Goal: Task Accomplishment & Management: Use online tool/utility

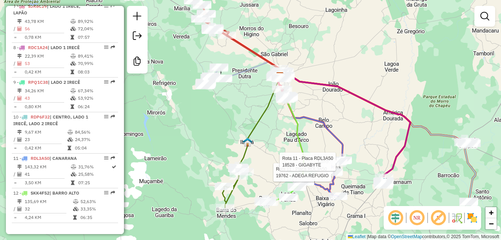
scroll to position [525, 0]
click at [214, 133] on div "Rota 11 - Placa RDL3A50 19762 - ADEGA REFUGIO Rota 11 - Placa RDL3A50 18528 - G…" at bounding box center [250, 120] width 501 height 240
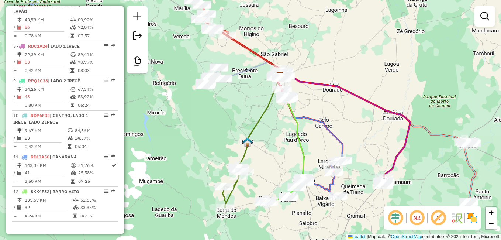
click at [433, 73] on div "Janela de atendimento Grade de atendimento Capacidade Transportadoras Veículos …" at bounding box center [250, 120] width 501 height 240
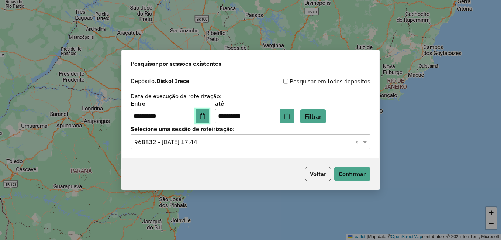
click at [205, 118] on icon "Choose Date" at bounding box center [203, 116] width 6 height 6
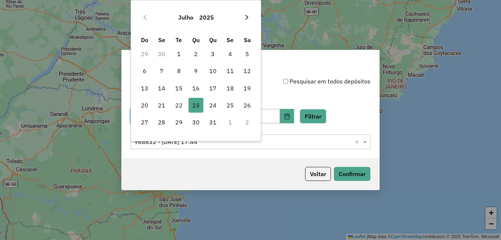
click at [245, 17] on icon "Next Month" at bounding box center [247, 17] width 6 height 6
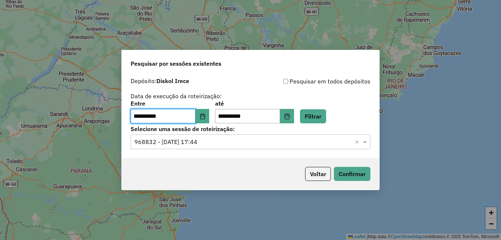
click at [363, 13] on div "**********" at bounding box center [250, 120] width 501 height 240
click at [316, 175] on button "Voltar" at bounding box center [318, 174] width 26 height 14
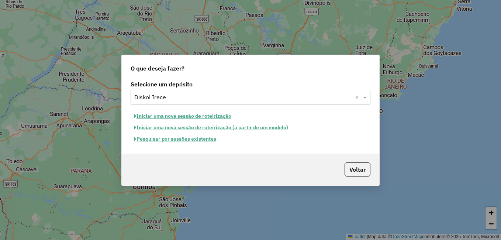
click at [363, 195] on div "O que deseja fazer? Selecione um depósito Selecione um depósito × Diskol Irece …" at bounding box center [250, 120] width 501 height 240
click at [197, 116] on button "Iniciar uma nova sessão de roteirização" at bounding box center [183, 115] width 104 height 11
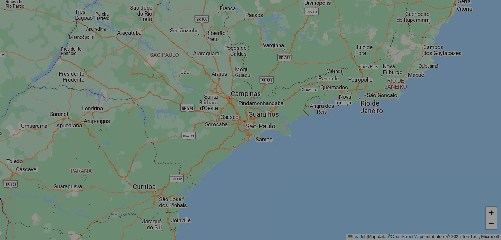
select select "*"
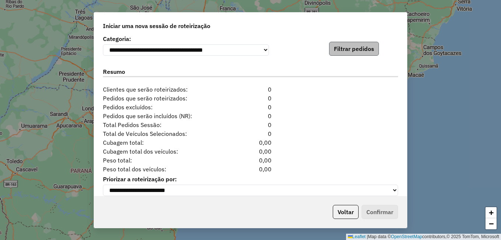
scroll to position [775, 0]
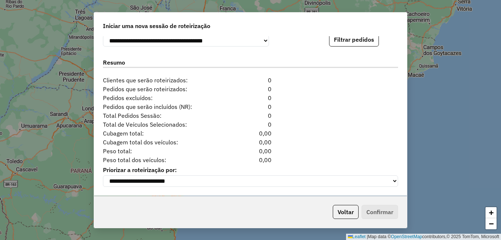
click at [440, 121] on div "**********" at bounding box center [250, 120] width 501 height 240
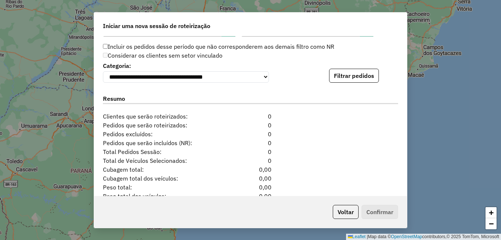
scroll to position [702, 0]
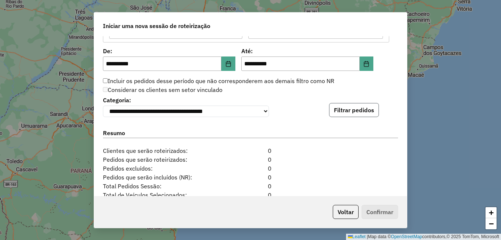
click at [346, 110] on button "Filtrar pedidos" at bounding box center [354, 110] width 50 height 14
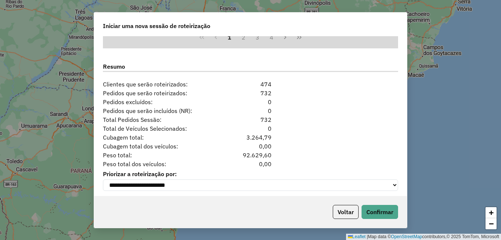
scroll to position [928, 0]
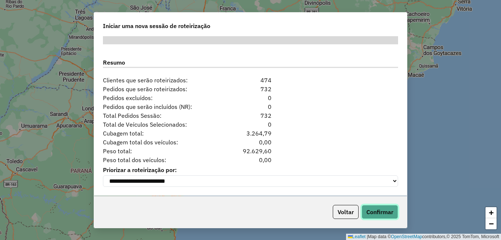
click at [375, 209] on button "Confirmar" at bounding box center [380, 212] width 37 height 14
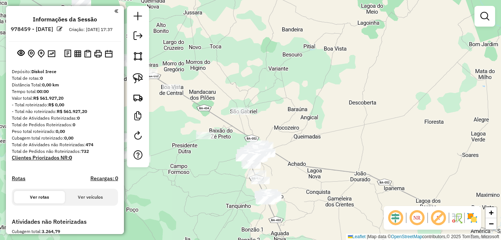
drag, startPoint x: 295, startPoint y: 141, endPoint x: 297, endPoint y: 93, distance: 47.3
click at [296, 110] on div "Janela de atendimento Grade de atendimento Capacidade Transportadoras Veículos …" at bounding box center [250, 120] width 501 height 240
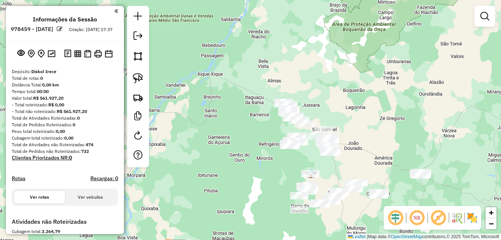
drag, startPoint x: 365, startPoint y: 168, endPoint x: 328, endPoint y: 141, distance: 46.4
click at [328, 141] on div "Janela de atendimento Grade de atendimento Capacidade Transportadoras Veículos …" at bounding box center [250, 120] width 501 height 240
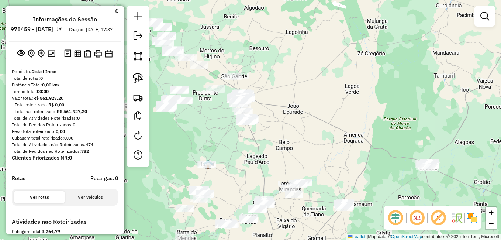
drag, startPoint x: 260, startPoint y: 127, endPoint x: 309, endPoint y: 146, distance: 52.7
click at [309, 147] on div "Janela de atendimento Grade de atendimento Capacidade Transportadoras Veículos …" at bounding box center [250, 120] width 501 height 240
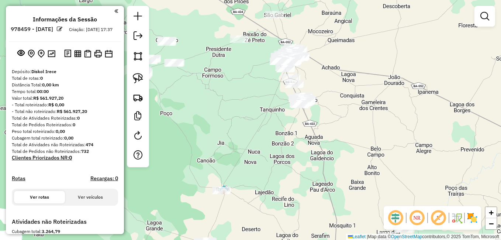
drag, startPoint x: 297, startPoint y: 192, endPoint x: 290, endPoint y: 145, distance: 47.4
click at [296, 162] on div "Janela de atendimento Grade de atendimento Capacidade Transportadoras Veículos …" at bounding box center [250, 120] width 501 height 240
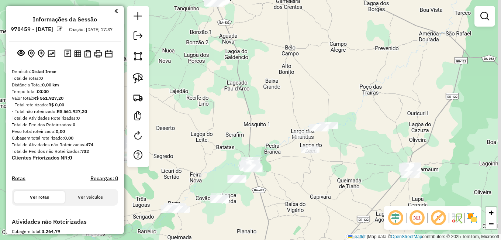
drag, startPoint x: 398, startPoint y: 92, endPoint x: 373, endPoint y: 111, distance: 31.4
click at [326, 127] on div "Janela de atendimento Grade de atendimento Capacidade Transportadoras Veículos …" at bounding box center [250, 120] width 501 height 240
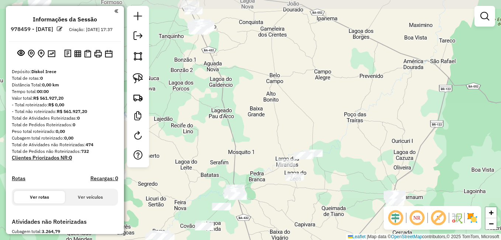
drag, startPoint x: 356, startPoint y: 163, endPoint x: 363, endPoint y: 184, distance: 22.3
click at [363, 184] on div "Janela de atendimento Grade de atendimento Capacidade Transportadoras Veículos …" at bounding box center [250, 120] width 501 height 240
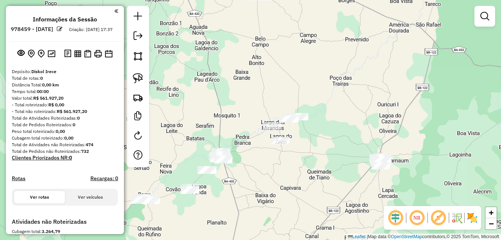
drag, startPoint x: 367, startPoint y: 184, endPoint x: 349, endPoint y: 141, distance: 46.6
click at [350, 143] on div "Janela de atendimento Grade de atendimento Capacidade Transportadoras Veículos …" at bounding box center [250, 120] width 501 height 240
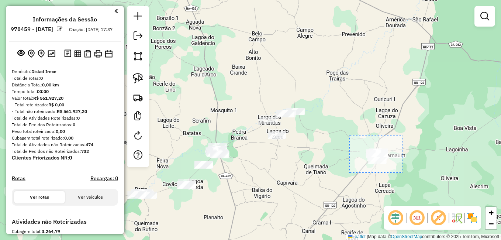
drag, startPoint x: 349, startPoint y: 135, endPoint x: 402, endPoint y: 173, distance: 66.0
click at [402, 173] on div "Janela de atendimento Grade de atendimento Capacidade Transportadoras Veículos …" at bounding box center [250, 120] width 501 height 240
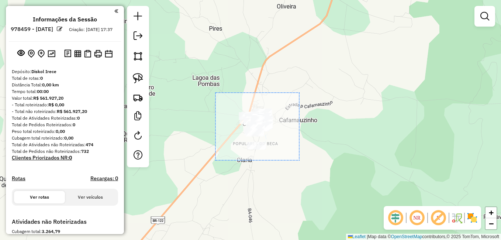
drag, startPoint x: 218, startPoint y: 107, endPoint x: 300, endPoint y: 161, distance: 98.2
click at [300, 161] on div "Janela de atendimento Grade de atendimento Capacidade Transportadoras Veículos …" at bounding box center [250, 120] width 501 height 240
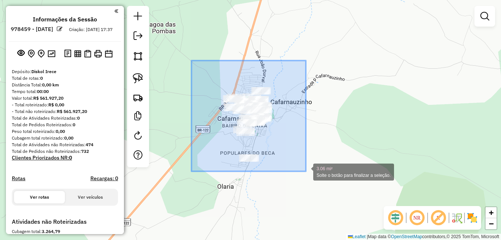
drag, startPoint x: 191, startPoint y: 61, endPoint x: 304, endPoint y: 171, distance: 158.1
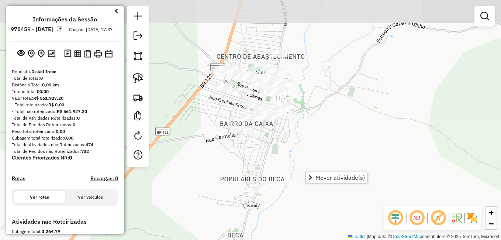
drag, startPoint x: 260, startPoint y: 129, endPoint x: 288, endPoint y: 157, distance: 39.4
click at [288, 157] on div "Janela de atendimento Grade de atendimento Capacidade Transportadoras Veículos …" at bounding box center [250, 120] width 501 height 240
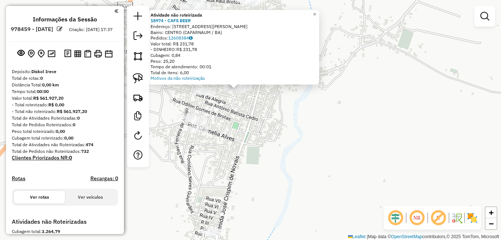
drag, startPoint x: 236, startPoint y: 116, endPoint x: 253, endPoint y: 167, distance: 53.4
click at [253, 166] on div "Atividade não roteirizada 18974 - CAFS BEER Endereço: RUA PADRE JOSE SOARES FRA…" at bounding box center [250, 120] width 501 height 240
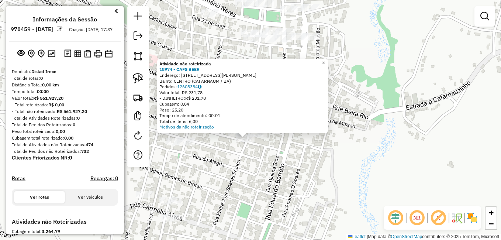
click at [387, 114] on div "Atividade não roteirizada 18974 - CAFS BEER Endereço: RUA PADRE JOSE SOARES FRA…" at bounding box center [250, 120] width 501 height 240
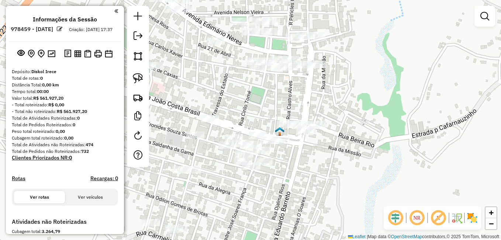
drag, startPoint x: 231, startPoint y: 73, endPoint x: 238, endPoint y: 103, distance: 29.8
click at [238, 102] on div "Janela de atendimento Grade de atendimento Capacidade Transportadoras Veículos …" at bounding box center [250, 120] width 501 height 240
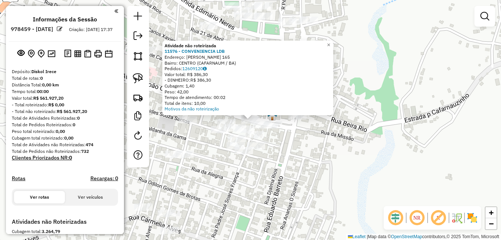
click at [279, 190] on div "Atividade não roteirizada 11576 - CONVENIENCIA LDB Endereço: EUCLIDES DA CUNHA …" at bounding box center [250, 120] width 501 height 240
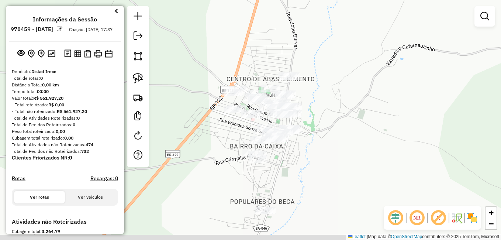
drag, startPoint x: 228, startPoint y: 158, endPoint x: 236, endPoint y: 127, distance: 31.5
click at [235, 130] on div "Janela de atendimento Grade de atendimento Capacidade Transportadoras Veículos …" at bounding box center [250, 120] width 501 height 240
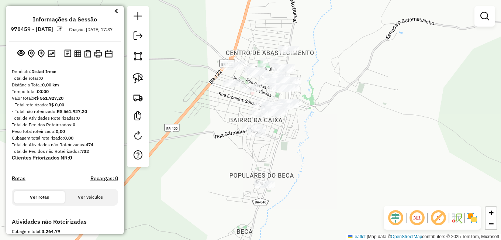
drag, startPoint x: 306, startPoint y: 156, endPoint x: 302, endPoint y: 144, distance: 12.6
click at [302, 146] on div "Janela de atendimento Grade de atendimento Capacidade Transportadoras Veículos …" at bounding box center [250, 120] width 501 height 240
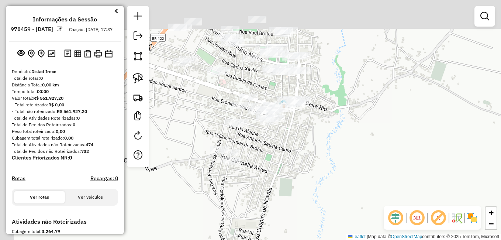
drag, startPoint x: 273, startPoint y: 120, endPoint x: 293, endPoint y: 161, distance: 45.5
click at [293, 161] on div "Janela de atendimento Grade de atendimento Capacidade Transportadoras Veículos …" at bounding box center [250, 120] width 501 height 240
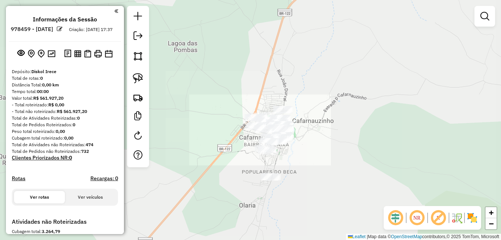
drag, startPoint x: 291, startPoint y: 173, endPoint x: 288, endPoint y: 146, distance: 27.1
click at [288, 146] on div "Janela de atendimento Grade de atendimento Capacidade Transportadoras Veículos …" at bounding box center [250, 120] width 501 height 240
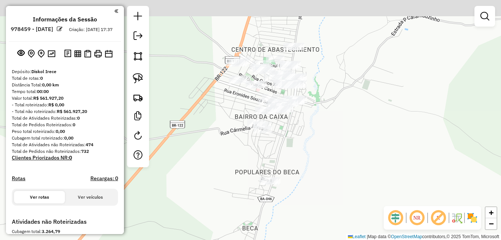
drag, startPoint x: 273, startPoint y: 127, endPoint x: 284, endPoint y: 144, distance: 20.4
click at [284, 144] on div "Janela de atendimento Grade de atendimento Capacidade Transportadoras Veículos …" at bounding box center [250, 120] width 501 height 240
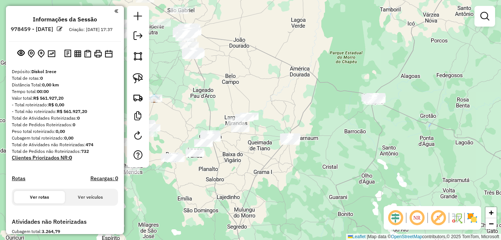
click at [355, 89] on div "Janela de atendimento Grade de atendimento Capacidade Transportadoras Veículos …" at bounding box center [250, 120] width 501 height 240
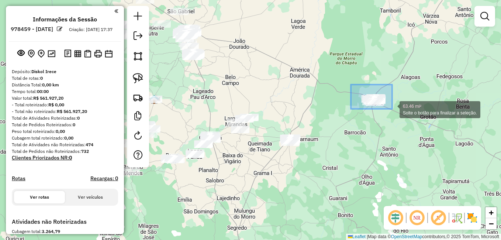
drag, startPoint x: 351, startPoint y: 84, endPoint x: 392, endPoint y: 109, distance: 48.0
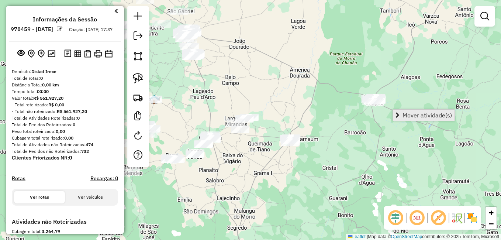
click at [418, 120] on link "Mover atividade(s)" at bounding box center [424, 115] width 62 height 11
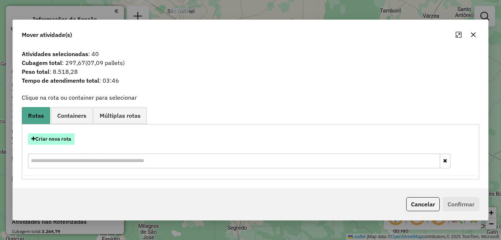
click at [52, 138] on button "Criar nova rota" at bounding box center [51, 138] width 46 height 11
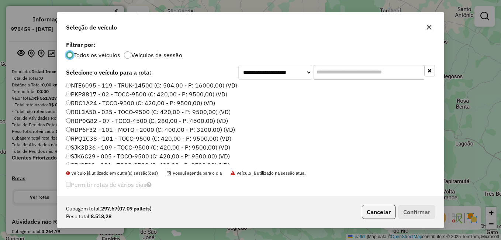
scroll to position [74, 0]
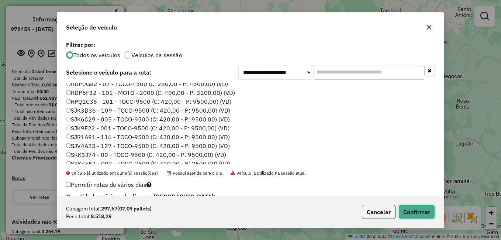
click at [415, 209] on button "Confirmar" at bounding box center [416, 212] width 37 height 14
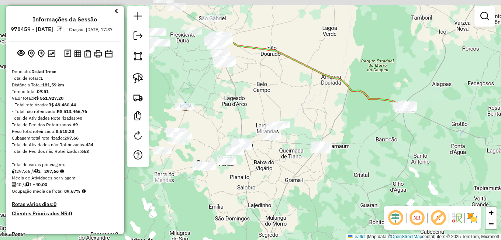
drag, startPoint x: 210, startPoint y: 104, endPoint x: 251, endPoint y: 113, distance: 42.3
click at [251, 113] on div "Janela de atendimento Grade de atendimento Capacidade Transportadoras Veículos …" at bounding box center [250, 120] width 501 height 240
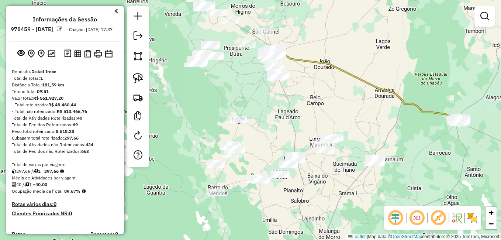
drag, startPoint x: 210, startPoint y: 99, endPoint x: 253, endPoint y: 108, distance: 44.2
click at [253, 108] on div "Janela de atendimento Grade de atendimento Capacidade Transportadoras Veículos …" at bounding box center [250, 120] width 501 height 240
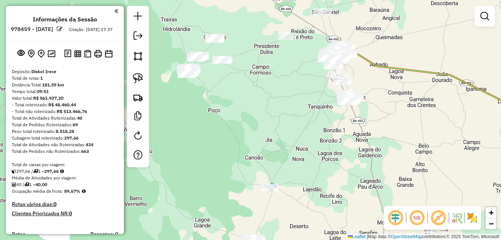
drag, startPoint x: 207, startPoint y: 75, endPoint x: 224, endPoint y: 127, distance: 54.1
click at [224, 127] on div "Janela de atendimento Grade de atendimento Capacidade Transportadoras Veículos …" at bounding box center [250, 120] width 501 height 240
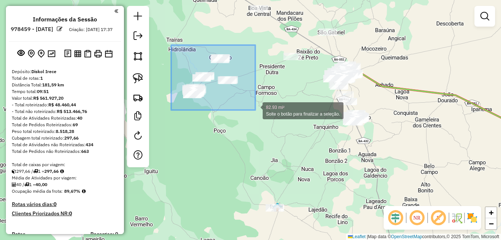
drag, startPoint x: 171, startPoint y: 45, endPoint x: 255, endPoint y: 110, distance: 106.3
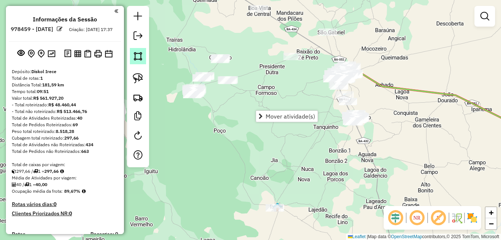
click at [136, 61] on img at bounding box center [138, 56] width 10 height 10
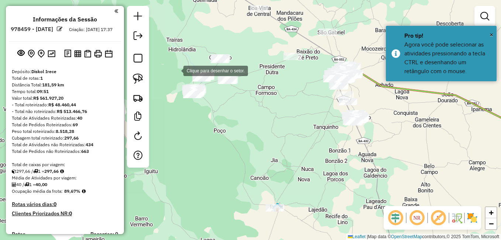
click at [176, 70] on div at bounding box center [176, 70] width 15 height 15
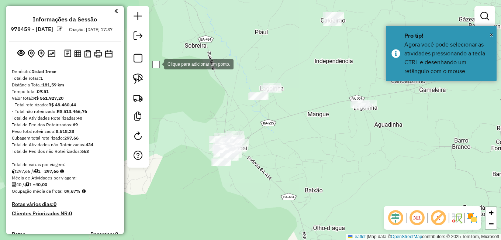
click at [157, 63] on div at bounding box center [155, 64] width 7 height 7
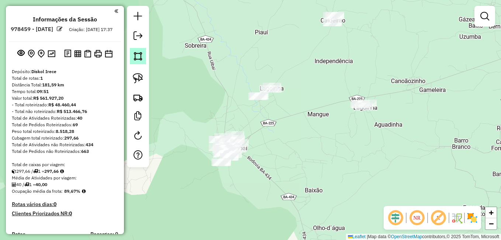
click at [141, 59] on img at bounding box center [138, 56] width 10 height 10
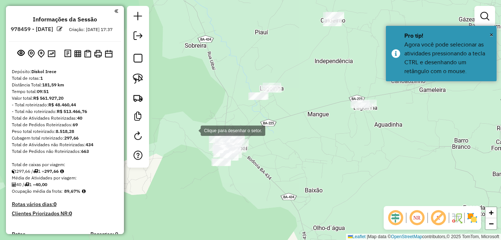
click at [193, 130] on div at bounding box center [193, 129] width 15 height 15
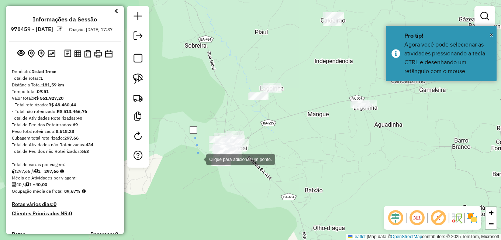
click at [200, 166] on div at bounding box center [198, 158] width 15 height 15
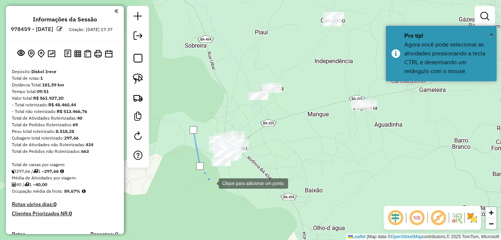
click at [211, 183] on div at bounding box center [211, 182] width 15 height 15
drag, startPoint x: 242, startPoint y: 182, endPoint x: 262, endPoint y: 159, distance: 30.9
click at [242, 182] on div at bounding box center [241, 181] width 15 height 15
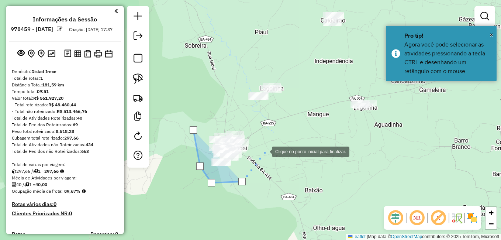
click at [265, 148] on div at bounding box center [264, 151] width 15 height 15
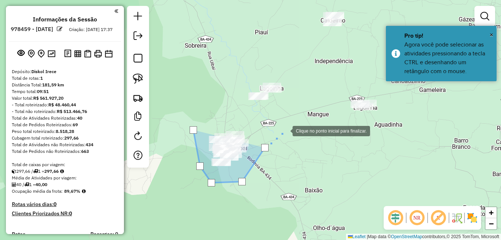
click at [289, 130] on div at bounding box center [285, 130] width 15 height 15
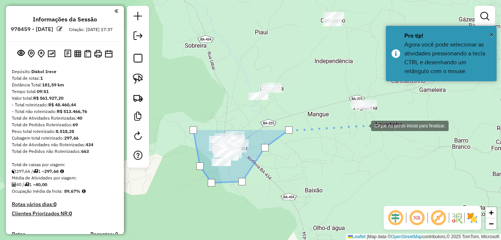
click at [364, 125] on div at bounding box center [363, 125] width 15 height 15
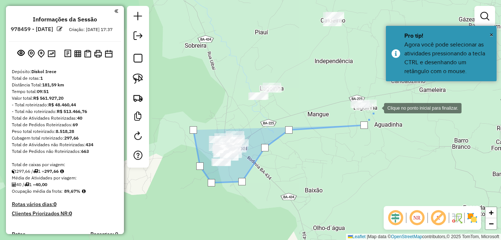
click at [377, 107] on div at bounding box center [376, 107] width 15 height 15
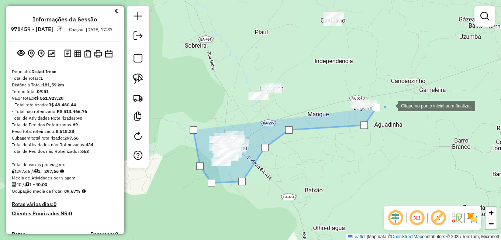
click at [391, 105] on div at bounding box center [390, 105] width 15 height 15
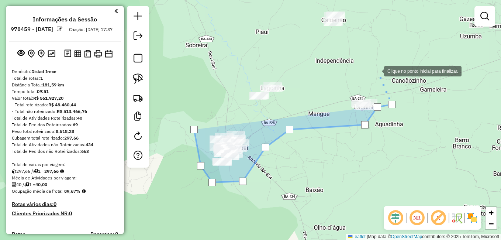
click at [375, 67] on div at bounding box center [376, 70] width 15 height 15
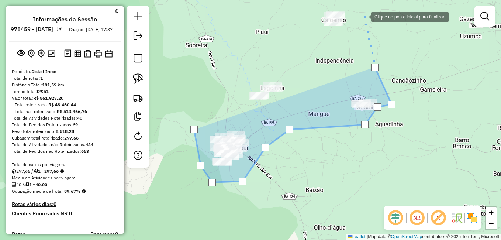
click at [364, 16] on div at bounding box center [363, 16] width 15 height 15
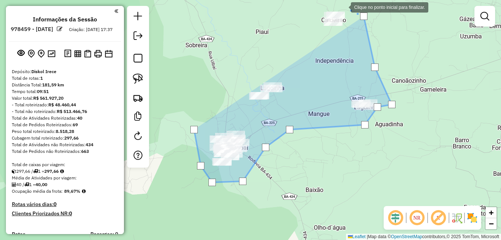
click at [342, 5] on div at bounding box center [343, 6] width 15 height 15
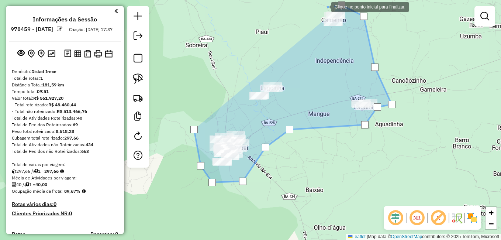
click at [322, 6] on div at bounding box center [324, 6] width 15 height 15
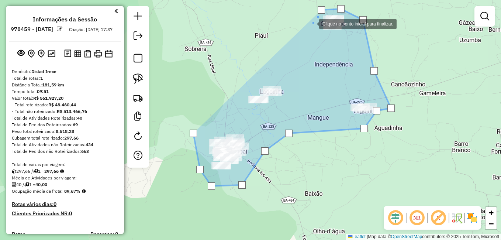
click at [311, 22] on div at bounding box center [311, 23] width 15 height 15
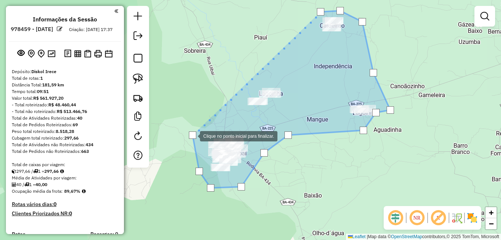
click at [193, 135] on div at bounding box center [192, 134] width 7 height 7
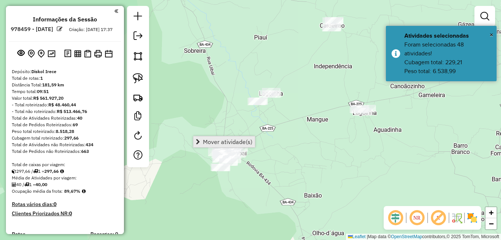
click at [242, 142] on span "Mover atividade(s)" at bounding box center [227, 142] width 49 height 6
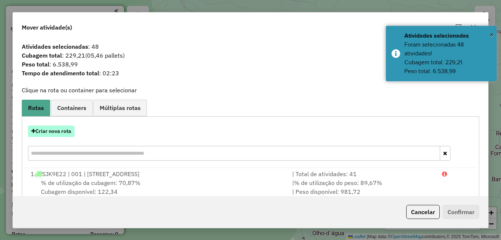
click at [59, 128] on button "Criar nova rota" at bounding box center [51, 130] width 46 height 11
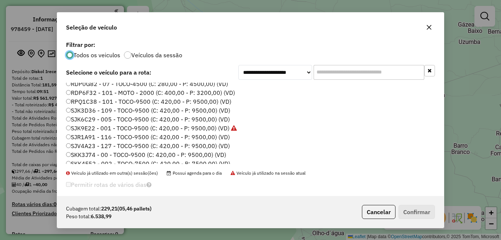
scroll to position [87, 0]
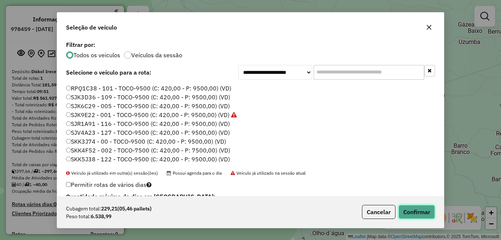
click at [419, 210] on button "Confirmar" at bounding box center [416, 212] width 37 height 14
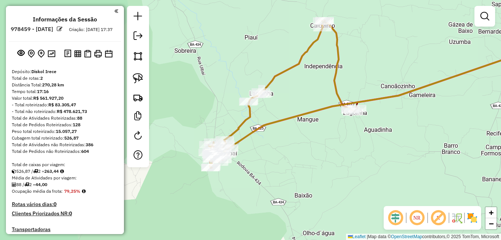
drag, startPoint x: 352, startPoint y: 152, endPoint x: 230, endPoint y: 155, distance: 121.4
click at [246, 154] on div "Janela de atendimento Grade de atendimento Capacidade Transportadoras Veículos …" at bounding box center [250, 120] width 501 height 240
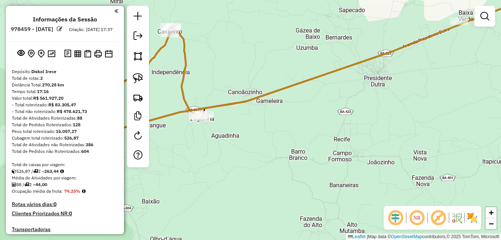
drag, startPoint x: 439, startPoint y: 105, endPoint x: 315, endPoint y: 111, distance: 124.1
click at [321, 111] on div "Janela de atendimento Grade de atendimento Capacidade Transportadoras Veículos …" at bounding box center [250, 120] width 501 height 240
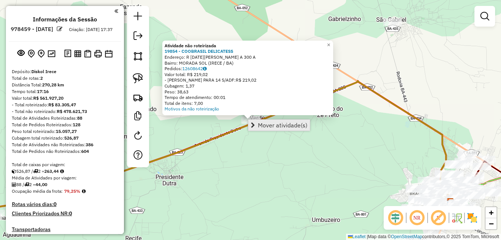
click at [264, 125] on span "Mover atividade(s)" at bounding box center [282, 125] width 49 height 6
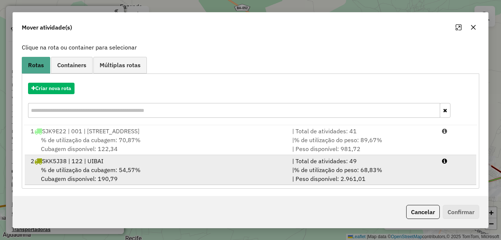
scroll to position [44, 0]
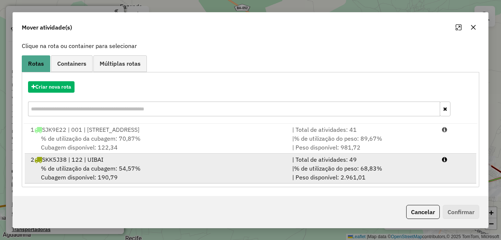
click at [160, 169] on div "% de utilização da cubagem: 54,57% Cubagem disponível: 190,79" at bounding box center [157, 173] width 262 height 18
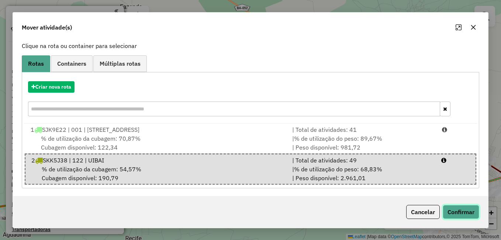
click at [457, 208] on button "Confirmar" at bounding box center [461, 212] width 37 height 14
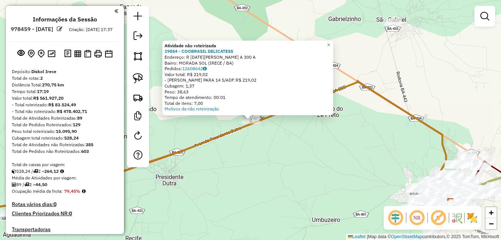
scroll to position [0, 0]
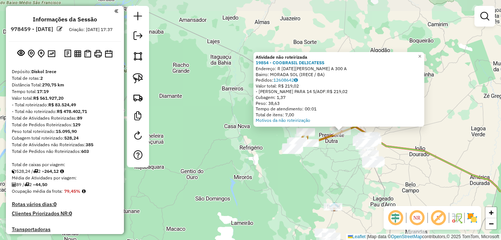
drag, startPoint x: 342, startPoint y: 158, endPoint x: 335, endPoint y: 113, distance: 45.6
click at [336, 117] on div "Atividade não roteirizada 19854 - COOBRASIL DELICATESS Endereço: R NOEL NUTELES…" at bounding box center [250, 120] width 501 height 240
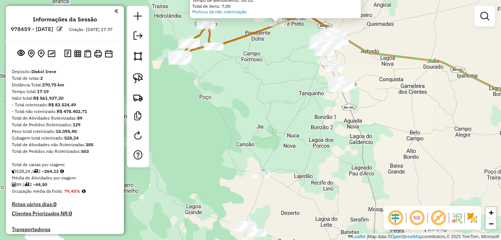
drag, startPoint x: 358, startPoint y: 140, endPoint x: 317, endPoint y: 78, distance: 74.3
click at [319, 80] on div "Atividade não roteirizada 19854 - COOBRASIL DELICATESS Endereço: R NOEL NUTELES…" at bounding box center [250, 120] width 501 height 240
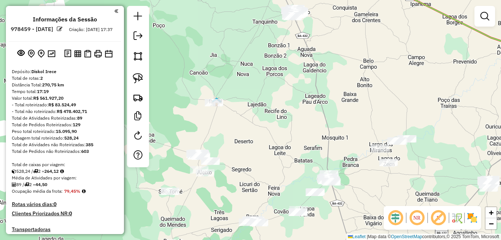
drag, startPoint x: 327, startPoint y: 129, endPoint x: 311, endPoint y: 91, distance: 41.2
click at [313, 95] on div "Atividade não roteirizada 19854 - COOBRASIL DELICATESS Endereço: R NOEL NUTELES…" at bounding box center [250, 120] width 501 height 240
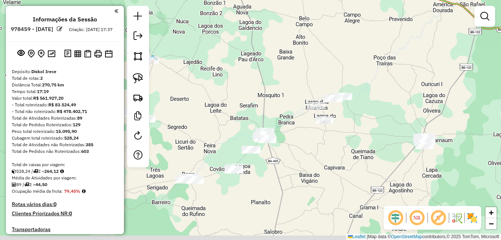
drag, startPoint x: 399, startPoint y: 148, endPoint x: 346, endPoint y: 140, distance: 53.3
click at [346, 140] on div "Atividade não roteirizada 19854 - COOBRASIL DELICATESS Endereço: R NOEL NUTELES…" at bounding box center [250, 120] width 501 height 240
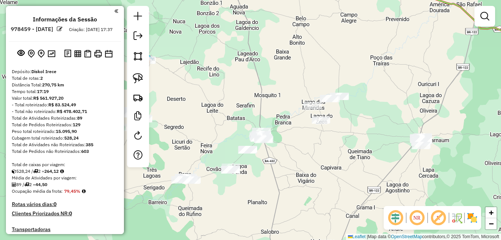
drag, startPoint x: 262, startPoint y: 97, endPoint x: 312, endPoint y: 101, distance: 50.3
click at [295, 101] on div "Atividade não roteirizada 19854 - COOBRASIL DELICATESS Endereço: R NOEL NUTELES…" at bounding box center [250, 120] width 501 height 240
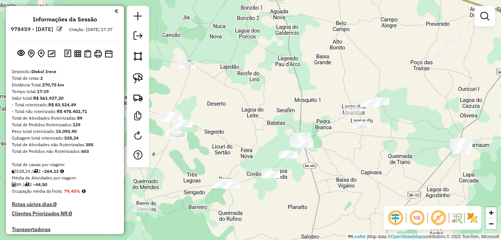
drag, startPoint x: 261, startPoint y: 88, endPoint x: 324, endPoint y: 97, distance: 63.7
click at [322, 97] on div "Atividade não roteirizada 19854 - COOBRASIL DELICATESS Endereço: R NOEL NUTELES…" at bounding box center [250, 120] width 501 height 240
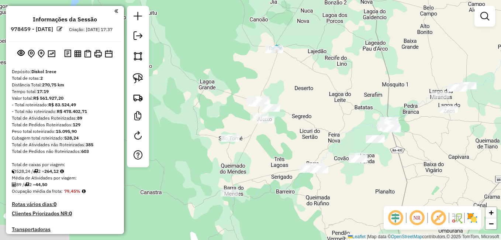
drag, startPoint x: 276, startPoint y: 135, endPoint x: 297, endPoint y: 105, distance: 36.1
click at [297, 105] on div "Atividade não roteirizada 19854 - COOBRASIL DELICATESS Endereço: R NOEL NUTELES…" at bounding box center [250, 120] width 501 height 240
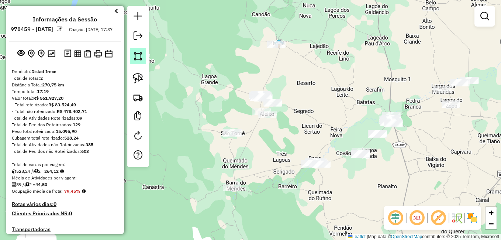
click at [140, 58] on img at bounding box center [138, 56] width 10 height 10
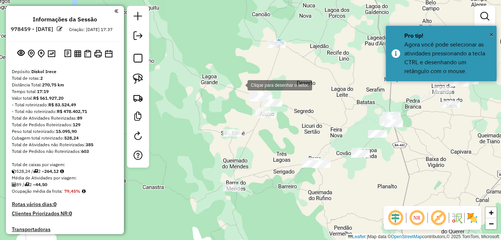
click at [240, 84] on div at bounding box center [240, 84] width 15 height 15
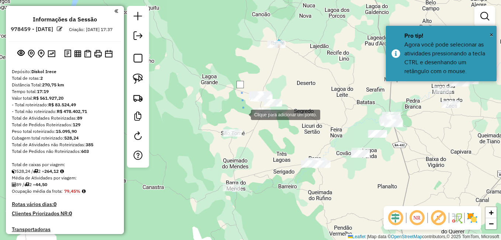
click at [245, 115] on div at bounding box center [243, 114] width 15 height 15
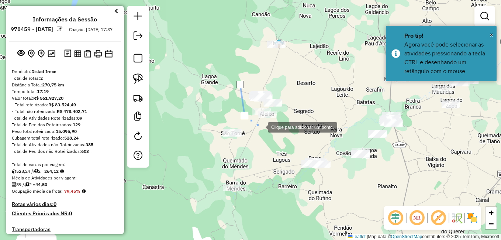
click at [260, 127] on div at bounding box center [260, 126] width 15 height 15
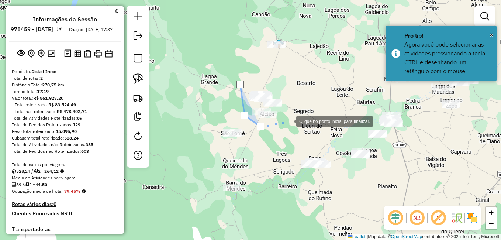
drag, startPoint x: 288, startPoint y: 121, endPoint x: 289, endPoint y: 102, distance: 18.8
click at [289, 119] on div at bounding box center [288, 120] width 15 height 15
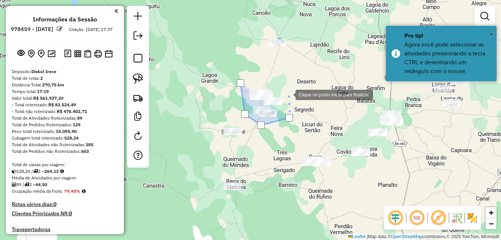
click at [288, 94] on div at bounding box center [288, 94] width 15 height 15
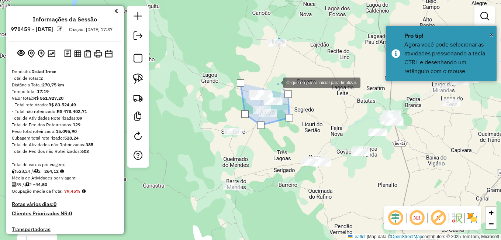
click at [276, 82] on div at bounding box center [275, 82] width 15 height 15
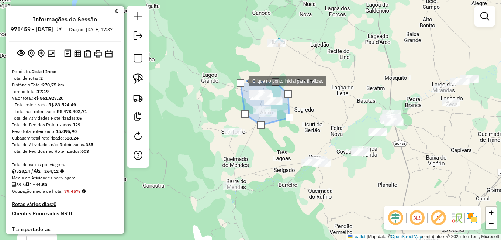
click at [242, 80] on div at bounding box center [240, 82] width 7 height 7
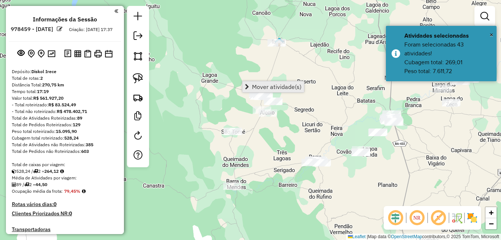
click at [273, 84] on span "Mover atividade(s)" at bounding box center [276, 87] width 49 height 6
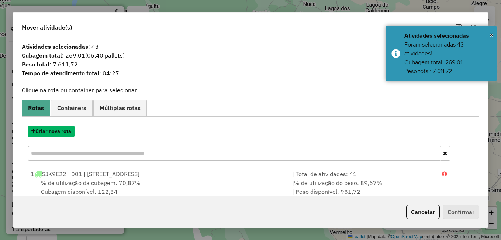
click at [56, 132] on button "Criar nova rota" at bounding box center [51, 130] width 46 height 11
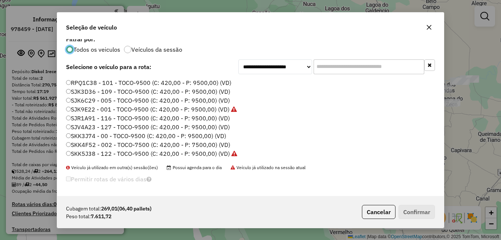
scroll to position [7, 0]
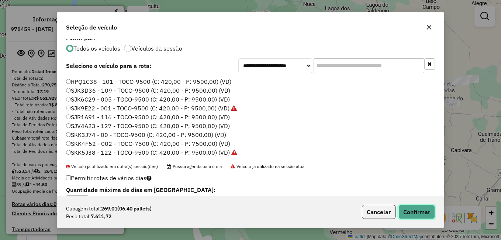
click at [409, 207] on button "Confirmar" at bounding box center [416, 212] width 37 height 14
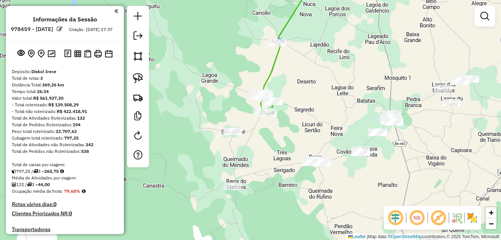
scroll to position [0, 0]
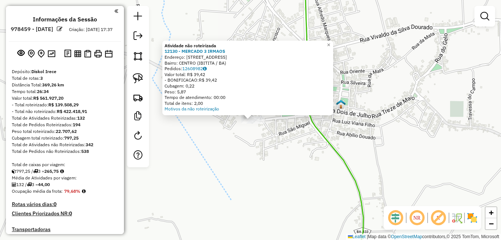
click at [249, 131] on div "Atividade não roteirizada 12130 - MERCADO 3 IRMAOS Endereço: Rua Do Riacho 49 B…" at bounding box center [250, 120] width 501 height 240
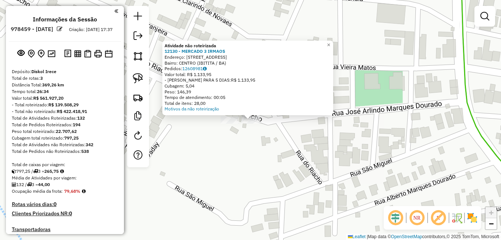
click at [224, 136] on div "Atividade não roteirizada 12130 - MERCADO 3 IRMAOS Endereço: Rua Do Riacho 49 B…" at bounding box center [250, 120] width 501 height 240
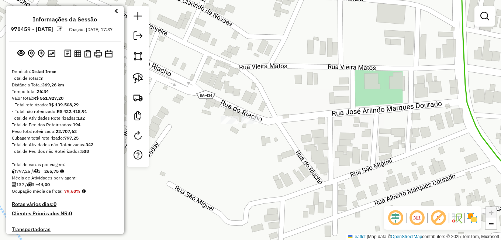
click at [216, 108] on div "Janela de atendimento Grade de atendimento Capacidade Transportadoras Veículos …" at bounding box center [250, 120] width 501 height 240
click at [142, 58] on img at bounding box center [138, 56] width 10 height 10
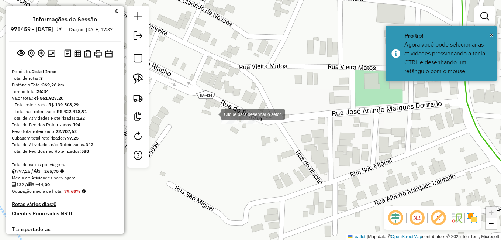
click at [213, 114] on div at bounding box center [213, 113] width 15 height 15
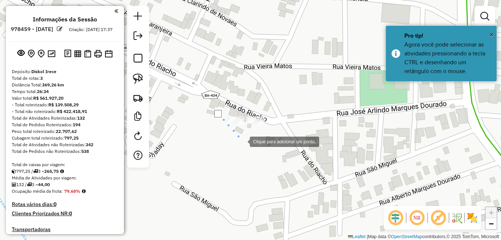
drag, startPoint x: 241, startPoint y: 142, endPoint x: 262, endPoint y: 134, distance: 22.9
click at [246, 140] on div at bounding box center [242, 141] width 15 height 15
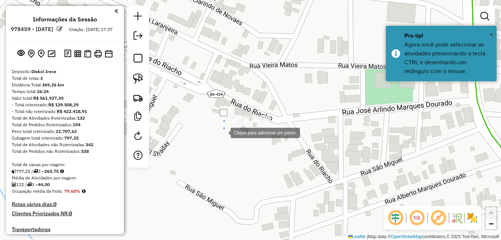
click at [223, 132] on div at bounding box center [223, 132] width 15 height 15
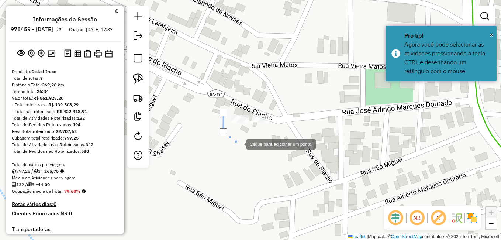
click at [240, 142] on div at bounding box center [239, 143] width 15 height 15
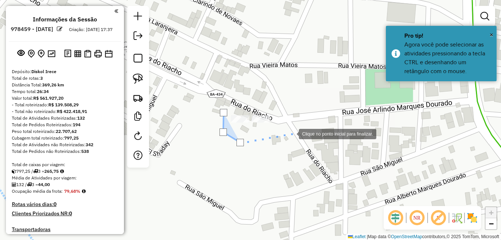
click at [291, 133] on div at bounding box center [291, 133] width 15 height 15
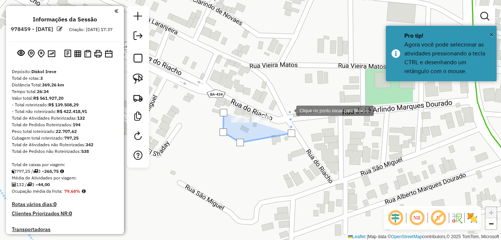
click at [289, 110] on div at bounding box center [288, 110] width 15 height 15
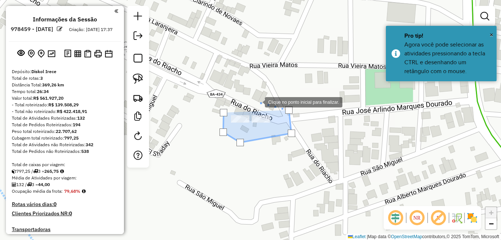
click at [253, 100] on div at bounding box center [257, 101] width 15 height 15
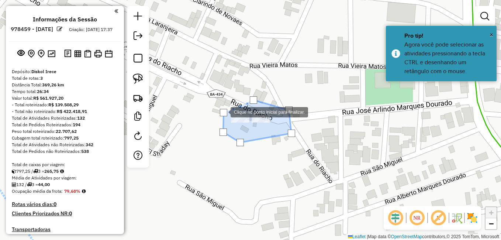
click at [224, 111] on div at bounding box center [223, 112] width 7 height 7
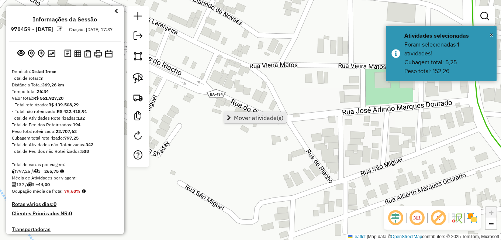
click at [253, 116] on span "Mover atividade(s)" at bounding box center [258, 118] width 49 height 6
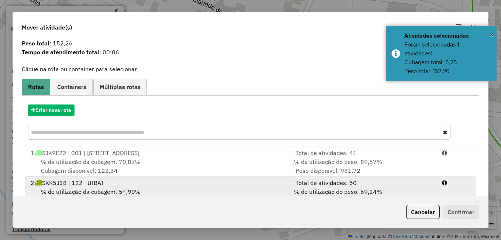
scroll to position [74, 0]
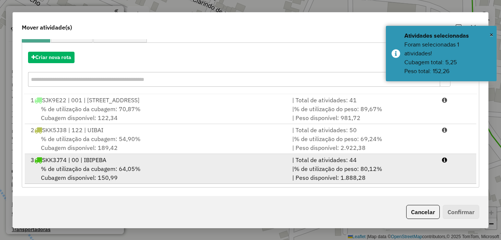
click at [115, 166] on span "% de utilização da cubagem: 64,05%" at bounding box center [91, 168] width 100 height 7
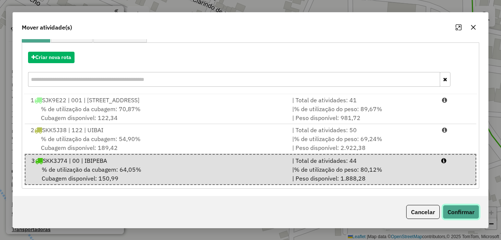
click at [472, 210] on button "Confirmar" at bounding box center [461, 212] width 37 height 14
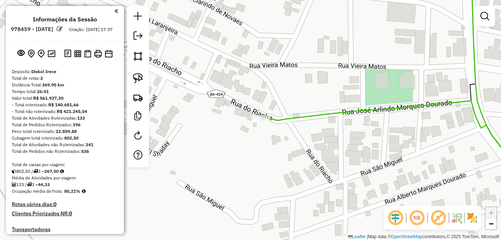
scroll to position [0, 0]
select select "**********"
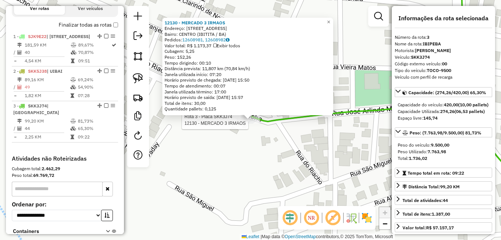
scroll to position [314, 0]
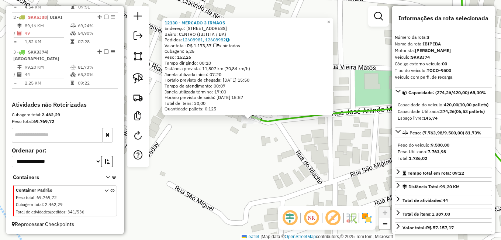
click at [266, 167] on div "12130 - MERCADO 3 IRMAOS Endereço: Rua Do Riacho 49 Bairro: CENTRO (IBITITA / B…" at bounding box center [250, 120] width 501 height 240
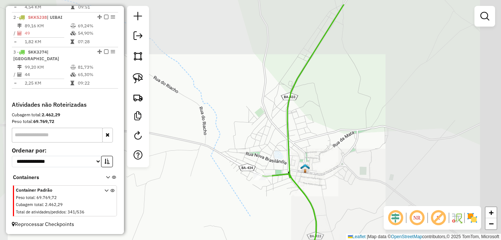
drag, startPoint x: 339, startPoint y: 115, endPoint x: 291, endPoint y: 158, distance: 64.3
click at [301, 151] on div "Janela de atendimento Grade de atendimento Capacidade Transportadoras Veículos …" at bounding box center [250, 120] width 501 height 240
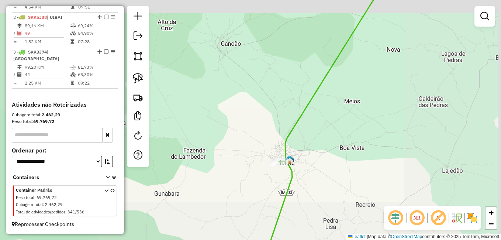
drag, startPoint x: 339, startPoint y: 117, endPoint x: 276, endPoint y: 163, distance: 77.7
click at [285, 160] on div "Janela de atendimento Grade de atendimento Capacidade Transportadoras Veículos …" at bounding box center [250, 120] width 501 height 240
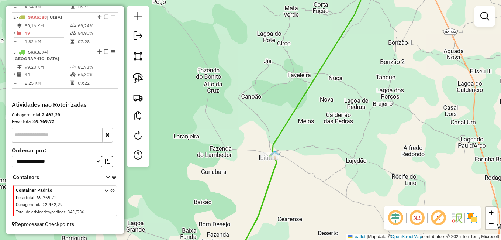
drag, startPoint x: 325, startPoint y: 111, endPoint x: 307, endPoint y: 126, distance: 23.8
click at [315, 121] on div "Janela de atendimento Grade de atendimento Capacidade Transportadoras Veículos …" at bounding box center [250, 120] width 501 height 240
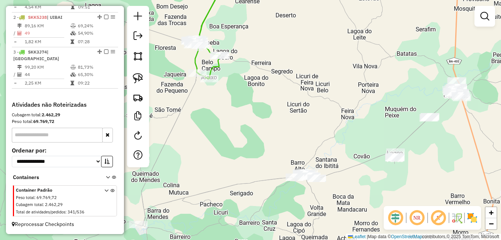
drag, startPoint x: 431, startPoint y: 168, endPoint x: 367, endPoint y: 165, distance: 63.5
click at [384, 165] on div "Janela de atendimento Grade de atendimento Capacidade Transportadoras Veículos …" at bounding box center [250, 120] width 501 height 240
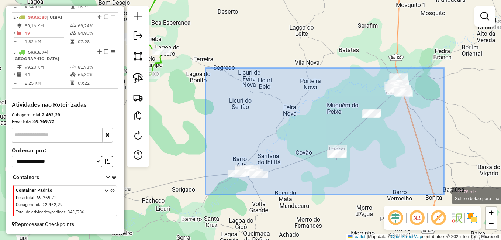
drag, startPoint x: 204, startPoint y: 73, endPoint x: 444, endPoint y: 194, distance: 268.9
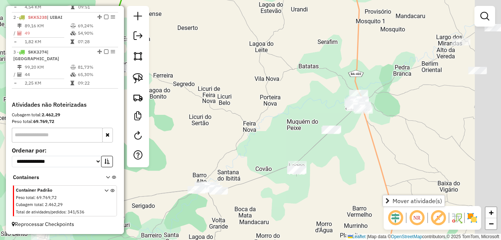
drag, startPoint x: 414, startPoint y: 105, endPoint x: 402, endPoint y: 110, distance: 13.0
click at [402, 110] on div "Janela de atendimento Grade de atendimento Capacidade Transportadoras Veículos …" at bounding box center [250, 120] width 501 height 240
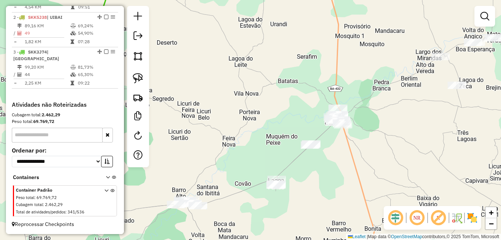
drag, startPoint x: 433, startPoint y: 95, endPoint x: 325, endPoint y: 138, distance: 116.3
click at [333, 136] on div "Janela de atendimento Grade de atendimento Capacidade Transportadoras Veículos …" at bounding box center [250, 120] width 501 height 240
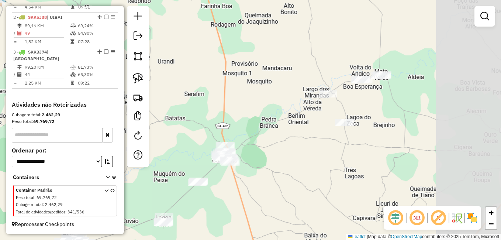
click at [339, 130] on div "Janela de atendimento Grade de atendimento Capacidade Transportadoras Veículos …" at bounding box center [250, 120] width 501 height 240
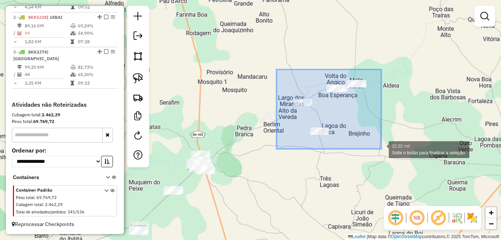
drag, startPoint x: 276, startPoint y: 69, endPoint x: 381, endPoint y: 149, distance: 131.4
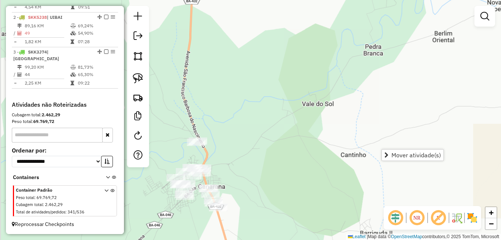
drag, startPoint x: 191, startPoint y: 145, endPoint x: 300, endPoint y: 157, distance: 109.4
click at [301, 158] on div "Janela de atendimento Grade de atendimento Capacidade Transportadoras Veículos …" at bounding box center [250, 120] width 501 height 240
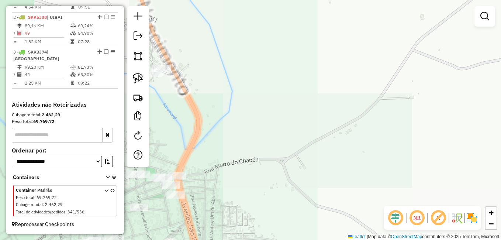
drag, startPoint x: 240, startPoint y: 166, endPoint x: 328, endPoint y: 121, distance: 98.5
click at [339, 118] on div "Janela de atendimento Grade de atendimento Capacidade Transportadoras Veículos …" at bounding box center [250, 120] width 501 height 240
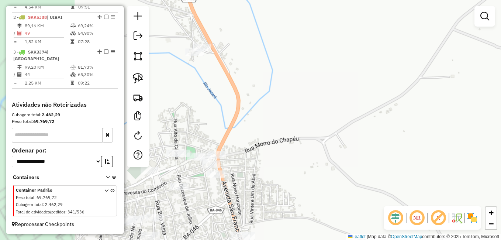
drag, startPoint x: 256, startPoint y: 152, endPoint x: 318, endPoint y: 100, distance: 81.1
click at [309, 106] on div "Janela de atendimento Grade de atendimento Capacidade Transportadoras Veículos …" at bounding box center [250, 120] width 501 height 240
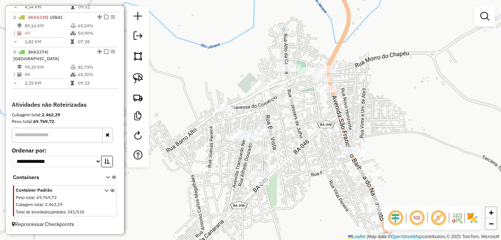
drag, startPoint x: 424, startPoint y: 124, endPoint x: 422, endPoint y: 92, distance: 32.2
click at [423, 107] on div "Janela de atendimento Grade de atendimento Capacidade Transportadoras Veículos …" at bounding box center [250, 120] width 501 height 240
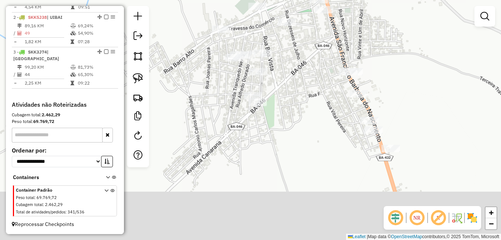
drag, startPoint x: 442, startPoint y: 139, endPoint x: 435, endPoint y: 112, distance: 28.2
click at [436, 114] on div "Janela de atendimento Grade de atendimento Capacidade Transportadoras Veículos …" at bounding box center [250, 120] width 501 height 240
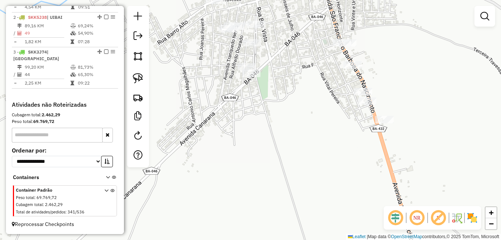
drag, startPoint x: 417, startPoint y: 101, endPoint x: 411, endPoint y: 156, distance: 56.0
click at [412, 153] on div "Janela de atendimento Grade de atendimento Capacidade Transportadoras Veículos …" at bounding box center [250, 120] width 501 height 240
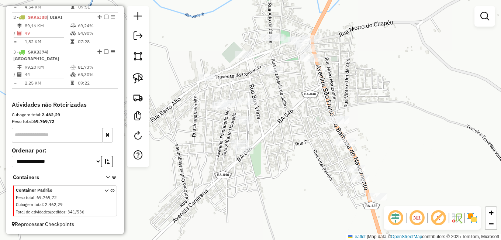
drag, startPoint x: 412, startPoint y: 105, endPoint x: 393, endPoint y: 136, distance: 36.4
click at [394, 170] on div "Janela de atendimento Grade de atendimento Capacidade Transportadoras Veículos …" at bounding box center [250, 120] width 501 height 240
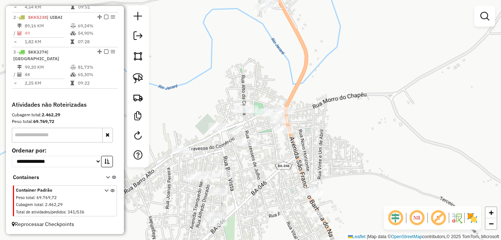
drag, startPoint x: 391, startPoint y: 126, endPoint x: 378, endPoint y: 131, distance: 13.4
click at [388, 147] on div "Janela de atendimento Grade de atendimento Capacidade Transportadoras Veículos …" at bounding box center [250, 120] width 501 height 240
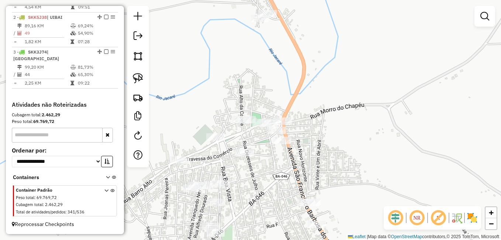
drag, startPoint x: 366, startPoint y: 115, endPoint x: 363, endPoint y: 169, distance: 53.6
click at [363, 169] on div "Janela de atendimento Grade de atendimento Capacidade Transportadoras Veículos …" at bounding box center [250, 120] width 501 height 240
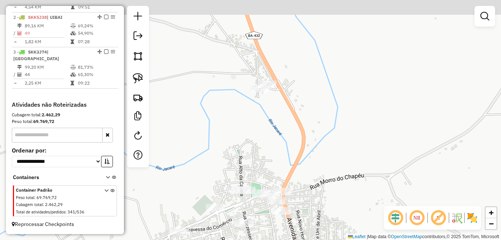
drag, startPoint x: 357, startPoint y: 159, endPoint x: 360, endPoint y: 167, distance: 8.1
click at [360, 167] on div "Janela de atendimento Grade de atendimento Capacidade Transportadoras Veículos …" at bounding box center [250, 120] width 501 height 240
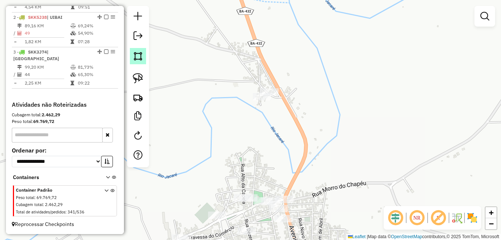
click at [138, 55] on img at bounding box center [138, 56] width 10 height 10
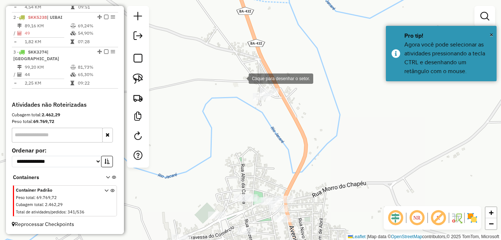
click at [241, 77] on div at bounding box center [241, 77] width 15 height 15
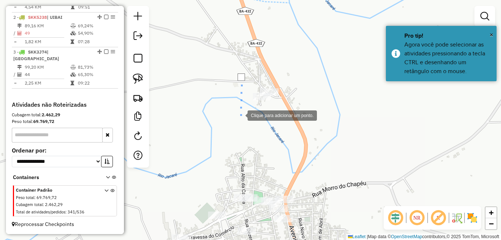
click at [245, 122] on div at bounding box center [240, 114] width 15 height 15
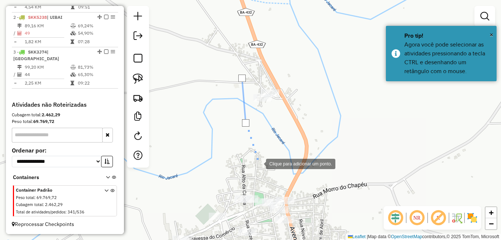
click at [259, 163] on div at bounding box center [258, 163] width 15 height 15
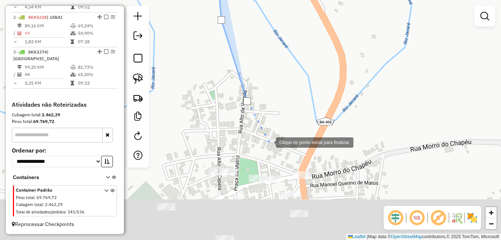
drag, startPoint x: 265, startPoint y: 190, endPoint x: 269, endPoint y: 134, distance: 55.5
click at [269, 135] on div at bounding box center [268, 141] width 15 height 15
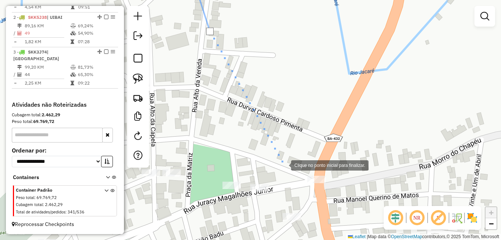
click at [284, 165] on div at bounding box center [283, 164] width 15 height 15
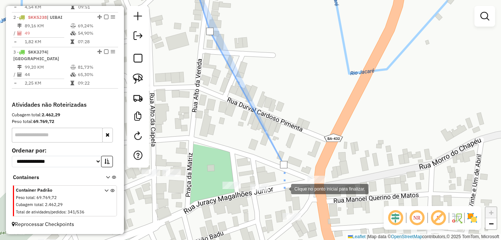
click at [284, 188] on div at bounding box center [283, 188] width 15 height 15
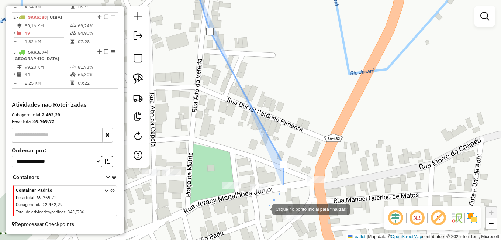
click at [265, 208] on div at bounding box center [264, 208] width 15 height 15
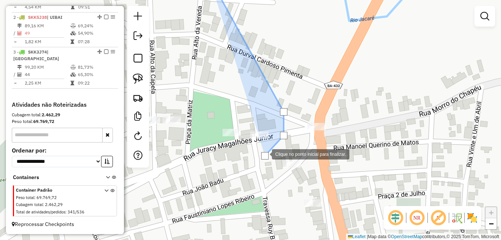
drag, startPoint x: 264, startPoint y: 210, endPoint x: 264, endPoint y: 122, distance: 88.2
click at [264, 152] on div at bounding box center [264, 155] width 7 height 7
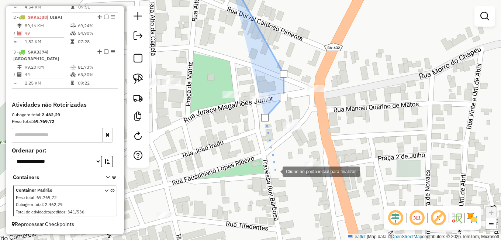
click at [276, 172] on div at bounding box center [275, 170] width 15 height 15
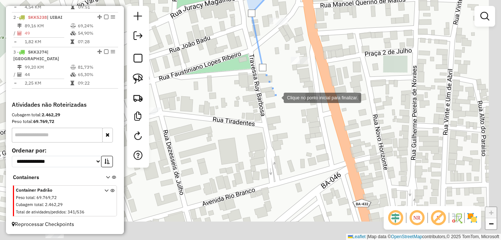
drag, startPoint x: 291, startPoint y: 207, endPoint x: 272, endPoint y: 64, distance: 144.0
click at [272, 90] on div at bounding box center [276, 97] width 15 height 15
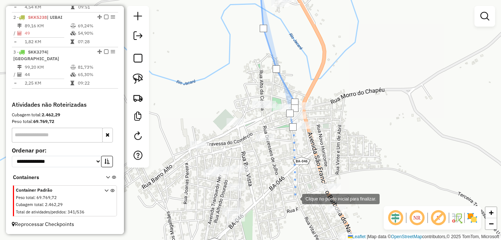
click at [296, 198] on div at bounding box center [294, 198] width 15 height 15
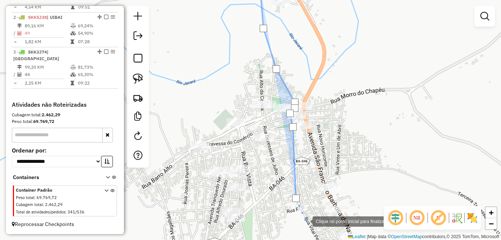
click at [305, 222] on div at bounding box center [305, 220] width 15 height 15
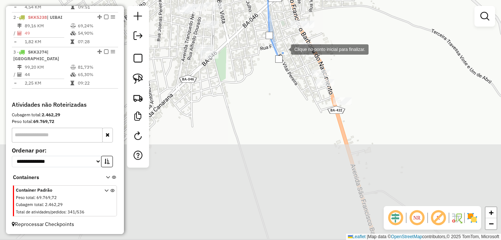
drag, startPoint x: 311, startPoint y: 214, endPoint x: 283, endPoint y: 45, distance: 172.1
click at [283, 45] on div at bounding box center [283, 48] width 15 height 15
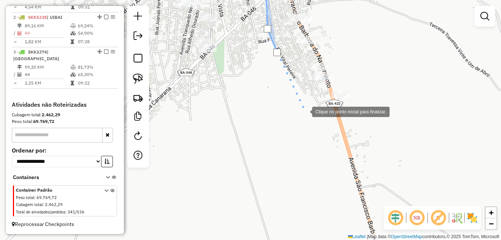
click at [305, 111] on div at bounding box center [304, 111] width 15 height 15
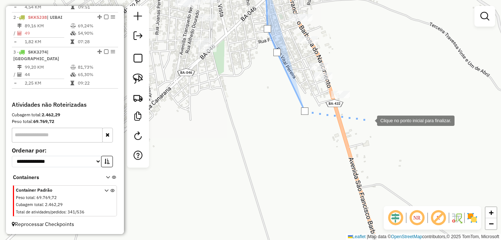
drag, startPoint x: 374, startPoint y: 119, endPoint x: 380, endPoint y: 106, distance: 14.5
click at [375, 118] on div at bounding box center [369, 120] width 15 height 15
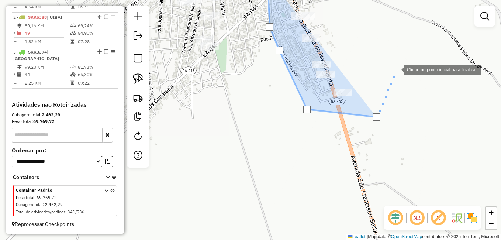
click at [396, 69] on div at bounding box center [396, 69] width 15 height 15
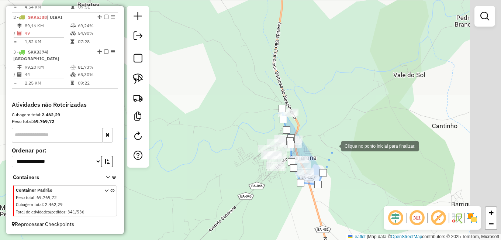
drag, startPoint x: 410, startPoint y: 39, endPoint x: 325, endPoint y: 150, distance: 139.7
click at [327, 150] on div at bounding box center [333, 145] width 15 height 15
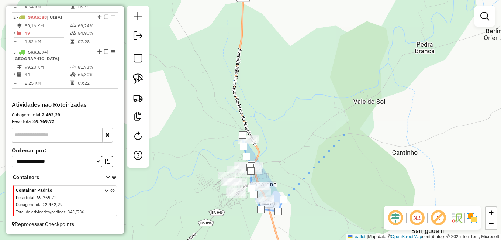
drag, startPoint x: 384, startPoint y: 109, endPoint x: 303, endPoint y: 151, distance: 91.6
click at [338, 139] on div at bounding box center [345, 131] width 15 height 15
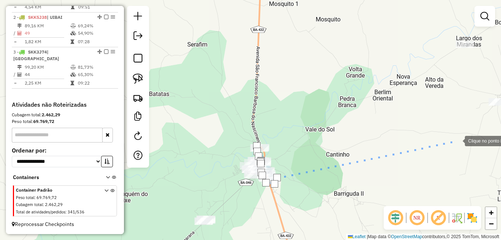
click at [457, 140] on div at bounding box center [457, 140] width 15 height 15
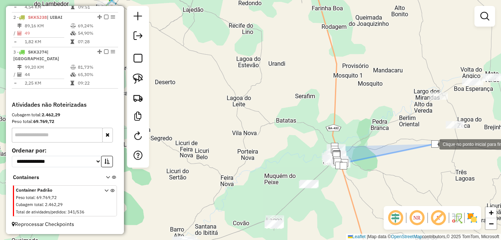
drag, startPoint x: 462, startPoint y: 137, endPoint x: 388, endPoint y: 148, distance: 73.9
click at [431, 148] on div at bounding box center [434, 143] width 7 height 7
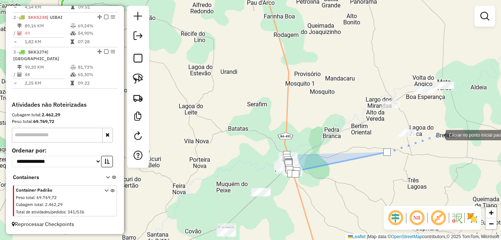
click at [438, 134] on div at bounding box center [438, 134] width 15 height 15
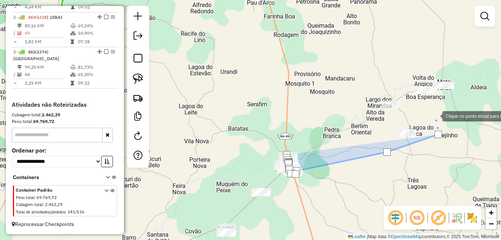
click at [435, 115] on div at bounding box center [435, 115] width 15 height 15
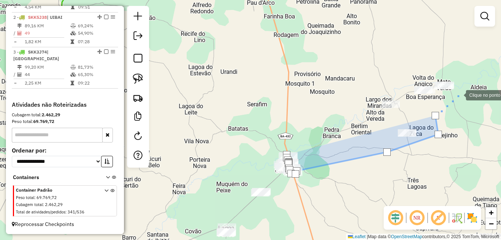
click at [459, 94] on div at bounding box center [458, 94] width 15 height 15
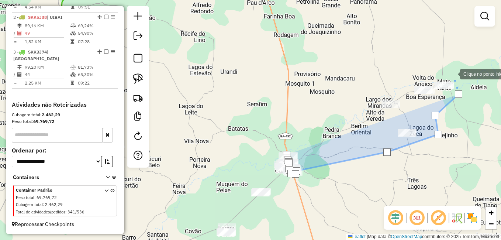
click at [453, 73] on div at bounding box center [452, 73] width 15 height 15
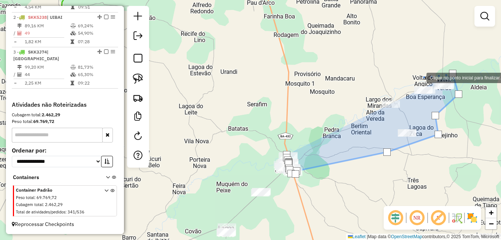
drag, startPoint x: 419, startPoint y: 77, endPoint x: 407, endPoint y: 84, distance: 14.2
click at [419, 78] on div at bounding box center [419, 77] width 15 height 15
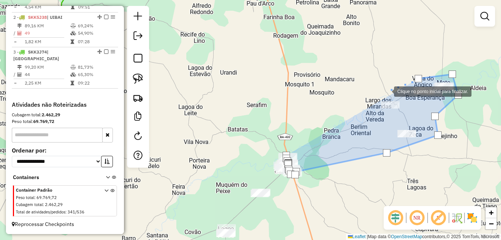
click at [387, 91] on div at bounding box center [386, 90] width 15 height 15
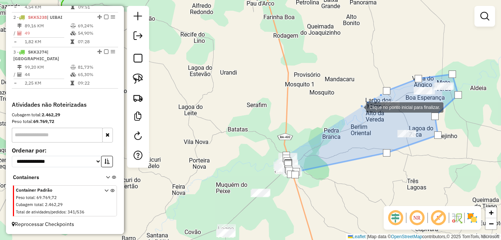
drag, startPoint x: 359, startPoint y: 107, endPoint x: 338, endPoint y: 115, distance: 21.7
click at [357, 109] on div at bounding box center [358, 106] width 15 height 15
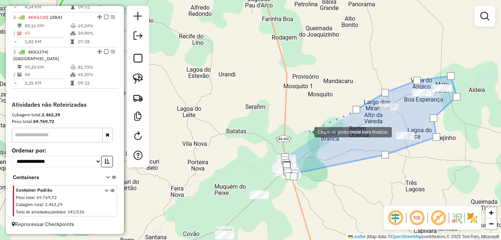
click at [303, 137] on div at bounding box center [307, 131] width 15 height 15
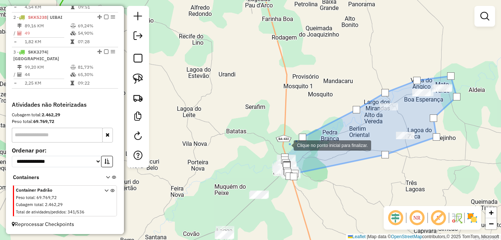
click at [286, 145] on div at bounding box center [286, 144] width 15 height 15
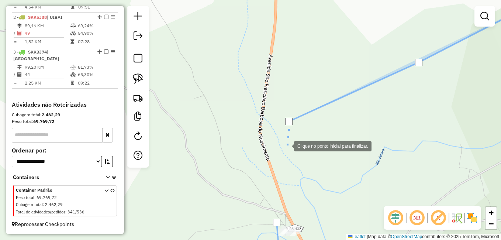
drag, startPoint x: 287, startPoint y: 174, endPoint x: 286, endPoint y: 115, distance: 59.0
click at [286, 138] on div at bounding box center [286, 145] width 15 height 15
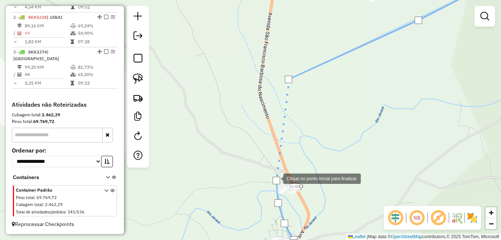
click at [276, 178] on div at bounding box center [276, 180] width 7 height 7
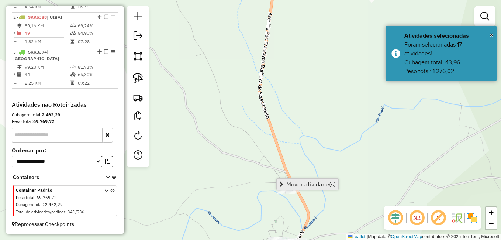
click at [297, 183] on span "Mover atividade(s)" at bounding box center [310, 184] width 49 height 6
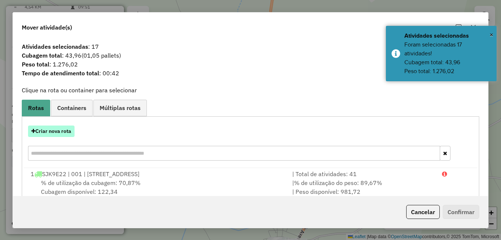
click at [54, 132] on button "Criar nova rota" at bounding box center [51, 130] width 46 height 11
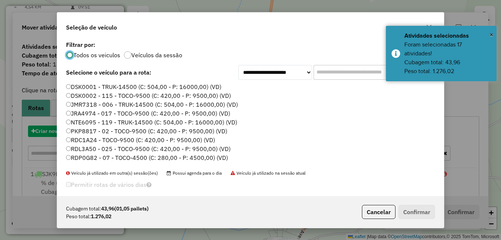
scroll to position [4, 2]
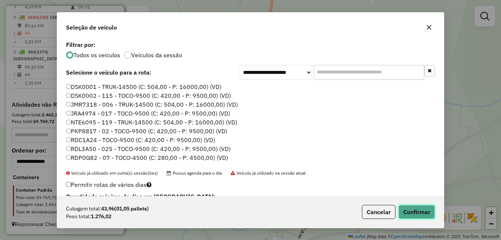
click at [414, 207] on button "Confirmar" at bounding box center [416, 212] width 37 height 14
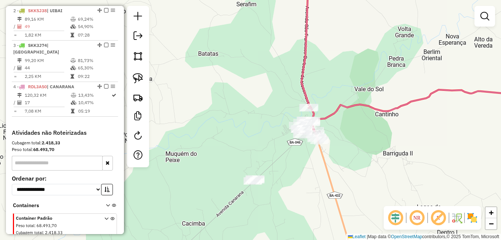
drag, startPoint x: 324, startPoint y: 204, endPoint x: 330, endPoint y: 117, distance: 86.9
click at [330, 120] on div "Janela de atendimento Grade de atendimento Capacidade Transportadoras Veículos …" at bounding box center [250, 120] width 501 height 240
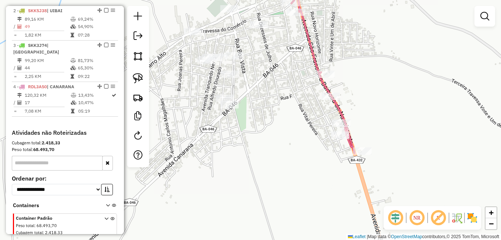
drag, startPoint x: 283, startPoint y: 80, endPoint x: 291, endPoint y: 159, distance: 79.8
click at [292, 157] on div "Janela de atendimento Grade de atendimento Capacidade Transportadoras Veículos …" at bounding box center [250, 120] width 501 height 240
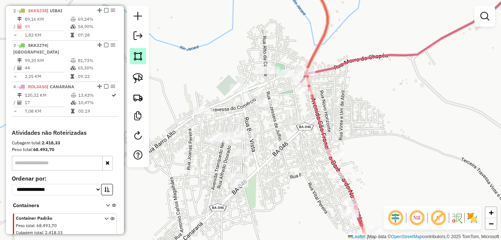
click at [139, 54] on img at bounding box center [138, 56] width 10 height 10
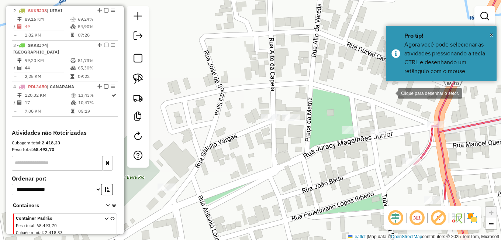
click at [390, 93] on div at bounding box center [390, 92] width 15 height 15
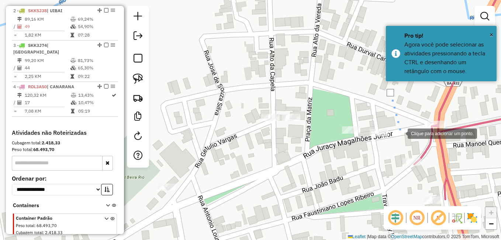
click at [400, 133] on div at bounding box center [400, 132] width 15 height 15
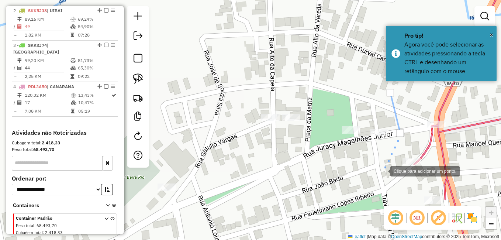
click at [383, 170] on div at bounding box center [383, 170] width 15 height 15
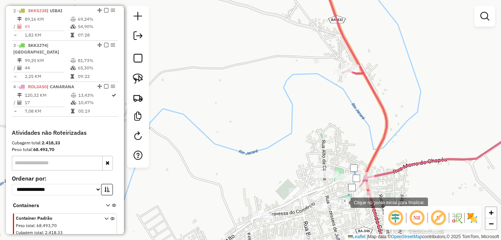
click at [344, 207] on div at bounding box center [343, 201] width 15 height 15
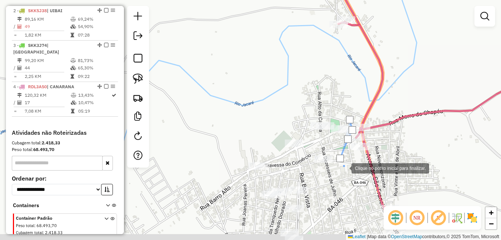
drag, startPoint x: 349, startPoint y: 222, endPoint x: 328, endPoint y: 100, distance: 123.6
click at [337, 160] on div at bounding box center [344, 167] width 15 height 15
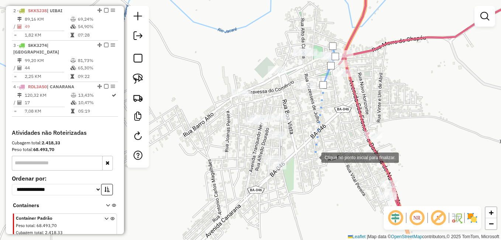
drag, startPoint x: 314, startPoint y: 156, endPoint x: 289, endPoint y: 194, distance: 45.8
click at [314, 159] on div at bounding box center [314, 156] width 15 height 15
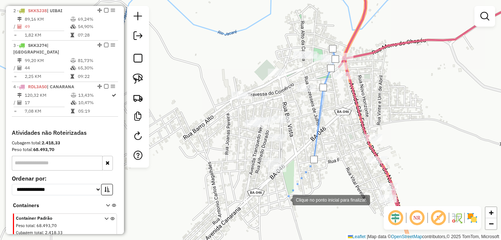
click at [285, 200] on div at bounding box center [285, 199] width 15 height 15
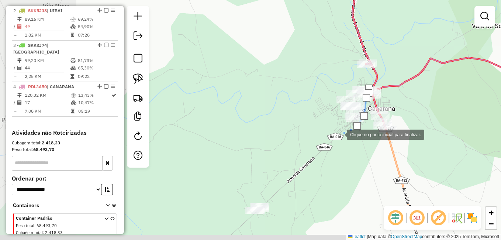
drag, startPoint x: 249, startPoint y: 209, endPoint x: 344, endPoint y: 129, distance: 123.6
click at [344, 129] on div at bounding box center [339, 134] width 15 height 15
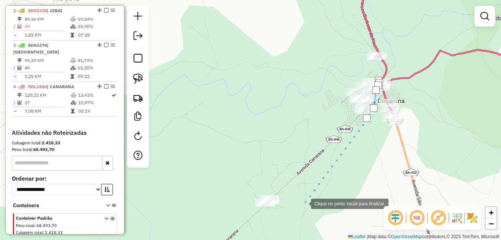
click at [304, 203] on div at bounding box center [303, 203] width 15 height 15
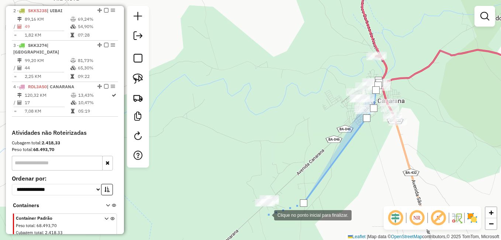
click at [266, 214] on div at bounding box center [266, 214] width 15 height 15
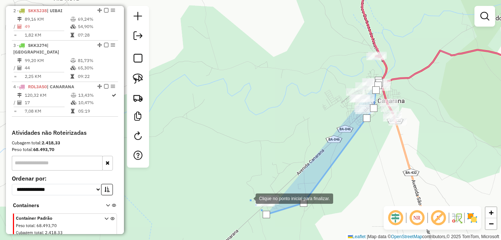
click at [248, 198] on div at bounding box center [248, 197] width 15 height 15
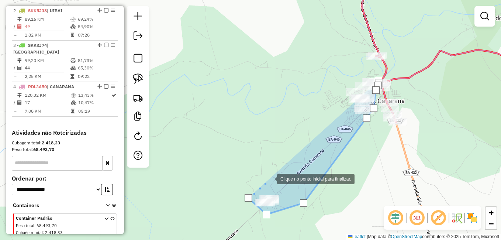
click at [270, 178] on div at bounding box center [269, 178] width 15 height 15
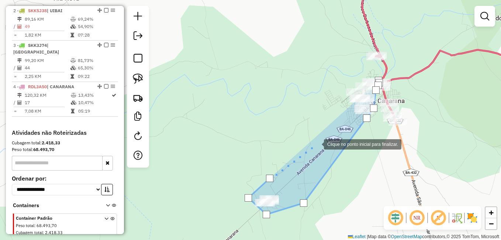
drag, startPoint x: 317, startPoint y: 143, endPoint x: 322, endPoint y: 139, distance: 6.3
click at [318, 143] on div at bounding box center [316, 143] width 15 height 15
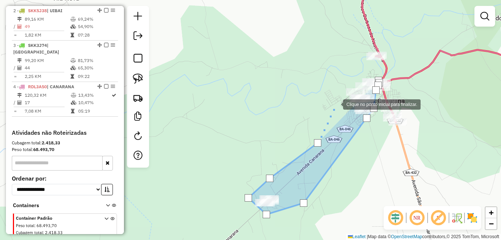
click at [336, 104] on div at bounding box center [335, 103] width 15 height 15
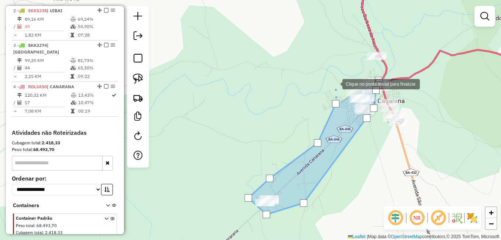
click at [335, 83] on div at bounding box center [335, 83] width 15 height 15
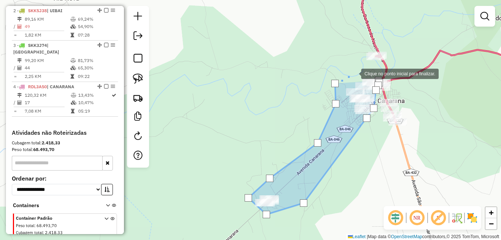
click at [354, 73] on div at bounding box center [353, 73] width 15 height 15
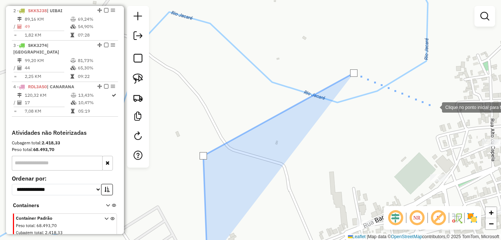
click at [435, 107] on div at bounding box center [434, 106] width 15 height 15
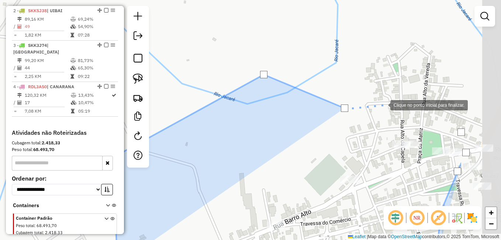
drag, startPoint x: 477, startPoint y: 103, endPoint x: 378, endPoint y: 105, distance: 99.6
click at [378, 105] on div at bounding box center [383, 104] width 15 height 15
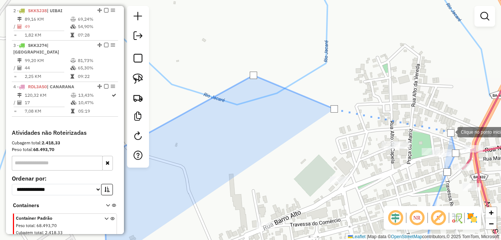
click at [450, 131] on div at bounding box center [450, 132] width 7 height 7
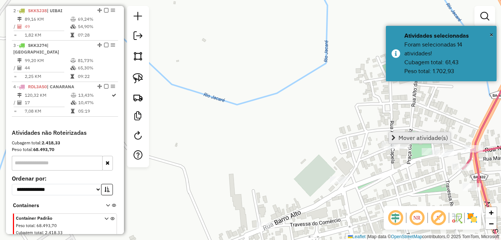
click at [419, 140] on span "Mover atividade(s)" at bounding box center [422, 138] width 49 height 6
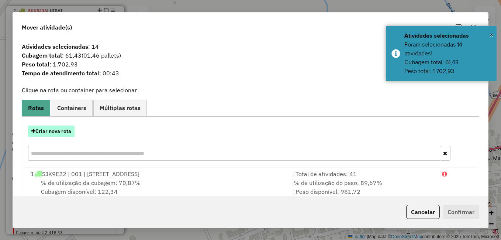
click at [53, 128] on button "Criar nova rota" at bounding box center [51, 130] width 46 height 11
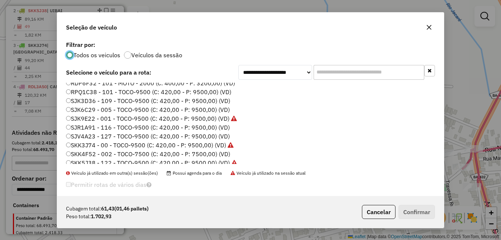
scroll to position [87, 0]
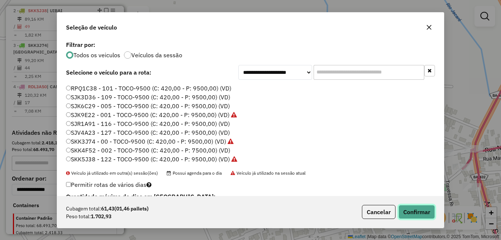
click at [410, 208] on button "Confirmar" at bounding box center [416, 212] width 37 height 14
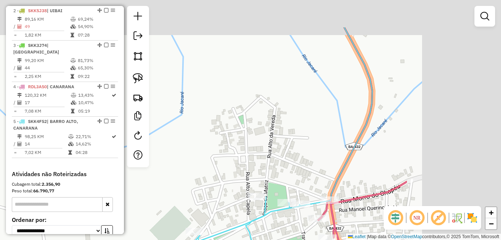
drag, startPoint x: 389, startPoint y: 95, endPoint x: 203, endPoint y: 152, distance: 194.8
click at [207, 152] on div "Janela de atendimento Grade de atendimento Capacidade Transportadoras Veículos …" at bounding box center [250, 120] width 501 height 240
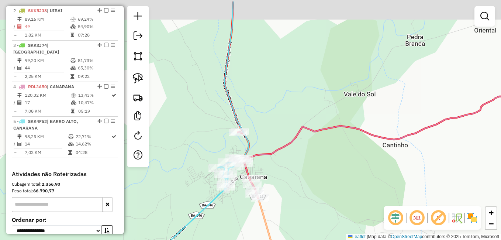
drag, startPoint x: 221, startPoint y: 95, endPoint x: 227, endPoint y: 132, distance: 37.1
click at [227, 129] on div "Janela de atendimento Grade de atendimento Capacidade Transportadoras Veículos …" at bounding box center [250, 120] width 501 height 240
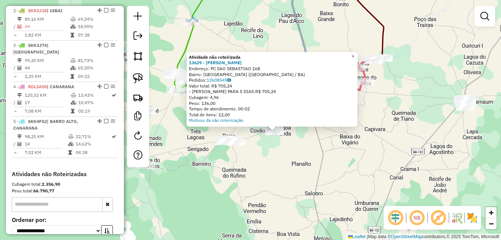
drag, startPoint x: 225, startPoint y: 150, endPoint x: 257, endPoint y: 148, distance: 31.8
click at [257, 148] on div "Atividade não roteirizada 13629 - PIZZARIA MOLINARO Endereço: PC SAO SEBASTIAO …" at bounding box center [250, 120] width 501 height 240
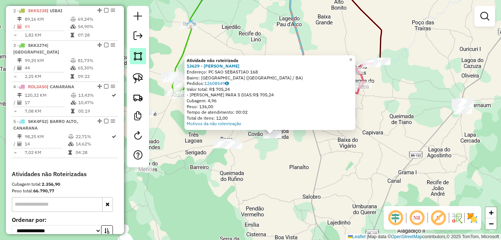
click at [139, 53] on img at bounding box center [138, 56] width 10 height 10
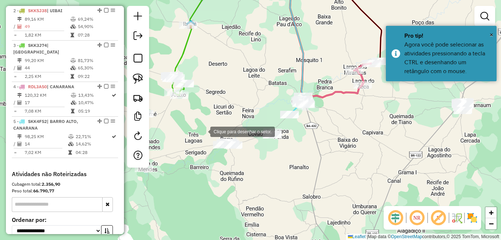
click at [203, 131] on div at bounding box center [203, 131] width 15 height 15
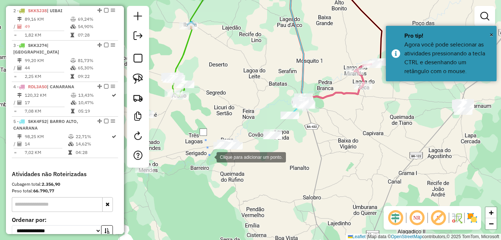
click at [209, 157] on div at bounding box center [209, 156] width 15 height 15
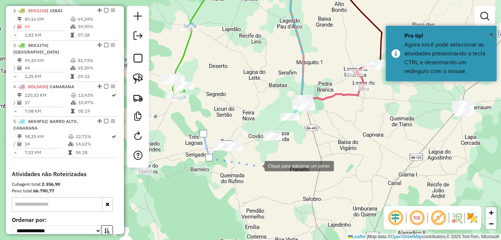
click at [257, 165] on div at bounding box center [257, 165] width 15 height 15
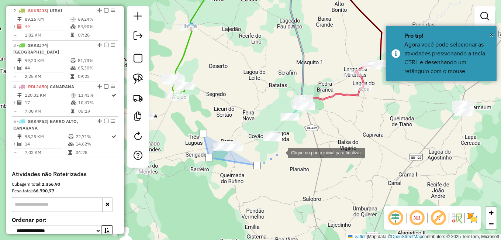
drag, startPoint x: 280, startPoint y: 152, endPoint x: 290, endPoint y: 141, distance: 14.7
click at [281, 151] on div at bounding box center [280, 152] width 15 height 15
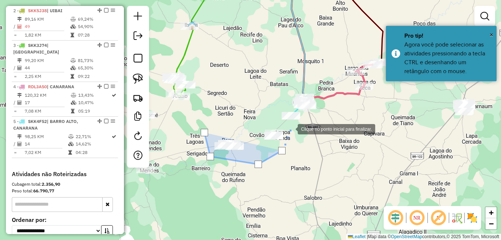
click at [290, 128] on div at bounding box center [290, 128] width 15 height 15
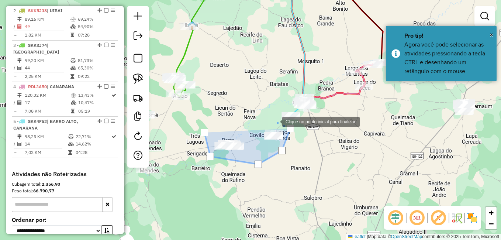
click at [275, 121] on div at bounding box center [274, 121] width 15 height 15
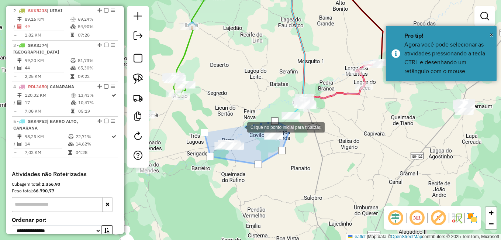
click at [240, 127] on div at bounding box center [239, 126] width 15 height 15
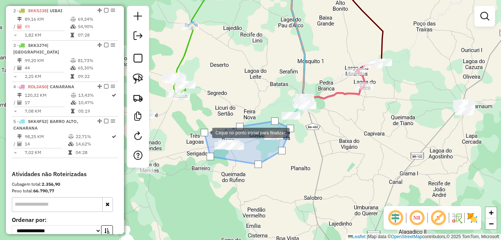
click at [205, 132] on div at bounding box center [204, 132] width 7 height 7
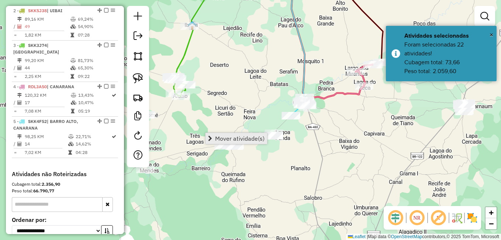
click at [254, 136] on span "Mover atividade(s)" at bounding box center [239, 138] width 49 height 6
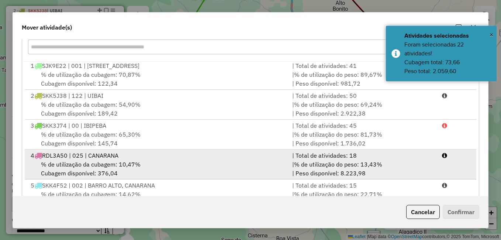
scroll to position [111, 0]
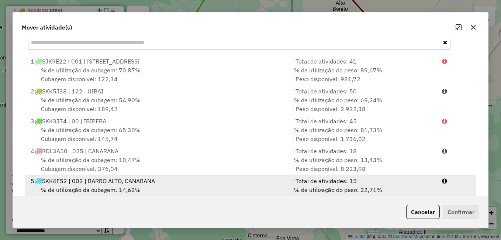
click at [107, 182] on span "SKK4F52 | 002 | BARRO ALTO, CANARANA" at bounding box center [98, 180] width 113 height 7
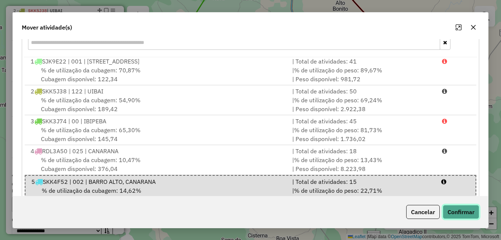
click at [461, 212] on button "Confirmar" at bounding box center [461, 212] width 37 height 14
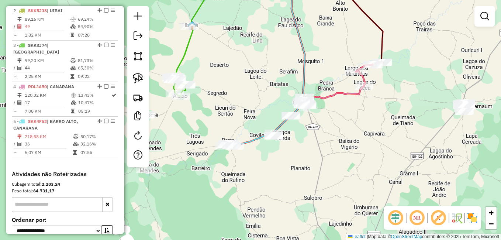
scroll to position [0, 0]
select select "**********"
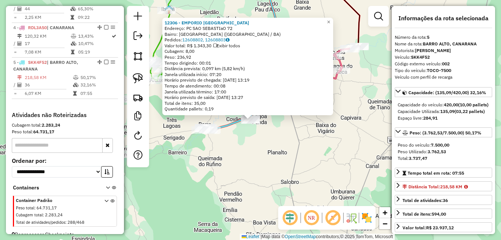
scroll to position [390, 0]
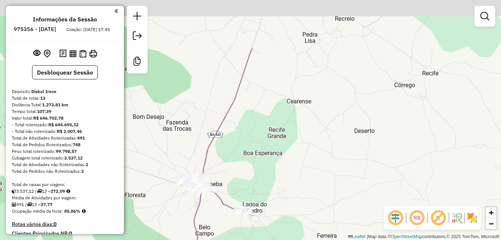
drag, startPoint x: 296, startPoint y: 45, endPoint x: 273, endPoint y: 128, distance: 86.6
click at [274, 126] on div "Rota 11 - Placa SKK4F52 18224 - MERC NOVAES Janela de atendimento Grade de aten…" at bounding box center [250, 120] width 501 height 240
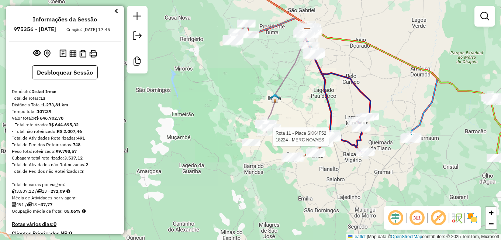
drag, startPoint x: 316, startPoint y: 83, endPoint x: 271, endPoint y: 156, distance: 86.6
click at [271, 156] on div "Rota 11 - Placa SKK4F52 18224 - MERC NOVAES Janela de atendimento Grade de aten…" at bounding box center [250, 120] width 501 height 240
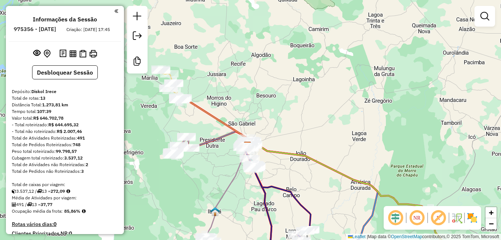
drag, startPoint x: 238, startPoint y: 120, endPoint x: 258, endPoint y: 119, distance: 20.7
click at [258, 119] on div "Rota 11 - Placa SKK4F52 18224 - MERC NOVAES Janela de atendimento Grade de aten…" at bounding box center [250, 120] width 501 height 240
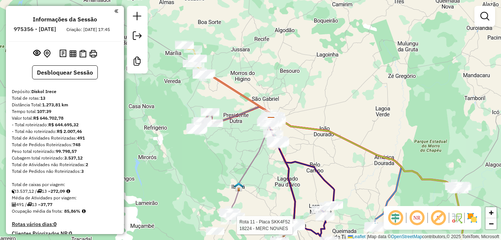
drag, startPoint x: 254, startPoint y: 68, endPoint x: 328, endPoint y: 74, distance: 74.4
click at [284, 12] on div "Rota 11 - Placa SKK4F52 18224 - MERC NOVAES Janela de atendimento Grade de aten…" at bounding box center [250, 120] width 501 height 240
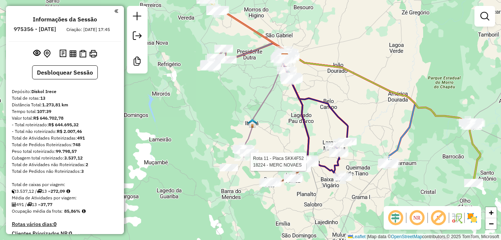
drag, startPoint x: 374, startPoint y: 136, endPoint x: 356, endPoint y: 121, distance: 24.3
click at [356, 121] on div "Rota 11 - Placa SKK4F52 18224 - MERC NOVAES Janela de atendimento Grade de aten…" at bounding box center [250, 120] width 501 height 240
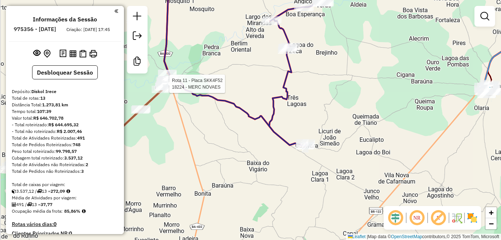
drag, startPoint x: 259, startPoint y: 173, endPoint x: 390, endPoint y: 191, distance: 132.2
click at [390, 191] on div "Rota 11 - Placa SKK4F52 18224 - MERC NOVAES Janela de atendimento Grade de aten…" at bounding box center [250, 120] width 501 height 240
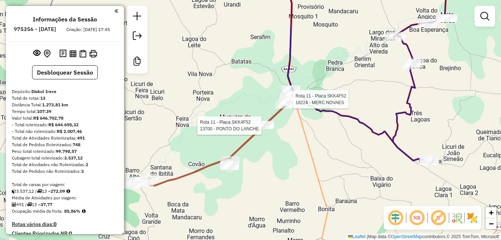
select select "**********"
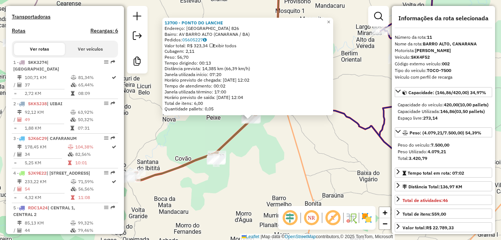
scroll to position [664, 0]
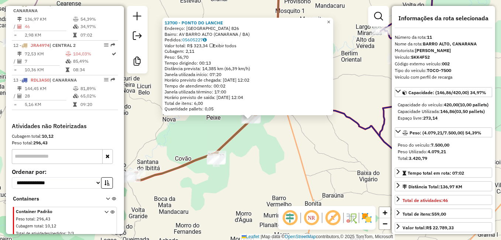
click at [330, 20] on span "×" at bounding box center [328, 22] width 3 height 6
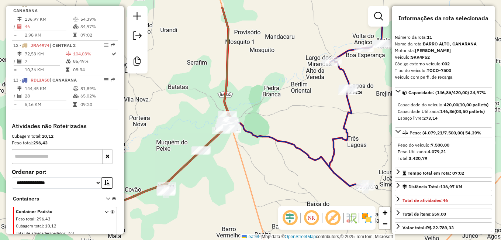
drag, startPoint x: 358, startPoint y: 68, endPoint x: 307, endPoint y: 101, distance: 61.8
click at [307, 101] on div "Janela de atendimento Grade de atendimento Capacidade Transportadoras Veículos …" at bounding box center [250, 120] width 501 height 240
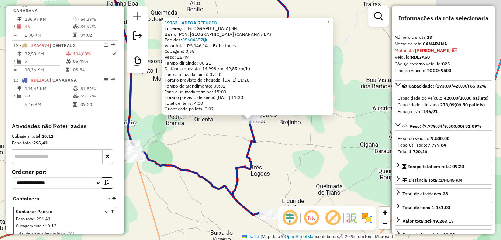
scroll to position [675, 0]
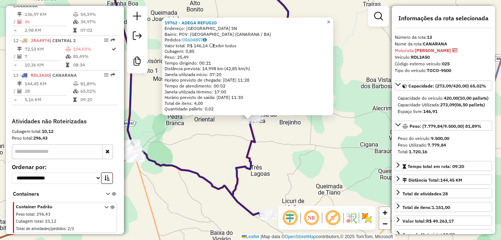
click at [333, 23] on link "×" at bounding box center [328, 22] width 9 height 9
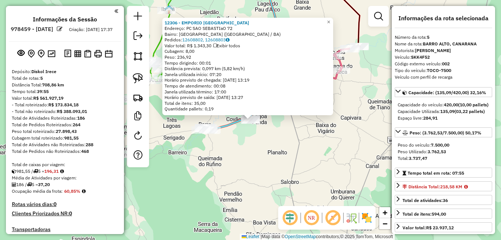
select select "**********"
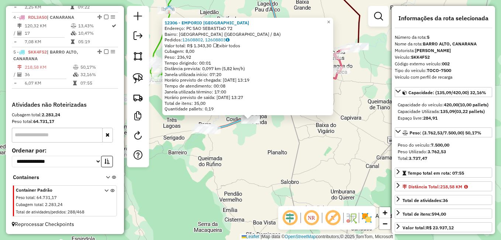
click at [325, 153] on div "12306 - EMPORIO [GEOGRAPHIC_DATA] Endereço: PC SAO SEBASTIaO 72 Bairro: [GEOGRA…" at bounding box center [250, 120] width 501 height 240
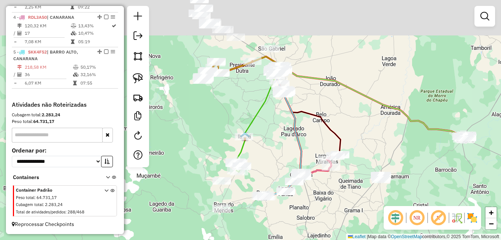
drag, startPoint x: 284, startPoint y: 70, endPoint x: 270, endPoint y: 152, distance: 83.1
click at [273, 149] on div "Janela de atendimento Grade de atendimento Capacidade Transportadoras Veículos …" at bounding box center [250, 120] width 501 height 240
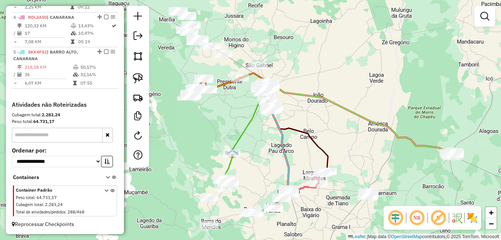
drag, startPoint x: 206, startPoint y: 94, endPoint x: 210, endPoint y: 132, distance: 38.1
click at [209, 93] on div at bounding box center [207, 89] width 18 height 7
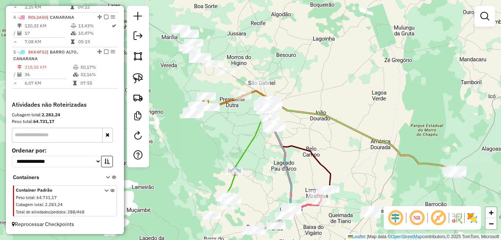
drag, startPoint x: 222, startPoint y: 137, endPoint x: 223, endPoint y: 154, distance: 17.0
click at [223, 149] on div "Janela de atendimento Grade de atendimento Capacidade Transportadoras Veículos …" at bounding box center [250, 120] width 501 height 240
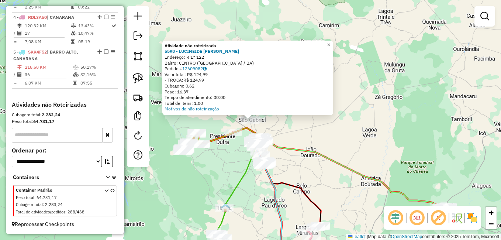
click at [315, 131] on div "Atividade não roteirizada 5598 - LUCINEIDE FRANCISCA FREIRE Endereço: R 1? 122 …" at bounding box center [250, 120] width 501 height 240
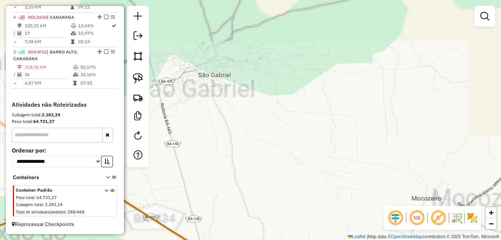
drag, startPoint x: 212, startPoint y: 112, endPoint x: 280, endPoint y: 130, distance: 69.9
click at [274, 130] on div "Janela de atendimento Grade de atendimento Capacidade Transportadoras Veículos …" at bounding box center [250, 120] width 501 height 240
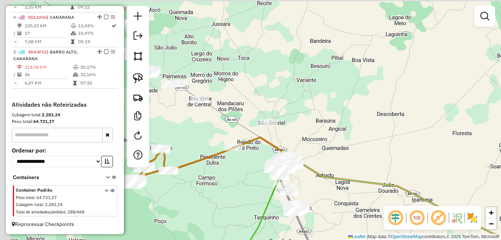
drag, startPoint x: 187, startPoint y: 117, endPoint x: 272, endPoint y: 131, distance: 85.3
click at [271, 131] on div "Janela de atendimento Grade de atendimento Capacidade Transportadoras Veículos …" at bounding box center [250, 120] width 501 height 240
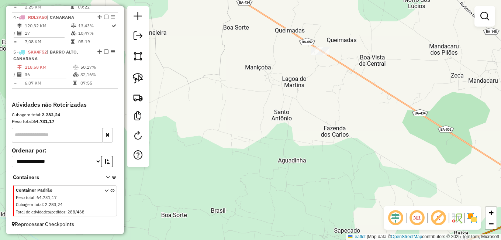
drag, startPoint x: 222, startPoint y: 103, endPoint x: 259, endPoint y: 135, distance: 49.5
click at [253, 130] on div "Janela de atendimento Grade de atendimento Capacidade Transportadoras Veículos …" at bounding box center [250, 120] width 501 height 240
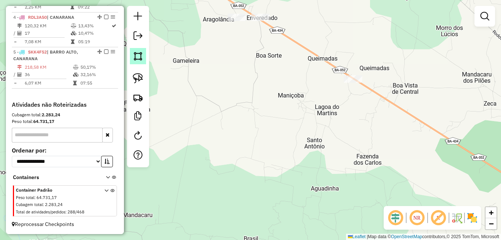
click at [142, 55] on img at bounding box center [138, 56] width 10 height 10
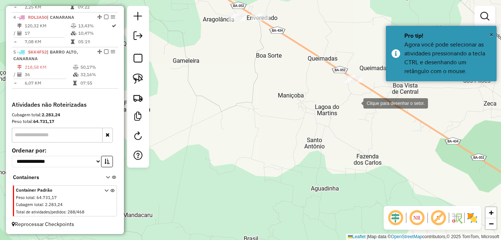
click at [356, 103] on div at bounding box center [356, 102] width 15 height 15
click at [374, 73] on div at bounding box center [374, 73] width 15 height 15
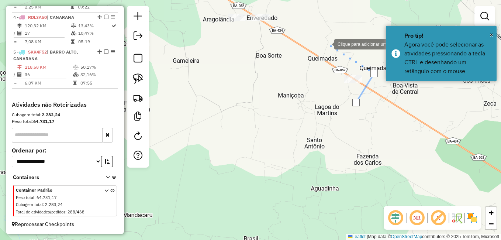
click at [327, 44] on div at bounding box center [326, 43] width 15 height 15
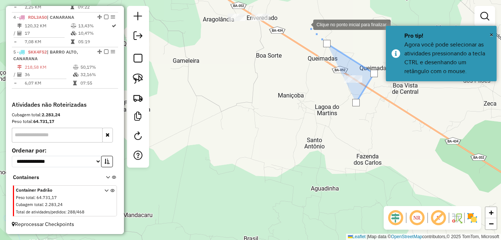
click at [306, 24] on div at bounding box center [305, 24] width 15 height 15
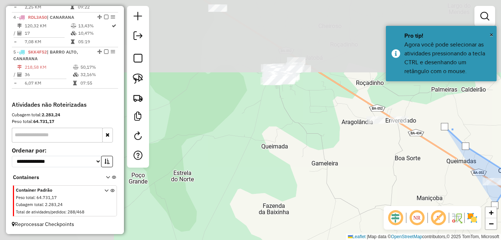
drag, startPoint x: 305, startPoint y: 24, endPoint x: 488, endPoint y: 158, distance: 226.8
click at [462, 137] on div at bounding box center [454, 129] width 15 height 15
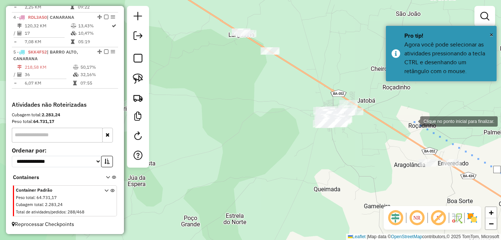
click at [413, 121] on div at bounding box center [412, 120] width 15 height 15
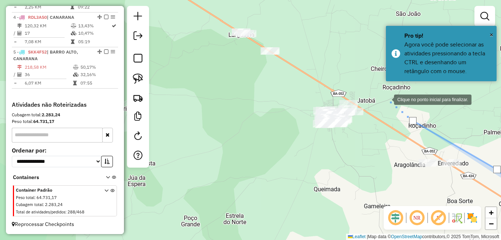
click at [387, 99] on div at bounding box center [386, 98] width 15 height 15
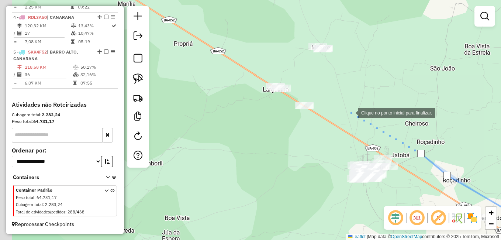
drag, startPoint x: 313, startPoint y: 52, endPoint x: 352, endPoint y: 118, distance: 76.9
click at [352, 118] on div at bounding box center [350, 112] width 15 height 15
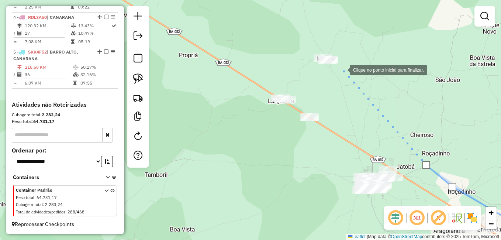
click at [342, 69] on div at bounding box center [342, 69] width 15 height 15
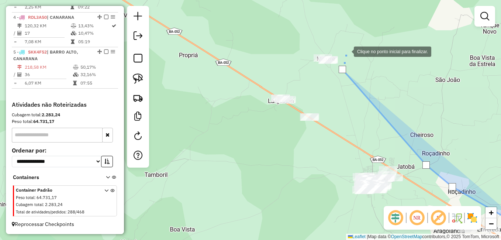
click at [346, 51] on div at bounding box center [346, 51] width 15 height 15
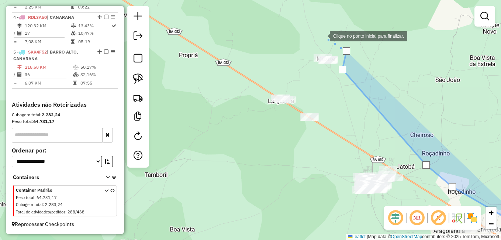
click at [322, 35] on div at bounding box center [322, 35] width 15 height 15
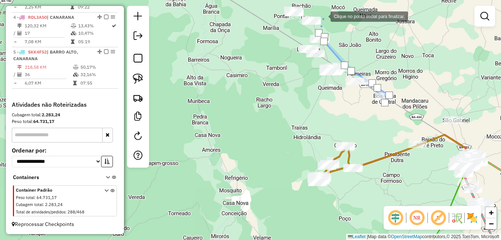
click at [323, 16] on div at bounding box center [323, 15] width 15 height 15
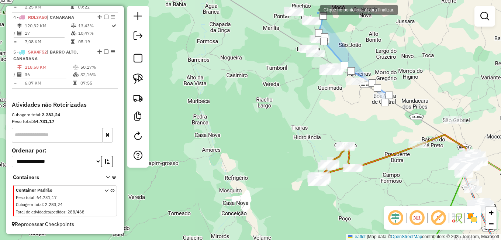
click at [313, 9] on div at bounding box center [312, 9] width 15 height 15
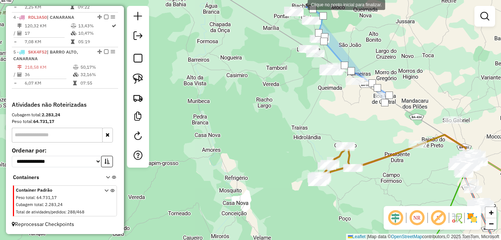
click at [300, 4] on div at bounding box center [300, 4] width 15 height 15
click at [282, 3] on div at bounding box center [281, 3] width 15 height 15
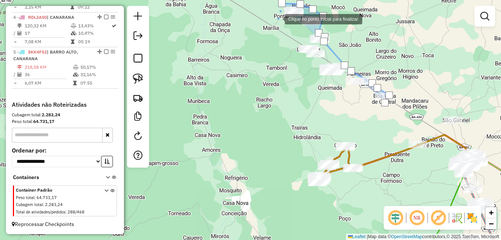
click at [279, 20] on div at bounding box center [277, 18] width 15 height 15
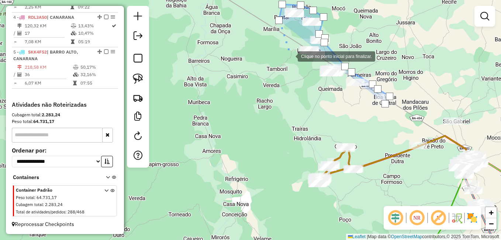
click at [291, 57] on div at bounding box center [290, 55] width 15 height 15
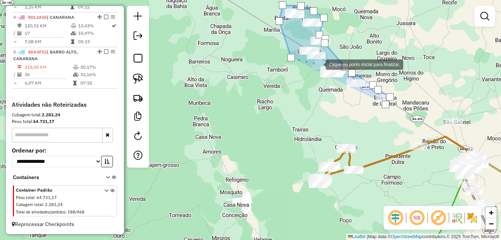
click at [319, 63] on div at bounding box center [318, 63] width 15 height 15
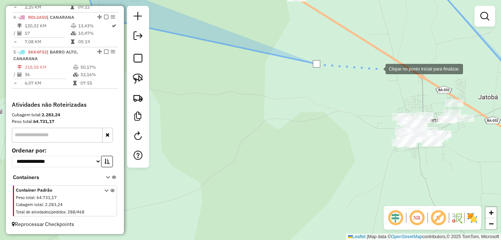
click at [378, 68] on div at bounding box center [378, 68] width 15 height 15
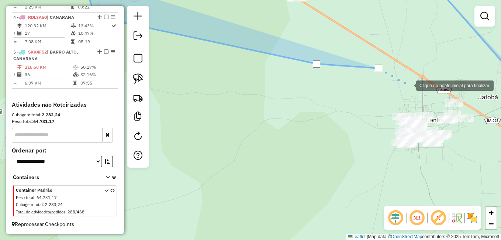
click at [409, 85] on div at bounding box center [408, 84] width 15 height 15
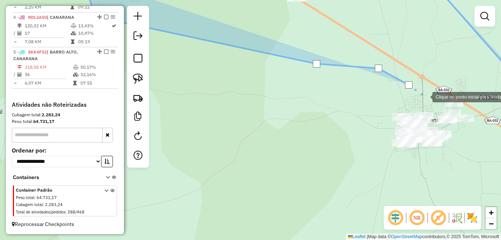
click at [425, 96] on div at bounding box center [425, 96] width 15 height 15
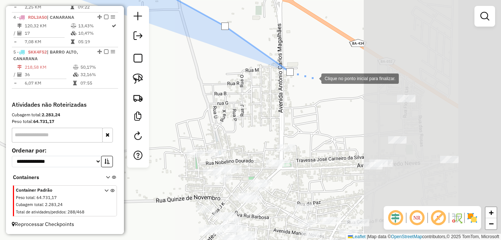
drag, startPoint x: 458, startPoint y: 107, endPoint x: 310, endPoint y: 78, distance: 150.8
click at [314, 78] on div at bounding box center [314, 77] width 15 height 15
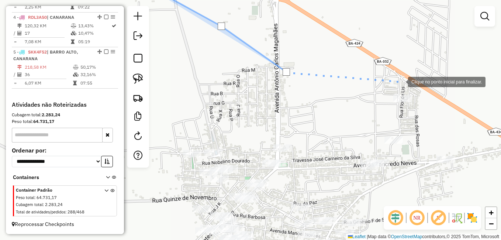
click at [401, 81] on div at bounding box center [400, 81] width 15 height 15
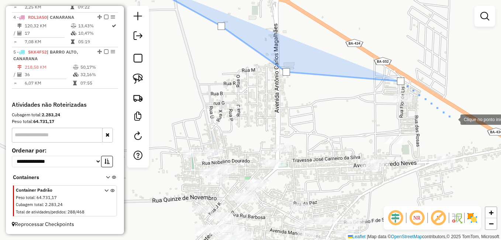
click at [453, 119] on div at bounding box center [453, 118] width 15 height 15
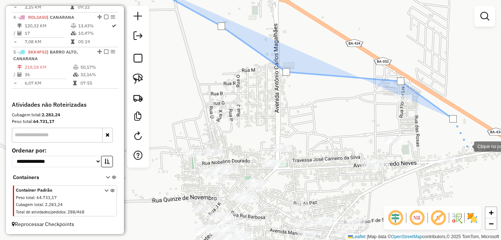
click at [471, 153] on div at bounding box center [466, 145] width 15 height 15
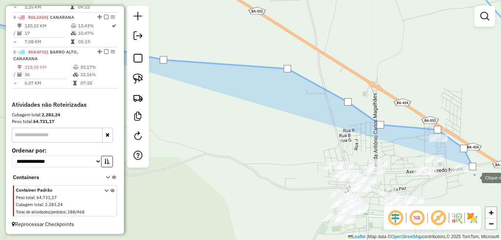
click at [474, 177] on div at bounding box center [474, 177] width 15 height 15
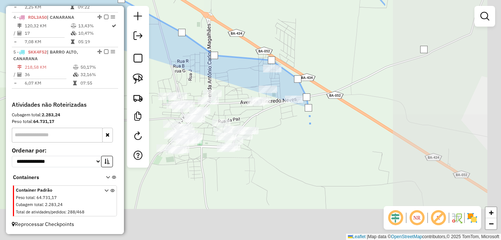
drag, startPoint x: 482, startPoint y: 195, endPoint x: 272, endPoint y: 105, distance: 228.4
click at [302, 117] on div at bounding box center [309, 124] width 15 height 15
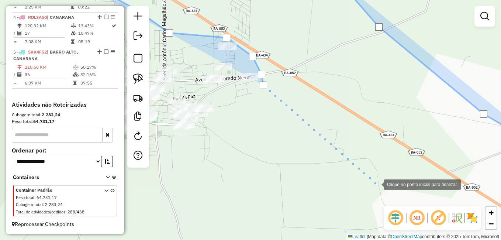
click at [380, 186] on div at bounding box center [376, 183] width 15 height 15
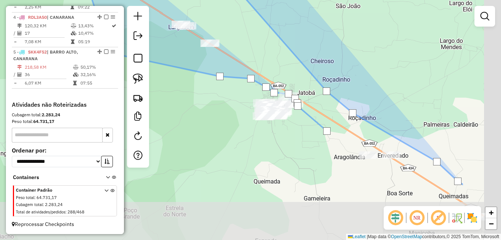
drag, startPoint x: 426, startPoint y: 195, endPoint x: 292, endPoint y: 108, distance: 159.4
click at [321, 120] on div at bounding box center [328, 127] width 15 height 15
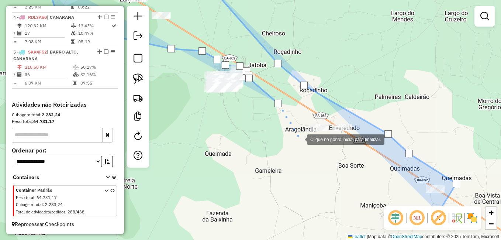
click at [300, 139] on div at bounding box center [299, 138] width 15 height 15
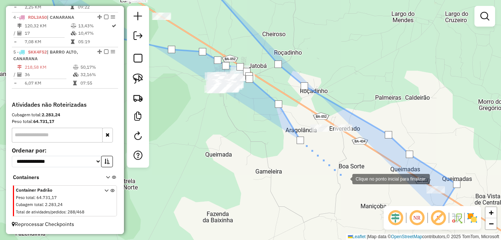
drag, startPoint x: 345, startPoint y: 177, endPoint x: 364, endPoint y: 188, distance: 22.1
click at [346, 179] on div at bounding box center [345, 178] width 15 height 15
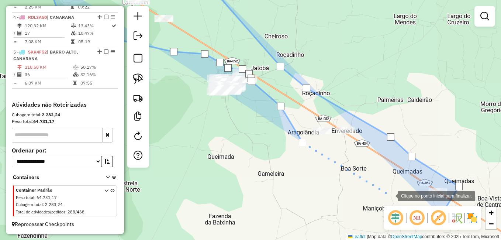
click at [390, 195] on div at bounding box center [390, 195] width 15 height 15
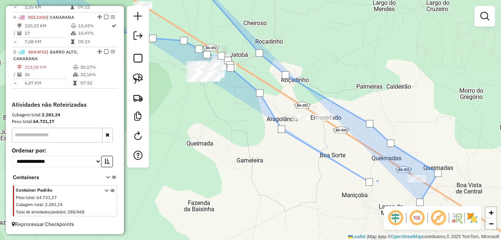
drag, startPoint x: 410, startPoint y: 199, endPoint x: 343, endPoint y: 158, distance: 78.8
click at [371, 172] on div at bounding box center [378, 179] width 15 height 15
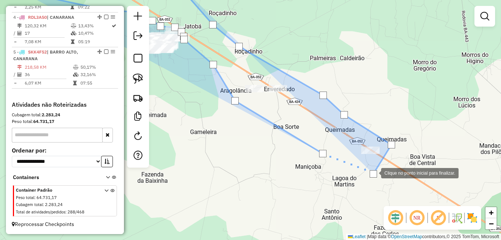
click at [374, 172] on div at bounding box center [373, 173] width 7 height 7
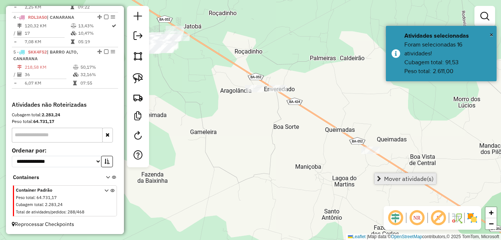
click at [393, 179] on span "Mover atividade(s)" at bounding box center [408, 179] width 49 height 6
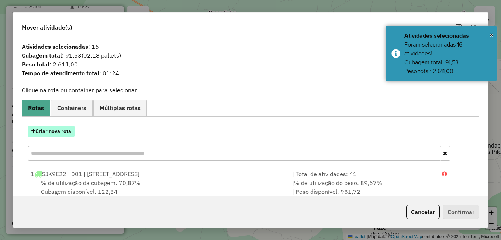
click at [49, 129] on button "Criar nova rota" at bounding box center [51, 130] width 46 height 11
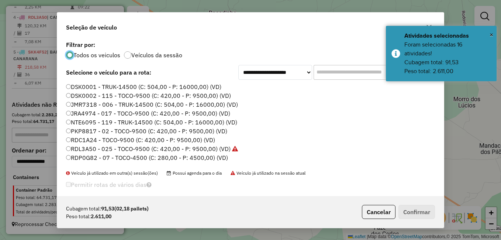
scroll to position [4, 2]
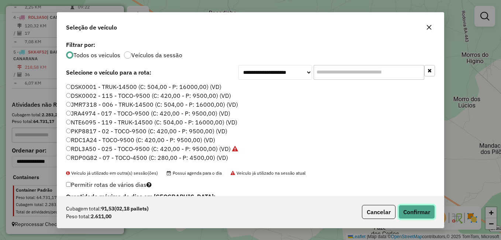
click at [410, 212] on button "Confirmar" at bounding box center [416, 212] width 37 height 14
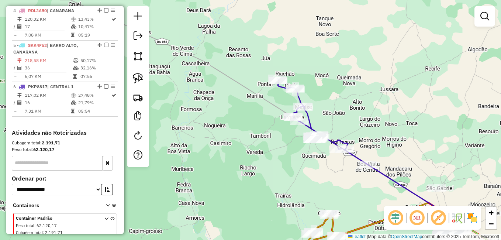
drag, startPoint x: 394, startPoint y: 174, endPoint x: 284, endPoint y: 122, distance: 122.1
click at [284, 122] on div "Rota 6 - Placa PKP8817 1360 - LANCHONETE AQUARIUS Janela de atendimento Grade d…" at bounding box center [250, 120] width 501 height 240
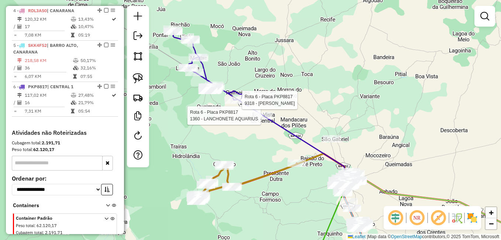
select select "**********"
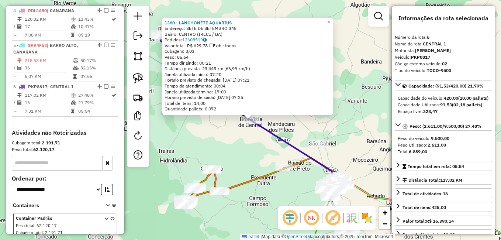
scroll to position [424, 0]
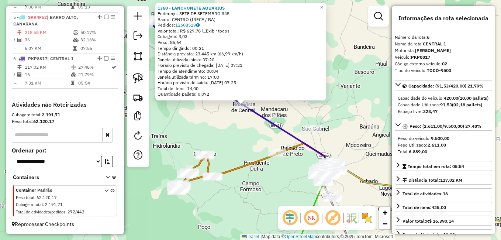
drag, startPoint x: 272, startPoint y: 140, endPoint x: 249, endPoint y: 105, distance: 41.3
click at [251, 108] on div "1360 - LANCHONETE AQUARIUS Endereço: SETE DE SETEMBRO 345 Bairro: CENTRO (IRECE…" at bounding box center [250, 120] width 501 height 240
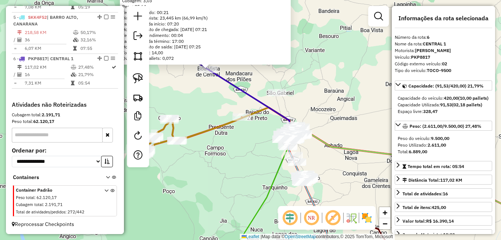
drag, startPoint x: 193, startPoint y: 72, endPoint x: 231, endPoint y: 114, distance: 56.4
click at [241, 115] on div "1360 - LANCHONETE AQUARIUS Endereço: SETE DE SETEMBRO 345 Bairro: CENTRO (IRECE…" at bounding box center [250, 120] width 501 height 240
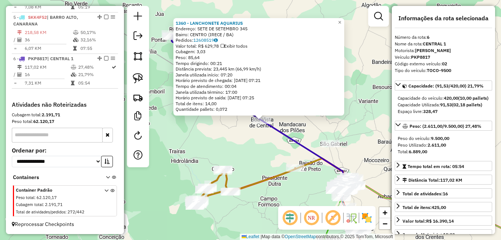
drag, startPoint x: 212, startPoint y: 110, endPoint x: 231, endPoint y: 127, distance: 25.9
click at [232, 127] on div "1360 - LANCHONETE AQUARIUS Endereço: SETE DE SETEMBRO 345 Bairro: CENTRO (IRECE…" at bounding box center [250, 120] width 501 height 240
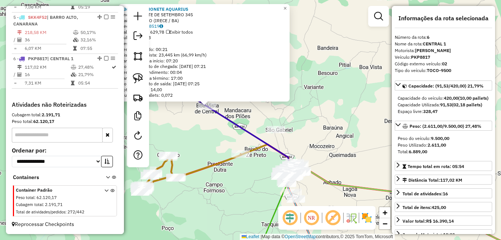
drag, startPoint x: 184, startPoint y: 116, endPoint x: 211, endPoint y: 135, distance: 33.1
click at [210, 135] on div "1360 - LANCHONETE AQUARIUS Endereço: SETE DE SETEMBRO 345 Bairro: CENTRO (IRECE…" at bounding box center [250, 120] width 501 height 240
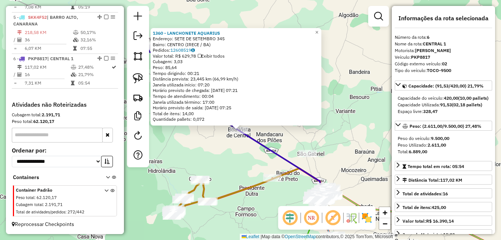
drag, startPoint x: 180, startPoint y: 129, endPoint x: 233, endPoint y: 165, distance: 63.8
click at [230, 163] on div "1360 - LANCHONETE AQUARIUS Endereço: SETE DE SETEMBRO 345 Bairro: CENTRO (IRECE…" at bounding box center [250, 120] width 501 height 240
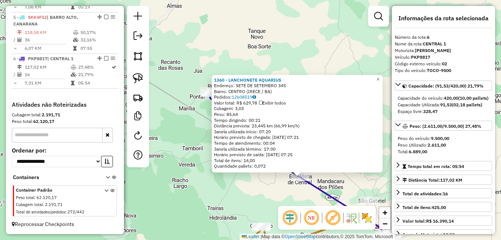
drag, startPoint x: 205, startPoint y: 144, endPoint x: 211, endPoint y: 155, distance: 12.4
click at [232, 165] on div "1360 - LANCHONETE AQUARIUS Endereço: SETE DE SETEMBRO 345 Bairro: CENTRO (IRECE…" at bounding box center [250, 120] width 501 height 240
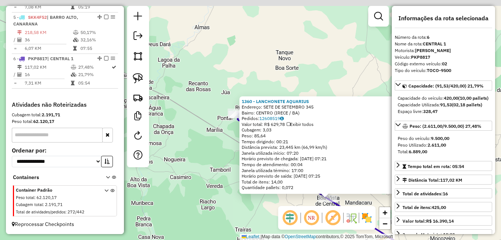
click at [249, 172] on div "1360 - LANCHONETE AQUARIUS Endereço: SETE DE SETEMBRO 345 Bairro: CENTRO (IRECE…" at bounding box center [250, 120] width 501 height 240
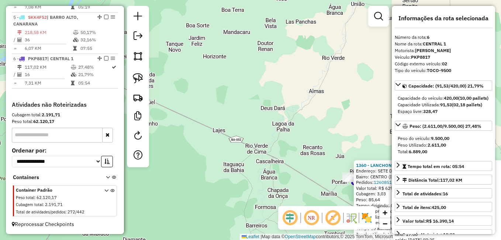
drag, startPoint x: 225, startPoint y: 158, endPoint x: 277, endPoint y: 180, distance: 57.2
click at [276, 180] on div "1360 - LANCHONETE AQUARIUS Endereço: SETE DE SETEMBRO 345 Bairro: CENTRO (IRECE…" at bounding box center [250, 120] width 501 height 240
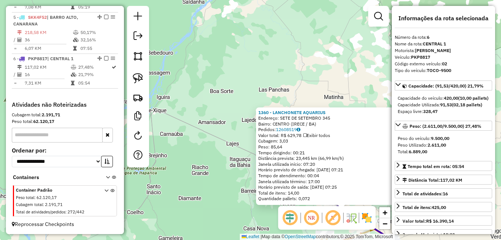
click at [239, 176] on div "1360 - LANCHONETE AQUARIUS Endereço: SETE DE SETEMBRO 345 Bairro: CENTRO (IRECE…" at bounding box center [250, 120] width 501 height 240
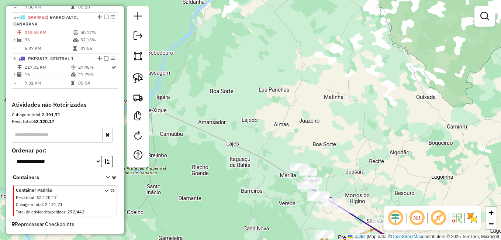
click at [304, 198] on div "Janela de atendimento Grade de atendimento Capacidade Transportadoras Veículos …" at bounding box center [250, 120] width 501 height 240
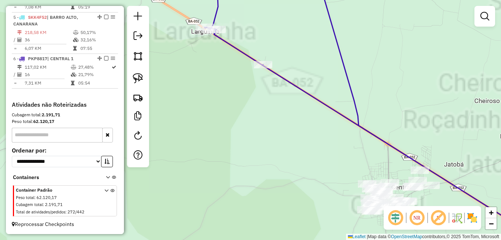
drag, startPoint x: 310, startPoint y: 174, endPoint x: 272, endPoint y: 109, distance: 75.4
click at [281, 120] on div "Janela de atendimento Grade de atendimento Capacidade Transportadoras Veículos …" at bounding box center [250, 120] width 501 height 240
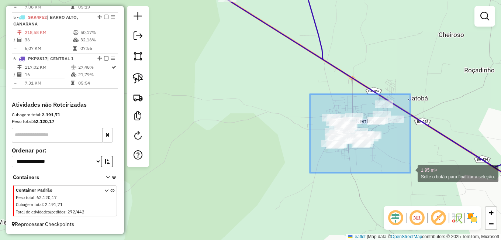
drag, startPoint x: 310, startPoint y: 94, endPoint x: 410, endPoint y: 173, distance: 127.4
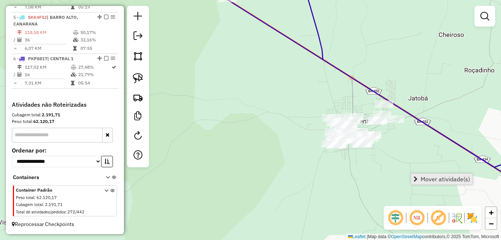
click at [439, 180] on span "Mover atividade(s)" at bounding box center [445, 179] width 49 height 6
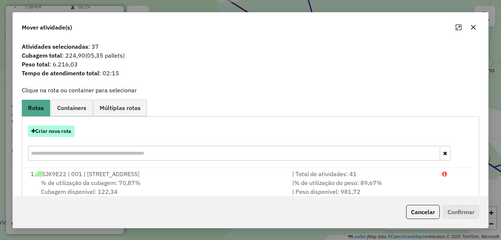
click at [66, 131] on button "Criar nova rota" at bounding box center [51, 130] width 46 height 11
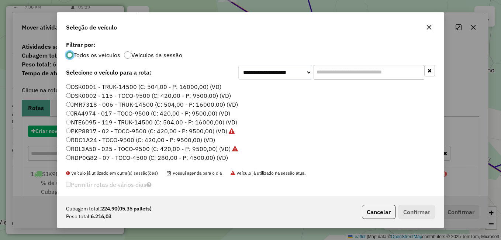
scroll to position [4, 2]
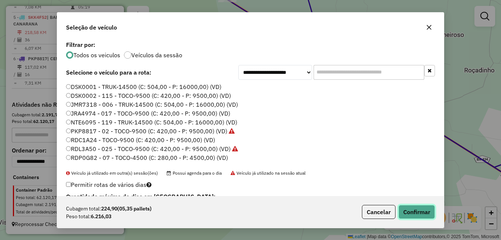
click at [426, 212] on button "Confirmar" at bounding box center [416, 212] width 37 height 14
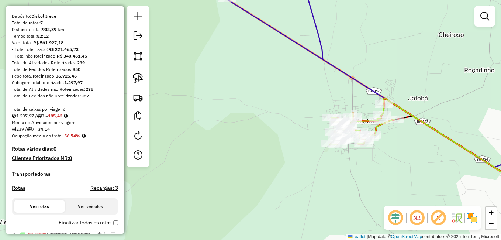
scroll to position [0, 0]
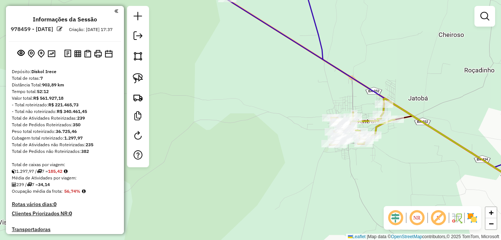
drag, startPoint x: 330, startPoint y: 163, endPoint x: 227, endPoint y: 147, distance: 104.6
click at [227, 147] on div "Janela de atendimento Grade de atendimento Capacidade Transportadoras Veículos …" at bounding box center [250, 120] width 501 height 240
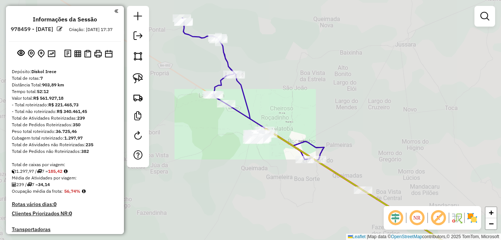
drag, startPoint x: 283, startPoint y: 166, endPoint x: 268, endPoint y: 124, distance: 44.5
click at [272, 142] on div "Janela de atendimento Grade de atendimento Capacidade Transportadoras Veículos …" at bounding box center [250, 120] width 501 height 240
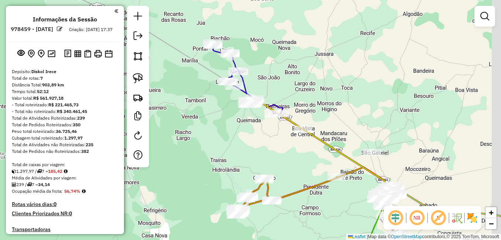
drag, startPoint x: 343, startPoint y: 161, endPoint x: 310, endPoint y: 108, distance: 62.6
click at [310, 109] on div "Janela de atendimento Grade de atendimento Capacidade Transportadoras Veículos …" at bounding box center [250, 120] width 501 height 240
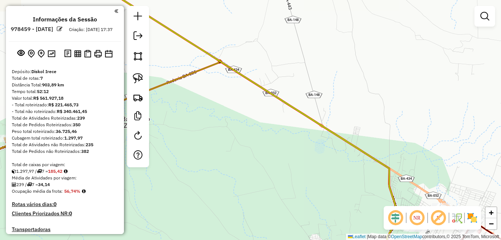
drag, startPoint x: 364, startPoint y: 166, endPoint x: 319, endPoint y: 93, distance: 85.3
click at [320, 94] on div "Janela de atendimento Grade de atendimento Capacidade Transportadoras Veículos …" at bounding box center [250, 120] width 501 height 240
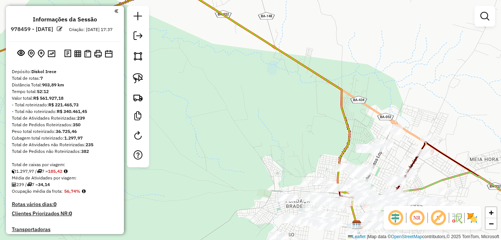
drag, startPoint x: 335, startPoint y: 115, endPoint x: 325, endPoint y: 102, distance: 17.3
click at [326, 103] on div "Janela de atendimento Grade de atendimento Capacidade Transportadoras Veículos …" at bounding box center [250, 120] width 501 height 240
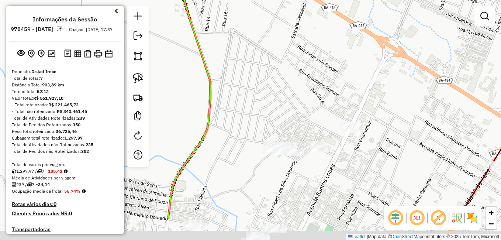
drag, startPoint x: 367, startPoint y: 117, endPoint x: 332, endPoint y: 84, distance: 48.3
click at [333, 86] on div "Janela de atendimento Grade de atendimento Capacidade Transportadoras Veículos …" at bounding box center [250, 120] width 501 height 240
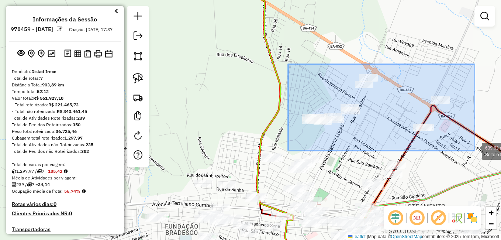
drag, startPoint x: 288, startPoint y: 64, endPoint x: 474, endPoint y: 151, distance: 205.3
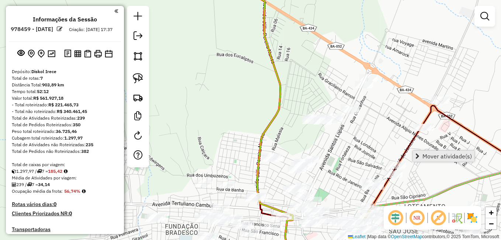
click at [432, 159] on span "Mover atividade(s)" at bounding box center [446, 156] width 49 height 6
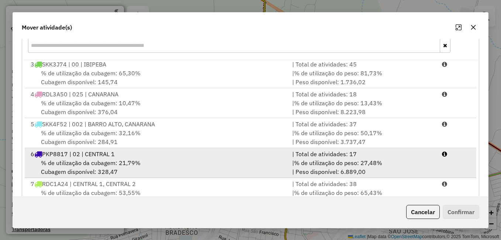
scroll to position [111, 0]
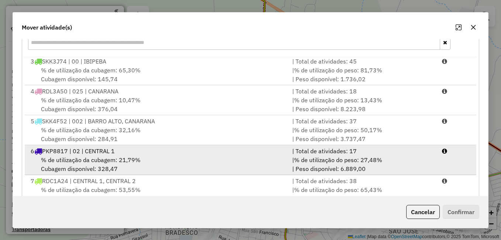
click at [126, 159] on span "% de utilização da cubagem: 21,79%" at bounding box center [91, 159] width 100 height 7
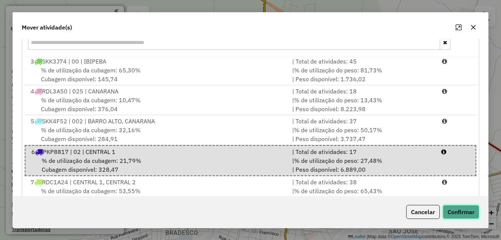
click at [456, 208] on button "Confirmar" at bounding box center [461, 212] width 37 height 14
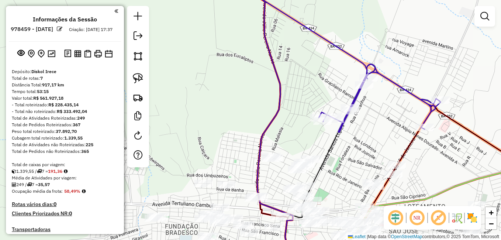
scroll to position [0, 0]
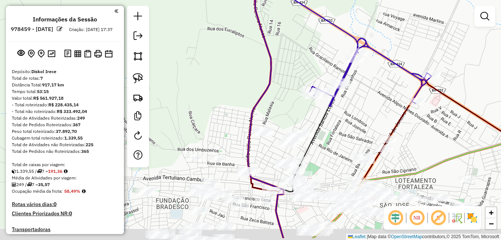
drag, startPoint x: 353, startPoint y: 149, endPoint x: 311, endPoint y: 95, distance: 68.6
click at [318, 102] on div "Janela de atendimento Grade de atendimento Capacidade Transportadoras Veículos …" at bounding box center [250, 120] width 501 height 240
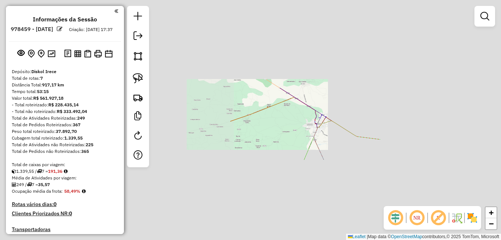
click at [324, 95] on div "Janela de atendimento Grade de atendimento Capacidade Transportadoras Veículos …" at bounding box center [250, 120] width 501 height 240
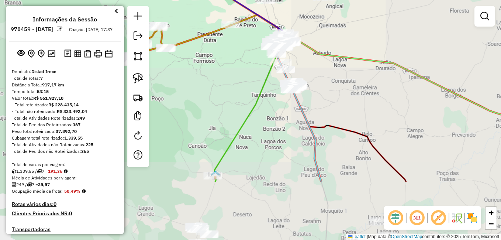
drag, startPoint x: 326, startPoint y: 118, endPoint x: 319, endPoint y: 102, distance: 17.3
click at [320, 106] on div "Janela de atendimento Grade de atendimento Capacidade Transportadoras Veículos …" at bounding box center [250, 120] width 501 height 240
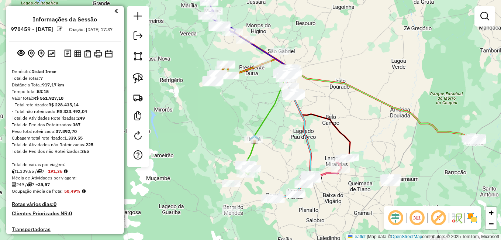
drag, startPoint x: 365, startPoint y: 93, endPoint x: 320, endPoint y: 123, distance: 53.5
click at [329, 121] on div "Janela de atendimento Grade de atendimento Capacidade Transportadoras Veículos …" at bounding box center [250, 120] width 501 height 240
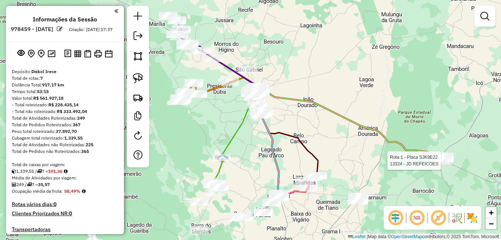
select select "**********"
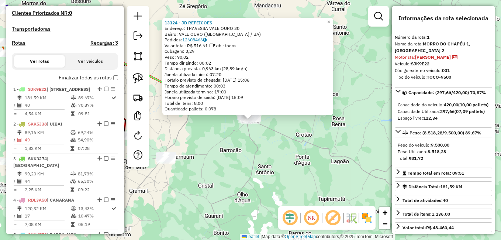
scroll to position [286, 0]
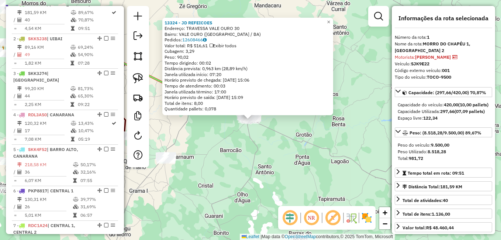
click at [357, 159] on div "13324 - JD REFEICOES Endereço: TRAVESSA VALE OURO 30 Bairro: VALE OURO (MORRO D…" at bounding box center [250, 120] width 501 height 240
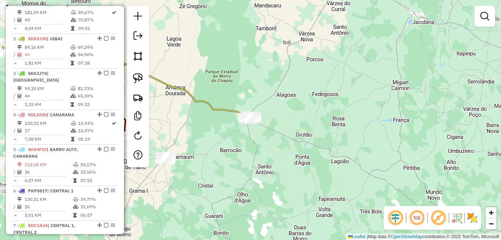
drag, startPoint x: 214, startPoint y: 124, endPoint x: 292, endPoint y: 131, distance: 78.2
click at [286, 131] on div "Janela de atendimento Grade de atendimento Capacidade Transportadoras Veículos …" at bounding box center [250, 120] width 501 height 240
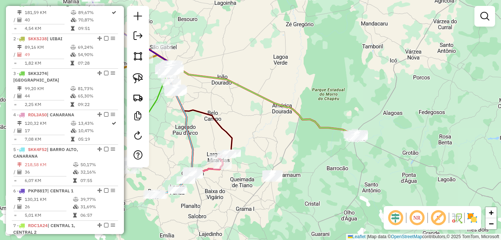
drag, startPoint x: 193, startPoint y: 86, endPoint x: 245, endPoint y: 114, distance: 58.9
click at [245, 114] on div "Janela de atendimento Grade de atendimento Capacidade Transportadoras Veículos …" at bounding box center [250, 120] width 501 height 240
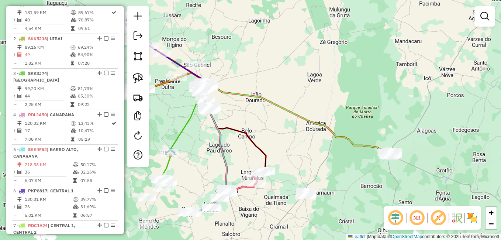
drag, startPoint x: 183, startPoint y: 103, endPoint x: 204, endPoint y: 132, distance: 36.8
click at [204, 132] on div "Janela de atendimento Grade de atendimento Capacidade Transportadoras Veículos …" at bounding box center [250, 120] width 501 height 240
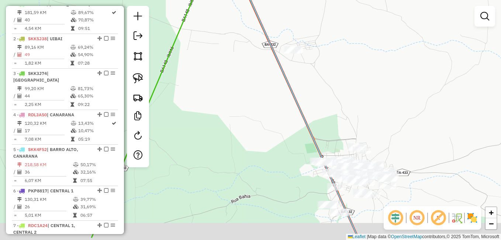
drag, startPoint x: 262, startPoint y: 156, endPoint x: 225, endPoint y: 88, distance: 76.8
click at [238, 111] on div "Janela de atendimento Grade de atendimento Capacidade Transportadoras Veículos …" at bounding box center [250, 120] width 501 height 240
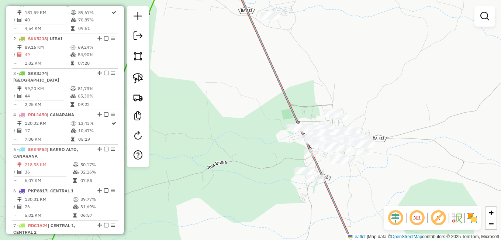
drag, startPoint x: 268, startPoint y: 147, endPoint x: 210, endPoint y: 97, distance: 76.7
click at [220, 103] on div "Janela de atendimento Grade de atendimento Capacidade Transportadoras Veículos …" at bounding box center [250, 120] width 501 height 240
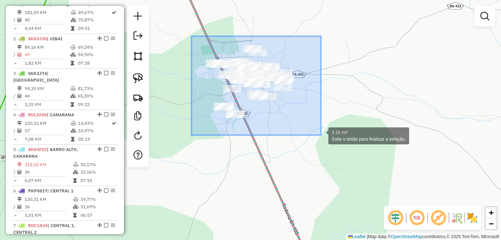
drag, startPoint x: 191, startPoint y: 36, endPoint x: 321, endPoint y: 135, distance: 162.9
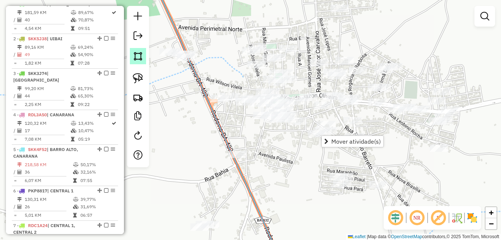
click at [135, 55] on img at bounding box center [138, 56] width 10 height 10
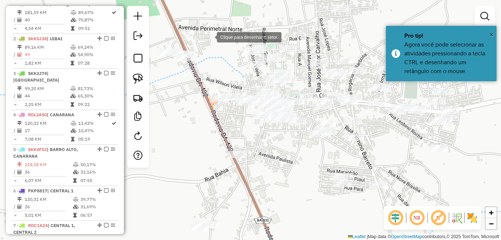
click at [210, 37] on div at bounding box center [209, 36] width 15 height 15
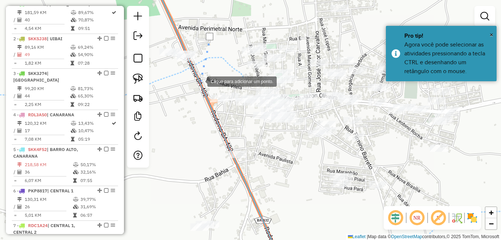
click at [200, 81] on div at bounding box center [200, 80] width 15 height 15
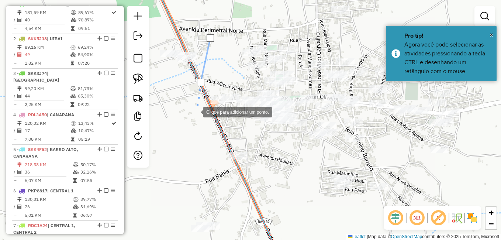
click at [196, 111] on div at bounding box center [195, 111] width 15 height 15
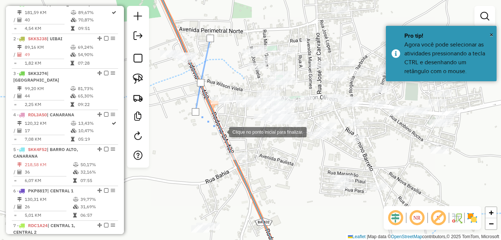
click at [225, 131] on div at bounding box center [221, 131] width 15 height 15
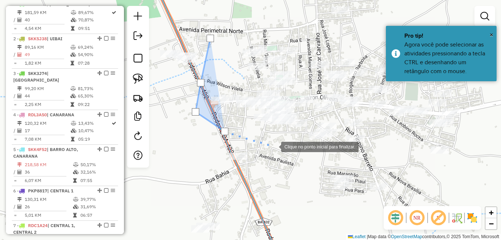
drag, startPoint x: 274, startPoint y: 146, endPoint x: 274, endPoint y: 152, distance: 6.3
click at [274, 148] on div at bounding box center [273, 146] width 15 height 15
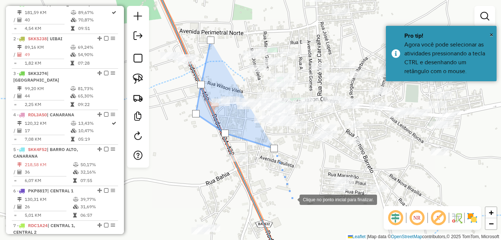
click at [293, 200] on div at bounding box center [292, 198] width 15 height 15
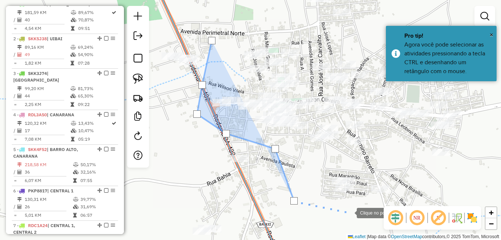
drag, startPoint x: 348, startPoint y: 212, endPoint x: 357, endPoint y: 212, distance: 9.2
click at [351, 212] on div at bounding box center [349, 212] width 15 height 15
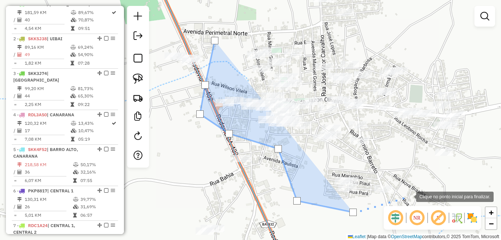
click at [411, 193] on div at bounding box center [408, 196] width 15 height 15
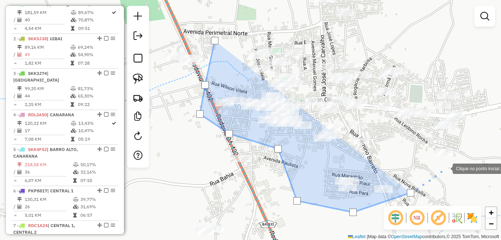
click at [445, 168] on div at bounding box center [445, 167] width 15 height 15
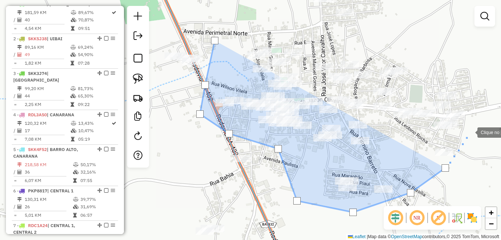
drag, startPoint x: 470, startPoint y: 132, endPoint x: 473, endPoint y: 112, distance: 19.8
click at [471, 130] on div at bounding box center [470, 131] width 15 height 15
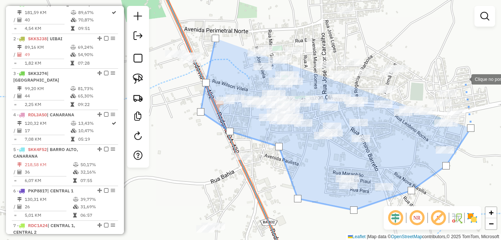
click at [463, 77] on div at bounding box center [464, 78] width 15 height 15
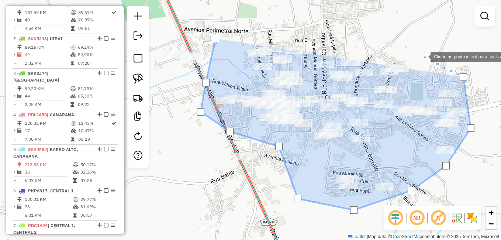
click at [422, 56] on div at bounding box center [423, 56] width 15 height 15
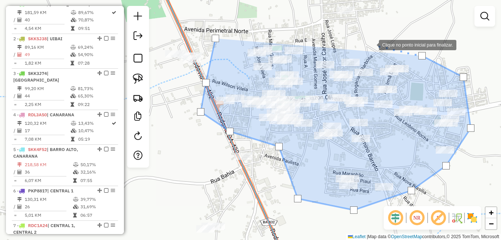
click at [371, 44] on div at bounding box center [371, 44] width 15 height 15
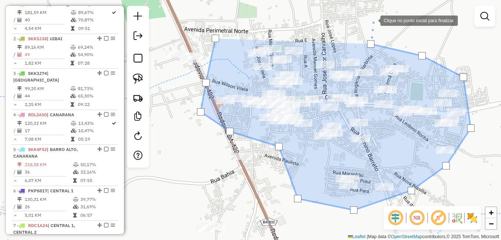
click at [373, 20] on div at bounding box center [373, 20] width 15 height 15
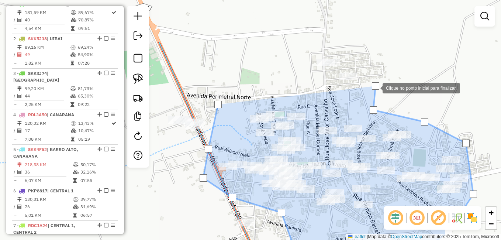
drag, startPoint x: 373, startPoint y: 20, endPoint x: 374, endPoint y: 90, distance: 70.1
click at [375, 90] on div at bounding box center [375, 85] width 7 height 7
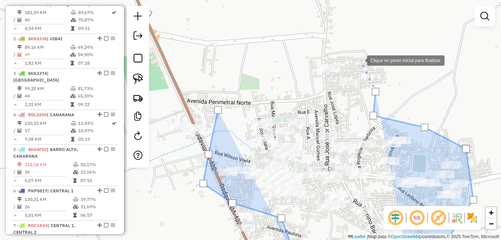
click at [360, 60] on div at bounding box center [359, 59] width 15 height 15
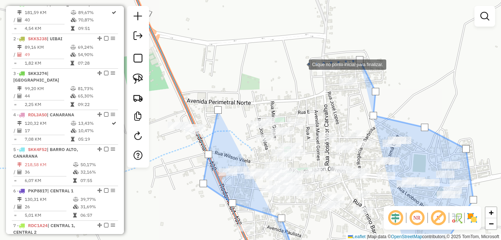
click at [301, 64] on div at bounding box center [301, 63] width 15 height 15
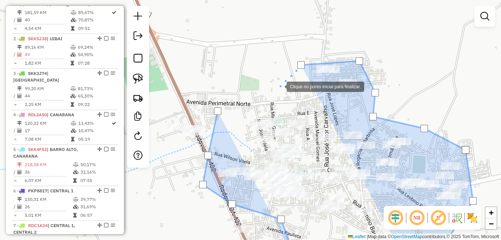
drag, startPoint x: 280, startPoint y: 85, endPoint x: 241, endPoint y: 91, distance: 39.7
click at [278, 86] on div at bounding box center [279, 86] width 15 height 15
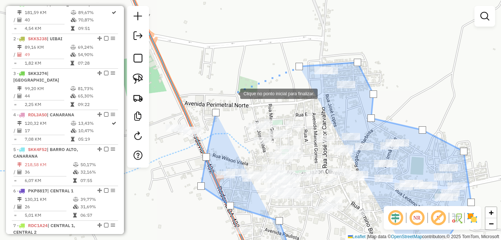
click at [229, 97] on div at bounding box center [232, 93] width 15 height 15
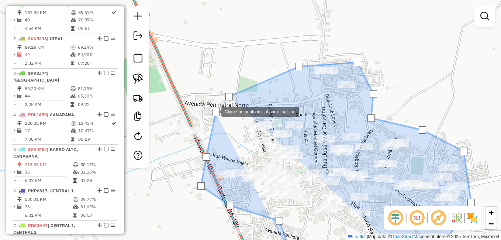
click at [214, 111] on div at bounding box center [215, 112] width 7 height 7
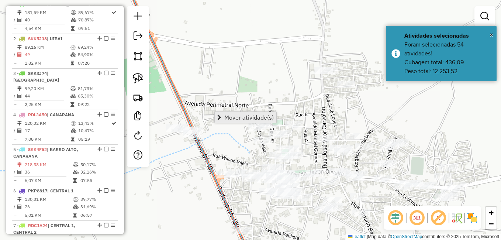
click at [248, 115] on span "Mover atividade(s)" at bounding box center [248, 117] width 49 height 6
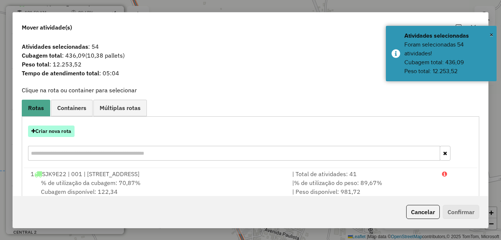
click at [65, 133] on button "Criar nova rota" at bounding box center [51, 130] width 46 height 11
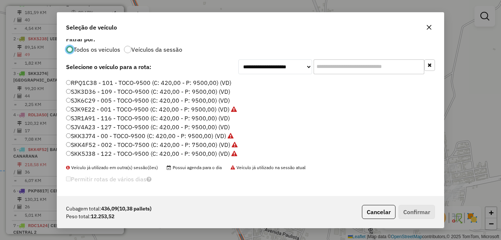
scroll to position [7, 0]
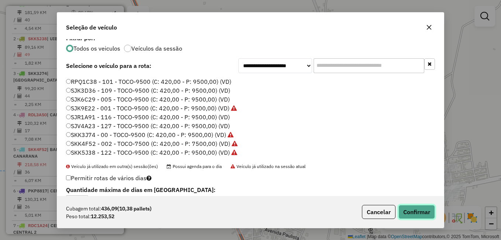
click at [423, 210] on button "Confirmar" at bounding box center [416, 212] width 37 height 14
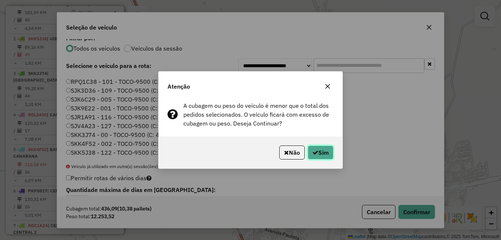
click at [319, 152] on button "Sim" at bounding box center [321, 152] width 26 height 14
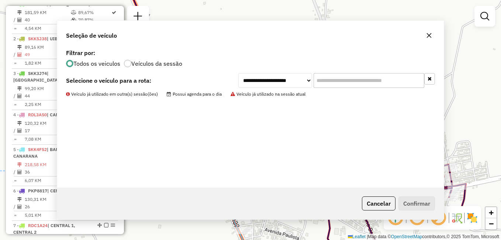
scroll to position [0, 0]
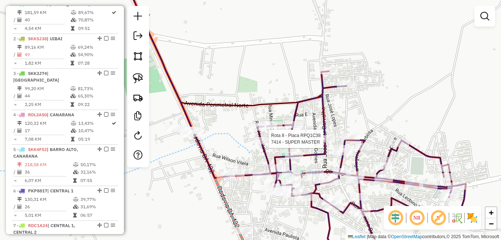
select select "**********"
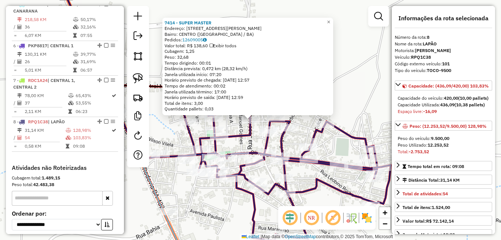
scroll to position [500, 0]
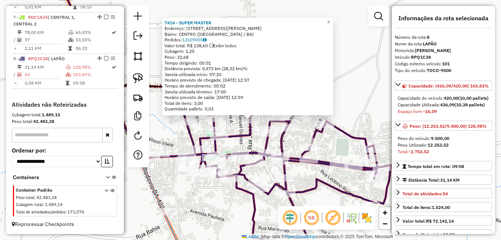
click at [319, 176] on icon at bounding box center [271, 147] width 240 height 190
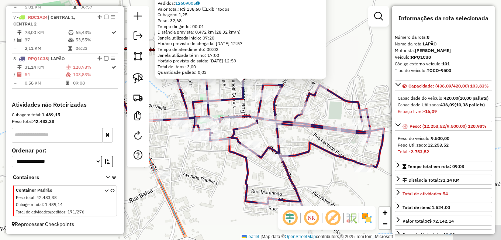
drag, startPoint x: 320, startPoint y: 191, endPoint x: 312, endPoint y: 143, distance: 48.6
click at [312, 145] on div "7414 - SUPER MASTER Endereço: RUA JOSE VITOR DE CARVALHO 198 Bairro: CENTRO (LA…" at bounding box center [250, 120] width 501 height 240
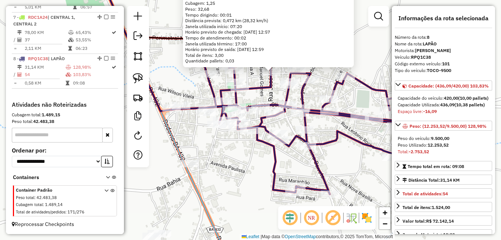
drag, startPoint x: 222, startPoint y: 137, endPoint x: 280, endPoint y: 152, distance: 59.4
click at [276, 151] on div "7414 - SUPER MASTER Endereço: RUA JOSE VITOR DE CARVALHO 198 Bairro: CENTRO (LA…" at bounding box center [250, 120] width 501 height 240
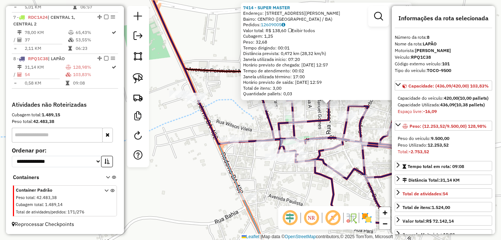
drag, startPoint x: 221, startPoint y: 139, endPoint x: 257, endPoint y: 168, distance: 46.6
click at [257, 167] on div "7414 - SUPER MASTER Endereço: RUA JOSE VITOR DE CARVALHO 198 Bairro: CENTRO (LA…" at bounding box center [250, 120] width 501 height 240
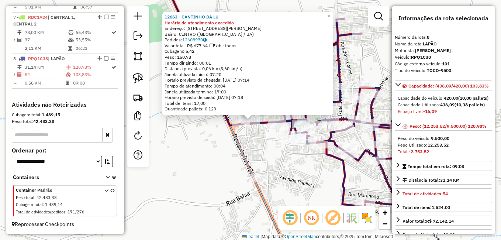
drag, startPoint x: 287, startPoint y: 179, endPoint x: 256, endPoint y: 156, distance: 38.1
click at [270, 163] on div "12663 - CANTINHO DA LU Horário de atendimento excedido Endereço: AV ANTONIO CAR…" at bounding box center [250, 120] width 501 height 240
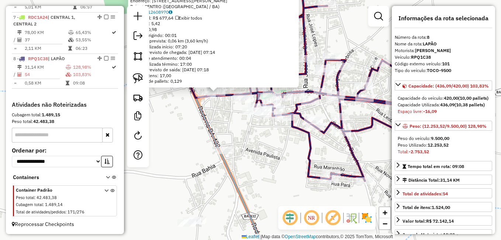
drag, startPoint x: 304, startPoint y: 169, endPoint x: 278, endPoint y: 159, distance: 28.5
click at [281, 160] on div "12663 - CANTINHO DA LU Horário de atendimento excedido Endereço: AV ANTONIO CAR…" at bounding box center [250, 120] width 501 height 240
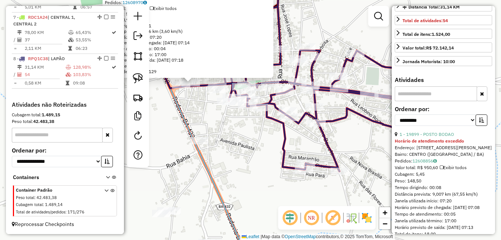
scroll to position [0, 0]
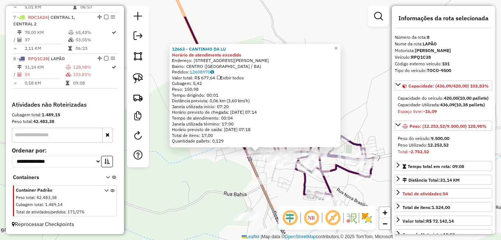
drag, startPoint x: 279, startPoint y: 139, endPoint x: 284, endPoint y: 180, distance: 40.9
click at [284, 180] on div "12663 - CANTINHO DA LU Horário de atendimento excedido Endereço: AV ANTONIO CAR…" at bounding box center [250, 120] width 501 height 240
click at [366, 111] on div "12663 - CANTINHO DA LU Horário de atendimento excedido Endereço: AV ANTONIO CAR…" at bounding box center [250, 120] width 501 height 240
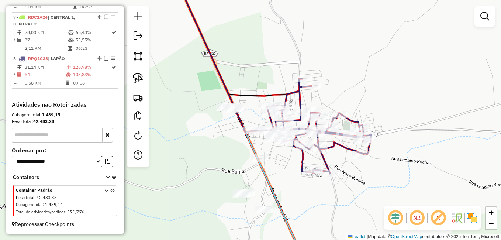
drag, startPoint x: 300, startPoint y: 177, endPoint x: 298, endPoint y: 157, distance: 20.5
click at [300, 165] on icon at bounding box center [311, 126] width 120 height 95
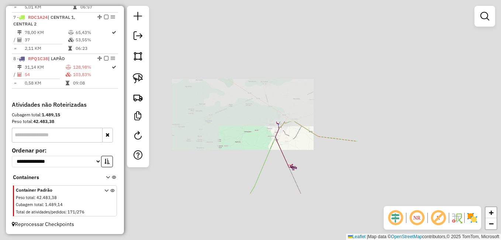
click at [290, 127] on icon at bounding box center [287, 160] width 25 height 66
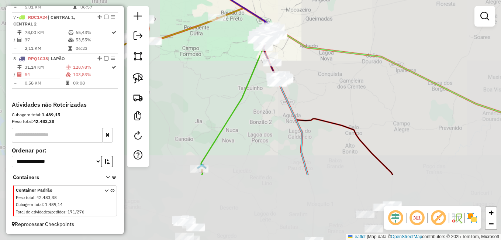
click at [301, 110] on div "Janela de atendimento Grade de atendimento Capacidade Transportadoras Veículos …" at bounding box center [250, 120] width 501 height 240
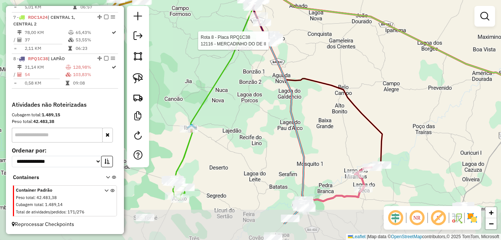
click at [317, 138] on div "Rota 8 - Placa RPQ1C38 12116 - MERCADINHO DO DE II Janela de atendimento Grade …" at bounding box center [250, 120] width 501 height 240
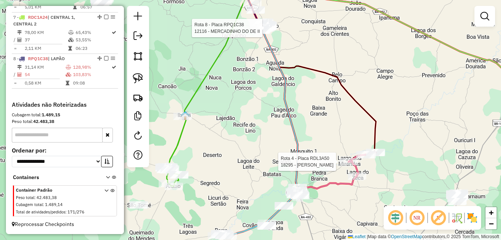
select select "**********"
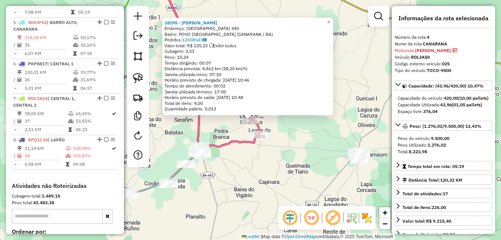
scroll to position [396, 0]
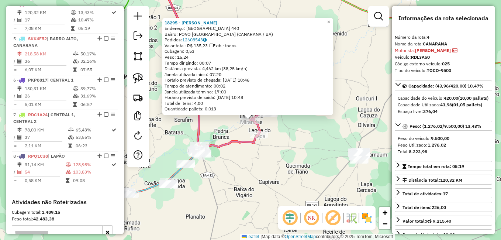
click at [272, 153] on div "18295 - MERCADINHO SOUZA Endereço: LAGOA DO MIRANDA 440 Bairro: POVO LAGOA DO Z…" at bounding box center [250, 120] width 501 height 240
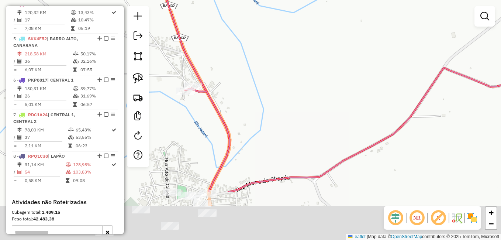
drag, startPoint x: 247, startPoint y: 175, endPoint x: 265, endPoint y: 105, distance: 72.2
click at [264, 108] on div "Janela de atendimento Grade de atendimento Capacidade Transportadoras Veículos …" at bounding box center [250, 120] width 501 height 240
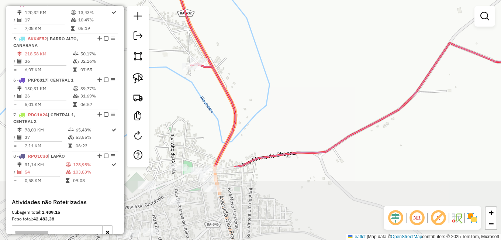
drag, startPoint x: 278, startPoint y: 132, endPoint x: 279, endPoint y: 121, distance: 11.9
click at [279, 121] on div "Janela de atendimento Grade de atendimento Capacidade Transportadoras Veículos …" at bounding box center [250, 120] width 501 height 240
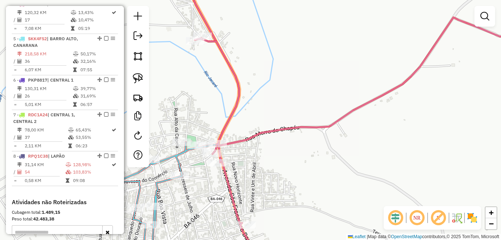
drag, startPoint x: 248, startPoint y: 171, endPoint x: 267, endPoint y: 118, distance: 56.5
click at [265, 125] on div "Janela de atendimento Grade de atendimento Capacidade Transportadoras Veículos …" at bounding box center [250, 120] width 501 height 240
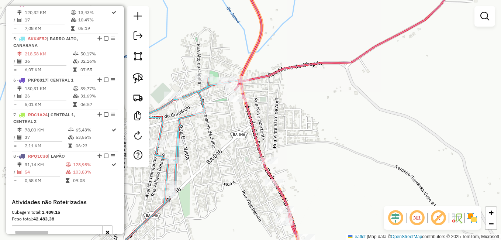
drag, startPoint x: 216, startPoint y: 149, endPoint x: 258, endPoint y: 149, distance: 42.4
click at [255, 149] on div "Janela de atendimento Grade de atendimento Capacidade Transportadoras Veículos …" at bounding box center [250, 120] width 501 height 240
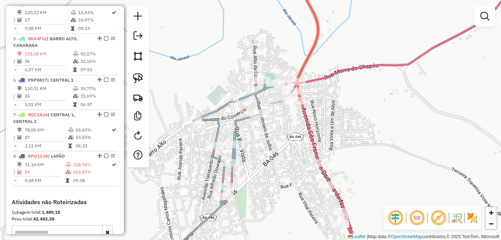
click at [250, 148] on div "Janela de atendimento Grade de atendimento Capacidade Transportadoras Veículos …" at bounding box center [250, 120] width 501 height 240
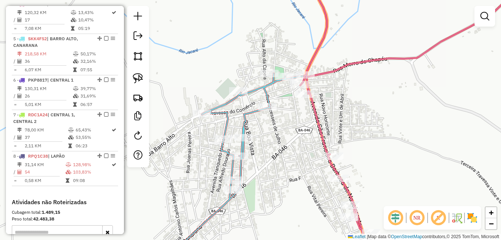
drag, startPoint x: 247, startPoint y: 156, endPoint x: 274, endPoint y: 138, distance: 32.3
click at [271, 139] on div "Janela de atendimento Grade de atendimento Capacidade Transportadoras Veículos …" at bounding box center [250, 120] width 501 height 240
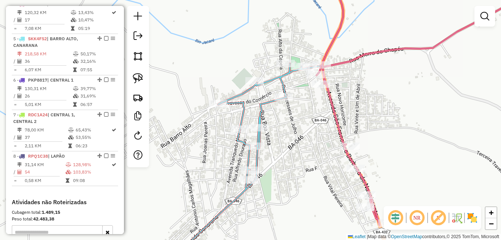
drag, startPoint x: 275, startPoint y: 160, endPoint x: 278, endPoint y: 156, distance: 5.0
click at [277, 157] on div "Janela de atendimento Grade de atendimento Capacidade Transportadoras Veículos …" at bounding box center [250, 120] width 501 height 240
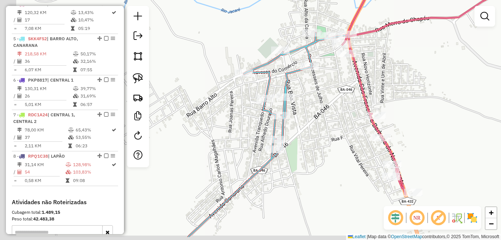
drag, startPoint x: 294, startPoint y: 163, endPoint x: 326, endPoint y: 121, distance: 52.5
click at [320, 129] on div "Janela de atendimento Grade de atendimento Capacidade Transportadoras Veículos …" at bounding box center [250, 120] width 501 height 240
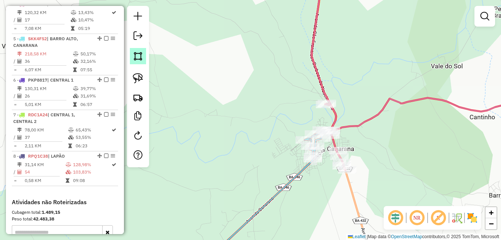
click at [138, 53] on img at bounding box center [138, 56] width 10 height 10
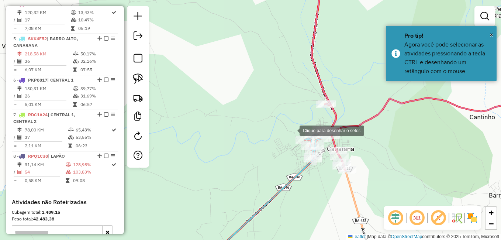
click at [293, 129] on div at bounding box center [292, 129] width 15 height 15
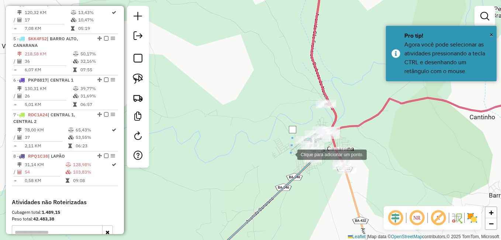
click at [292, 161] on div at bounding box center [290, 153] width 15 height 15
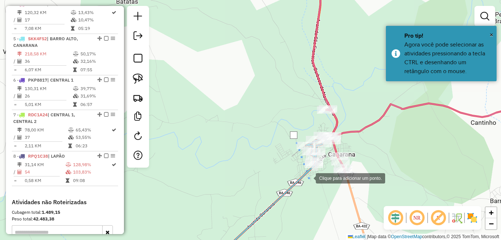
click at [308, 177] on div at bounding box center [308, 177] width 15 height 15
click at [322, 172] on div at bounding box center [321, 173] width 15 height 15
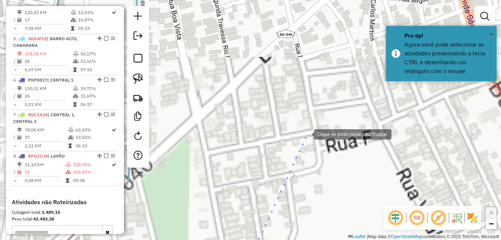
click at [307, 134] on div at bounding box center [306, 133] width 15 height 15
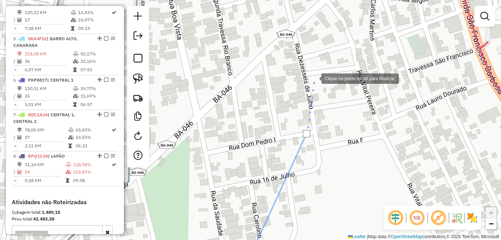
click at [314, 78] on div at bounding box center [314, 77] width 15 height 15
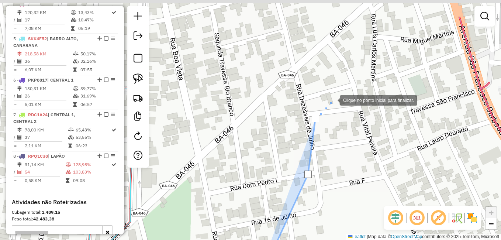
drag, startPoint x: 331, startPoint y: 52, endPoint x: 313, endPoint y: 196, distance: 144.2
click at [325, 107] on div at bounding box center [332, 99] width 15 height 15
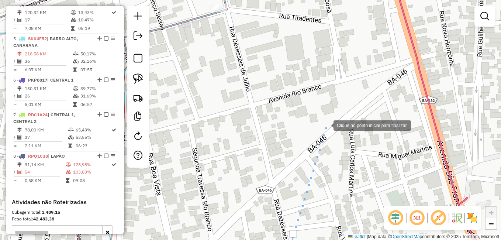
click at [326, 121] on div at bounding box center [326, 124] width 15 height 15
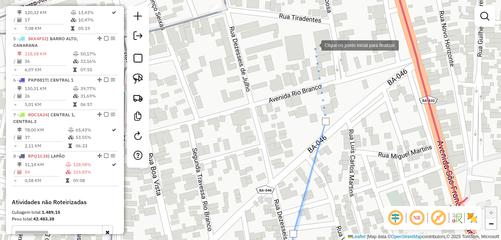
drag, startPoint x: 314, startPoint y: 45, endPoint x: 314, endPoint y: 41, distance: 4.1
click at [315, 45] on div at bounding box center [314, 44] width 15 height 15
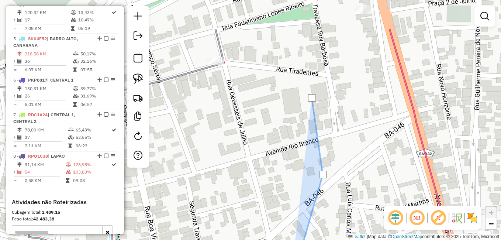
drag, startPoint x: 316, startPoint y: 40, endPoint x: 307, endPoint y: 192, distance: 151.9
click at [307, 110] on div at bounding box center [312, 102] width 15 height 15
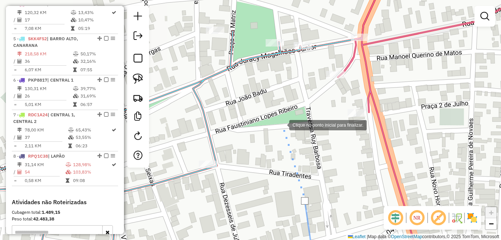
click at [282, 122] on div at bounding box center [281, 124] width 15 height 15
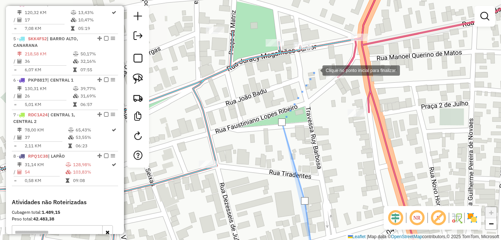
drag, startPoint x: 316, startPoint y: 69, endPoint x: 324, endPoint y: 52, distance: 19.0
click at [316, 68] on div at bounding box center [315, 69] width 15 height 15
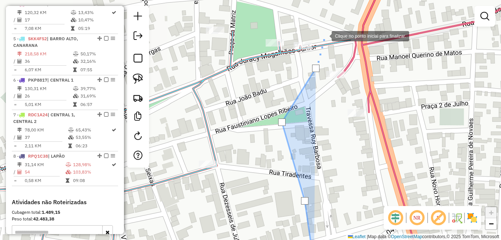
click at [324, 35] on div at bounding box center [324, 35] width 15 height 15
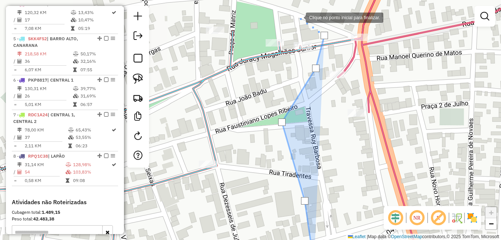
click at [298, 17] on div at bounding box center [298, 17] width 15 height 15
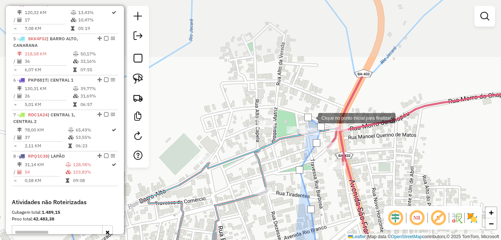
drag, startPoint x: 303, startPoint y: 17, endPoint x: 310, endPoint y: 117, distance: 100.6
click at [310, 117] on div at bounding box center [307, 117] width 7 height 7
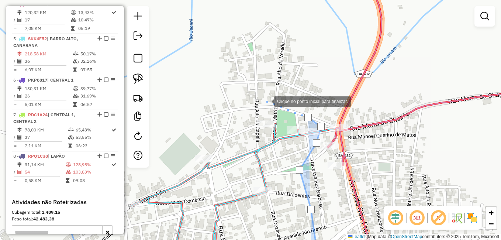
click at [266, 101] on div at bounding box center [266, 100] width 15 height 15
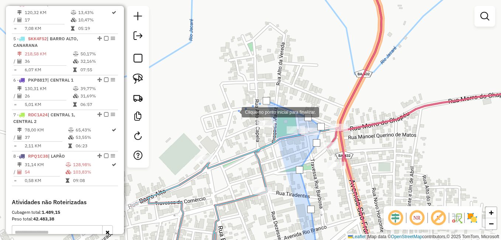
drag, startPoint x: 234, startPoint y: 111, endPoint x: 218, endPoint y: 118, distance: 17.7
click at [232, 114] on div at bounding box center [234, 111] width 15 height 15
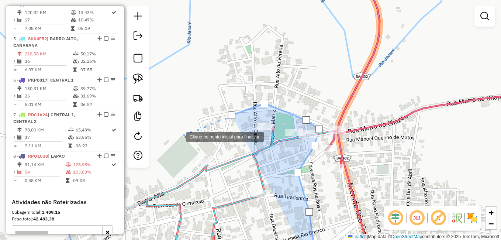
click at [179, 136] on div at bounding box center [179, 136] width 15 height 15
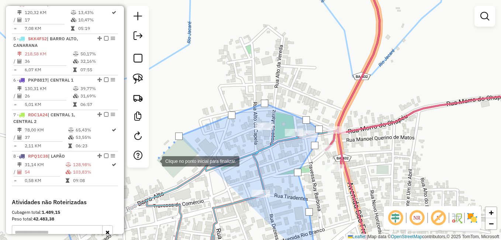
click at [155, 160] on div at bounding box center [154, 160] width 15 height 15
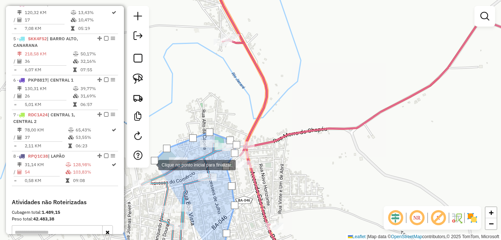
drag, startPoint x: 151, startPoint y: 164, endPoint x: 166, endPoint y: 155, distance: 17.4
click at [158, 157] on div at bounding box center [151, 164] width 15 height 15
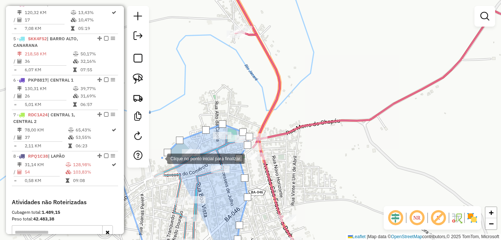
click at [160, 158] on div at bounding box center [159, 158] width 15 height 15
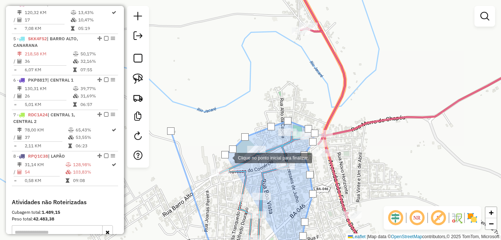
drag, startPoint x: 159, startPoint y: 161, endPoint x: 252, endPoint y: 156, distance: 92.7
click at [229, 156] on div at bounding box center [224, 154] width 7 height 7
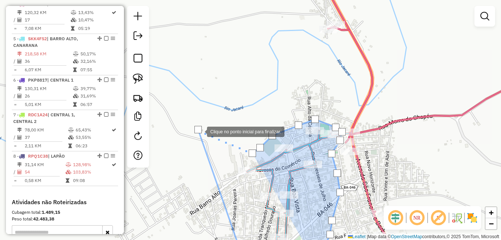
click at [199, 129] on div at bounding box center [197, 129] width 7 height 7
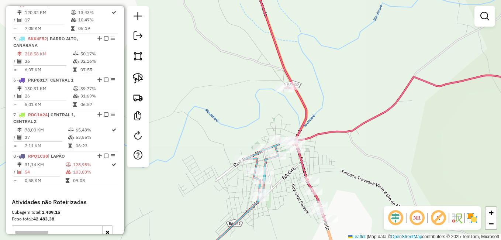
drag, startPoint x: 238, startPoint y: 178, endPoint x: 235, endPoint y: 148, distance: 30.8
click at [235, 149] on div "Janela de atendimento Grade de atendimento Capacidade Transportadoras Veículos …" at bounding box center [250, 120] width 501 height 240
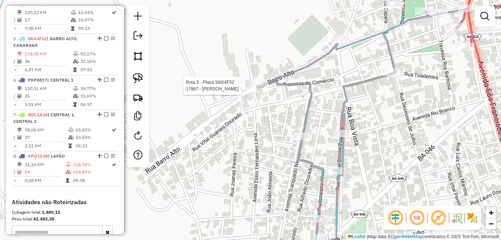
drag, startPoint x: 138, startPoint y: 55, endPoint x: 166, endPoint y: 64, distance: 29.9
click at [138, 55] on img at bounding box center [138, 56] width 10 height 10
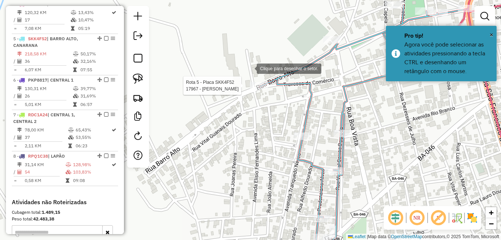
click at [249, 68] on div at bounding box center [249, 68] width 15 height 15
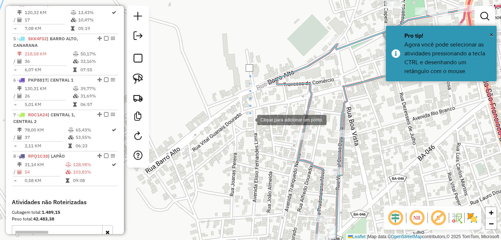
click at [250, 119] on div at bounding box center [249, 119] width 15 height 15
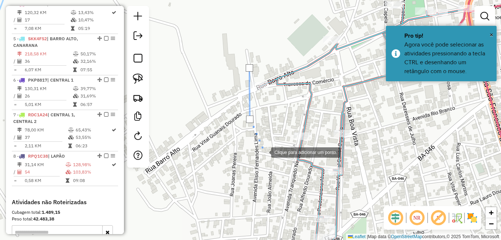
drag, startPoint x: 266, startPoint y: 153, endPoint x: 269, endPoint y: 173, distance: 20.3
click at [266, 154] on div at bounding box center [263, 151] width 15 height 15
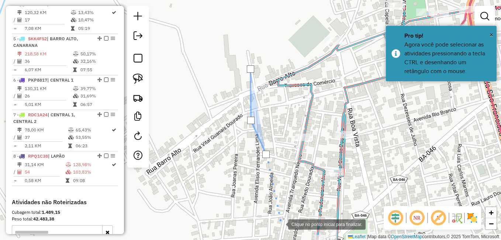
drag, startPoint x: 281, startPoint y: 224, endPoint x: 295, endPoint y: 155, distance: 69.8
click at [288, 216] on div at bounding box center [280, 223] width 15 height 15
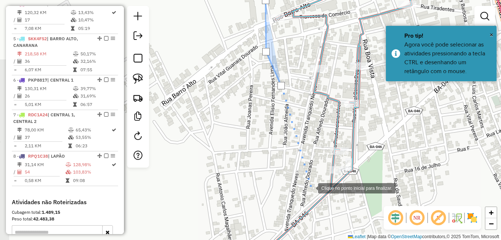
click at [311, 187] on div at bounding box center [310, 187] width 15 height 15
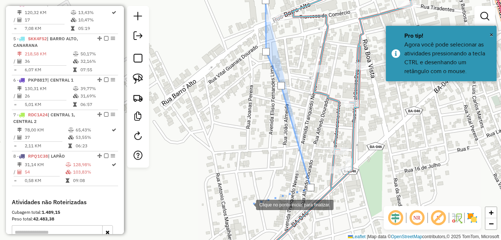
click at [249, 204] on div at bounding box center [248, 204] width 15 height 15
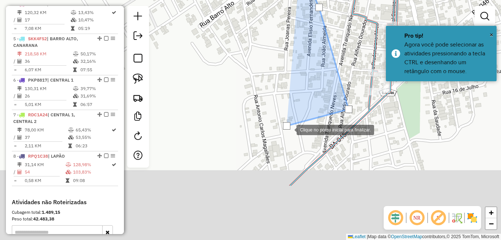
drag, startPoint x: 251, startPoint y: 208, endPoint x: 305, endPoint y: 106, distance: 115.8
click at [297, 122] on div at bounding box center [289, 129] width 15 height 15
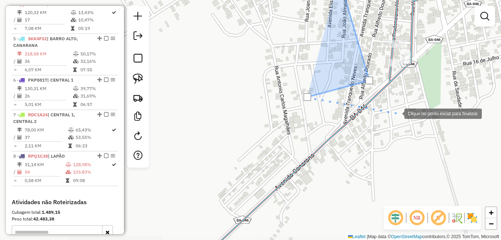
click at [397, 113] on div at bounding box center [397, 113] width 15 height 15
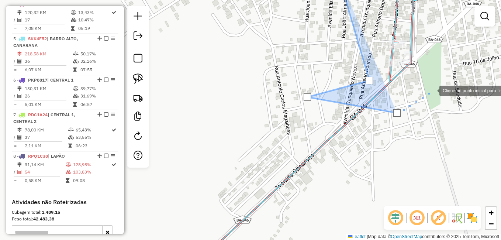
click at [432, 90] on div at bounding box center [432, 90] width 15 height 15
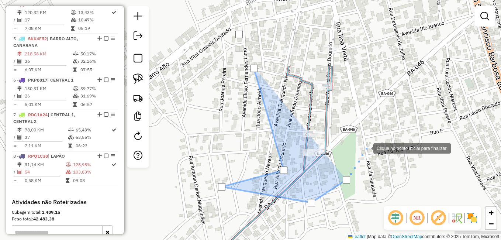
drag, startPoint x: 453, startPoint y: 56, endPoint x: 313, endPoint y: 172, distance: 182.1
click at [359, 155] on div at bounding box center [366, 147] width 15 height 15
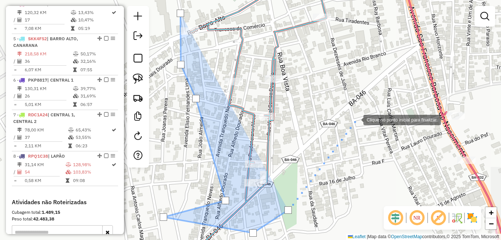
click at [358, 112] on div at bounding box center [356, 119] width 15 height 15
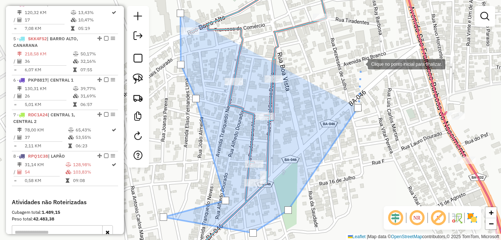
click at [360, 63] on div at bounding box center [360, 63] width 15 height 15
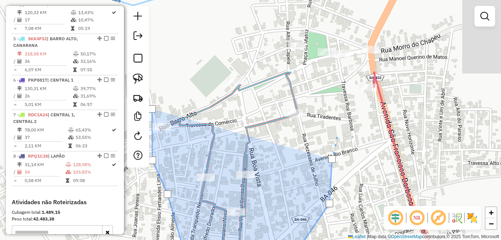
drag, startPoint x: 369, startPoint y: 27, endPoint x: 325, endPoint y: 166, distance: 146.0
click at [330, 139] on div at bounding box center [337, 131] width 15 height 15
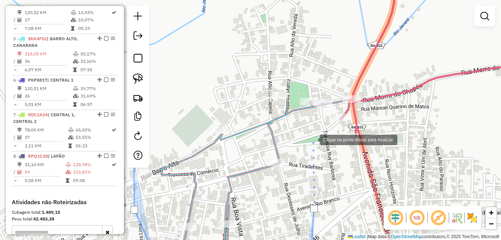
click at [312, 139] on div at bounding box center [312, 139] width 15 height 15
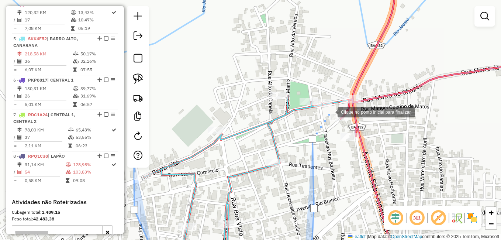
click at [331, 111] on div at bounding box center [330, 111] width 15 height 15
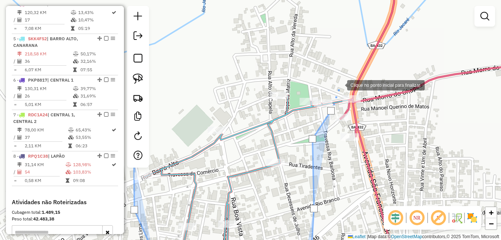
click at [340, 84] on div at bounding box center [339, 84] width 15 height 15
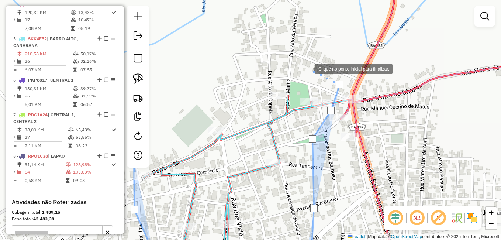
click at [308, 68] on div at bounding box center [307, 68] width 15 height 15
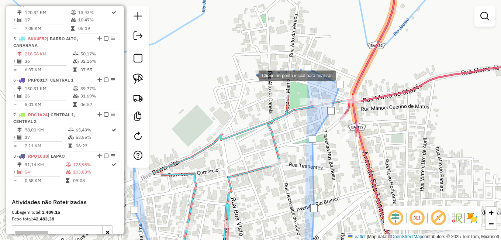
click at [251, 75] on div at bounding box center [251, 75] width 15 height 15
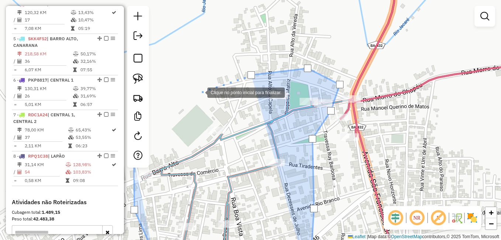
click at [198, 94] on div at bounding box center [200, 91] width 15 height 15
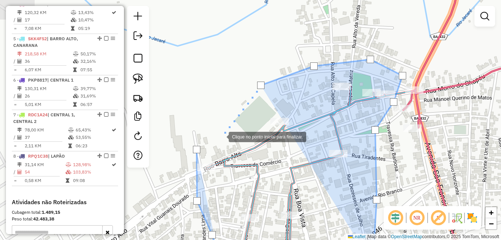
drag, startPoint x: 158, startPoint y: 145, endPoint x: 222, endPoint y: 136, distance: 64.4
click at [223, 135] on div at bounding box center [221, 136] width 15 height 15
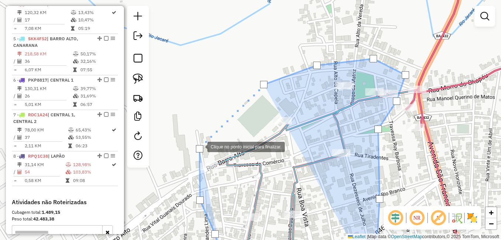
click at [200, 146] on div at bounding box center [199, 148] width 7 height 7
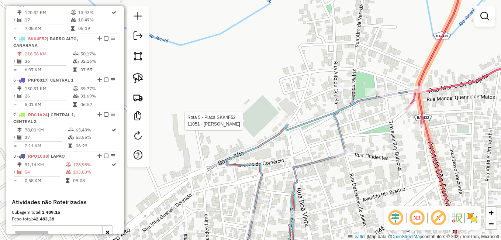
select select "**********"
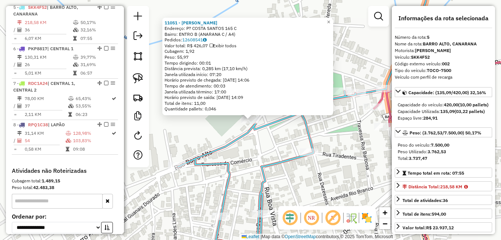
scroll to position [431, 0]
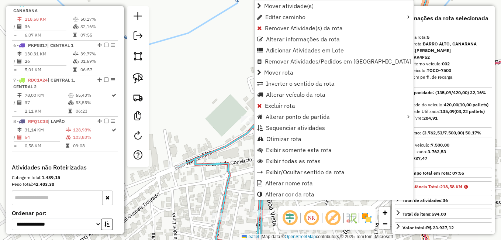
click at [230, 95] on div "Janela de atendimento Grade de atendimento Capacidade Transportadoras Veículos …" at bounding box center [250, 120] width 501 height 240
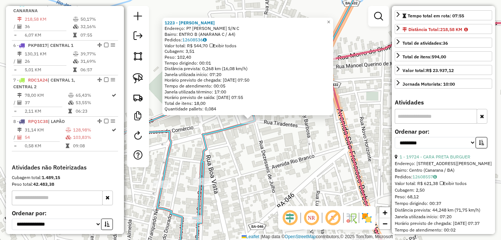
scroll to position [148, 0]
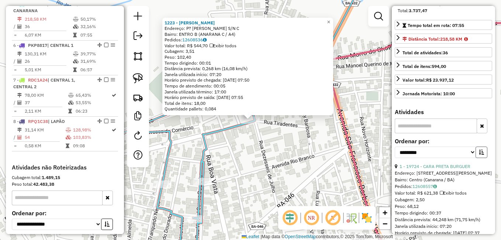
click at [481, 155] on icon "button" at bounding box center [481, 151] width 5 height 5
click at [467, 158] on select "**********" at bounding box center [435, 151] width 81 height 11
select select "*********"
click at [395, 158] on select "**********" at bounding box center [435, 151] width 81 height 11
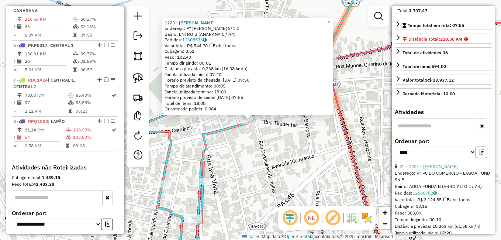
click at [479, 155] on icon "button" at bounding box center [481, 151] width 5 height 5
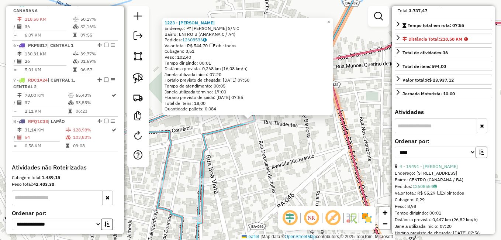
click at [479, 155] on icon "button" at bounding box center [481, 151] width 5 height 5
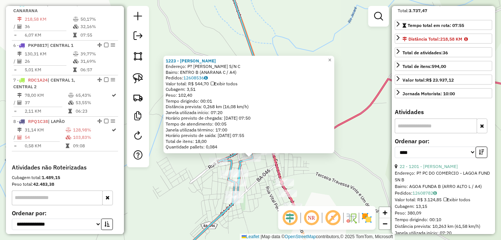
click at [215, 188] on div "1223 - NEURACI ANDRADE PIMENTA PIRES Endereço: P? CASTRO ALVES S/N C Bairro: EN…" at bounding box center [250, 120] width 501 height 240
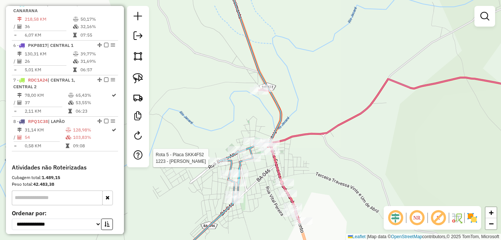
select select "*********"
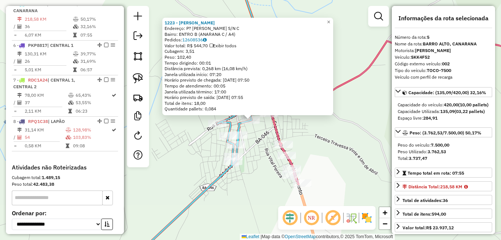
click at [261, 151] on div "1223 - NEURACI ANDRADE PIMENTA PIRES Endereço: P? CASTRO ALVES S/N C Bairro: EN…" at bounding box center [250, 120] width 501 height 240
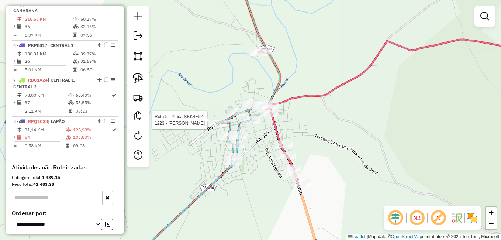
select select "*********"
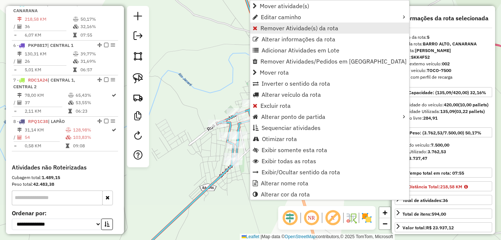
click at [283, 28] on span "Remover Atividade(s) da rota" at bounding box center [299, 28] width 78 height 6
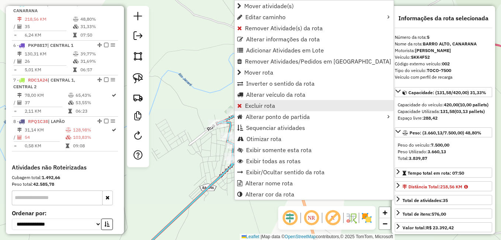
click at [257, 104] on span "Excluir rota" at bounding box center [260, 106] width 30 height 6
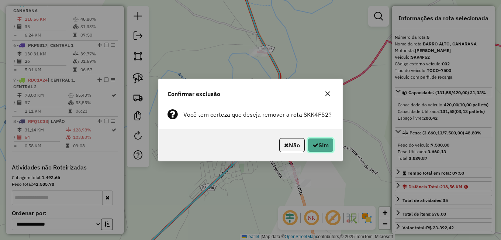
click at [322, 145] on button "Sim" at bounding box center [321, 145] width 26 height 14
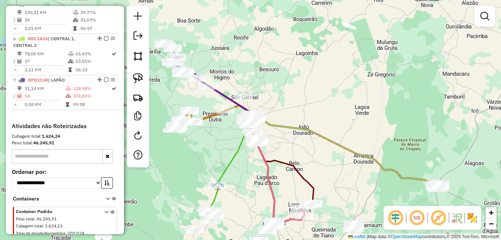
drag, startPoint x: 257, startPoint y: 205, endPoint x: 259, endPoint y: 152, distance: 53.5
click at [259, 179] on div "Janela de atendimento Grade de atendimento Capacidade Transportadoras Veículos …" at bounding box center [250, 120] width 501 height 240
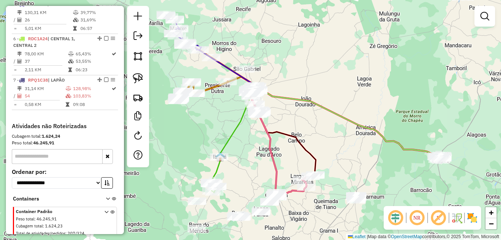
drag, startPoint x: 257, startPoint y: 216, endPoint x: 262, endPoint y: 169, distance: 47.1
click at [262, 208] on div at bounding box center [261, 211] width 18 height 7
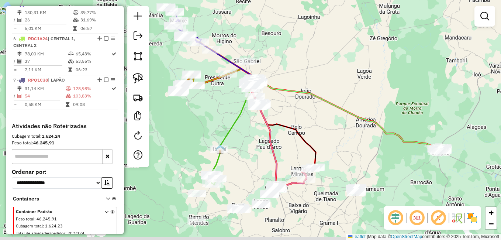
drag, startPoint x: 259, startPoint y: 174, endPoint x: 259, endPoint y: 141, distance: 33.6
click at [259, 140] on div "Janela de atendimento Grade de atendimento Capacidade Transportadoras Veículos …" at bounding box center [250, 120] width 501 height 240
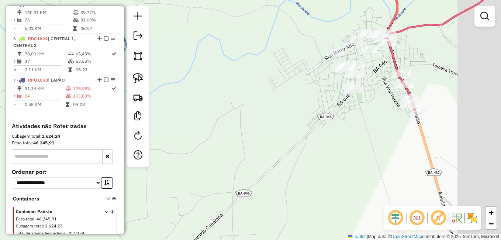
drag, startPoint x: 378, startPoint y: 117, endPoint x: 283, endPoint y: 118, distance: 94.8
click at [284, 118] on div "Janela de atendimento Grade de atendimento Capacidade Transportadoras Veículos …" at bounding box center [250, 120] width 501 height 240
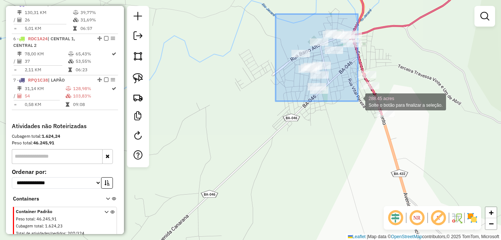
drag, startPoint x: 276, startPoint y: 14, endPoint x: 358, endPoint y: 101, distance: 119.8
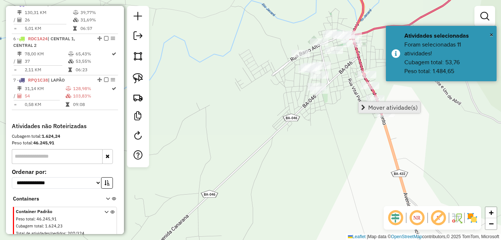
click at [390, 105] on span "Mover atividade(s)" at bounding box center [392, 107] width 49 height 6
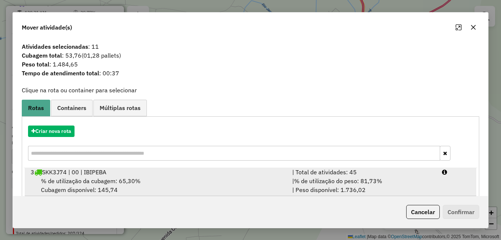
scroll to position [37, 0]
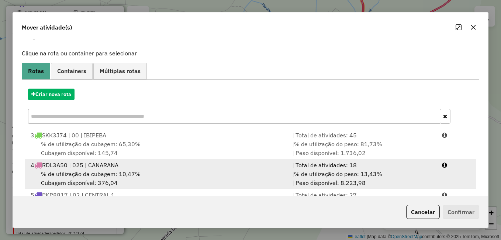
click at [135, 171] on span "% de utilização da cubagem: 10,47%" at bounding box center [91, 173] width 100 height 7
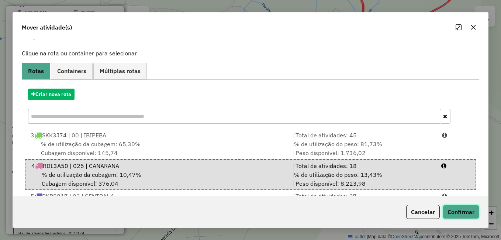
click at [464, 211] on button "Confirmar" at bounding box center [461, 212] width 37 height 14
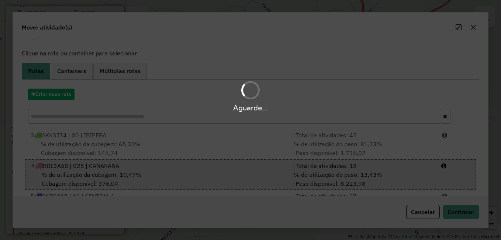
scroll to position [396, 0]
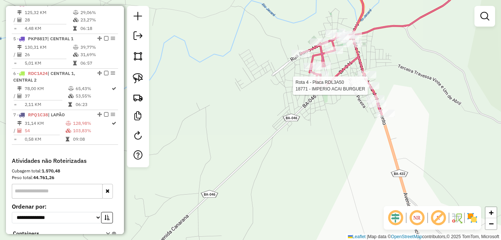
select select "*********"
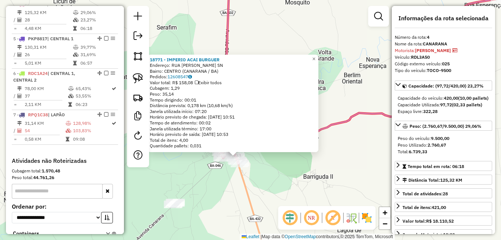
drag, startPoint x: 213, startPoint y: 197, endPoint x: 251, endPoint y: 152, distance: 59.7
click at [248, 154] on div "18771 - IMPERIO ACAI BURGUER Endereço: RUA FRANCISCO BARBOSA NASCIMEN SN Bairro…" at bounding box center [250, 120] width 501 height 240
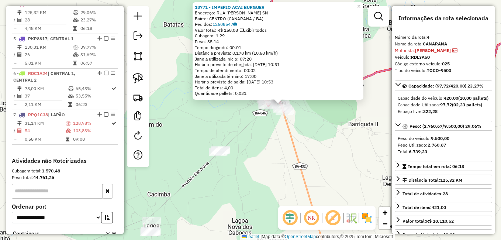
drag, startPoint x: 226, startPoint y: 183, endPoint x: 277, endPoint y: 145, distance: 63.2
click at [268, 151] on div "18771 - IMPERIO ACAI BURGUER Endereço: RUA FRANCISCO BARBOSA NASCIMEN SN Bairro…" at bounding box center [250, 120] width 501 height 240
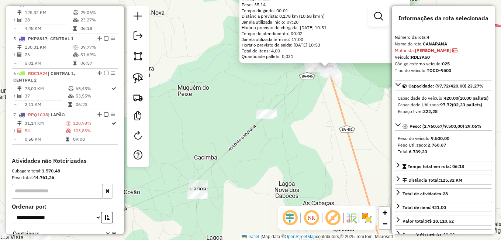
drag, startPoint x: 257, startPoint y: 178, endPoint x: 319, endPoint y: 145, distance: 70.1
click at [304, 152] on div "18771 - IMPERIO ACAI BURGUER Endereço: RUA FRANCISCO BARBOSA NASCIMEN SN Bairro…" at bounding box center [250, 120] width 501 height 240
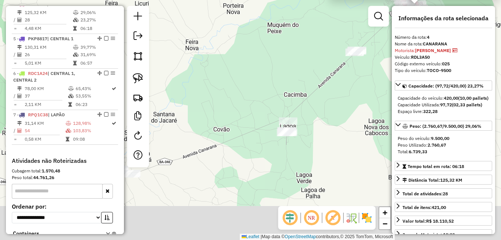
drag, startPoint x: 276, startPoint y: 200, endPoint x: 320, endPoint y: 155, distance: 62.3
click at [317, 160] on div "18771 - IMPERIO ACAI BURGUER Endereço: RUA FRANCISCO BARBOSA NASCIMEN SN Bairro…" at bounding box center [250, 120] width 501 height 240
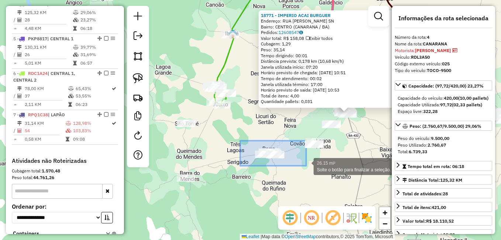
drag, startPoint x: 242, startPoint y: 157, endPoint x: 288, endPoint y: 167, distance: 47.3
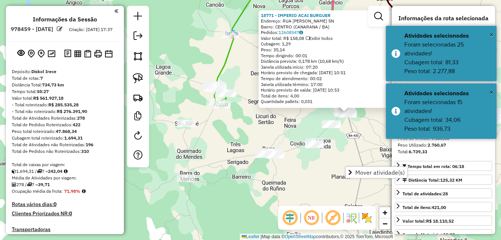
select select "*********"
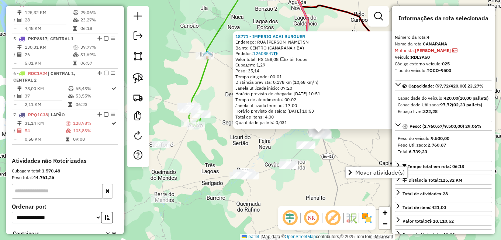
drag, startPoint x: 342, startPoint y: 147, endPoint x: 240, endPoint y: 195, distance: 112.4
click at [244, 196] on div "18771 - IMPERIO ACAI BURGUER Endereço: RUA [PERSON_NAME] SN Bairro: [GEOGRAPHIC…" at bounding box center [250, 120] width 501 height 240
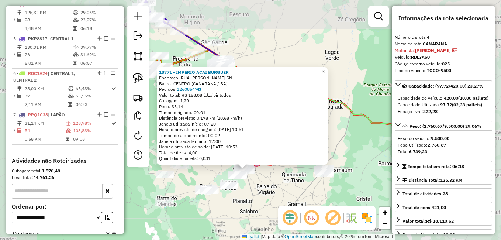
click at [263, 170] on div "18771 - IMPERIO ACAI BURGUER Endereço: RUA [PERSON_NAME] SN Bairro: [GEOGRAPHIC…" at bounding box center [250, 120] width 501 height 240
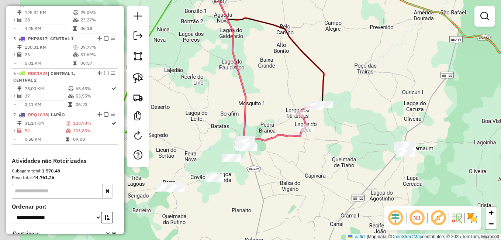
drag, startPoint x: 276, startPoint y: 172, endPoint x: 303, endPoint y: 163, distance: 28.6
click at [303, 163] on div "Janela de atendimento Grade de atendimento Capacidade Transportadoras Veículos …" at bounding box center [250, 120] width 501 height 240
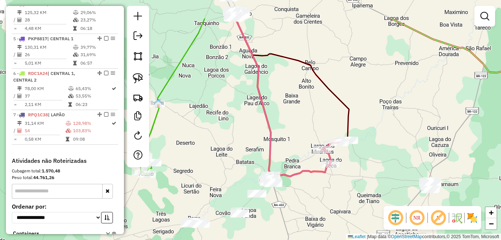
drag, startPoint x: 287, startPoint y: 118, endPoint x: 290, endPoint y: 142, distance: 24.4
click at [290, 142] on div "Janela de atendimento Grade de atendimento Capacidade Transportadoras Veículos …" at bounding box center [250, 120] width 501 height 240
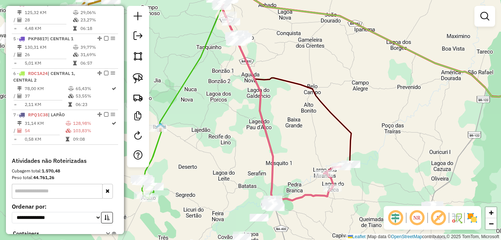
drag, startPoint x: 288, startPoint y: 115, endPoint x: 291, endPoint y: 135, distance: 19.8
click at [291, 135] on div "Janela de atendimento Grade de atendimento Capacidade Transportadoras Veículos …" at bounding box center [250, 120] width 501 height 240
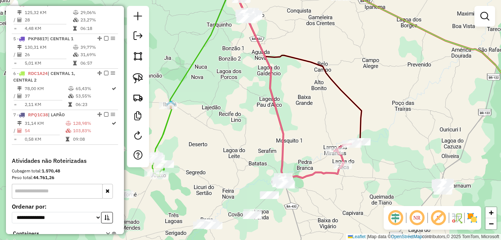
drag, startPoint x: 285, startPoint y: 176, endPoint x: 293, endPoint y: 119, distance: 57.8
click at [293, 123] on div "Janela de atendimento Grade de atendimento Capacidade Transportadoras Veículos …" at bounding box center [250, 120] width 501 height 240
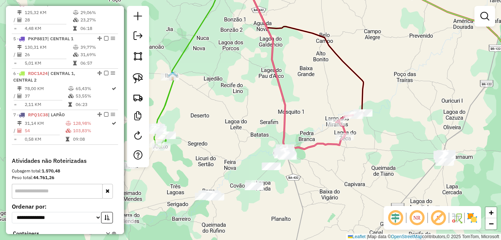
drag, startPoint x: 307, startPoint y: 168, endPoint x: 307, endPoint y: 141, distance: 26.9
click at [308, 143] on div "Janela de atendimento Grade de atendimento Capacidade Transportadoras Veículos …" at bounding box center [250, 120] width 501 height 240
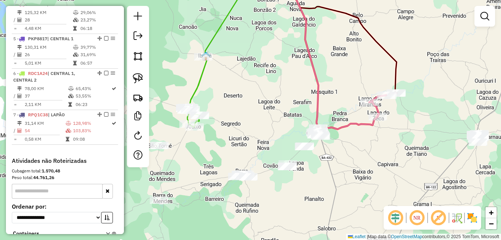
drag, startPoint x: 217, startPoint y: 157, endPoint x: 234, endPoint y: 157, distance: 16.2
click at [234, 157] on div "Janela de atendimento Grade de atendimento Capacidade Transportadoras Veículos …" at bounding box center [250, 120] width 501 height 240
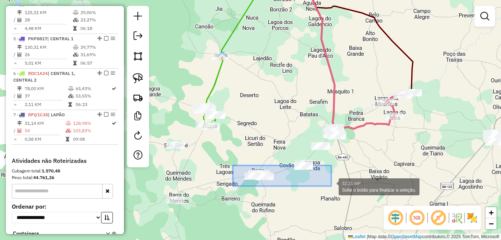
drag, startPoint x: 234, startPoint y: 170, endPoint x: 273, endPoint y: 186, distance: 41.9
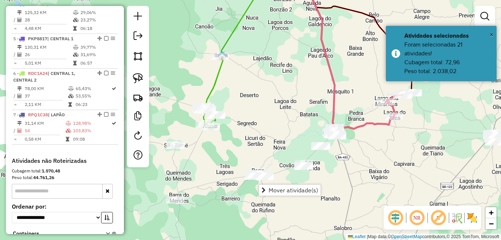
click at [227, 134] on div "Janela de atendimento Grade de atendimento Capacidade Transportadoras Veículos …" at bounding box center [250, 120] width 501 height 240
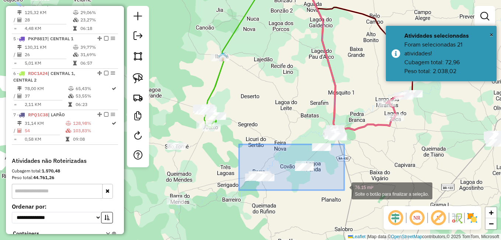
drag, startPoint x: 239, startPoint y: 144, endPoint x: 344, endPoint y: 190, distance: 114.7
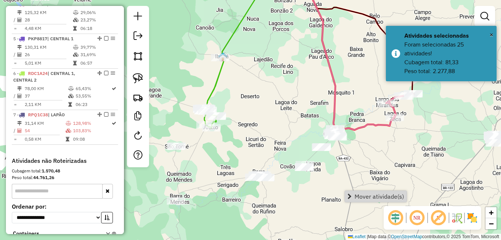
click at [365, 202] on div "Janela de atendimento Grade de atendimento Capacidade Transportadoras Veículos …" at bounding box center [250, 120] width 501 height 240
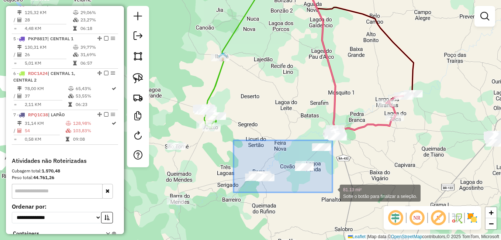
drag, startPoint x: 234, startPoint y: 140, endPoint x: 332, endPoint y: 192, distance: 111.7
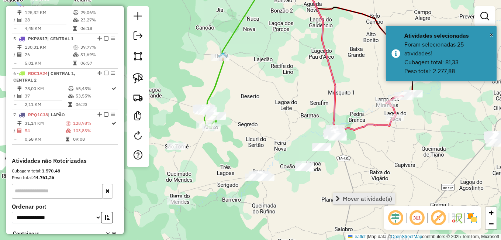
click at [344, 197] on span "Mover atividade(s)" at bounding box center [367, 199] width 49 height 6
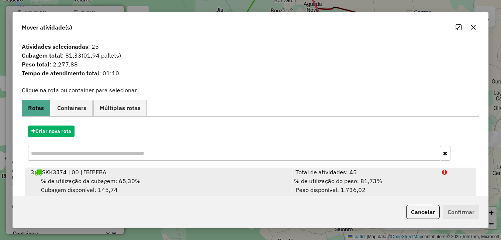
scroll to position [37, 0]
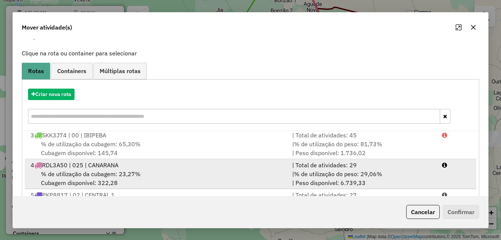
click at [108, 176] on span "% de utilização da cubagem: 23,27%" at bounding box center [91, 173] width 100 height 7
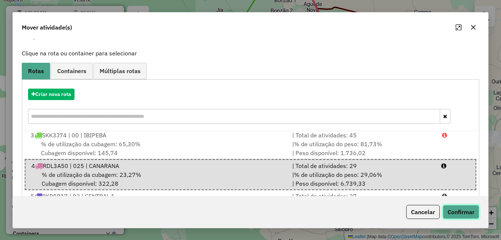
click at [470, 211] on button "Confirmar" at bounding box center [461, 212] width 37 height 14
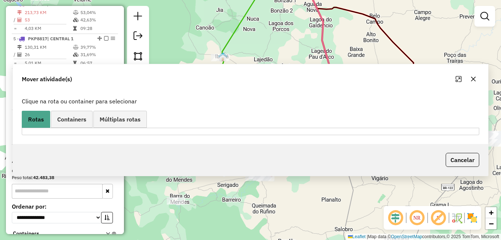
scroll to position [0, 0]
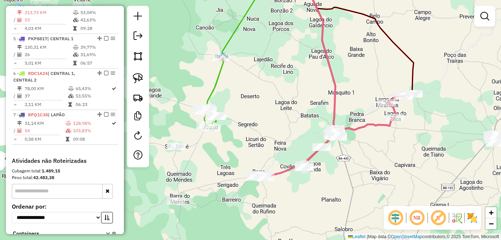
drag, startPoint x: 345, startPoint y: 156, endPoint x: 317, endPoint y: 185, distance: 39.9
click at [317, 185] on div "Janela de atendimento Grade de atendimento Capacidade Transportadoras Veículos …" at bounding box center [250, 120] width 501 height 240
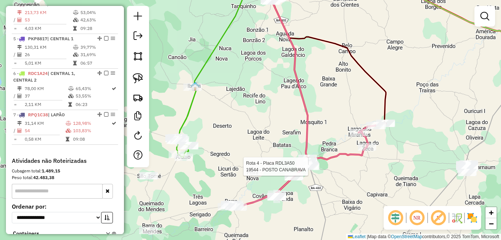
click at [310, 170] on div at bounding box center [310, 166] width 18 height 7
select select "*********"
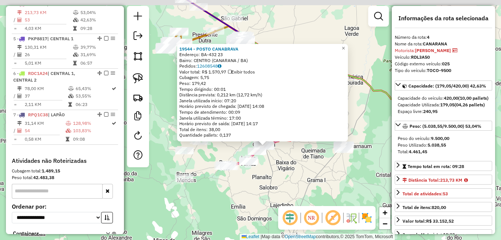
drag, startPoint x: 281, startPoint y: 151, endPoint x: 283, endPoint y: 170, distance: 19.3
click at [283, 170] on div "19544 - POSTO CANABRAVA Endereço: BA-432 23 Bairro: [GEOGRAPHIC_DATA] (CANARANA…" at bounding box center [250, 120] width 501 height 240
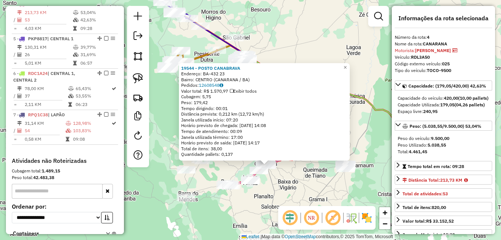
click at [288, 179] on div "19544 - POSTO CANABRAVA Endereço: BA-432 23 Bairro: [GEOGRAPHIC_DATA] (CANARANA…" at bounding box center [250, 120] width 501 height 240
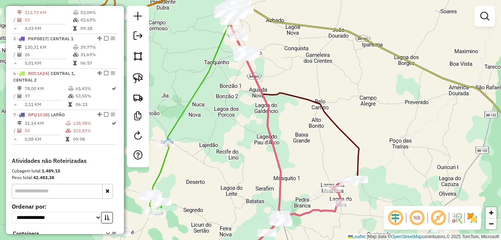
drag, startPoint x: 222, startPoint y: 80, endPoint x: 222, endPoint y: 151, distance: 71.6
click at [222, 152] on div "Janela de atendimento Grade de atendimento Capacidade Transportadoras Veículos …" at bounding box center [250, 120] width 501 height 240
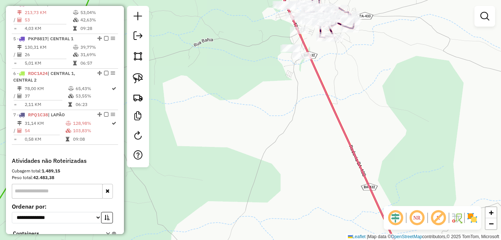
drag, startPoint x: 288, startPoint y: 97, endPoint x: 217, endPoint y: 171, distance: 102.3
click at [221, 170] on div "Janela de atendimento Grade de atendimento Capacidade Transportadoras Veículos …" at bounding box center [250, 120] width 501 height 240
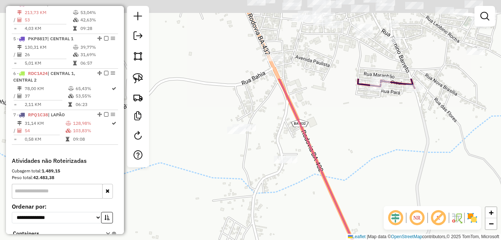
drag, startPoint x: 203, startPoint y: 183, endPoint x: 197, endPoint y: 181, distance: 6.7
click at [198, 196] on div "Janela de atendimento Grade de atendimento Capacidade Transportadoras Veículos …" at bounding box center [250, 120] width 501 height 240
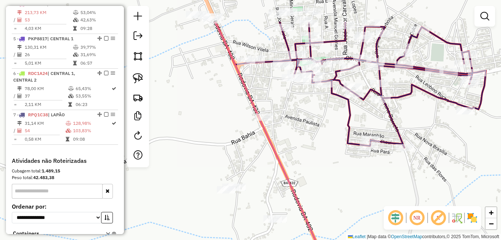
drag, startPoint x: 195, startPoint y: 141, endPoint x: 186, endPoint y: 194, distance: 53.5
click at [189, 189] on div "Janela de atendimento Grade de atendimento Capacidade Transportadoras Veículos …" at bounding box center [250, 120] width 501 height 240
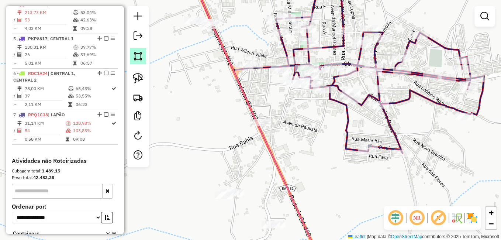
click at [136, 52] on img at bounding box center [138, 56] width 10 height 10
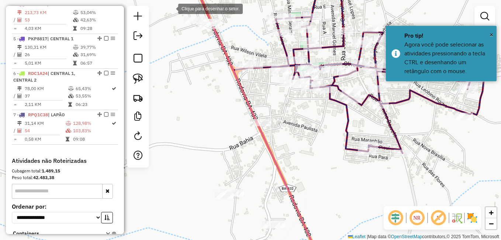
click at [171, 8] on div at bounding box center [170, 8] width 15 height 15
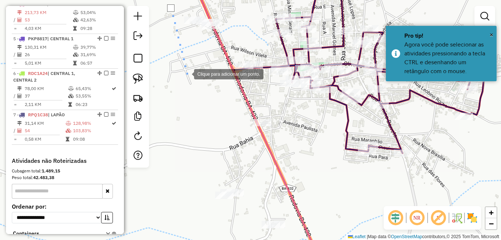
drag, startPoint x: 187, startPoint y: 73, endPoint x: 197, endPoint y: 83, distance: 14.4
click at [187, 74] on div at bounding box center [186, 73] width 15 height 15
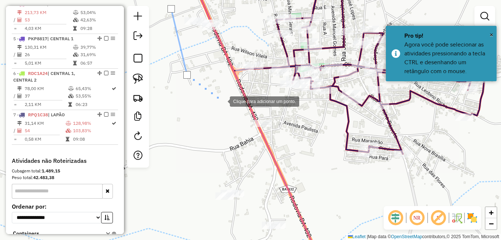
click at [222, 101] on div at bounding box center [222, 100] width 15 height 15
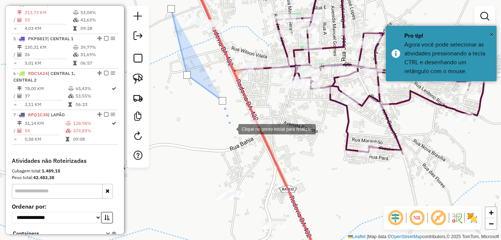
click at [232, 130] on div at bounding box center [231, 128] width 15 height 15
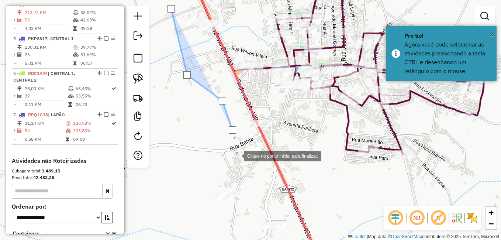
click at [236, 155] on div at bounding box center [236, 155] width 15 height 15
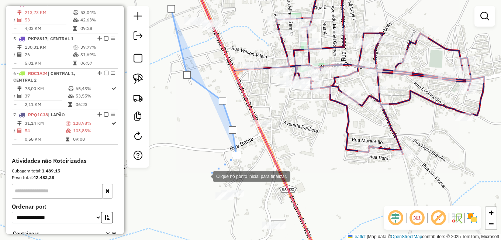
click at [205, 176] on div at bounding box center [205, 175] width 15 height 15
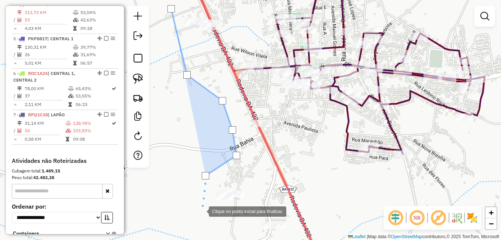
click at [201, 211] on div at bounding box center [201, 210] width 15 height 15
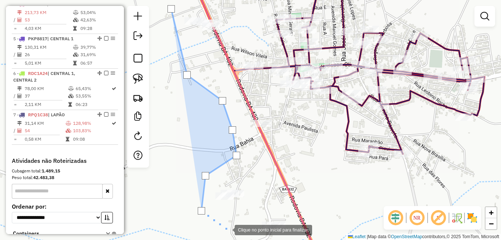
click at [228, 229] on div at bounding box center [227, 229] width 15 height 15
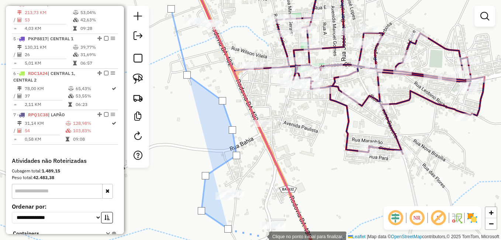
click at [269, 237] on div at bounding box center [261, 235] width 15 height 15
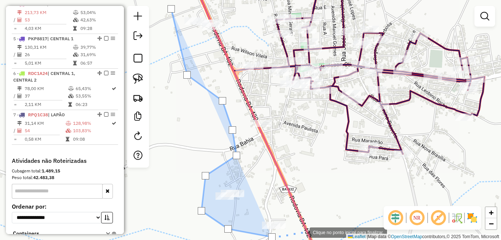
drag, startPoint x: 302, startPoint y: 232, endPoint x: 307, endPoint y: 182, distance: 50.1
click at [303, 229] on div at bounding box center [302, 231] width 15 height 15
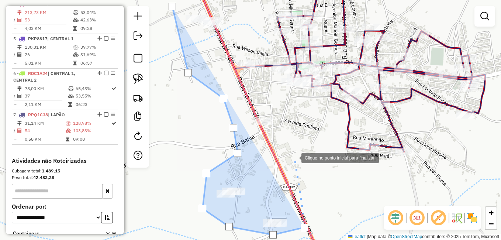
drag, startPoint x: 294, startPoint y: 157, endPoint x: 295, endPoint y: 110, distance: 46.9
click at [294, 157] on div at bounding box center [294, 157] width 15 height 15
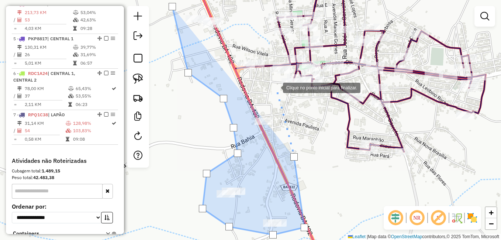
click at [273, 87] on div at bounding box center [275, 87] width 15 height 15
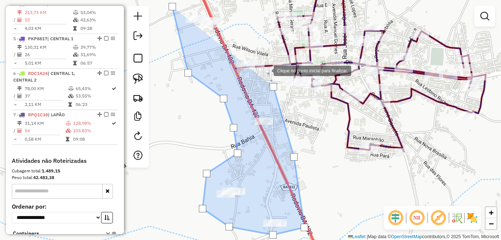
click at [266, 70] on div at bounding box center [266, 70] width 15 height 15
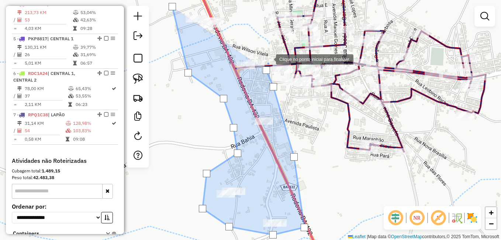
click at [269, 59] on div at bounding box center [268, 58] width 15 height 15
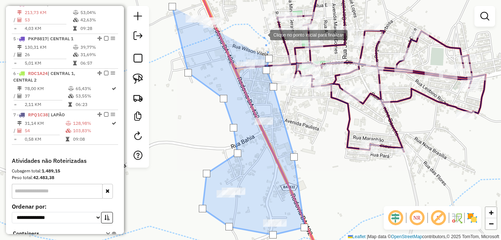
click at [263, 34] on div at bounding box center [262, 34] width 15 height 15
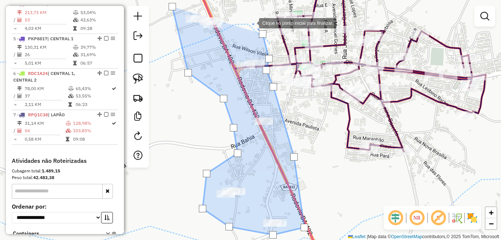
click at [252, 23] on div at bounding box center [251, 22] width 15 height 15
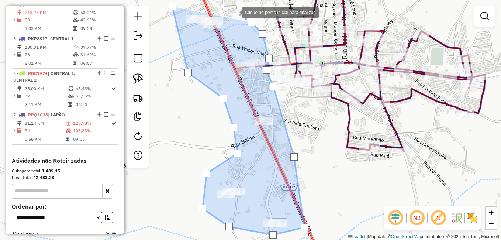
click at [233, 9] on div at bounding box center [234, 11] width 15 height 15
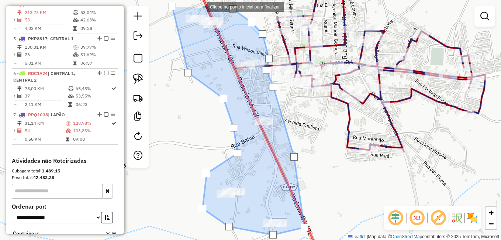
click at [199, 6] on div at bounding box center [199, 6] width 15 height 15
click at [173, 7] on div at bounding box center [172, 6] width 7 height 7
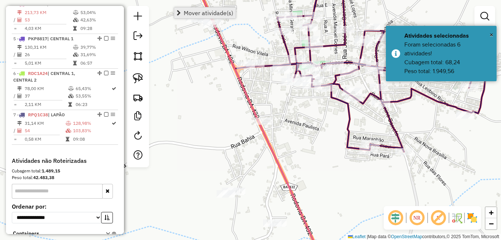
click at [207, 11] on span "Mover atividade(s)" at bounding box center [208, 13] width 49 height 6
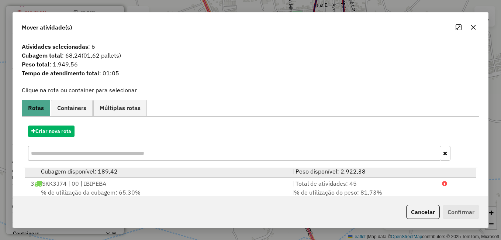
scroll to position [62, 0]
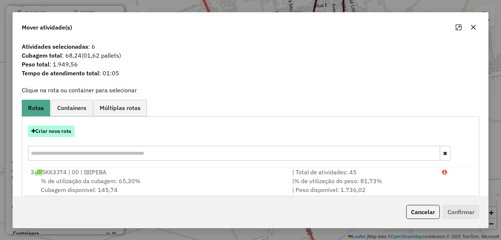
click at [62, 129] on button "Criar nova rota" at bounding box center [51, 130] width 46 height 11
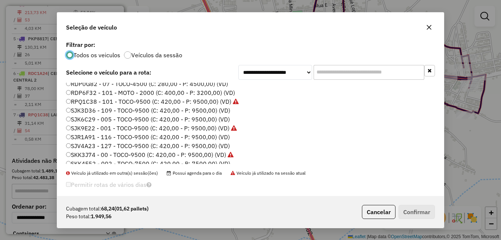
scroll to position [87, 0]
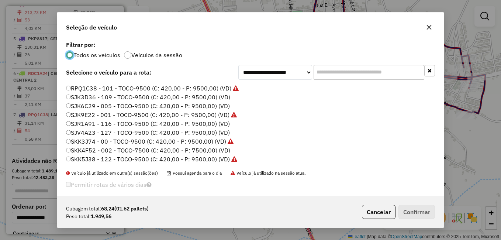
click at [77, 149] on label "SKK4F52 - 002 - TOCO-7500 (C: 420,00 - P: 7500,00) (VD)" at bounding box center [148, 150] width 164 height 9
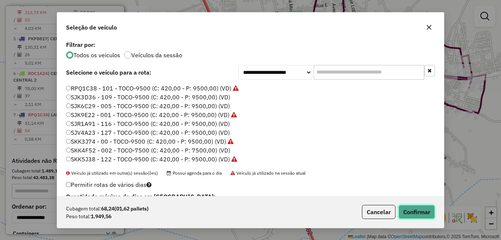
click at [411, 208] on button "Confirmar" at bounding box center [416, 212] width 37 height 14
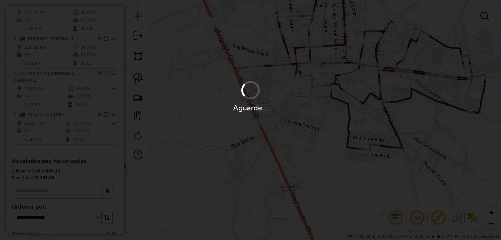
scroll to position [405, 0]
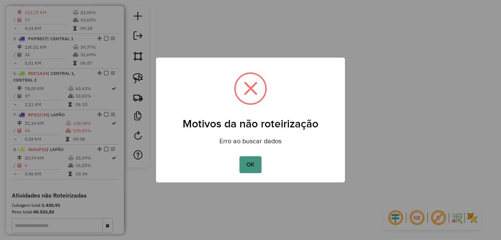
click at [254, 164] on button "OK" at bounding box center [250, 164] width 22 height 17
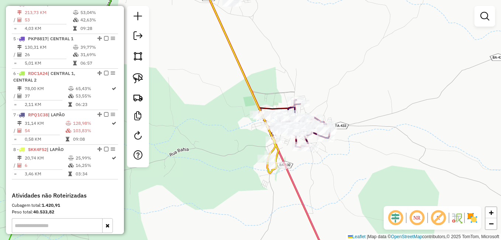
drag, startPoint x: 316, startPoint y: 139, endPoint x: 254, endPoint y: 149, distance: 62.4
click at [256, 149] on div "Rota 8 - Placa SKK4F52 92 - BAR Janela de atendimento Grade de atendimento Capa…" at bounding box center [250, 120] width 501 height 240
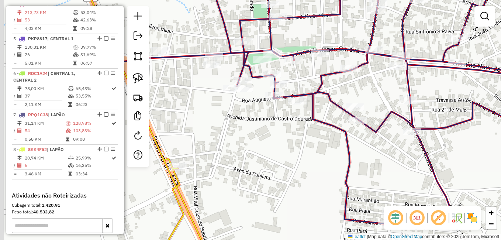
drag, startPoint x: 215, startPoint y: 111, endPoint x: 276, endPoint y: 142, distance: 68.0
click at [275, 140] on div "Janela de atendimento Grade de atendimento Capacidade Transportadoras Veículos …" at bounding box center [250, 120] width 501 height 240
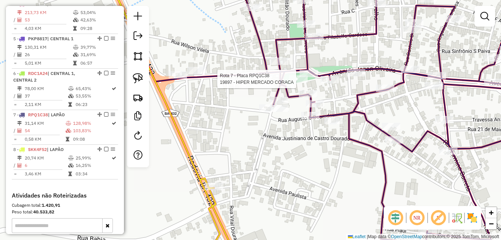
select select "*********"
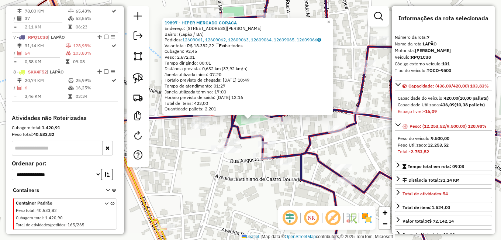
scroll to position [503, 0]
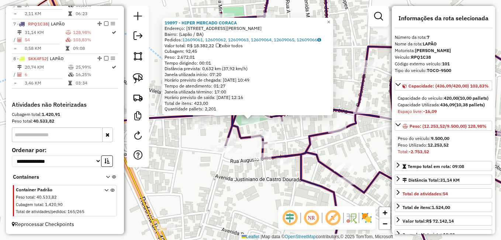
drag, startPoint x: 301, startPoint y: 83, endPoint x: 269, endPoint y: 126, distance: 54.1
click at [269, 126] on div "19897 - HIPER MERCADO CORACA Endereço: [STREET_ADDRESS][PERSON_NAME] Pedidos: 1…" at bounding box center [250, 120] width 501 height 240
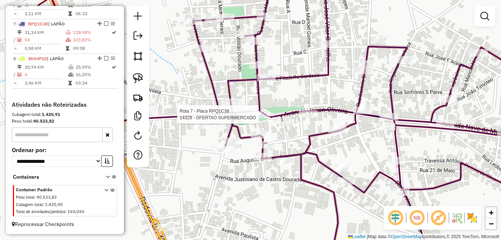
select select "*********"
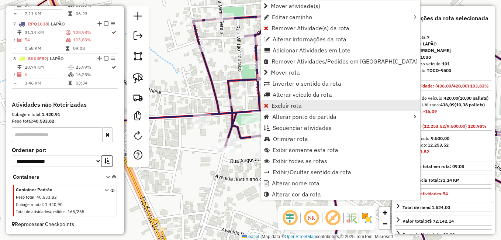
click at [276, 103] on span "Excluir rota" at bounding box center [287, 106] width 30 height 6
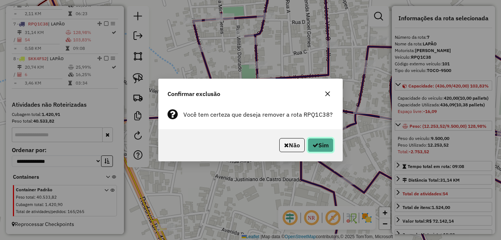
click at [315, 146] on icon "button" at bounding box center [315, 145] width 6 height 6
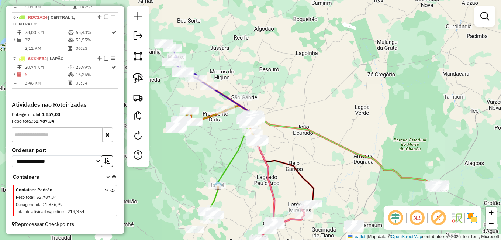
scroll to position [468, 0]
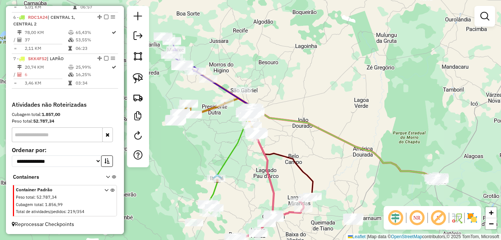
drag, startPoint x: 262, startPoint y: 188, endPoint x: 255, endPoint y: 160, distance: 28.7
click at [259, 173] on div "Janela de atendimento Grade de atendimento Capacidade Transportadoras Veículos …" at bounding box center [250, 120] width 501 height 240
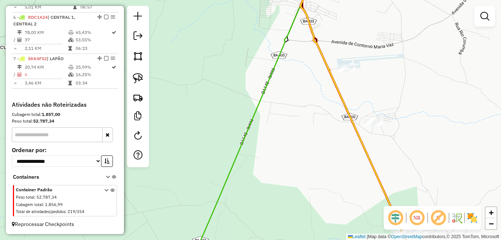
drag, startPoint x: 344, startPoint y: 159, endPoint x: 287, endPoint y: 157, distance: 57.2
click at [287, 157] on div "Janela de atendimento Grade de atendimento Capacidade Transportadoras Veículos …" at bounding box center [250, 120] width 501 height 240
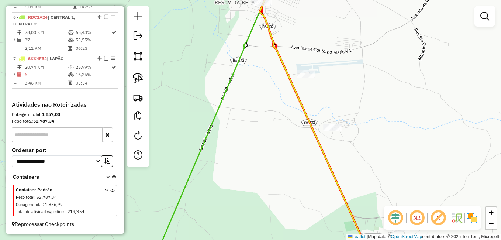
drag, startPoint x: 274, startPoint y: 70, endPoint x: 280, endPoint y: 90, distance: 21.1
click at [282, 86] on div "Janela de atendimento Grade de atendimento Capacidade Transportadoras Veículos …" at bounding box center [250, 120] width 501 height 240
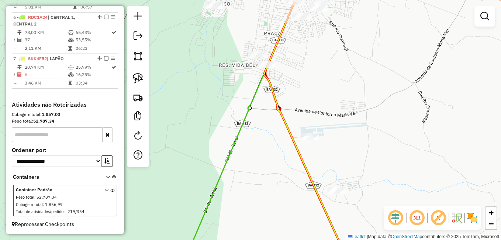
drag, startPoint x: 276, startPoint y: 97, endPoint x: 275, endPoint y: 144, distance: 46.5
click at [275, 142] on div "Janela de atendimento Grade de atendimento Capacidade Transportadoras Veículos …" at bounding box center [250, 120] width 501 height 240
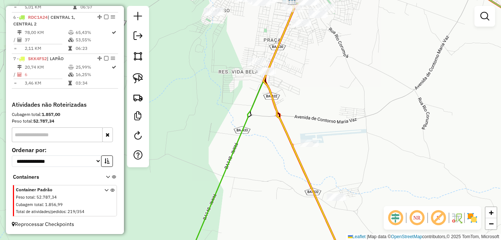
drag, startPoint x: 276, startPoint y: 166, endPoint x: 270, endPoint y: 147, distance: 19.4
click at [274, 158] on div "Janela de atendimento Grade de atendimento Capacidade Transportadoras Veículos …" at bounding box center [250, 120] width 501 height 240
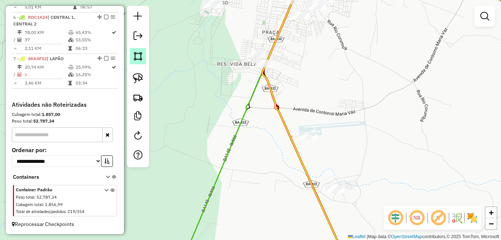
click at [141, 53] on img at bounding box center [138, 56] width 10 height 10
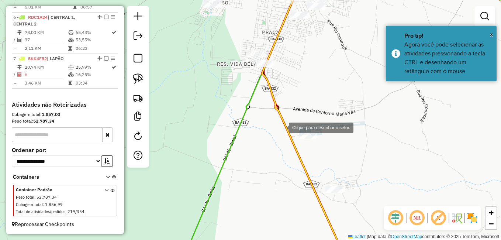
click at [281, 127] on div at bounding box center [281, 127] width 15 height 15
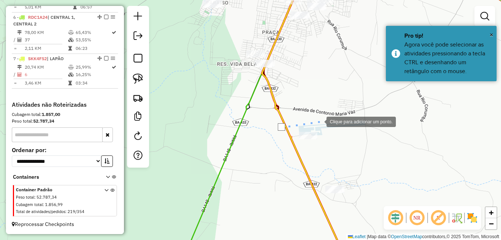
click at [325, 122] on div at bounding box center [319, 121] width 15 height 15
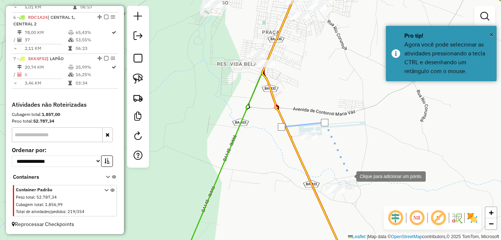
drag, startPoint x: 349, startPoint y: 176, endPoint x: 351, endPoint y: 193, distance: 17.4
click at [351, 183] on div at bounding box center [349, 175] width 15 height 15
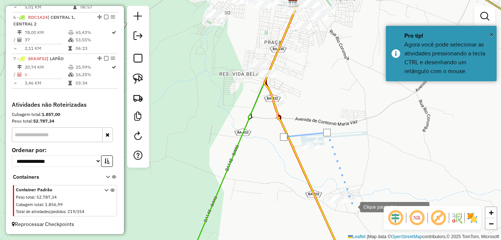
click at [353, 208] on div at bounding box center [352, 206] width 15 height 15
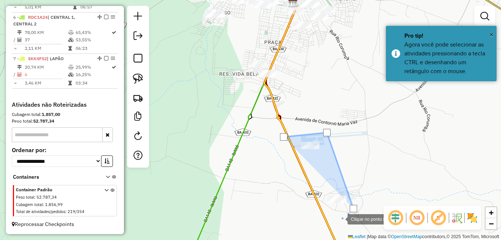
drag, startPoint x: 340, startPoint y: 218, endPoint x: 305, endPoint y: 202, distance: 39.0
click at [335, 217] on div at bounding box center [340, 218] width 15 height 15
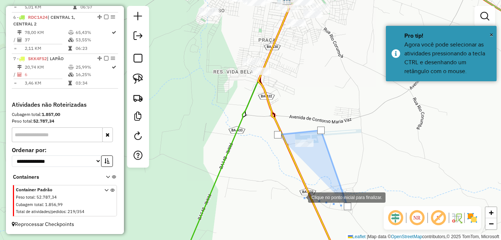
drag, startPoint x: 301, startPoint y: 195, endPoint x: 296, endPoint y: 176, distance: 19.8
click at [300, 194] on div at bounding box center [300, 196] width 15 height 15
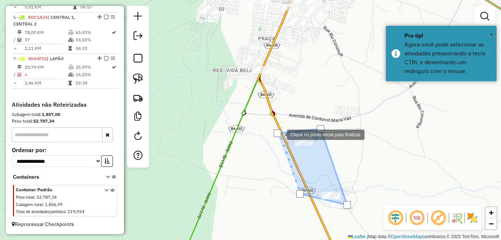
click at [280, 134] on div at bounding box center [277, 132] width 7 height 7
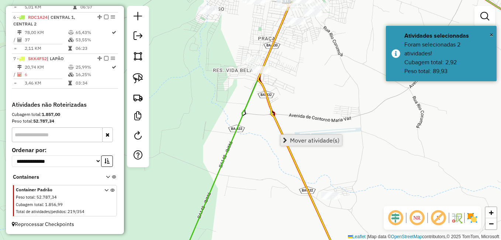
click at [308, 139] on span "Mover atividade(s)" at bounding box center [314, 140] width 49 height 6
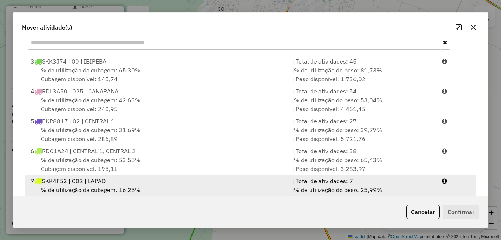
scroll to position [132, 0]
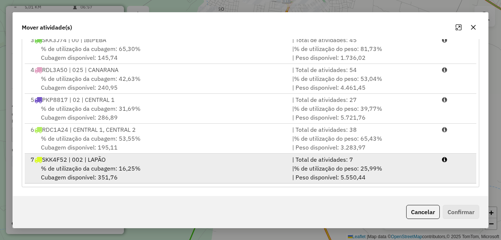
click at [138, 172] on span "% de utilização da cubagem: 16,25%" at bounding box center [91, 168] width 100 height 7
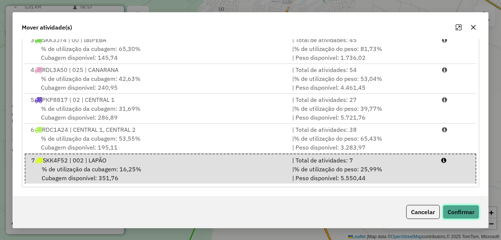
click at [470, 210] on button "Confirmar" at bounding box center [461, 212] width 37 height 14
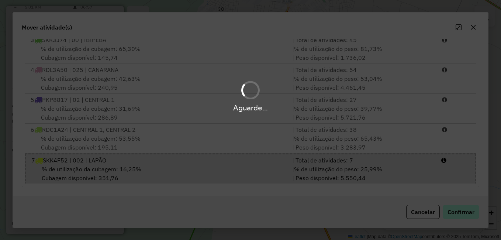
scroll to position [0, 0]
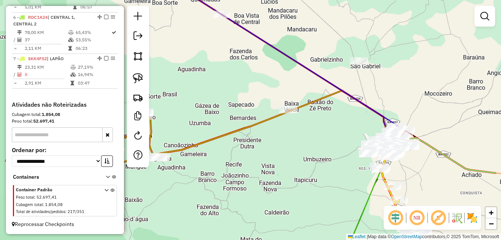
drag, startPoint x: 408, startPoint y: 177, endPoint x: 250, endPoint y: 158, distance: 159.4
click at [251, 158] on div "Janela de atendimento Grade de atendimento Capacidade Transportadoras Veículos …" at bounding box center [250, 120] width 501 height 240
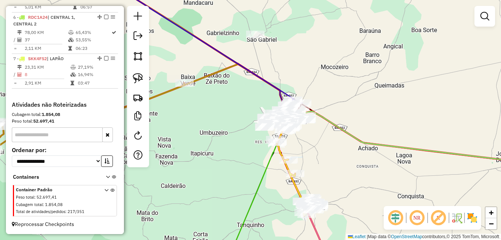
drag, startPoint x: 320, startPoint y: 183, endPoint x: 312, endPoint y: 129, distance: 54.0
click at [313, 134] on div "Janela de atendimento Grade de atendimento Capacidade Transportadoras Veículos …" at bounding box center [250, 120] width 501 height 240
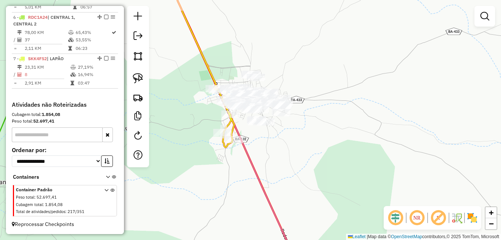
drag, startPoint x: 284, startPoint y: 165, endPoint x: 286, endPoint y: 169, distance: 5.1
click at [286, 169] on div "Janela de atendimento Grade de atendimento Capacidade Transportadoras Veículos …" at bounding box center [250, 120] width 501 height 240
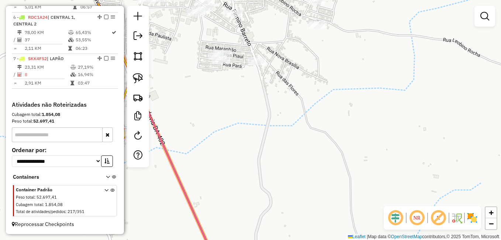
drag, startPoint x: 274, startPoint y: 158, endPoint x: 328, endPoint y: 197, distance: 66.3
click at [328, 197] on div "Janela de atendimento Grade de atendimento Capacidade Transportadoras Veículos …" at bounding box center [250, 120] width 501 height 240
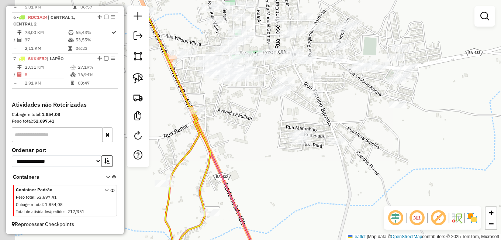
drag, startPoint x: 259, startPoint y: 149, endPoint x: 295, endPoint y: 201, distance: 62.9
click at [295, 200] on div "Janela de atendimento Grade de atendimento Capacidade Transportadoras Veículos …" at bounding box center [250, 120] width 501 height 240
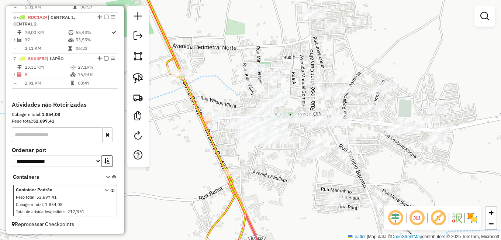
drag, startPoint x: 272, startPoint y: 134, endPoint x: 282, endPoint y: 168, distance: 36.0
click at [282, 168] on div "Janela de atendimento Grade de atendimento Capacidade Transportadoras Veículos …" at bounding box center [250, 120] width 501 height 240
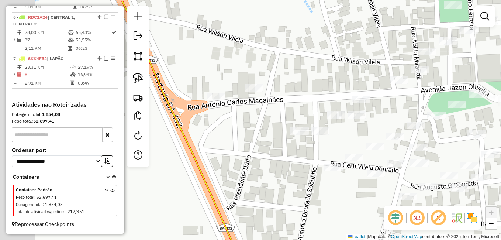
drag, startPoint x: 218, startPoint y: 146, endPoint x: 318, endPoint y: 171, distance: 102.8
click at [312, 171] on div "Janela de atendimento Grade de atendimento Capacidade Transportadoras Veículos …" at bounding box center [250, 120] width 501 height 240
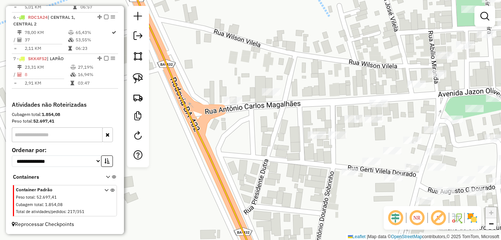
drag, startPoint x: 233, startPoint y: 158, endPoint x: 285, endPoint y: 172, distance: 54.0
click at [258, 164] on div "Janela de atendimento Grade de atendimento Capacidade Transportadoras Veículos …" at bounding box center [250, 120] width 501 height 240
click at [289, 174] on div "Janela de atendimento Grade de atendimento Capacidade Transportadoras Veículos …" at bounding box center [250, 120] width 501 height 240
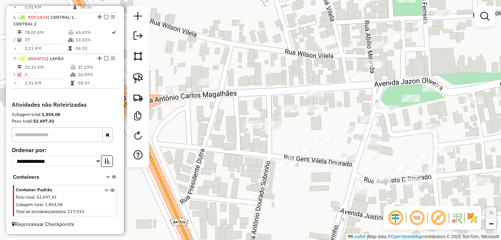
drag, startPoint x: 348, startPoint y: 191, endPoint x: 230, endPoint y: 170, distance: 119.8
click at [239, 171] on div "Janela de atendimento Grade de atendimento Capacidade Transportadoras Veículos …" at bounding box center [250, 120] width 501 height 240
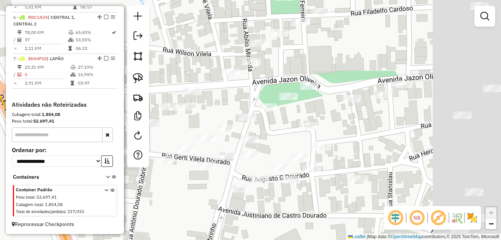
drag, startPoint x: 411, startPoint y: 140, endPoint x: 311, endPoint y: 142, distance: 100.0
click at [312, 142] on div "Janela de atendimento Grade de atendimento Capacidade Transportadoras Veículos …" at bounding box center [250, 120] width 501 height 240
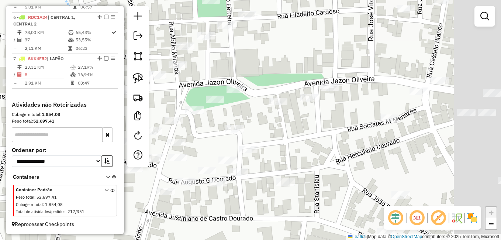
drag, startPoint x: 370, startPoint y: 139, endPoint x: 296, endPoint y: 142, distance: 73.8
click at [300, 142] on div "Janela de atendimento Grade de atendimento Capacidade Transportadoras Veículos …" at bounding box center [250, 120] width 501 height 240
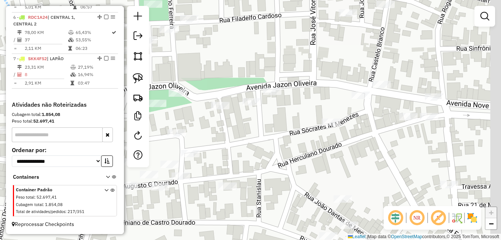
drag, startPoint x: 361, startPoint y: 137, endPoint x: 314, endPoint y: 141, distance: 47.0
click at [314, 141] on div "Janela de atendimento Grade de atendimento Capacidade Transportadoras Veículos …" at bounding box center [250, 120] width 501 height 240
drag, startPoint x: 297, startPoint y: 139, endPoint x: 377, endPoint y: 139, distance: 80.1
click at [372, 139] on div "Janela de atendimento Grade de atendimento Capacidade Transportadoras Veículos …" at bounding box center [250, 120] width 501 height 240
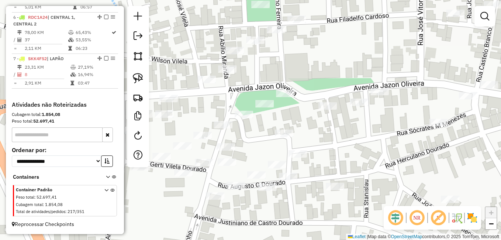
drag, startPoint x: 283, startPoint y: 142, endPoint x: 362, endPoint y: 144, distance: 79.0
click at [362, 144] on div "Janela de atendimento Grade de atendimento Capacidade Transportadoras Veículos …" at bounding box center [250, 120] width 501 height 240
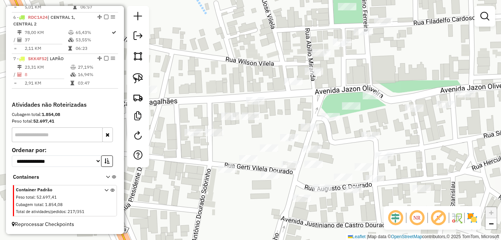
drag, startPoint x: 293, startPoint y: 144, endPoint x: 349, endPoint y: 147, distance: 55.4
click at [348, 147] on div "Janela de atendimento Grade de atendimento Capacidade Transportadoras Veículos …" at bounding box center [250, 120] width 501 height 240
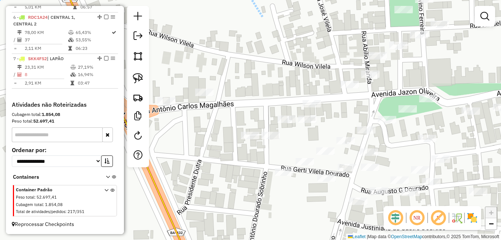
drag, startPoint x: 231, startPoint y: 147, endPoint x: 281, endPoint y: 148, distance: 50.2
click at [281, 148] on div "Janela de atendimento Grade de atendimento Capacidade Transportadoras Veículos …" at bounding box center [250, 120] width 501 height 240
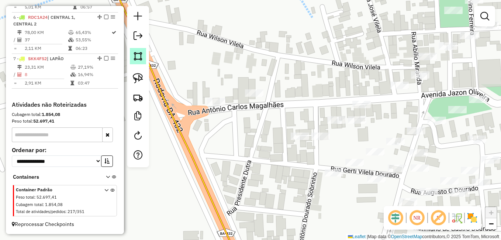
click at [139, 55] on img at bounding box center [138, 56] width 10 height 10
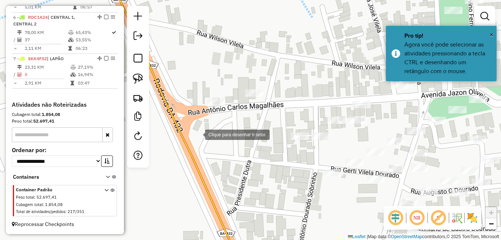
click at [198, 134] on div at bounding box center [197, 134] width 15 height 15
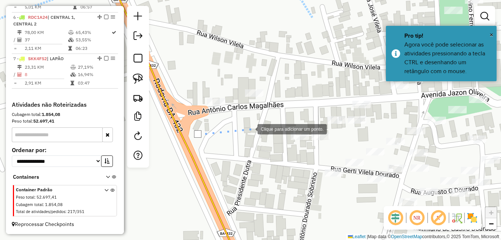
click at [250, 128] on div at bounding box center [250, 128] width 15 height 15
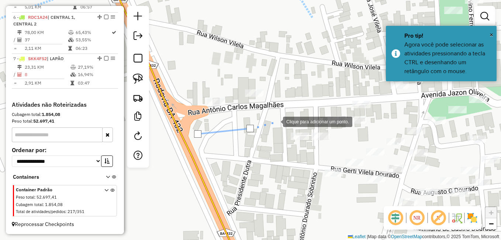
drag, startPoint x: 276, startPoint y: 121, endPoint x: 284, endPoint y: 120, distance: 7.5
click at [278, 121] on div at bounding box center [275, 121] width 15 height 15
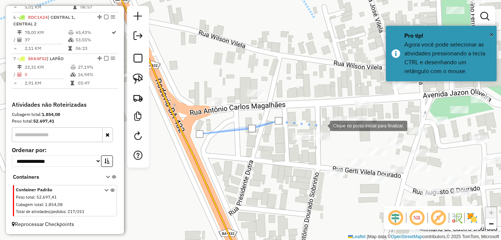
click at [323, 125] on div at bounding box center [322, 125] width 15 height 15
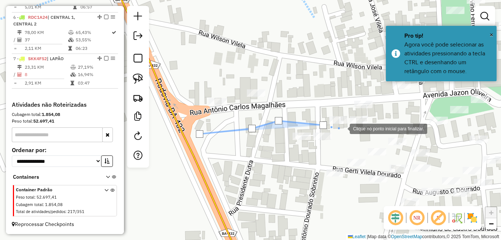
click at [346, 128] on div at bounding box center [342, 128] width 15 height 15
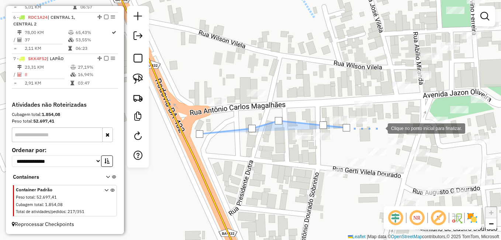
click at [382, 125] on div at bounding box center [380, 127] width 15 height 15
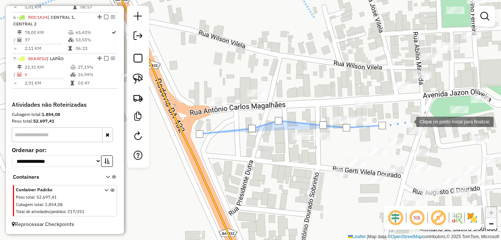
click at [409, 121] on div at bounding box center [408, 121] width 15 height 15
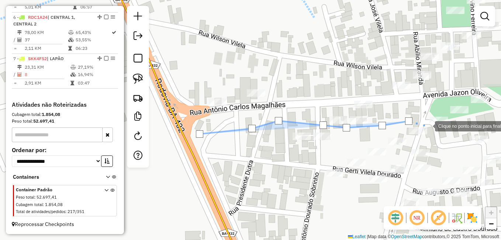
click at [428, 126] on div at bounding box center [427, 125] width 15 height 15
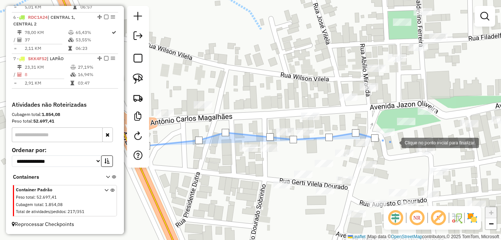
drag, startPoint x: 449, startPoint y: 130, endPoint x: 361, endPoint y: 146, distance: 89.2
click at [387, 146] on div at bounding box center [394, 142] width 15 height 15
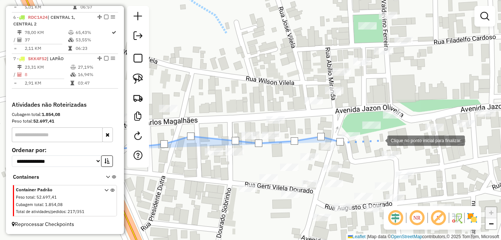
click at [387, 139] on div at bounding box center [380, 139] width 15 height 15
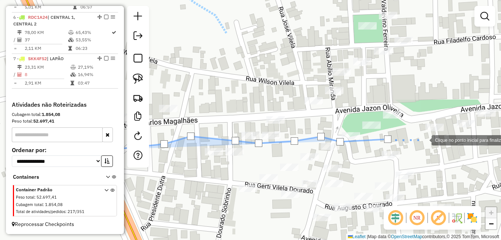
click at [431, 140] on div at bounding box center [424, 139] width 15 height 15
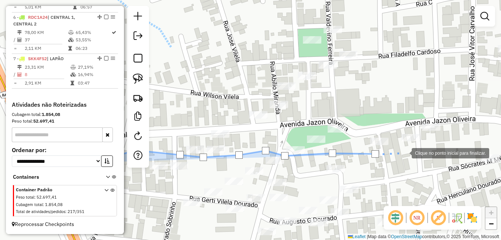
drag, startPoint x: 463, startPoint y: 138, endPoint x: 376, endPoint y: 154, distance: 89.0
click at [397, 154] on div at bounding box center [404, 152] width 15 height 15
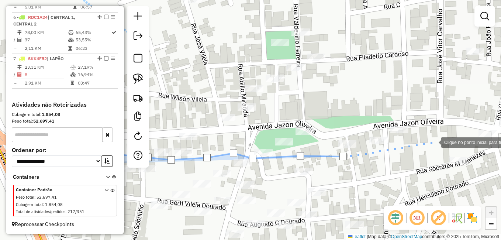
click at [433, 142] on div at bounding box center [433, 141] width 15 height 15
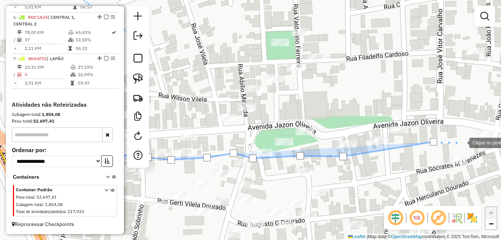
click at [462, 142] on div at bounding box center [461, 142] width 15 height 15
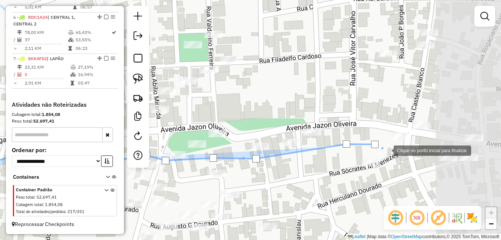
drag, startPoint x: 483, startPoint y: 148, endPoint x: 366, endPoint y: 150, distance: 117.0
click at [379, 151] on div at bounding box center [386, 149] width 15 height 15
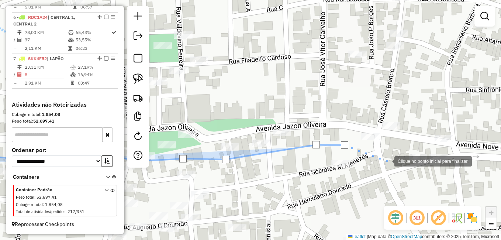
click at [387, 160] on div at bounding box center [387, 160] width 15 height 15
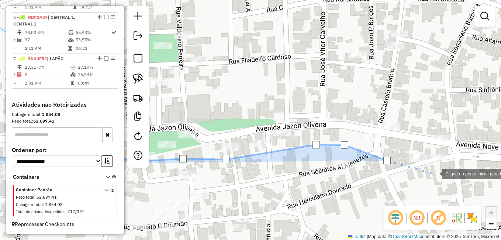
drag, startPoint x: 435, startPoint y: 173, endPoint x: 465, endPoint y: 170, distance: 30.8
click at [440, 173] on div at bounding box center [434, 173] width 15 height 15
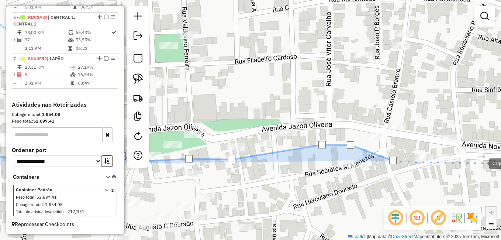
click at [485, 160] on div at bounding box center [481, 162] width 15 height 15
click at [478, 143] on div at bounding box center [478, 142] width 15 height 15
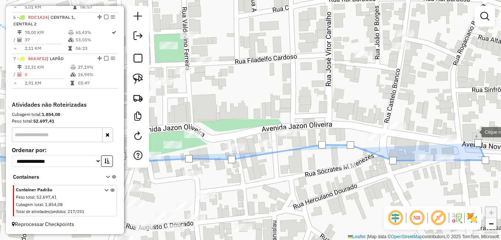
click at [474, 131] on div at bounding box center [474, 131] width 15 height 15
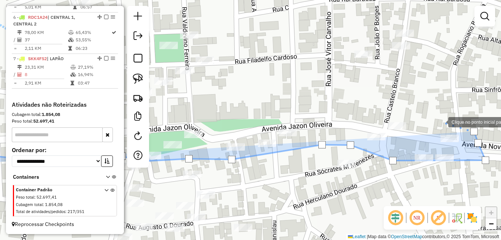
click at [436, 121] on div at bounding box center [440, 121] width 15 height 15
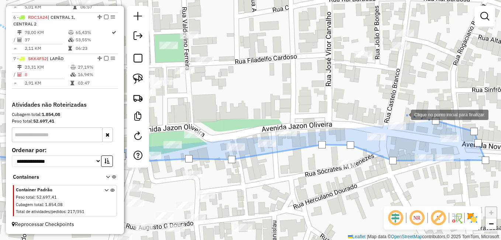
click at [401, 113] on div at bounding box center [403, 114] width 15 height 15
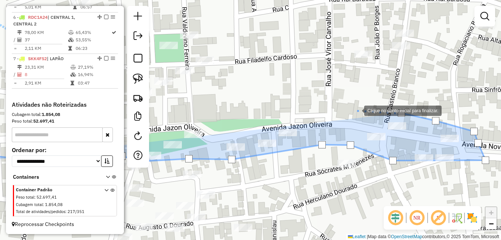
click at [353, 110] on div at bounding box center [356, 110] width 15 height 15
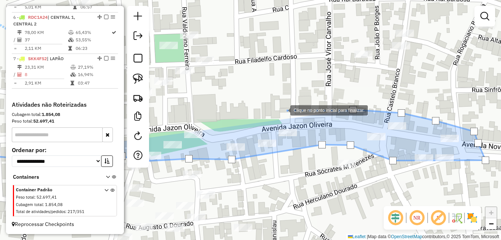
click at [283, 110] on div at bounding box center [283, 109] width 15 height 15
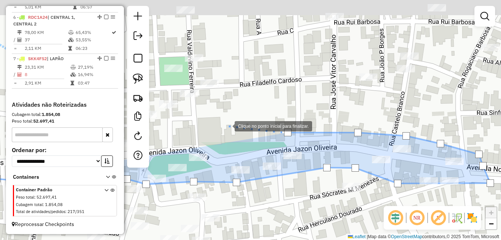
drag, startPoint x: 222, startPoint y: 102, endPoint x: 227, endPoint y: 127, distance: 25.5
click at [227, 127] on div at bounding box center [227, 125] width 15 height 15
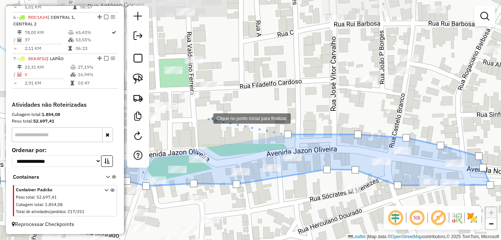
click at [206, 118] on div at bounding box center [205, 117] width 15 height 15
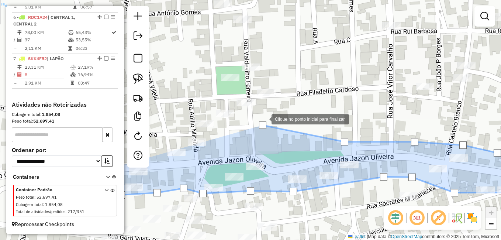
drag, startPoint x: 202, startPoint y: 111, endPoint x: 269, endPoint y: 119, distance: 67.6
click at [269, 119] on div at bounding box center [264, 118] width 15 height 15
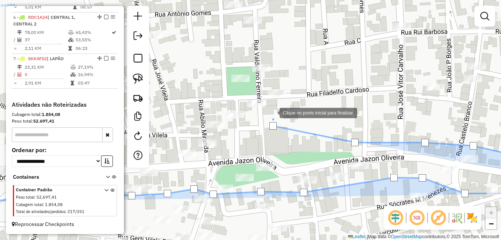
click at [272, 112] on div at bounding box center [272, 112] width 15 height 15
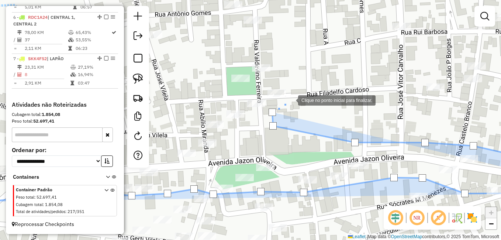
click at [291, 100] on div at bounding box center [290, 99] width 15 height 15
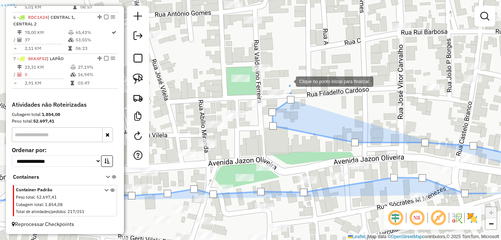
click at [288, 81] on div at bounding box center [288, 80] width 15 height 15
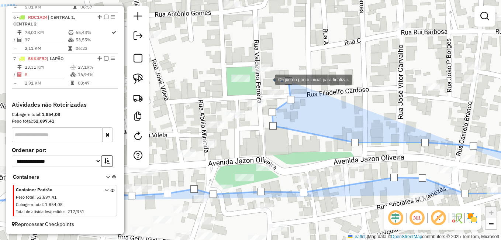
click at [267, 79] on div at bounding box center [267, 79] width 15 height 15
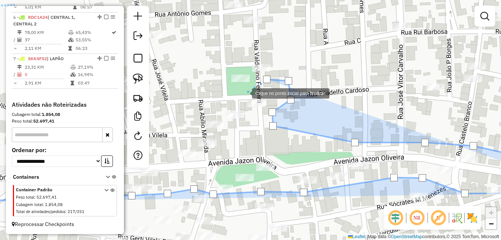
click at [244, 93] on div at bounding box center [244, 92] width 15 height 15
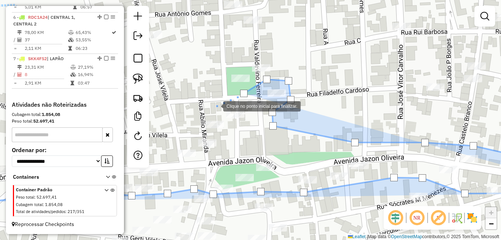
click at [216, 106] on div at bounding box center [215, 105] width 15 height 15
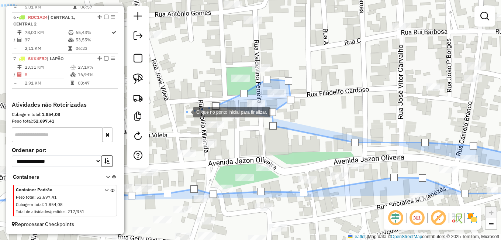
drag, startPoint x: 185, startPoint y: 112, endPoint x: 180, endPoint y: 118, distance: 7.7
click at [184, 113] on div at bounding box center [185, 111] width 15 height 15
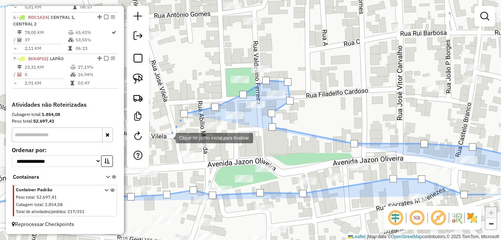
click at [168, 139] on div at bounding box center [168, 137] width 15 height 15
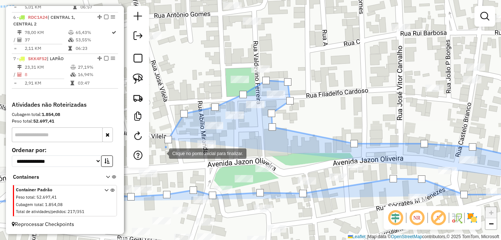
click at [159, 153] on div at bounding box center [161, 152] width 15 height 15
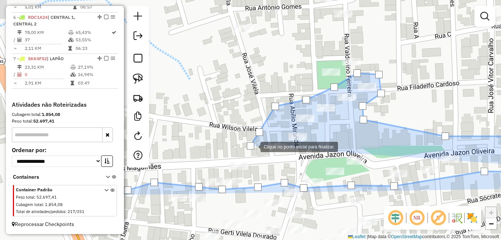
drag, startPoint x: 159, startPoint y: 153, endPoint x: 259, endPoint y: 145, distance: 99.6
click at [254, 144] on div at bounding box center [250, 145] width 7 height 7
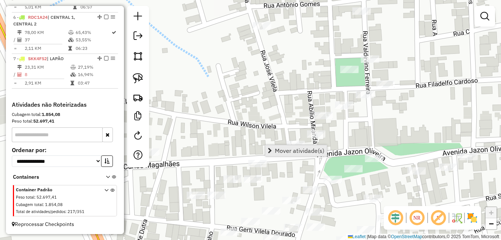
click at [285, 150] on span "Mover atividade(s)" at bounding box center [299, 151] width 49 height 6
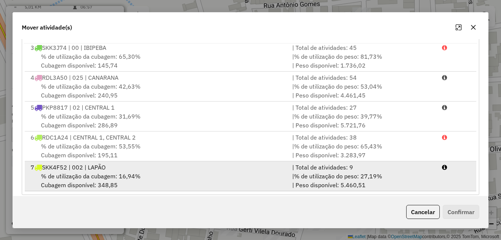
scroll to position [132, 0]
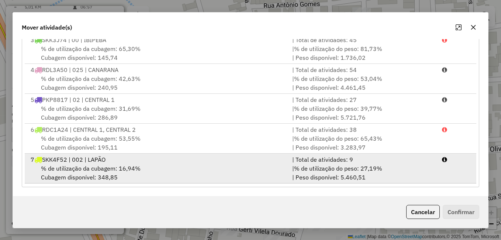
click at [142, 168] on div "% de utilização da cubagem: 16,94% Cubagem disponível: 348,85" at bounding box center [157, 173] width 262 height 18
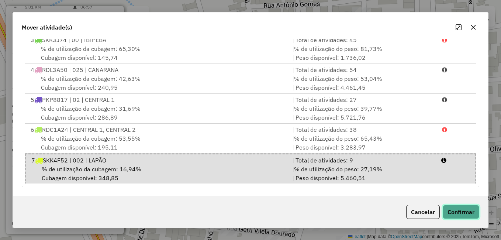
click at [457, 209] on button "Confirmar" at bounding box center [461, 212] width 37 height 14
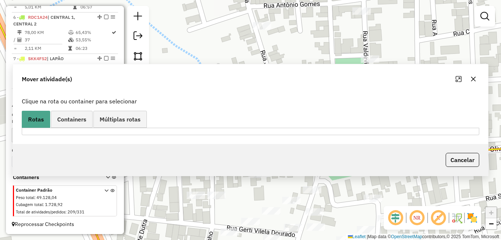
scroll to position [0, 0]
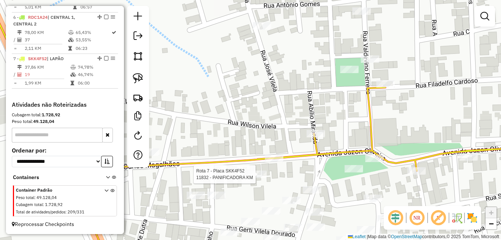
click at [254, 178] on div at bounding box center [257, 173] width 18 height 7
select select "*********"
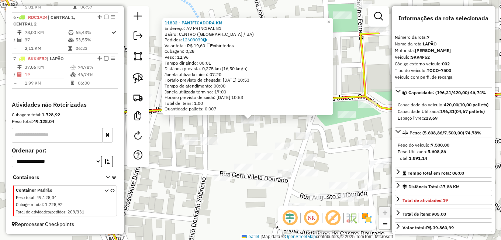
drag, startPoint x: 466, startPoint y: 169, endPoint x: 452, endPoint y: 144, distance: 28.7
click at [452, 144] on div "Peso: (5.608,86/7.500,00) 74,78% Peso do veículo: 7.500,00 Peso Utilizado: 5.60…" at bounding box center [443, 145] width 97 height 37
drag, startPoint x: 452, startPoint y: 144, endPoint x: 460, endPoint y: 168, distance: 25.4
click at [460, 155] on div "Peso Utilizado: 5.608,86" at bounding box center [443, 151] width 91 height 7
click at [331, 155] on div "11832 - PANIFICADORA KM Endereço: AV PRINCIPAL 81 Bairro: [GEOGRAPHIC_DATA] ([G…" at bounding box center [250, 120] width 501 height 240
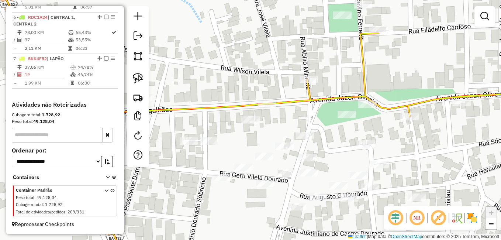
drag, startPoint x: 436, startPoint y: 144, endPoint x: 419, endPoint y: 141, distance: 16.9
click at [420, 141] on div "Janela de atendimento Grade de atendimento Capacidade Transportadoras Veículos …" at bounding box center [250, 120] width 501 height 240
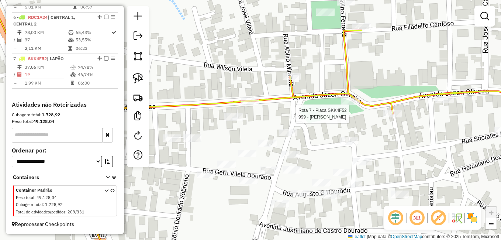
select select "*********"
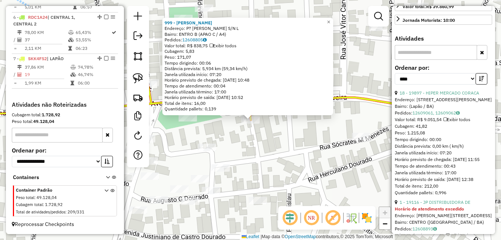
scroll to position [221, 0]
click at [309, 151] on div "999 - [PERSON_NAME]: P? [PERSON_NAME] S/N L Bairro: ENTRO B (APAO C / A4) Pedid…" at bounding box center [250, 120] width 501 height 240
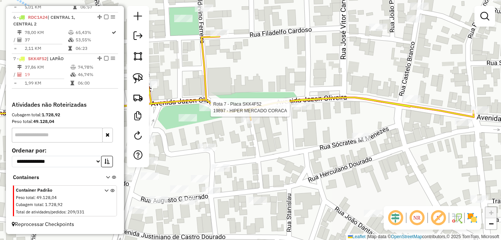
select select "*********"
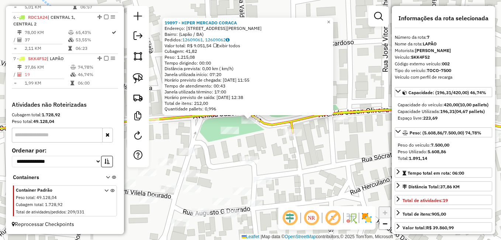
drag, startPoint x: 212, startPoint y: 111, endPoint x: 204, endPoint y: 119, distance: 11.2
click at [204, 119] on icon at bounding box center [233, 156] width 566 height 215
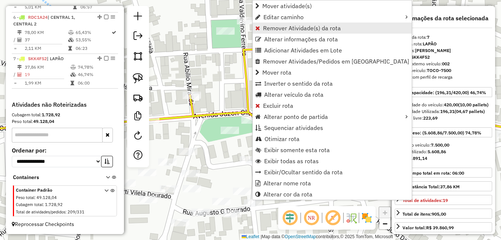
click at [281, 25] on span "Remover Atividade(s) da rota" at bounding box center [302, 28] width 78 height 6
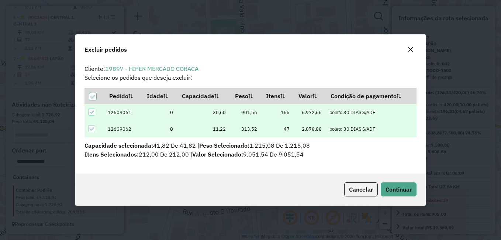
scroll to position [4, 2]
click at [395, 186] on span "Continuar" at bounding box center [399, 189] width 26 height 7
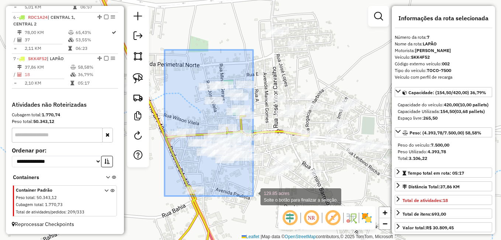
drag, startPoint x: 165, startPoint y: 50, endPoint x: 224, endPoint y: 189, distance: 150.9
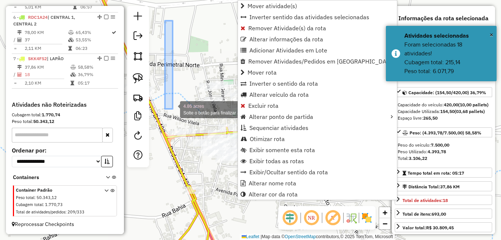
drag, startPoint x: 165, startPoint y: 21, endPoint x: 173, endPoint y: 109, distance: 88.5
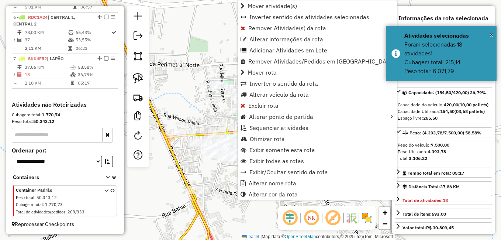
click at [196, 52] on div "Janela de atendimento Grade de atendimento Capacidade Transportadoras Veículos …" at bounding box center [250, 120] width 501 height 240
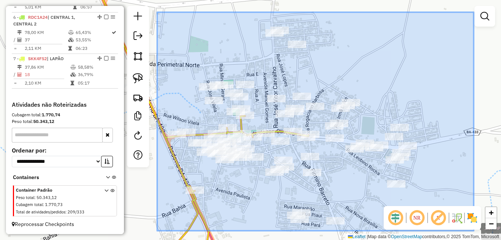
drag, startPoint x: 157, startPoint y: 12, endPoint x: 474, endPoint y: 231, distance: 384.6
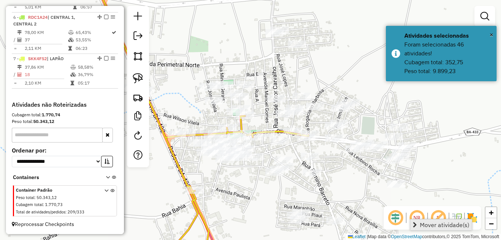
click at [424, 225] on span "Mover atividade(s)" at bounding box center [444, 225] width 49 height 6
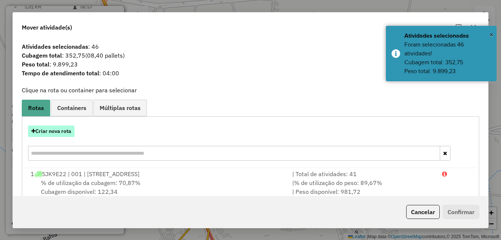
click at [60, 132] on button "Criar nova rota" at bounding box center [51, 130] width 46 height 11
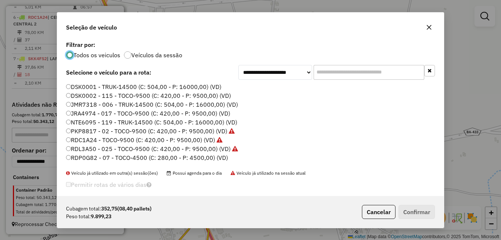
scroll to position [37, 0]
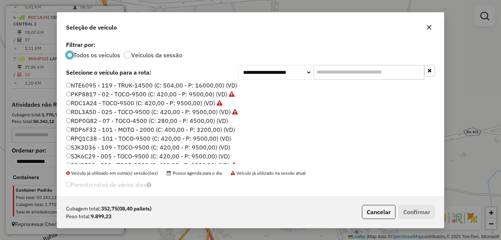
click at [101, 136] on label "RPQ1C38 - 101 - TOCO-9500 (C: 420,00 - P: 9500,00) (VD)" at bounding box center [148, 138] width 165 height 9
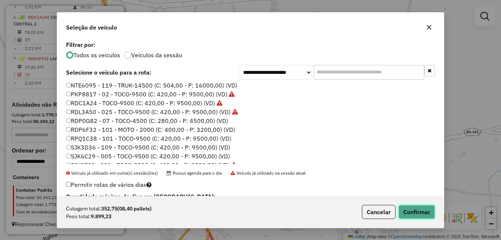
click at [427, 215] on button "Confirmar" at bounding box center [416, 212] width 37 height 14
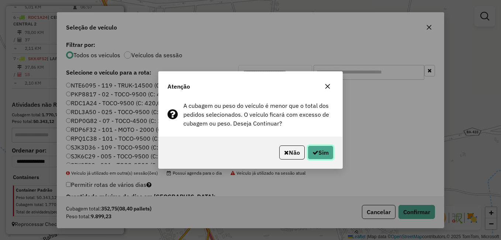
click at [320, 151] on button "Sim" at bounding box center [321, 152] width 26 height 14
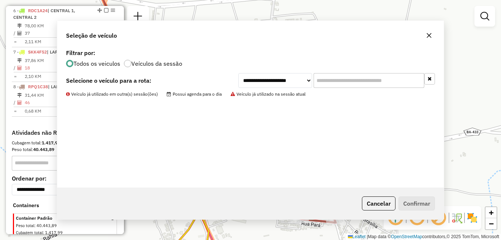
scroll to position [494, 0]
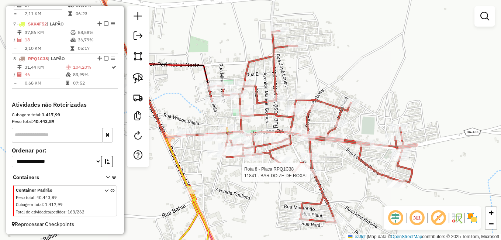
select select "*********"
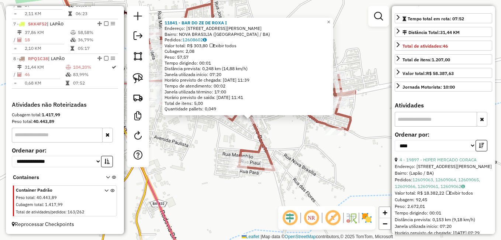
scroll to position [184, 0]
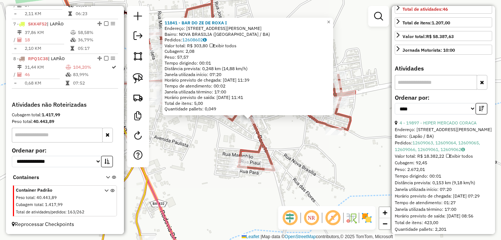
click at [302, 144] on div "11841 - BAR DO ZE DE ROXA I Endereço: RUA GEOVA L.SOBRINHO 11 Bairro: NOVA BRAS…" at bounding box center [250, 120] width 501 height 240
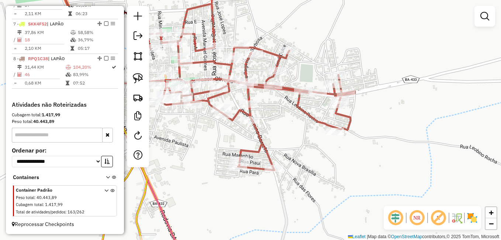
click at [231, 116] on div "Janela de atendimento Grade de atendimento Capacidade Transportadoras Veículos …" at bounding box center [250, 120] width 501 height 240
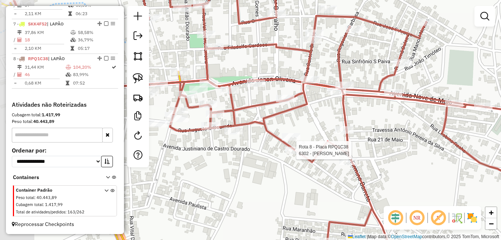
drag, startPoint x: 223, startPoint y: 105, endPoint x: 274, endPoint y: 110, distance: 51.5
click at [274, 110] on div "Rota 8 - Placa RPQ1C38 6302 - MERCADO JEAN Janela de atendimento Grade de atend…" at bounding box center [250, 120] width 501 height 240
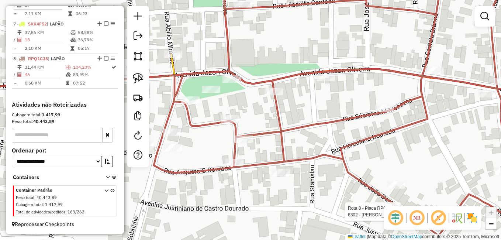
drag, startPoint x: 221, startPoint y: 98, endPoint x: 237, endPoint y: 101, distance: 15.8
click at [237, 101] on div "Rota 8 - Placa RPQ1C38 6302 - MERCADO JEAN Janela de atendimento Grade de atend…" at bounding box center [250, 120] width 501 height 240
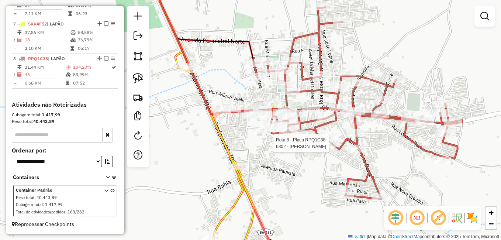
drag, startPoint x: 429, startPoint y: 144, endPoint x: 386, endPoint y: 145, distance: 43.5
click at [394, 145] on icon at bounding box center [342, 102] width 240 height 191
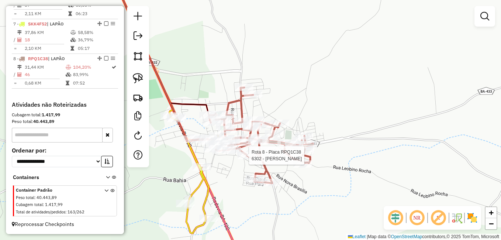
drag, startPoint x: 221, startPoint y: 183, endPoint x: 252, endPoint y: 139, distance: 53.8
click at [248, 142] on div "Rota 8 - Placa RPQ1C38 6302 - MERCADO JEAN Janela de atendimento Grade de atend…" at bounding box center [250, 120] width 501 height 240
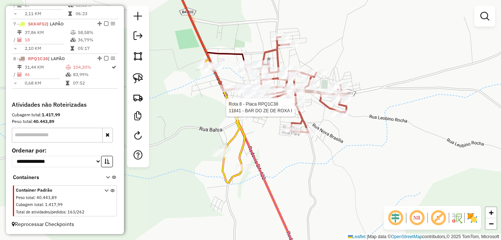
select select "*********"
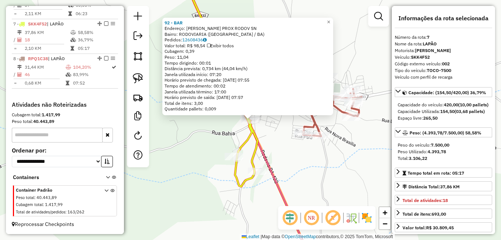
click at [326, 162] on div "92 - BAR Endereço: DARIO VILELA PROX RODOV SN Bairro: RODOVIARIA (LAPAO / BA) P…" at bounding box center [250, 120] width 501 height 240
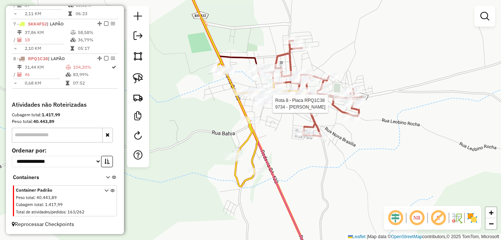
select select "*********"
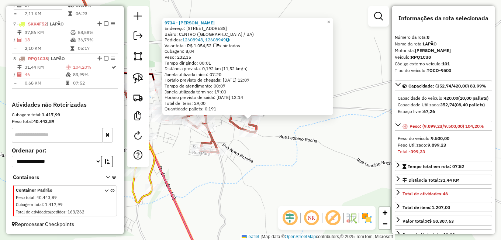
click at [228, 142] on div "9734 - PAULO MARCOS DE SOUZA Endereço: R RUA DA FLORESTA 34 Bairro: CENTRO (LAP…" at bounding box center [250, 120] width 501 height 240
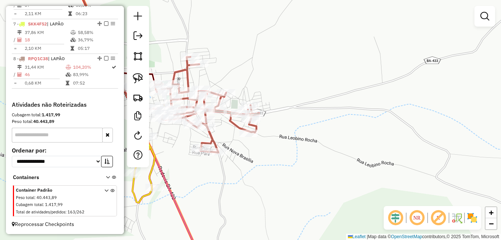
click at [164, 131] on div "Rota 8 - Placa RPQ1C38 18572 - BAR DA TAINAR Janela de atendimento Grade de ate…" at bounding box center [250, 120] width 501 height 240
drag, startPoint x: 174, startPoint y: 125, endPoint x: 235, endPoint y: 135, distance: 61.8
click at [238, 135] on div "Rota 8 - Placa RPQ1C38 18572 - BAR DA TAINAR Janela de atendimento Grade de ate…" at bounding box center [250, 120] width 501 height 240
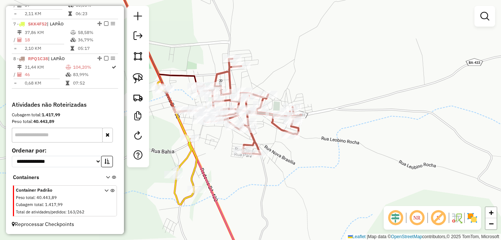
drag, startPoint x: 187, startPoint y: 139, endPoint x: 250, endPoint y: 142, distance: 63.5
click at [250, 142] on div "Janela de atendimento Grade de atendimento Capacidade Transportadoras Veículos …" at bounding box center [250, 120] width 501 height 240
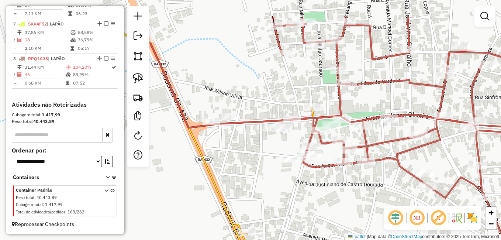
drag, startPoint x: 249, startPoint y: 149, endPoint x: 261, endPoint y: 157, distance: 14.1
click at [261, 157] on div "Janela de atendimento Grade de atendimento Capacidade Transportadoras Veículos …" at bounding box center [250, 120] width 501 height 240
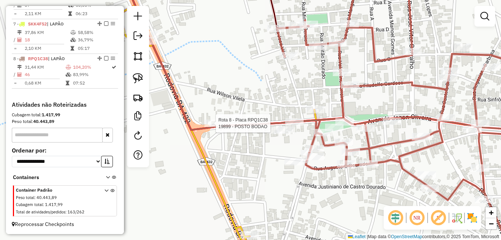
select select "*********"
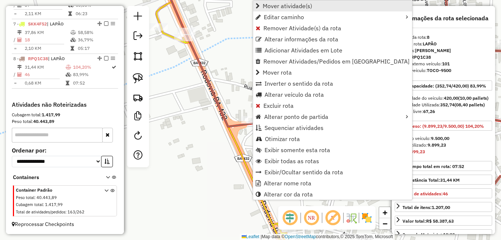
click at [289, 6] on span "Mover atividade(s)" at bounding box center [287, 6] width 49 height 6
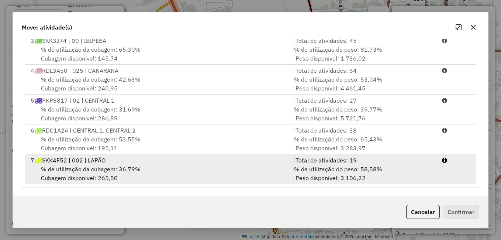
scroll to position [132, 0]
click at [126, 166] on span "% de utilização da cubagem: 36,79%" at bounding box center [91, 168] width 100 height 7
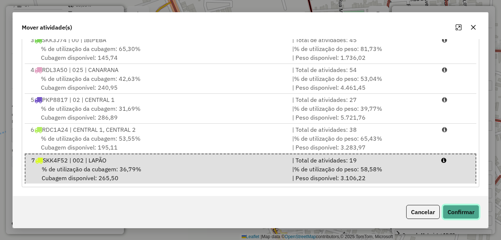
click at [469, 206] on button "Confirmar" at bounding box center [461, 212] width 37 height 14
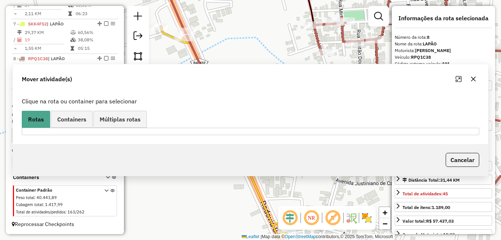
scroll to position [0, 0]
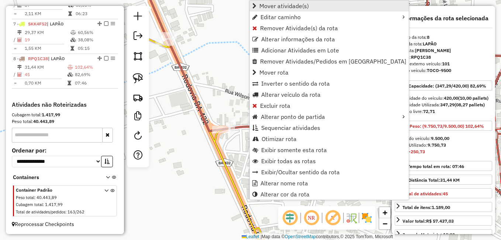
click at [291, 7] on span "Mover atividade(s)" at bounding box center [283, 6] width 49 height 6
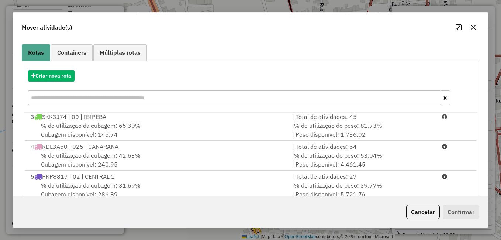
scroll to position [132, 0]
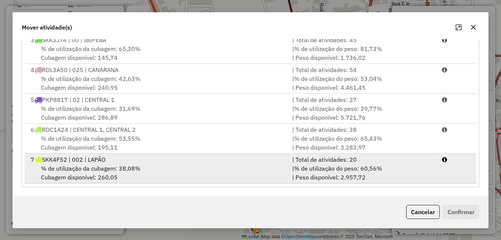
click at [180, 167] on div "% de utilização da cubagem: 38,08% Cubagem disponível: 260,05" at bounding box center [157, 173] width 262 height 18
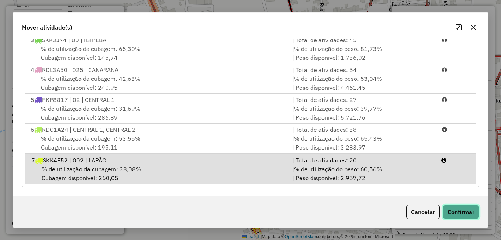
click at [471, 211] on button "Confirmar" at bounding box center [461, 212] width 37 height 14
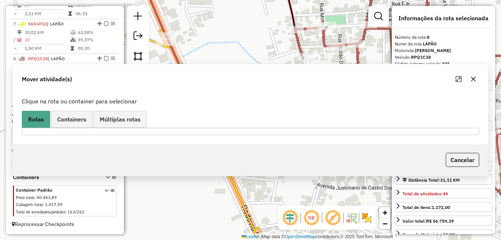
scroll to position [0, 0]
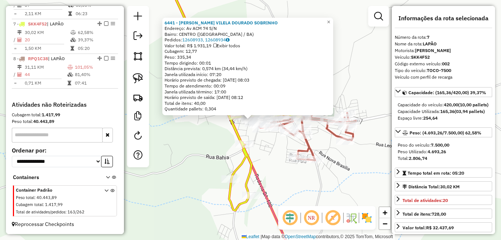
click at [343, 153] on div "6441 - WILSON VILELA DOURADO SOBRINHO Endereço: Av ACM 74 S/N Bairro: CENTRO (L…" at bounding box center [250, 120] width 501 height 240
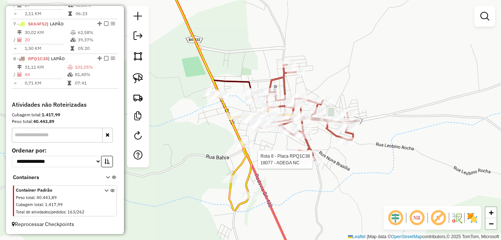
select select "*********"
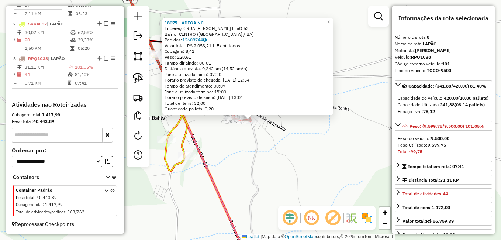
click at [315, 182] on div "18077 - ADEGA NC Endereço: RUA CESAR M. LEaO 53 Bairro: CENTRO (LAPAO / BA) Ped…" at bounding box center [250, 120] width 501 height 240
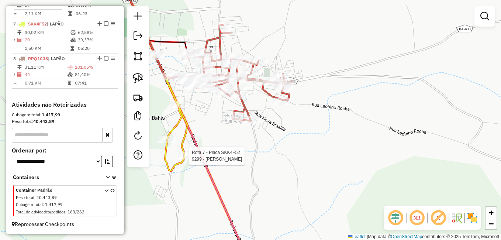
select select "*********"
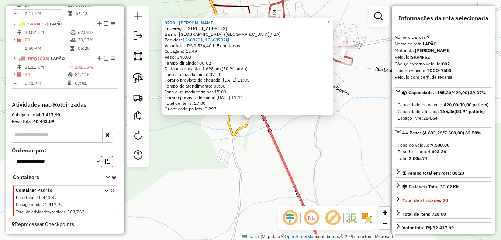
click at [243, 151] on div "9299 - ODIRLEI DOURADO DIASIS Endereço: R POV VILA CASTRO 164 Bairro: VILA CAST…" at bounding box center [250, 120] width 501 height 240
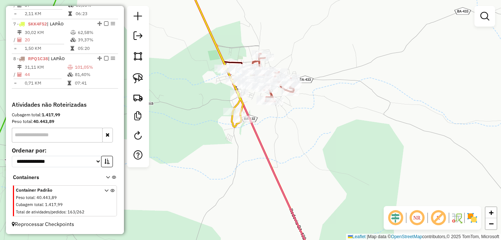
drag, startPoint x: 243, startPoint y: 172, endPoint x: 230, endPoint y: 93, distance: 80.1
click at [239, 125] on div "Janela de atendimento Grade de atendimento Capacidade Transportadoras Veículos …" at bounding box center [250, 120] width 501 height 240
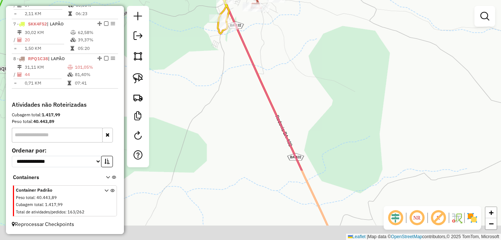
drag, startPoint x: 246, startPoint y: 142, endPoint x: 235, endPoint y: 89, distance: 54.1
click at [241, 114] on div "Janela de atendimento Grade de atendimento Capacidade Transportadoras Veículos …" at bounding box center [250, 120] width 501 height 240
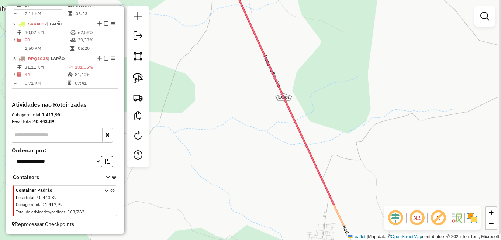
click at [256, 128] on div "Janela de atendimento Grade de atendimento Capacidade Transportadoras Veículos …" at bounding box center [250, 120] width 501 height 240
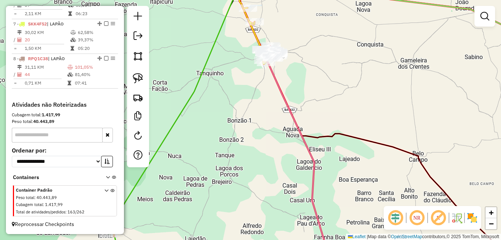
drag, startPoint x: 308, startPoint y: 185, endPoint x: 283, endPoint y: 117, distance: 72.6
click at [288, 131] on div "Janela de atendimento Grade de atendimento Capacidade Transportadoras Veículos …" at bounding box center [250, 120] width 501 height 240
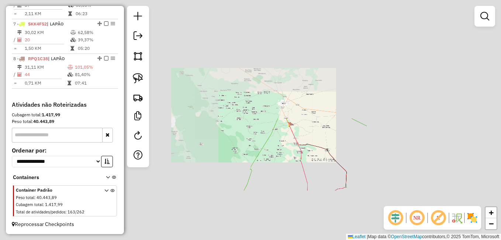
click at [293, 133] on div "Janela de atendimento Grade de atendimento Capacidade Transportadoras Veículos …" at bounding box center [250, 120] width 501 height 240
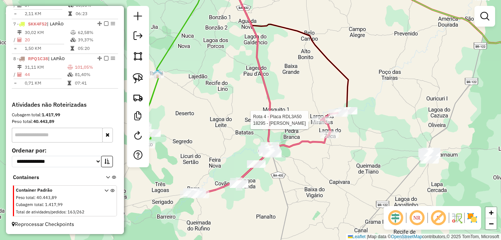
select select "*********"
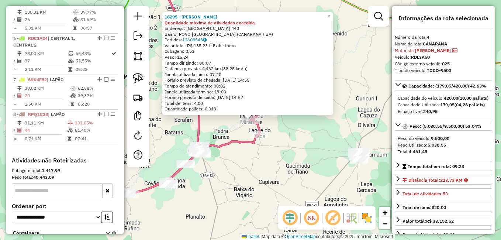
scroll to position [396, 0]
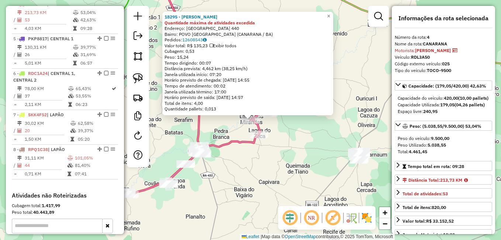
drag, startPoint x: 268, startPoint y: 153, endPoint x: 312, endPoint y: 127, distance: 51.8
click at [307, 130] on div "18295 - MERCADINHO SOUZA Quantidade máxima de atividades excedida Endereço: LAG…" at bounding box center [250, 120] width 501 height 240
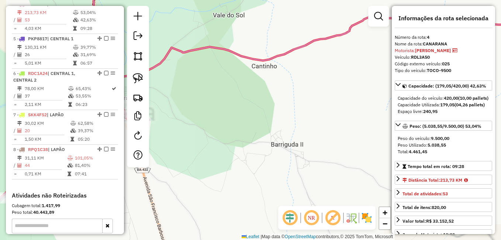
drag, startPoint x: 228, startPoint y: 148, endPoint x: 292, endPoint y: 147, distance: 63.8
click at [288, 147] on div "18295 - MERCADINHO SOUZA Quantidade máxima de atividades excedida Endereço: LAG…" at bounding box center [250, 120] width 501 height 240
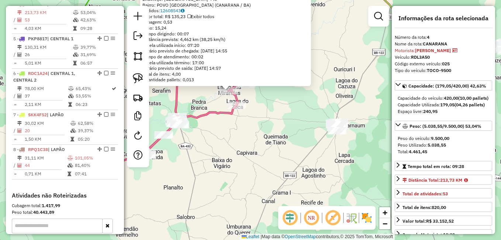
drag, startPoint x: 190, startPoint y: 115, endPoint x: 219, endPoint y: 163, distance: 55.3
click at [177, 117] on icon at bounding box center [163, 46] width 28 height 141
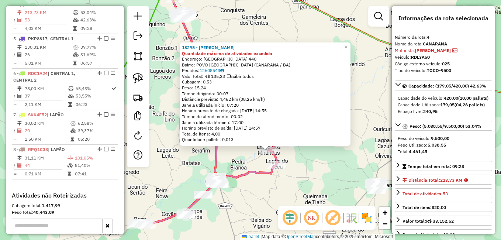
click at [170, 147] on div "18295 - MERCADINHO SOUZA Quantidade máxima de atividades excedida Endereço: LAG…" at bounding box center [250, 120] width 501 height 240
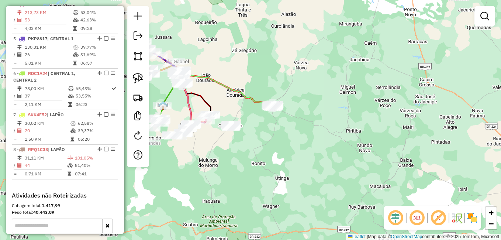
drag, startPoint x: 187, startPoint y: 95, endPoint x: 231, endPoint y: 111, distance: 46.7
click at [191, 111] on icon at bounding box center [184, 98] width 13 height 51
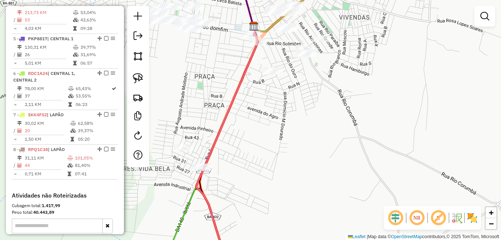
drag, startPoint x: 277, startPoint y: 92, endPoint x: 244, endPoint y: 145, distance: 62.8
click at [246, 143] on div "Janela de atendimento Grade de atendimento Capacidade Transportadoras Veículos …" at bounding box center [250, 120] width 501 height 240
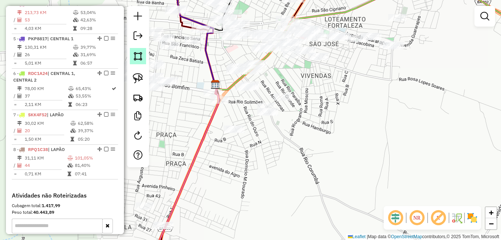
click at [139, 55] on img at bounding box center [138, 56] width 10 height 10
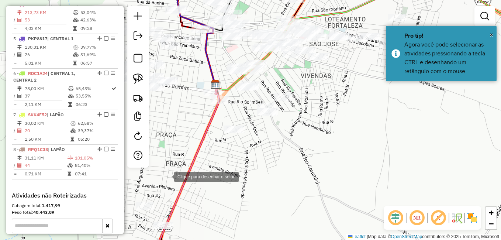
click at [167, 176] on div at bounding box center [166, 176] width 15 height 15
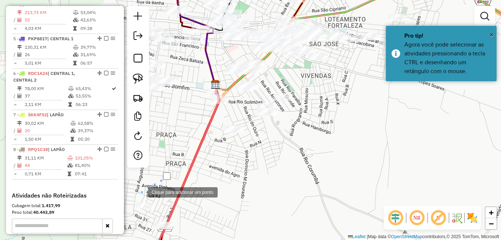
click at [141, 191] on div at bounding box center [141, 191] width 15 height 15
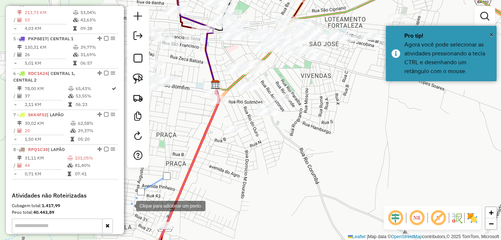
click at [129, 205] on div at bounding box center [128, 205] width 15 height 15
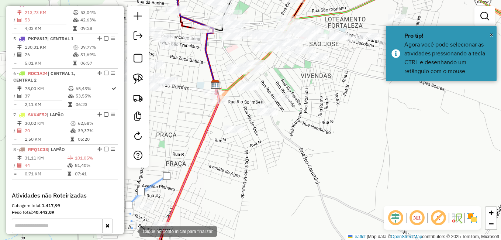
click at [133, 231] on div at bounding box center [132, 230] width 15 height 15
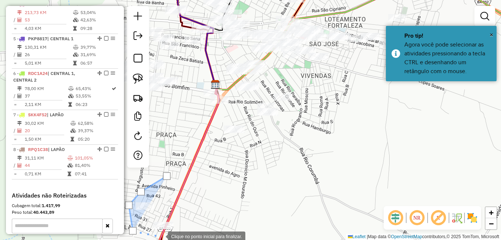
drag, startPoint x: 160, startPoint y: 236, endPoint x: 175, endPoint y: 236, distance: 14.8
click at [161, 236] on div at bounding box center [160, 235] width 15 height 15
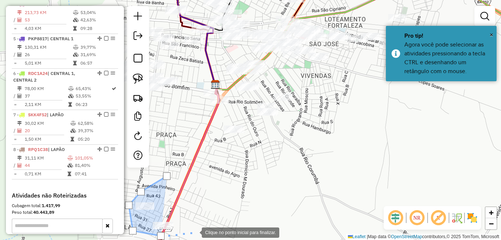
drag, startPoint x: 194, startPoint y: 232, endPoint x: 208, endPoint y: 212, distance: 23.6
click at [196, 230] on div at bounding box center [194, 231] width 15 height 15
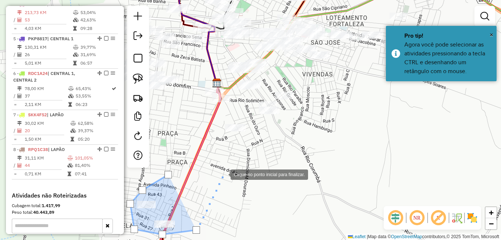
click at [223, 174] on div at bounding box center [223, 173] width 15 height 15
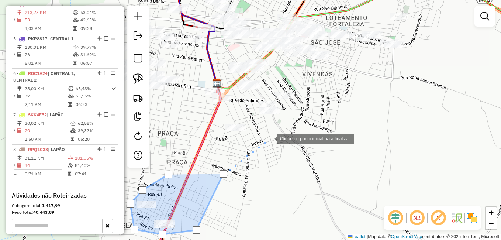
click at [270, 138] on div at bounding box center [269, 138] width 15 height 15
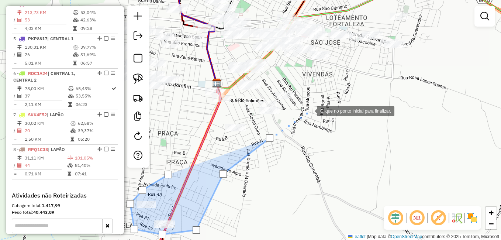
drag, startPoint x: 310, startPoint y: 110, endPoint x: 324, endPoint y: 100, distance: 18.2
click at [311, 109] on div at bounding box center [309, 110] width 15 height 15
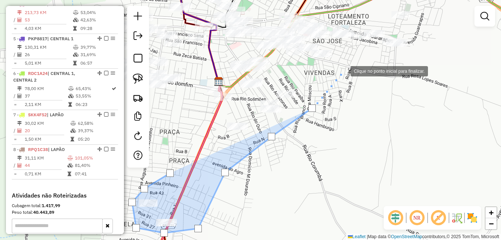
click at [343, 70] on div at bounding box center [343, 70] width 15 height 15
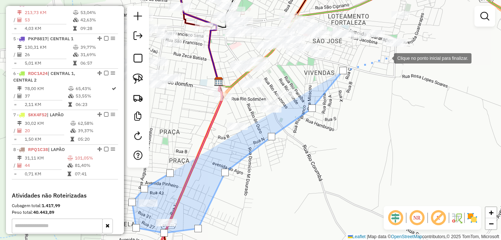
drag, startPoint x: 387, startPoint y: 58, endPoint x: 426, endPoint y: 48, distance: 40.4
click at [387, 57] on div at bounding box center [386, 57] width 15 height 15
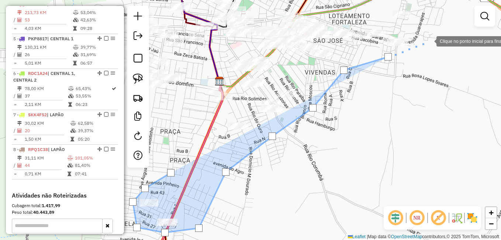
click at [429, 41] on div at bounding box center [429, 40] width 15 height 15
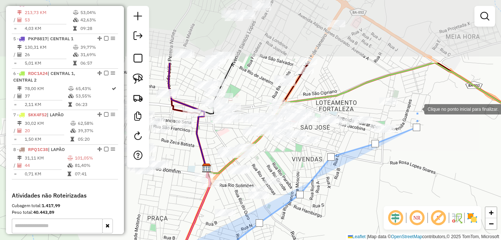
drag, startPoint x: 430, startPoint y: 31, endPoint x: 416, endPoint y: 111, distance: 81.9
click at [416, 111] on div at bounding box center [416, 108] width 15 height 15
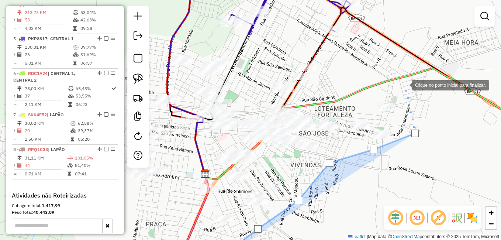
drag, startPoint x: 405, startPoint y: 84, endPoint x: 384, endPoint y: 82, distance: 21.2
click at [403, 84] on div at bounding box center [404, 84] width 15 height 15
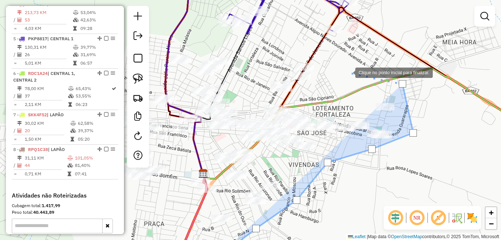
click at [348, 72] on div at bounding box center [348, 72] width 15 height 15
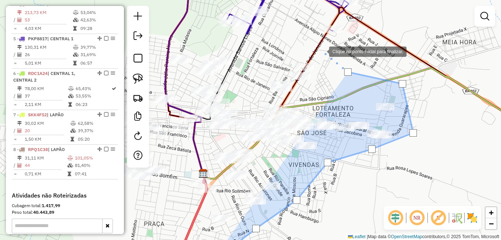
click at [322, 51] on div at bounding box center [321, 51] width 15 height 15
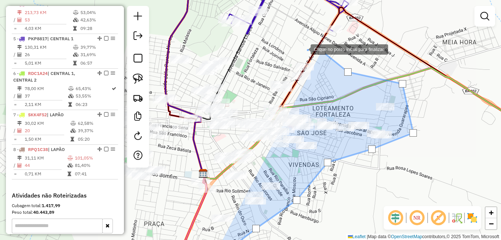
click at [297, 48] on div at bounding box center [303, 48] width 15 height 15
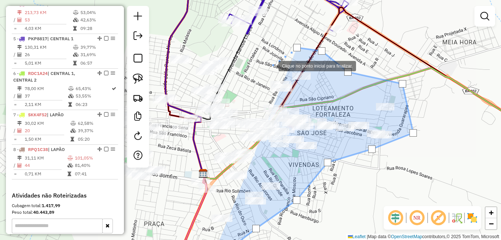
click at [271, 65] on div at bounding box center [271, 65] width 15 height 15
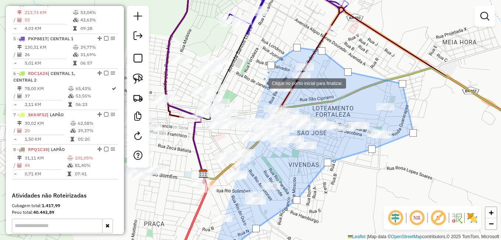
click at [260, 84] on div at bounding box center [261, 82] width 15 height 15
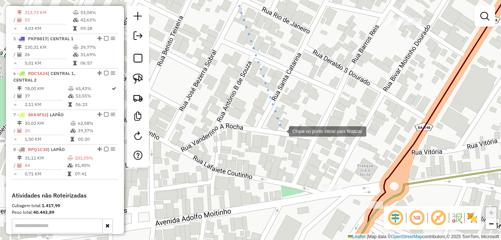
drag, startPoint x: 280, startPoint y: 148, endPoint x: 283, endPoint y: 75, distance: 73.5
click at [281, 123] on div at bounding box center [281, 130] width 15 height 15
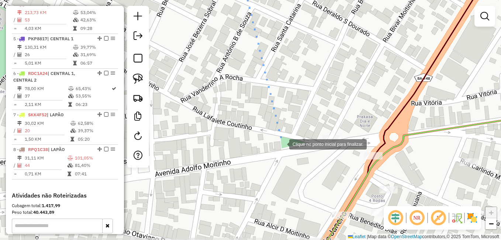
click at [282, 144] on div at bounding box center [281, 143] width 15 height 15
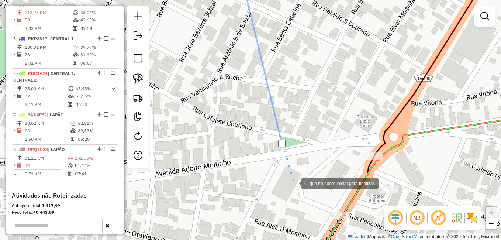
click at [294, 183] on div at bounding box center [293, 182] width 15 height 15
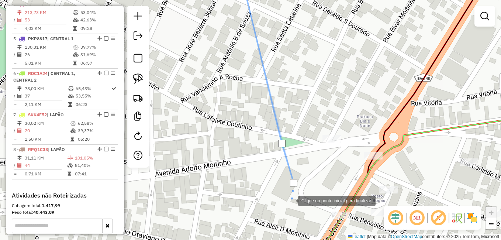
click at [290, 201] on div at bounding box center [290, 200] width 15 height 15
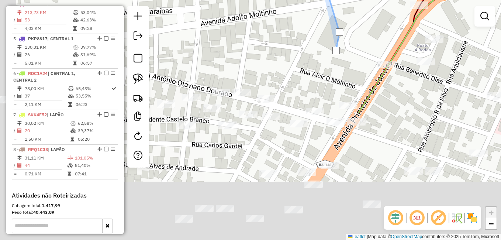
drag, startPoint x: 284, startPoint y: 212, endPoint x: 343, endPoint y: 10, distance: 210.4
click at [339, 46] on div at bounding box center [332, 53] width 15 height 15
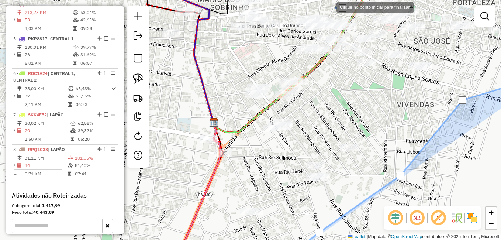
click at [329, 7] on div at bounding box center [329, 6] width 15 height 15
click at [301, 8] on div at bounding box center [301, 8] width 15 height 15
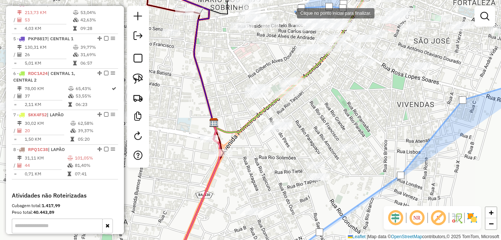
click at [290, 13] on div at bounding box center [289, 12] width 15 height 15
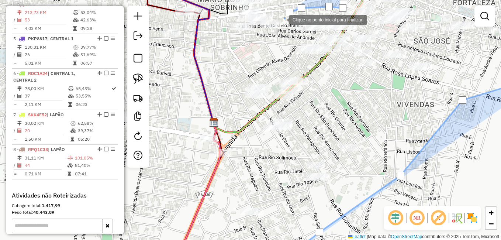
click at [282, 19] on div at bounding box center [281, 19] width 15 height 15
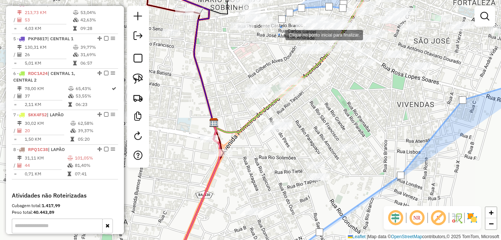
click at [278, 35] on div at bounding box center [278, 34] width 15 height 15
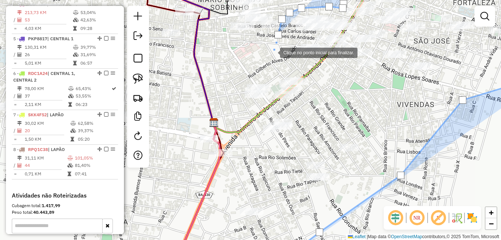
click at [273, 52] on div at bounding box center [272, 52] width 15 height 15
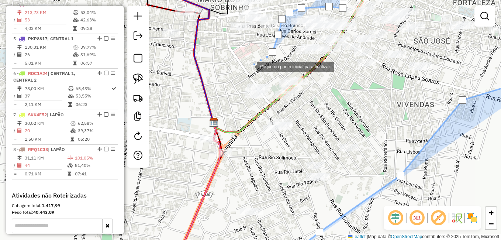
click at [249, 66] on div at bounding box center [249, 66] width 15 height 15
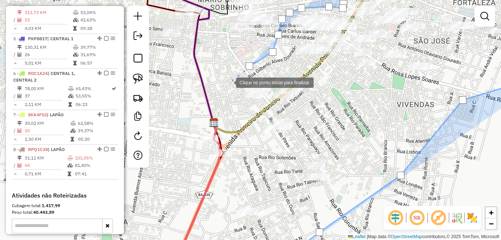
click at [229, 82] on div at bounding box center [228, 82] width 15 height 15
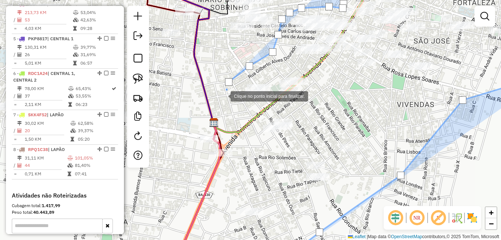
click at [223, 96] on div at bounding box center [223, 95] width 15 height 15
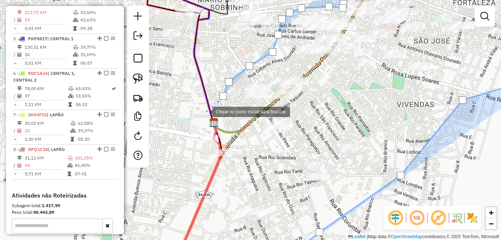
click at [205, 111] on div at bounding box center [205, 111] width 15 height 15
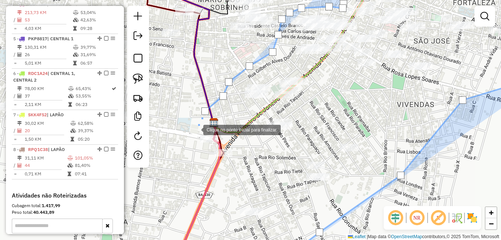
click at [196, 129] on div at bounding box center [196, 129] width 15 height 15
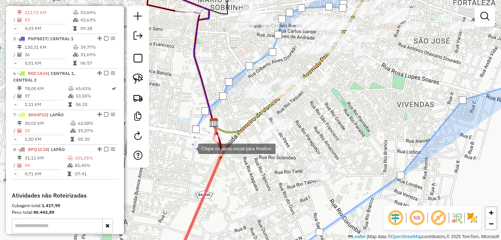
click at [190, 155] on div at bounding box center [190, 148] width 15 height 15
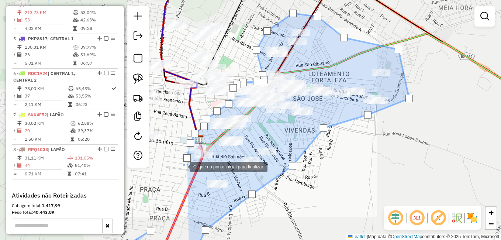
click at [183, 166] on div at bounding box center [182, 166] width 15 height 15
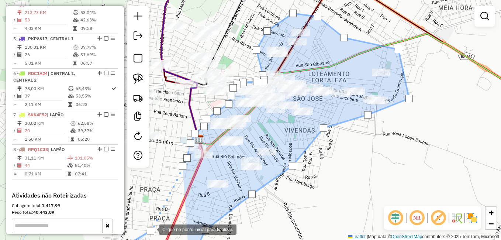
click at [152, 229] on div at bounding box center [150, 230] width 7 height 7
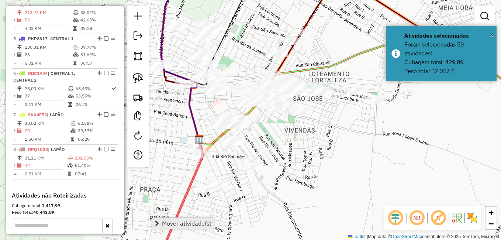
click at [194, 223] on span "Mover atividade(s)" at bounding box center [186, 223] width 49 height 6
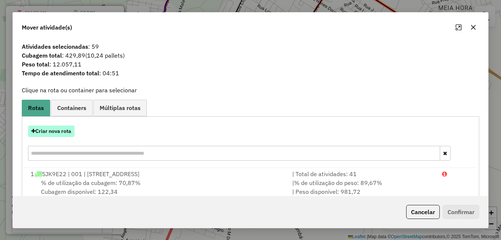
click at [63, 131] on button "Criar nova rota" at bounding box center [51, 130] width 46 height 11
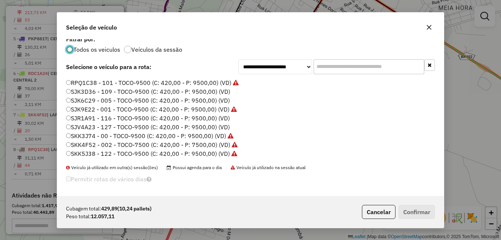
scroll to position [7, 0]
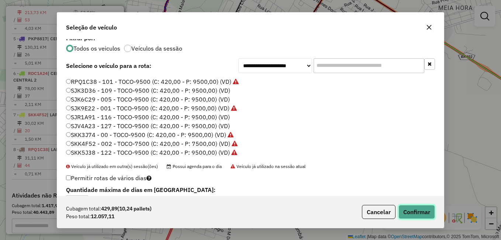
click at [416, 210] on button "Confirmar" at bounding box center [416, 212] width 37 height 14
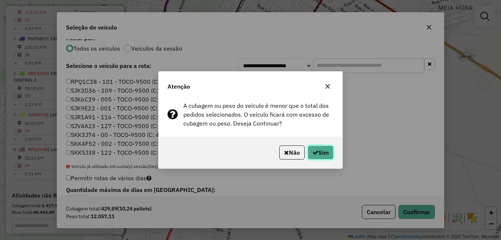
click at [324, 151] on button "Sim" at bounding box center [321, 152] width 26 height 14
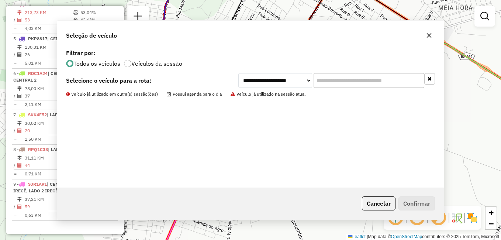
scroll to position [0, 0]
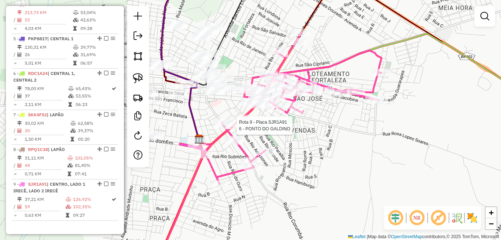
select select "*********"
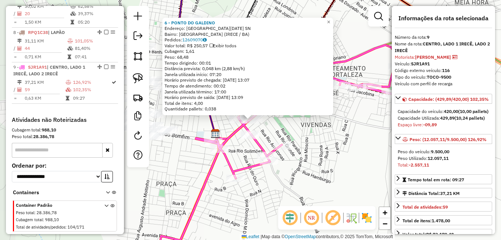
scroll to position [535, 0]
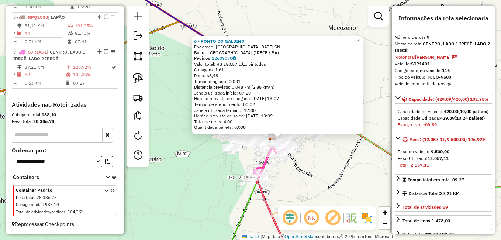
drag, startPoint x: 269, startPoint y: 167, endPoint x: 278, endPoint y: 184, distance: 18.3
click at [278, 184] on div "6 - PONTO DO GALDINO Endereço: Avenida 1o de Janeiro SN Bairro: SAO JOSE (IRECE…" at bounding box center [250, 120] width 501 height 240
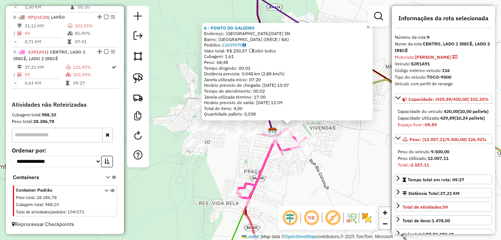
click at [327, 163] on div "6 - PONTO DO GALDINO Endereço: Avenida 1o de Janeiro SN Bairro: SAO JOSE (IRECE…" at bounding box center [250, 120] width 501 height 240
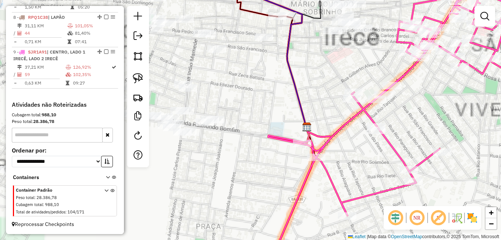
click at [276, 134] on div "Janela de atendimento Grade de atendimento Capacidade Transportadoras Veículos …" at bounding box center [250, 120] width 501 height 240
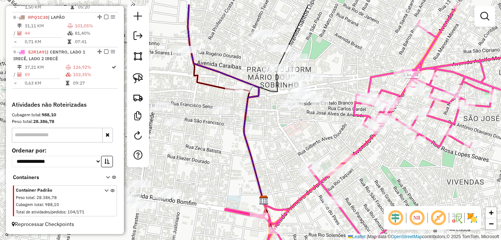
drag, startPoint x: 276, startPoint y: 135, endPoint x: 273, endPoint y: 142, distance: 8.2
click at [273, 142] on div "Janela de atendimento Grade de atendimento Capacidade Transportadoras Veículos …" at bounding box center [250, 120] width 501 height 240
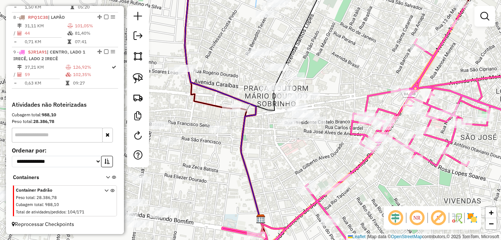
click at [270, 151] on div "Janela de atendimento Grade de atendimento Capacidade Transportadoras Veículos …" at bounding box center [250, 120] width 501 height 240
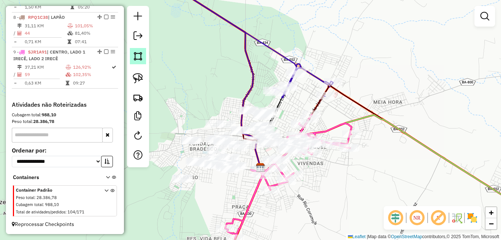
click at [140, 54] on img at bounding box center [138, 56] width 10 height 10
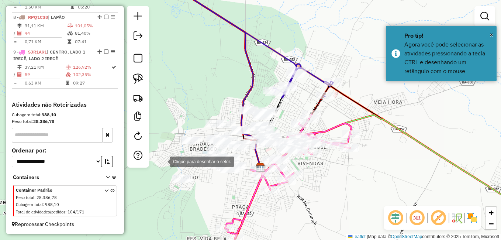
click at [162, 161] on div at bounding box center [162, 160] width 15 height 15
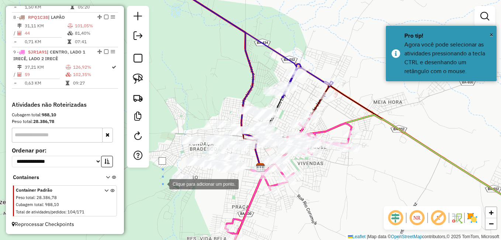
drag, startPoint x: 162, startPoint y: 183, endPoint x: 167, endPoint y: 187, distance: 6.8
click at [162, 184] on div at bounding box center [162, 183] width 15 height 15
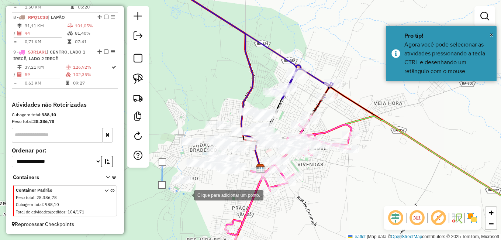
click at [194, 194] on div at bounding box center [186, 194] width 15 height 15
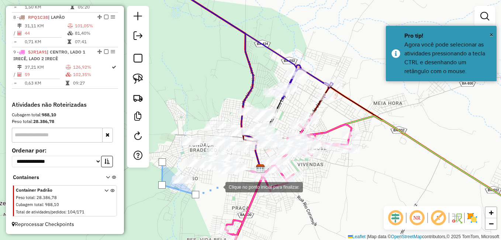
click at [223, 185] on div at bounding box center [218, 186] width 15 height 15
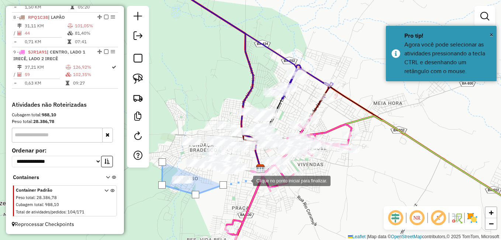
click at [246, 179] on div at bounding box center [245, 180] width 15 height 15
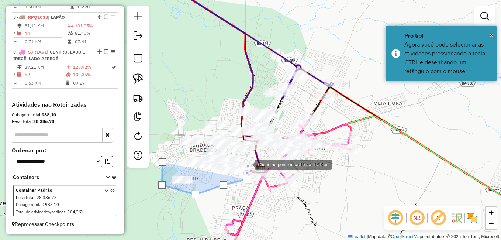
click at [247, 164] on div at bounding box center [247, 163] width 15 height 15
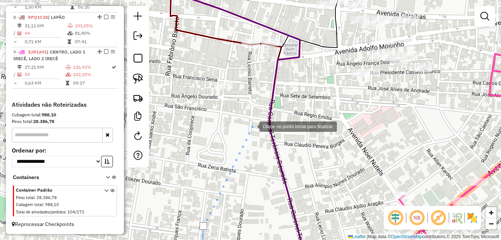
click at [252, 126] on div at bounding box center [252, 125] width 15 height 15
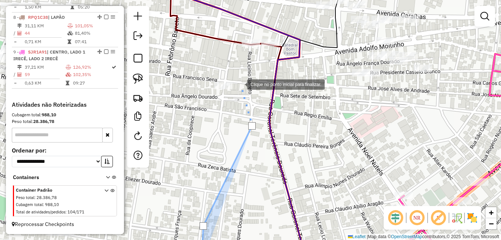
click at [240, 84] on div at bounding box center [239, 83] width 15 height 15
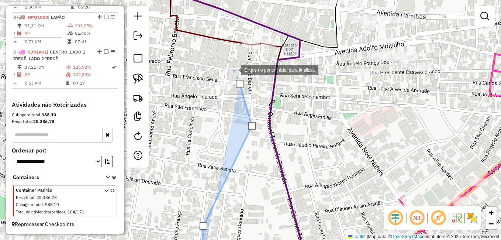
click at [235, 72] on div at bounding box center [233, 69] width 15 height 15
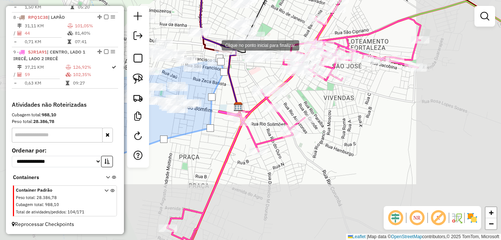
click at [215, 44] on div at bounding box center [214, 44] width 15 height 15
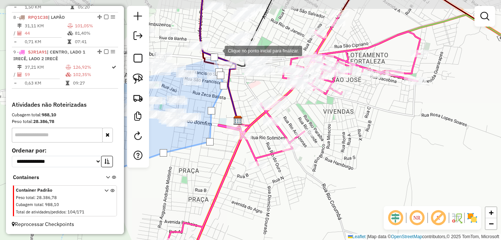
drag, startPoint x: 218, startPoint y: 35, endPoint x: 215, endPoint y: 57, distance: 21.6
click at [215, 57] on div at bounding box center [217, 50] width 15 height 15
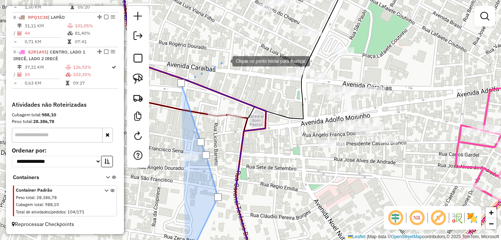
click at [225, 61] on div at bounding box center [225, 60] width 15 height 15
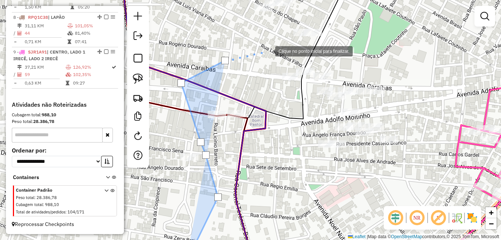
click at [268, 51] on div at bounding box center [267, 50] width 15 height 15
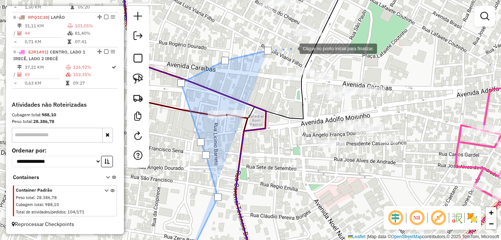
click at [292, 48] on div at bounding box center [292, 48] width 15 height 15
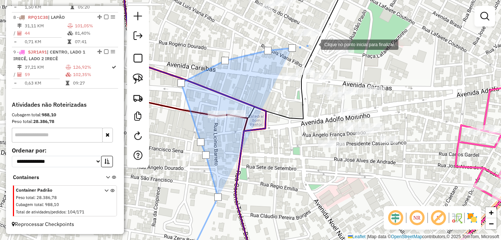
click at [314, 44] on div at bounding box center [313, 44] width 15 height 15
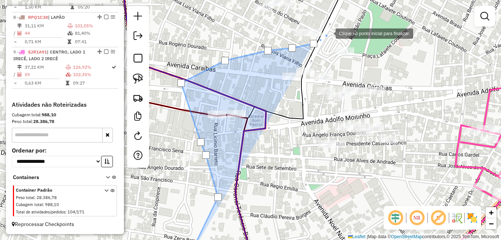
click at [328, 31] on div at bounding box center [328, 32] width 15 height 15
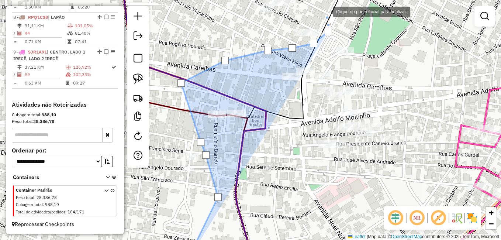
click at [325, 11] on div at bounding box center [325, 11] width 15 height 15
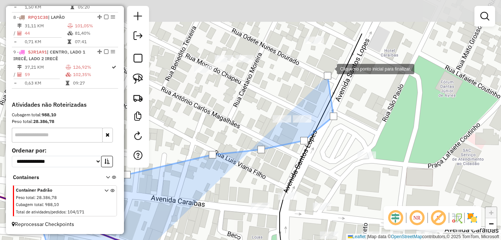
drag, startPoint x: 324, startPoint y: 8, endPoint x: 329, endPoint y: 106, distance: 98.2
click at [329, 76] on div at bounding box center [329, 68] width 15 height 15
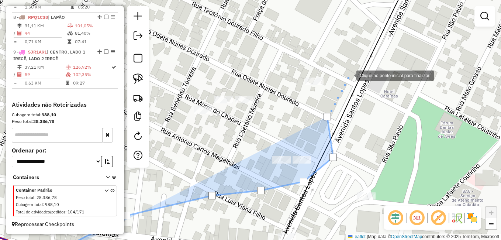
click at [349, 74] on div at bounding box center [349, 75] width 15 height 15
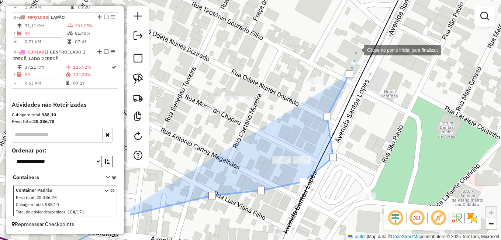
drag, startPoint x: 356, startPoint y: 49, endPoint x: 341, endPoint y: 122, distance: 75.0
click at [349, 57] on div at bounding box center [356, 49] width 15 height 15
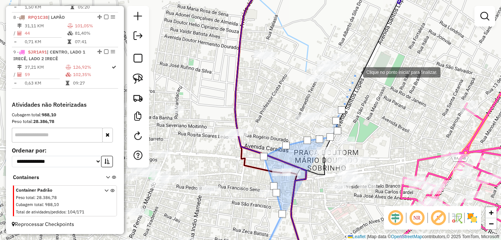
click at [356, 72] on div at bounding box center [355, 71] width 15 height 15
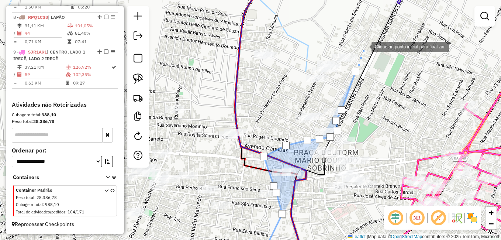
click at [364, 46] on div at bounding box center [364, 46] width 15 height 15
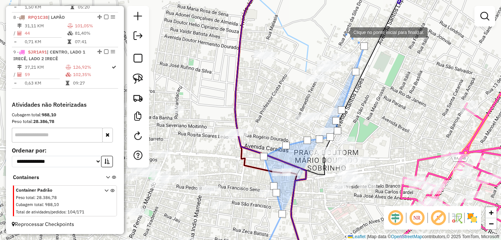
click at [342, 30] on div at bounding box center [342, 31] width 15 height 15
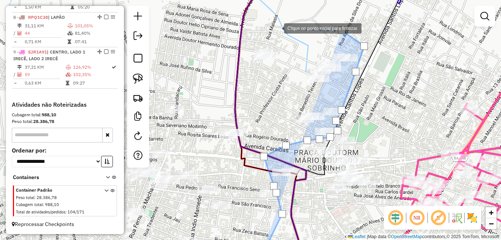
click at [277, 27] on div at bounding box center [276, 27] width 15 height 15
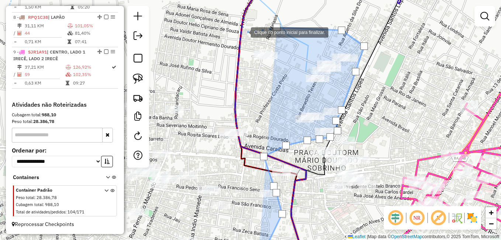
click at [243, 32] on div at bounding box center [243, 31] width 15 height 15
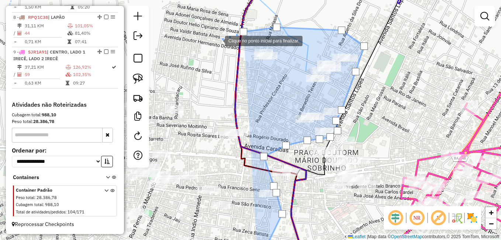
drag, startPoint x: 218, startPoint y: 41, endPoint x: 212, endPoint y: 44, distance: 6.1
click at [218, 41] on div at bounding box center [217, 40] width 15 height 15
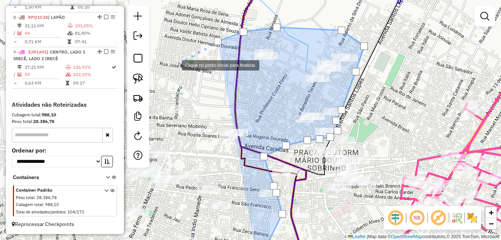
click at [171, 67] on div at bounding box center [174, 64] width 15 height 15
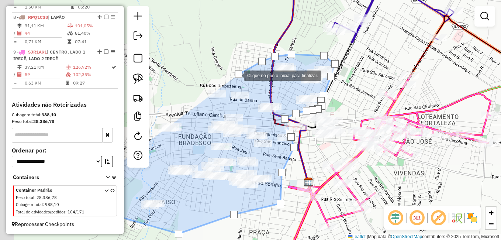
drag, startPoint x: 168, startPoint y: 68, endPoint x: 236, endPoint y: 75, distance: 68.6
click at [236, 75] on div at bounding box center [238, 73] width 7 height 7
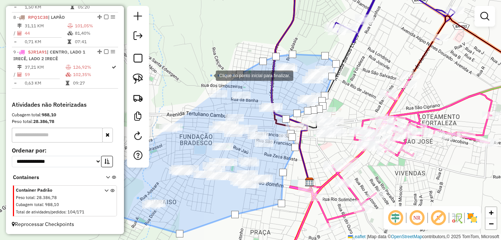
click at [208, 75] on div at bounding box center [208, 75] width 15 height 15
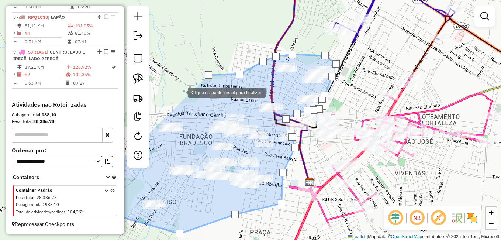
click at [181, 92] on div at bounding box center [180, 91] width 15 height 15
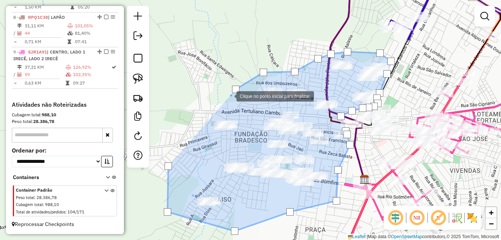
drag, startPoint x: 170, startPoint y: 98, endPoint x: 267, endPoint y: 88, distance: 98.3
click at [236, 88] on div at bounding box center [229, 95] width 15 height 15
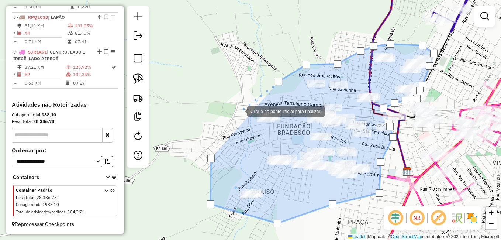
click at [240, 111] on div at bounding box center [239, 110] width 15 height 15
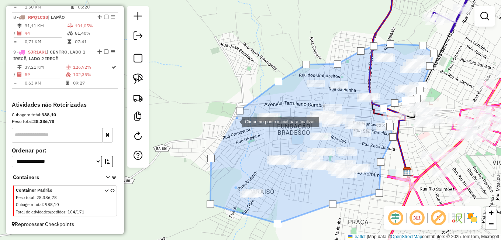
click at [231, 125] on div at bounding box center [234, 121] width 15 height 15
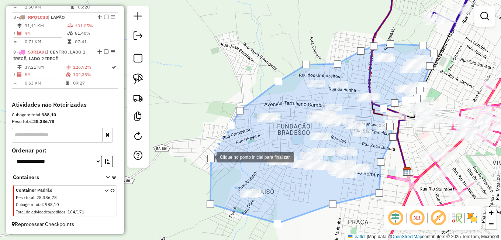
click at [209, 157] on div at bounding box center [210, 158] width 7 height 7
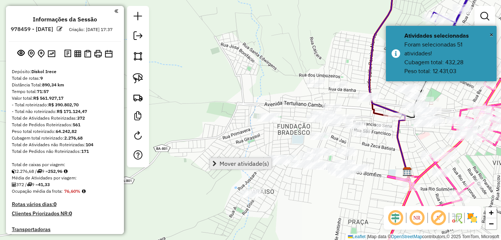
scroll to position [535, 0]
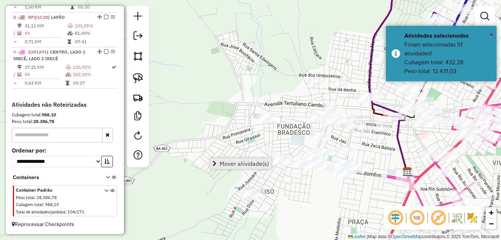
click at [230, 163] on span "Mover atividade(s)" at bounding box center [243, 163] width 49 height 6
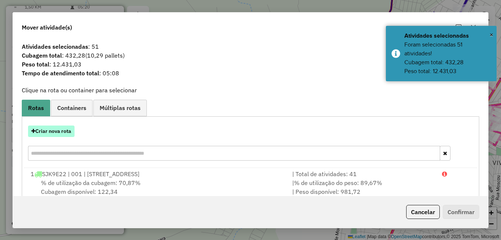
click at [65, 131] on button "Criar nova rota" at bounding box center [51, 130] width 46 height 11
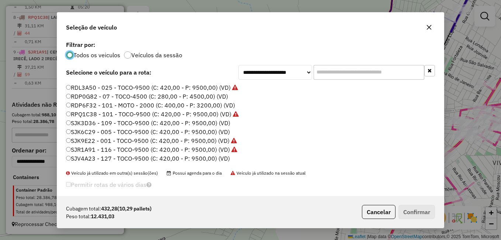
scroll to position [74, 0]
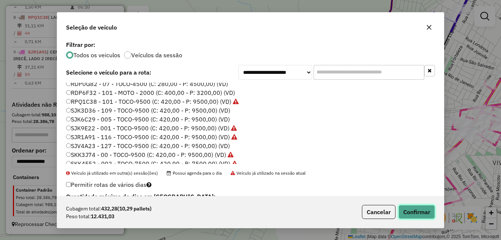
click at [412, 209] on button "Confirmar" at bounding box center [416, 212] width 37 height 14
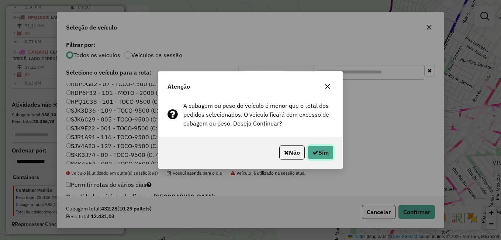
click at [325, 155] on button "Sim" at bounding box center [321, 152] width 26 height 14
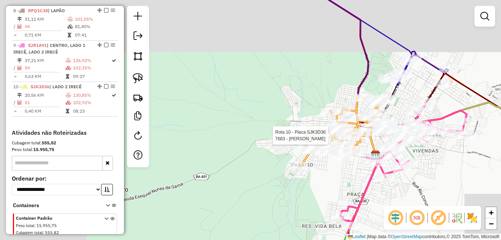
click at [344, 138] on div at bounding box center [353, 135] width 18 height 7
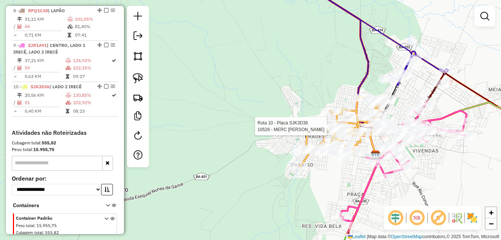
select select "*********"
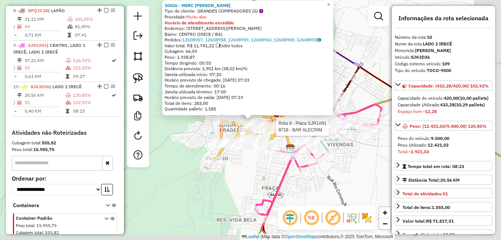
scroll to position [570, 0]
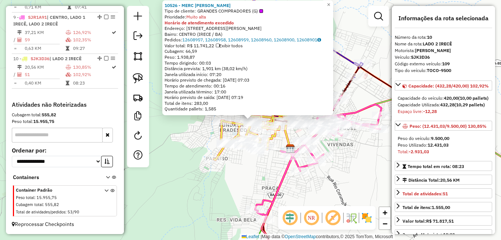
click at [351, 164] on div "10526 - [PERSON_NAME] G MERCF Tipo de cliente: GRANDES COMPRADORES (G) Priorida…" at bounding box center [250, 120] width 501 height 240
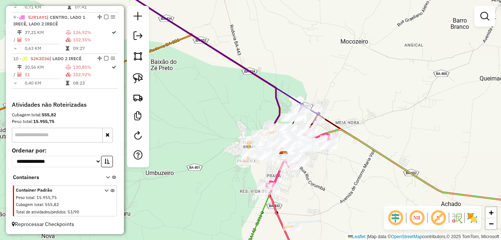
drag, startPoint x: 295, startPoint y: 182, endPoint x: 280, endPoint y: 146, distance: 38.9
click at [284, 154] on div "Janela de atendimento Grade de atendimento Capacidade Transportadoras Veículos …" at bounding box center [250, 120] width 501 height 240
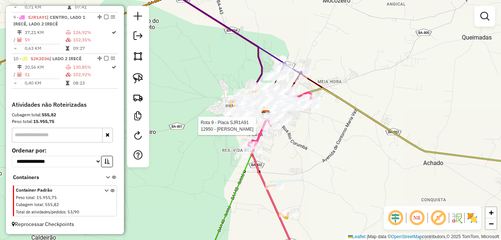
drag, startPoint x: 362, startPoint y: 174, endPoint x: 303, endPoint y: 142, distance: 67.2
click at [320, 153] on div "Rota 9 - Placa SJR1A91 12950 - MERCADINHO GOIANO Janela de atendimento Grade de…" at bounding box center [250, 120] width 501 height 240
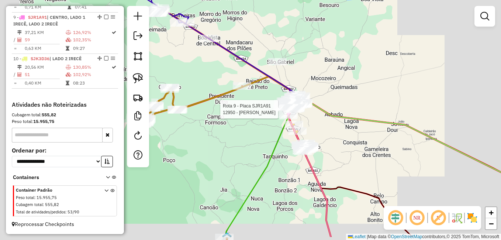
drag, startPoint x: 356, startPoint y: 144, endPoint x: 341, endPoint y: 129, distance: 20.6
click at [346, 130] on div "Rota 9 - Placa SJR1A91 12950 - MERCADINHO GOIANO Janela de atendimento Grade de…" at bounding box center [250, 120] width 501 height 240
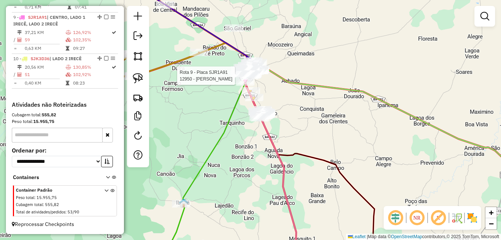
drag, startPoint x: 378, startPoint y: 160, endPoint x: 303, endPoint y: 124, distance: 83.2
click at [317, 129] on div "Rota 9 - Placa SJR1A91 12950 - MERCADINHO GOIANO Janela de atendimento Grade de…" at bounding box center [250, 120] width 501 height 240
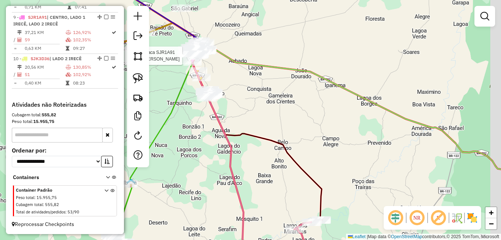
drag, startPoint x: 359, startPoint y: 139, endPoint x: 308, endPoint y: 129, distance: 52.1
click at [309, 129] on div "Rota 9 - Placa SJR1A91 12950 - MERCADINHO GOIANO Janela de atendimento Grade de…" at bounding box center [250, 120] width 501 height 240
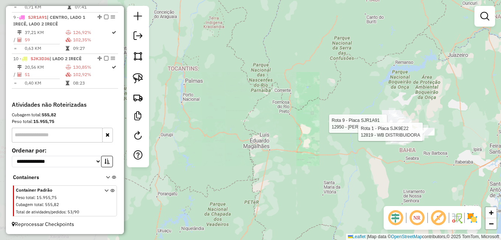
click at [288, 92] on div "Rota 9 - Placa SJR1A91 12950 - MERCADINHO GOIANO Rota 1 - Placa SJK9E22 12819 -…" at bounding box center [250, 120] width 501 height 240
click at [190, 84] on div "Rota 9 - Placa SJR1A91 12950 - MERCADINHO GOIANO Rota 1 - Placa SJK9E22 12819 -…" at bounding box center [250, 120] width 501 height 240
click at [252, 110] on div "Rota 9 - Placa SJR1A91 12950 - MERCADINHO GOIANO Rota 1 - Placa SJK9E22 12819 -…" at bounding box center [250, 120] width 501 height 240
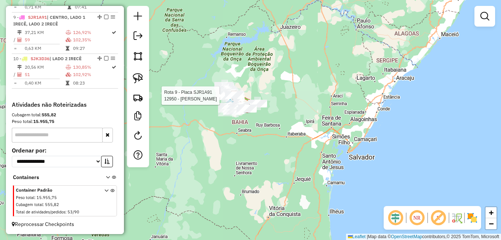
drag, startPoint x: 304, startPoint y: 96, endPoint x: 422, endPoint y: 88, distance: 118.0
click at [423, 87] on div "Rota 9 - Placa SJR1A91 12950 - MERCADINHO GOIANO Janela de atendimento Grade de…" at bounding box center [250, 120] width 501 height 240
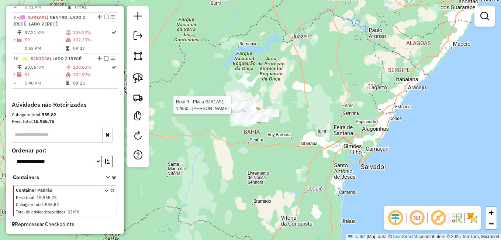
drag, startPoint x: 357, startPoint y: 107, endPoint x: 404, endPoint y: 114, distance: 48.1
click at [404, 114] on div "Rota 9 - Placa SJR1A91 12950 - MERCADINHO GOIANO Janela de atendimento Grade de…" at bounding box center [250, 120] width 501 height 240
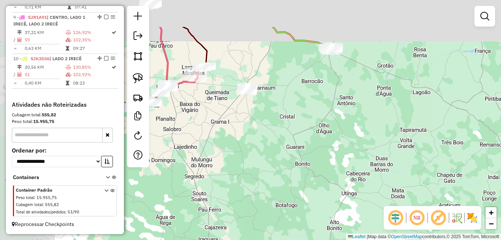
drag, startPoint x: 280, startPoint y: 112, endPoint x: 335, endPoint y: 143, distance: 62.3
click at [367, 184] on div "Rota 9 - Placa SJR1A91 12950 - MERCADINHO GOIANO Janela de atendimento Grade de…" at bounding box center [250, 120] width 501 height 240
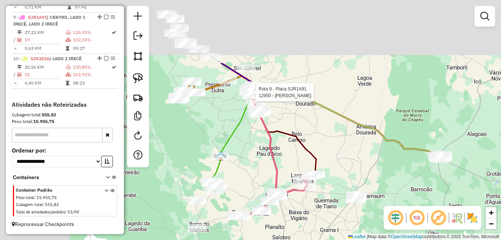
drag, startPoint x: 305, startPoint y: 94, endPoint x: 374, endPoint y: 170, distance: 102.1
click at [389, 186] on div "Rota 9 - Placa SJR1A91 12950 - MERCADINHO GOIANO Janela de atendimento Grade de…" at bounding box center [250, 120] width 501 height 240
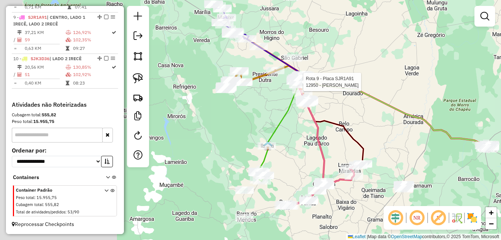
drag, startPoint x: 348, startPoint y: 146, endPoint x: 394, endPoint y: 123, distance: 51.3
click at [403, 123] on div "Rota 9 - Placa SJR1A91 12950 - MERCADINHO GOIANO Janela de atendimento Grade de…" at bounding box center [250, 120] width 501 height 240
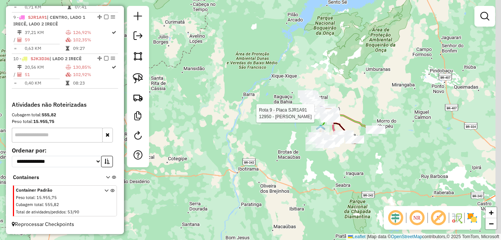
drag, startPoint x: 393, startPoint y: 101, endPoint x: 366, endPoint y: 107, distance: 28.2
click at [366, 103] on div "Rota 9 - Placa SJR1A91 12950 - MERCADINHO GOIANO Janela de atendimento Grade de…" at bounding box center [250, 120] width 501 height 240
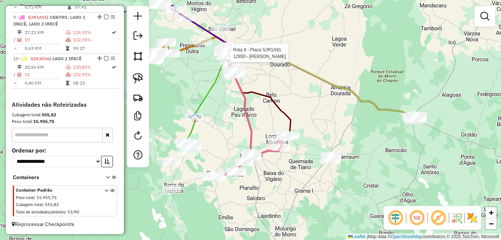
drag, startPoint x: 360, startPoint y: 167, endPoint x: 376, endPoint y: 139, distance: 32.0
click at [376, 139] on div "Rota 9 - Placa SJR1A91 12950 - MERCADINHO GOIANO Janela de atendimento Grade de…" at bounding box center [250, 120] width 501 height 240
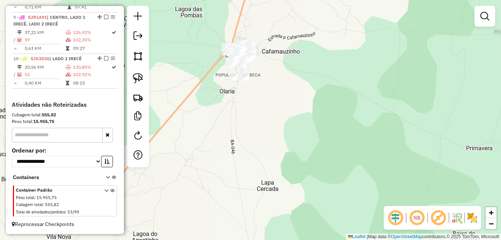
drag, startPoint x: 329, startPoint y: 166, endPoint x: 359, endPoint y: 196, distance: 42.8
click at [359, 196] on div "Rota 9 - Placa SJR1A91 12950 - MERCADINHO GOIANO Janela de atendimento Grade de…" at bounding box center [250, 120] width 501 height 240
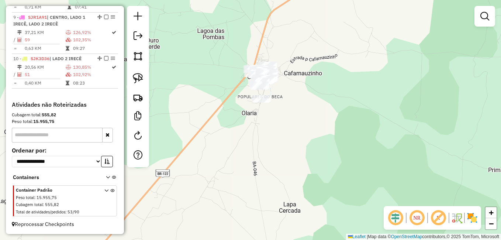
drag, startPoint x: 334, startPoint y: 160, endPoint x: 365, endPoint y: 191, distance: 43.6
click at [371, 200] on div "Janela de atendimento Grade de atendimento Capacidade Transportadoras Veículos …" at bounding box center [250, 120] width 501 height 240
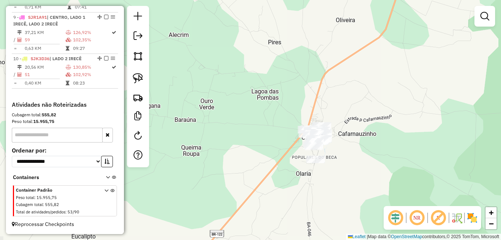
drag, startPoint x: 268, startPoint y: 88, endPoint x: 284, endPoint y: 110, distance: 26.6
click at [285, 106] on div "Janela de atendimento Grade de atendimento Capacidade Transportadoras Veículos …" at bounding box center [250, 120] width 501 height 240
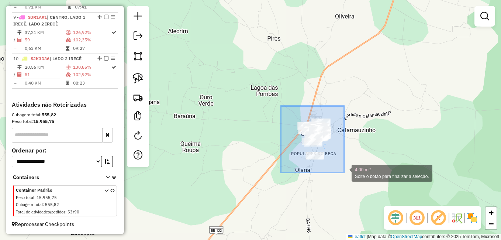
drag, startPoint x: 281, startPoint y: 106, endPoint x: 348, endPoint y: 176, distance: 96.5
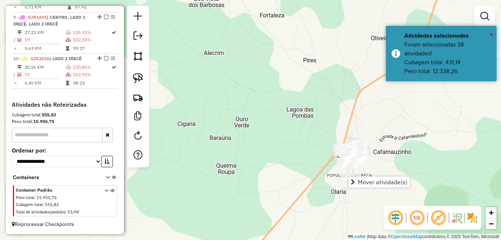
drag, startPoint x: 335, startPoint y: 83, endPoint x: 406, endPoint y: 122, distance: 80.9
click at [415, 125] on div "Janela de atendimento Grade de atendimento Capacidade Transportadoras Veículos …" at bounding box center [250, 120] width 501 height 240
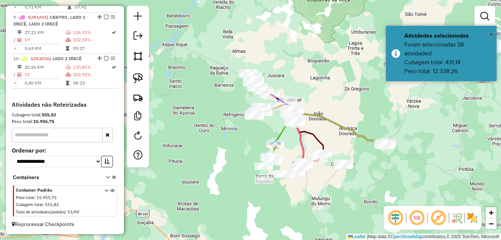
drag, startPoint x: 307, startPoint y: 166, endPoint x: 332, endPoint y: 148, distance: 30.9
click at [332, 149] on div "Janela de atendimento Grade de atendimento Capacidade Transportadoras Veículos …" at bounding box center [250, 120] width 501 height 240
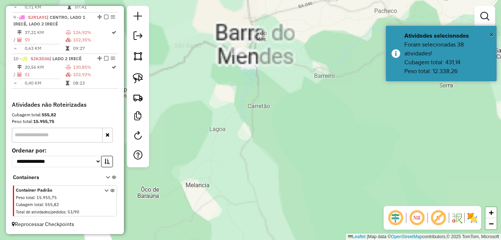
drag, startPoint x: 306, startPoint y: 85, endPoint x: 297, endPoint y: 214, distance: 129.4
click at [297, 214] on div "Janela de atendimento Grade de atendimento Capacidade Transportadoras Veículos …" at bounding box center [250, 120] width 501 height 240
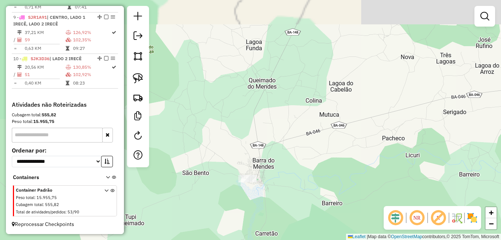
drag, startPoint x: 286, startPoint y: 118, endPoint x: 272, endPoint y: 159, distance: 43.2
click at [306, 159] on div "Janela de atendimento Grade de atendimento Capacidade Transportadoras Veículos …" at bounding box center [250, 120] width 501 height 240
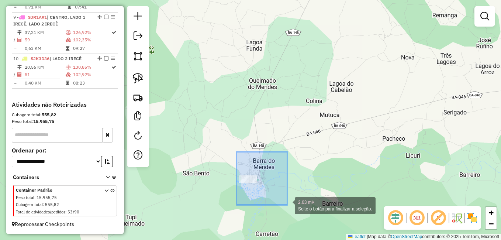
drag, startPoint x: 236, startPoint y: 152, endPoint x: 287, endPoint y: 205, distance: 73.8
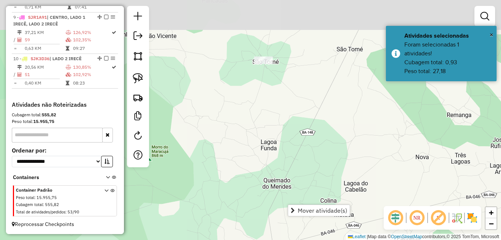
drag, startPoint x: 310, startPoint y: 121, endPoint x: 324, endPoint y: 223, distance: 103.6
click at [325, 223] on div "Janela de atendimento Grade de atendimento Capacidade Transportadoras Veículos …" at bounding box center [250, 120] width 501 height 240
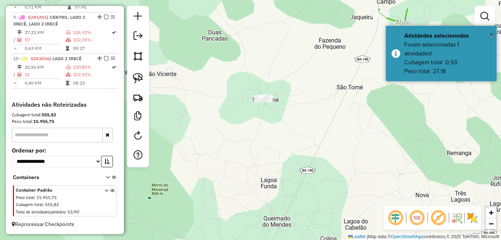
drag, startPoint x: 312, startPoint y: 151, endPoint x: 310, endPoint y: 194, distance: 42.9
click at [311, 193] on div "Janela de atendimento Grade de atendimento Capacidade Transportadoras Veículos …" at bounding box center [250, 120] width 501 height 240
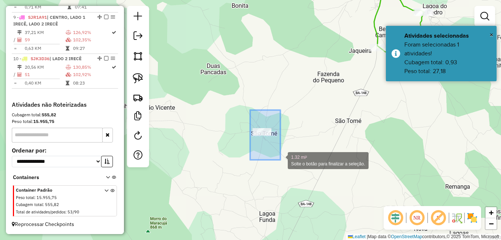
drag, startPoint x: 249, startPoint y: 111, endPoint x: 296, endPoint y: 162, distance: 69.2
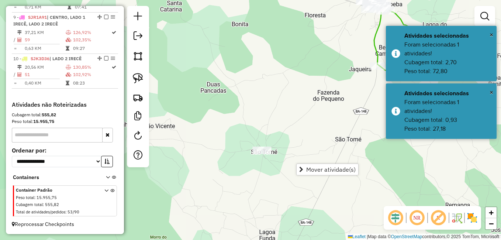
drag, startPoint x: 310, startPoint y: 95, endPoint x: 277, endPoint y: 177, distance: 88.0
click at [278, 176] on div "Janela de atendimento Grade de atendimento Capacidade Transportadoras Veículos …" at bounding box center [250, 120] width 501 height 240
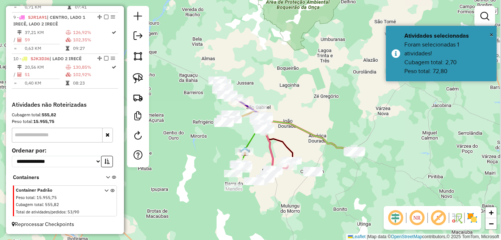
drag, startPoint x: 301, startPoint y: 122, endPoint x: 248, endPoint y: 155, distance: 62.2
click at [248, 156] on div "Janela de atendimento Grade de atendimento Capacidade Transportadoras Veículos …" at bounding box center [250, 120] width 501 height 240
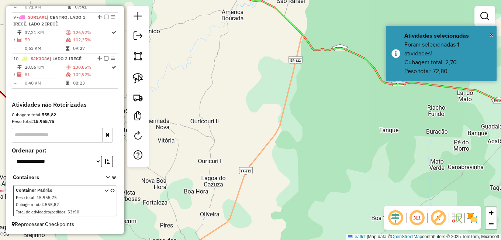
drag, startPoint x: 382, startPoint y: 129, endPoint x: 218, endPoint y: 120, distance: 164.4
click at [219, 119] on div "Rota 3 - Placa SKK3J74 12130 - MERCADO 3 IRMAOS Janela de atendimento Grade de …" at bounding box center [250, 120] width 501 height 240
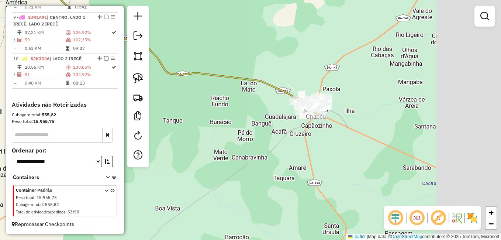
drag, startPoint x: 321, startPoint y: 134, endPoint x: 236, endPoint y: 142, distance: 84.9
click at [236, 142] on div "Rota 3 - Placa SKK3J74 12130 - MERCADO 3 IRMAOS Janela de atendimento Grade de …" at bounding box center [250, 120] width 501 height 240
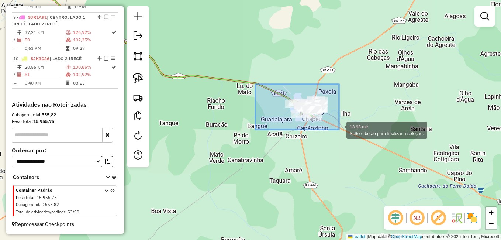
drag, startPoint x: 256, startPoint y: 84, endPoint x: 355, endPoint y: 148, distance: 118.0
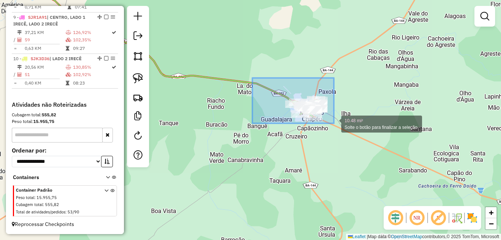
drag, startPoint x: 280, startPoint y: 92, endPoint x: 363, endPoint y: 153, distance: 103.7
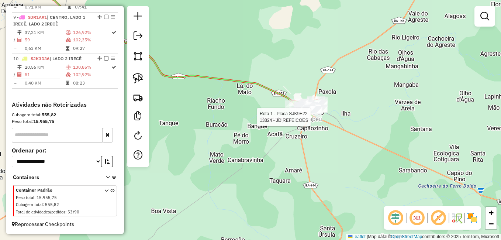
select select "*********"
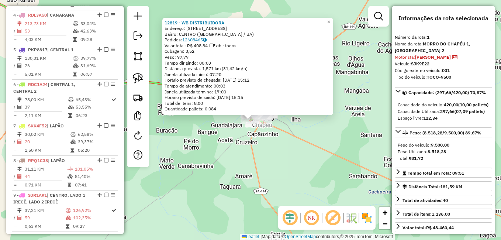
scroll to position [286, 0]
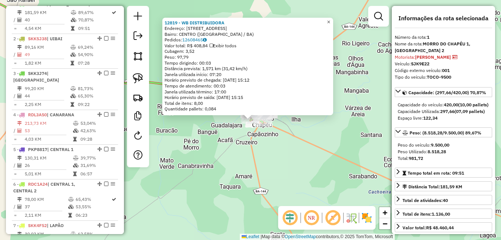
click at [330, 18] on link "×" at bounding box center [328, 22] width 9 height 9
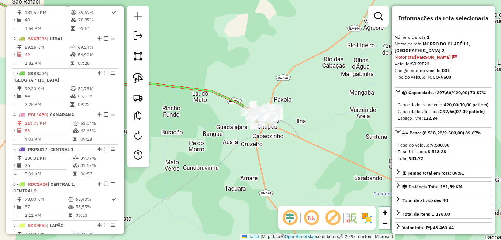
click at [284, 104] on div "Rota 1 - Placa SJK9E22 671 - DAILSON ELSON OLIVEIRA Rota 1 - Placa SJK9E22 1928…" at bounding box center [250, 120] width 501 height 240
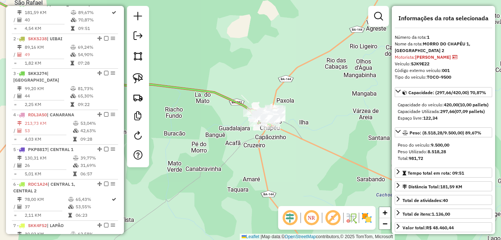
drag
click at [408, 91] on hb-router-mapa "Informações da Sessão 978459 - [DATE] Criação: [DATE] 17:37 Depósito: Diskol Ir…" at bounding box center [250, 120] width 501 height 240
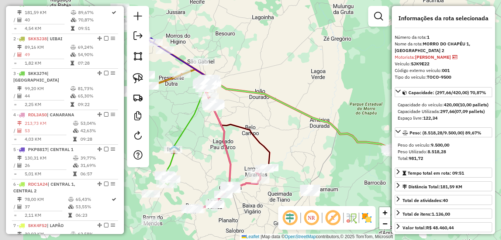
click at [341, 152] on div "Janela de atendimento Grade de atendimento Capacidade Transportadoras Veículos …" at bounding box center [250, 120] width 501 height 240
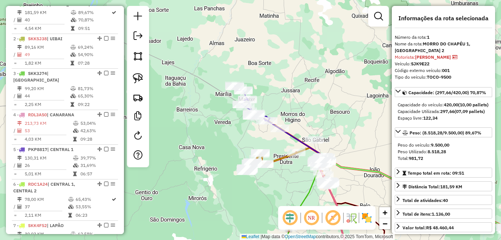
click at [356, 183] on div "Janela de atendimento Grade de atendimento Capacidade Transportadoras Veículos …" at bounding box center [250, 120] width 501 height 240
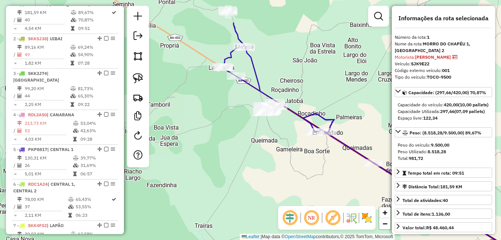
click at [274, 159] on div "Janela de atendimento Grade de atendimento Capacidade Transportadoras Veículos …" at bounding box center [250, 120] width 501 height 240
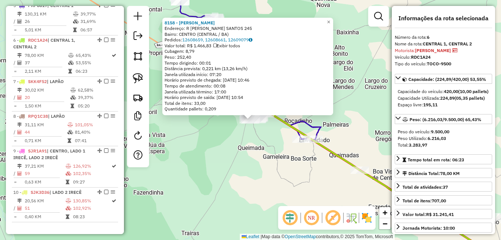
scroll to position [466, 0]
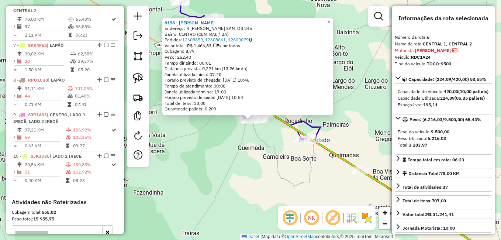
click at [330, 19] on span "×" at bounding box center [328, 22] width 3 height 6
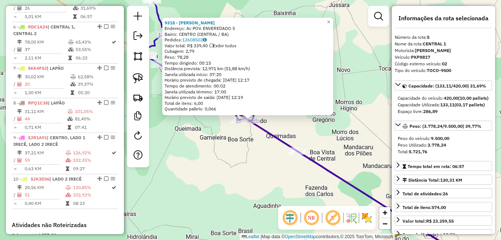
scroll to position [431, 0]
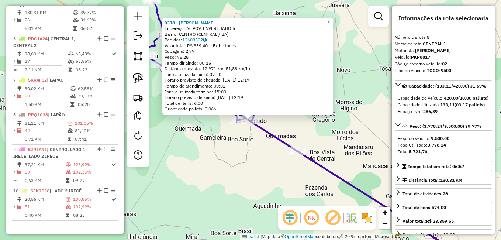
click at [330, 22] on span "×" at bounding box center [328, 22] width 3 height 6
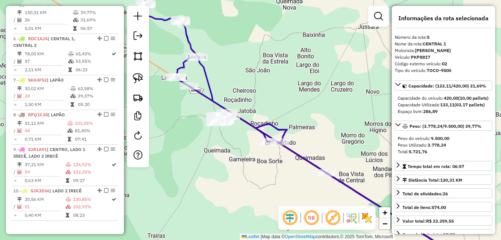
click at [353, 90] on div "Janela de atendimento Grade de atendimento Capacidade Transportadoras Veículos …" at bounding box center [250, 120] width 501 height 240
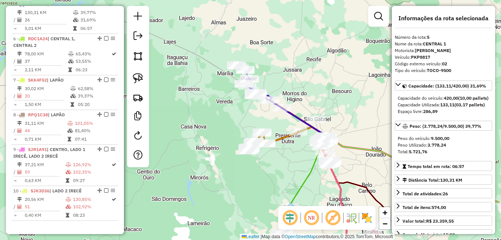
drag, startPoint x: 341, startPoint y: 103, endPoint x: 289, endPoint y: 86, distance: 54.5
click at [289, 86] on div "Janela de atendimento Grade de atendimento Capacidade Transportadoras Veículos …" at bounding box center [250, 120] width 501 height 240
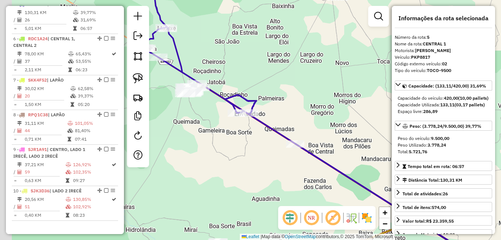
click at [375, 145] on div "Janela de atendimento Grade de atendimento Capacidade Transportadoras Veículos …" at bounding box center [250, 120] width 501 height 240
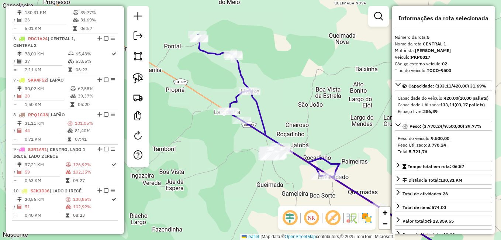
click at [349, 133] on div "Janela de atendimento Grade de atendimento Capacidade Transportadoras Veículos …" at bounding box center [250, 120] width 501 height 240
click at [310, 108] on div "Janela de atendimento Grade de atendimento Capacidade Transportadoras Veículos …" at bounding box center [250, 120] width 501 height 240
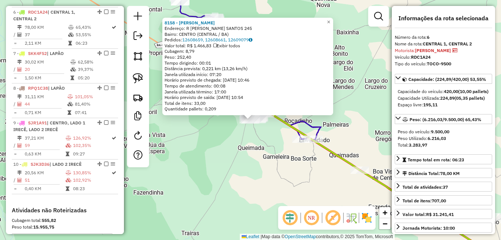
scroll to position [466, 0]
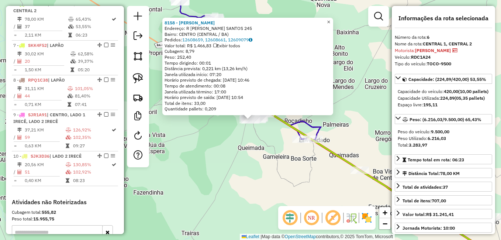
click at [330, 19] on span "×" at bounding box center [328, 22] width 3 height 6
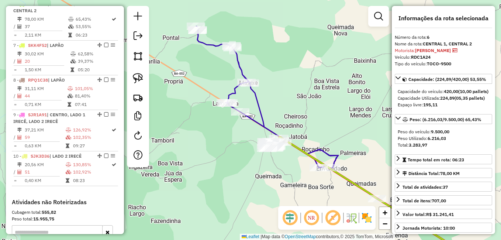
click at [349, 127] on div "Janela de atendimento Grade de atendimento Capacidade Transportadoras Veículos …" at bounding box center [250, 120] width 501 height 240
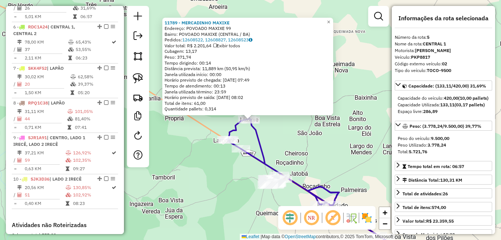
scroll to position [431, 0]
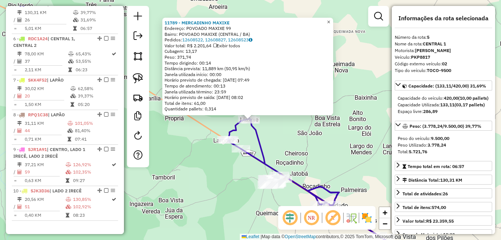
click at [330, 19] on span "×" at bounding box center [328, 22] width 3 height 6
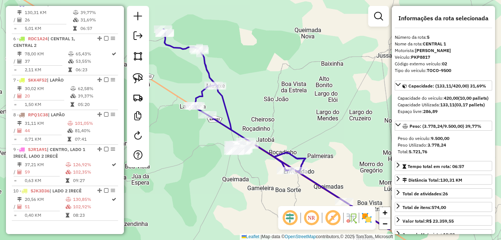
drag, startPoint x: 331, startPoint y: 95, endPoint x: 283, endPoint y: 43, distance: 70.8
click at [284, 40] on div "Janela de atendimento Grade de atendimento Capacidade Transportadoras Veículos …" at bounding box center [250, 120] width 501 height 240
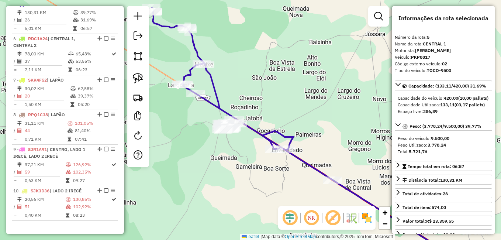
drag, startPoint x: 310, startPoint y: 107, endPoint x: 232, endPoint y: 33, distance: 107.2
click at [232, 33] on div "Janela de atendimento Grade de atendimento Capacidade Transportadoras Veículos …" at bounding box center [250, 120] width 501 height 240
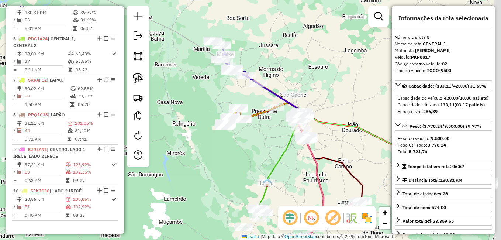
drag, startPoint x: 236, startPoint y: 113, endPoint x: 233, endPoint y: 101, distance: 11.6
click at [229, 94] on div "Janela de atendimento Grade de atendimento Capacidade Transportadoras Veículos …" at bounding box center [250, 120] width 501 height 240
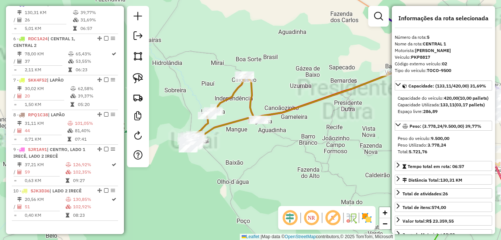
drag, startPoint x: 276, startPoint y: 147, endPoint x: 286, endPoint y: 157, distance: 13.6
click at [286, 157] on div "Janela de atendimento Grade de atendimento Capacidade Transportadoras Veículos …" at bounding box center [250, 120] width 501 height 240
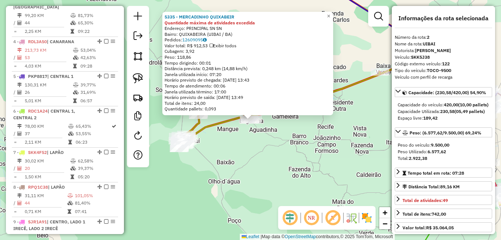
scroll to position [327, 0]
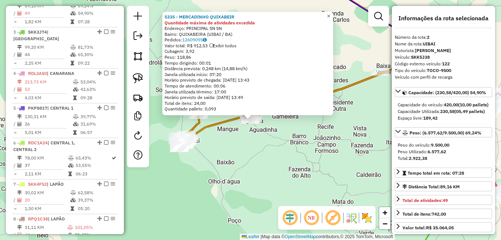
drag, startPoint x: 336, startPoint y: 13, endPoint x: 335, endPoint y: 20, distance: 7.0
click at [330, 13] on span "×" at bounding box center [328, 16] width 3 height 6
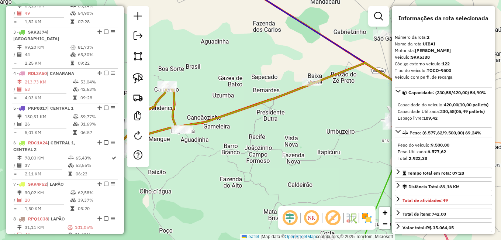
drag, startPoint x: 319, startPoint y: 126, endPoint x: 222, endPoint y: 124, distance: 96.3
click at [222, 124] on div "Janela de atendimento Grade de atendimento Capacidade Transportadoras Veículos …" at bounding box center [250, 120] width 501 height 240
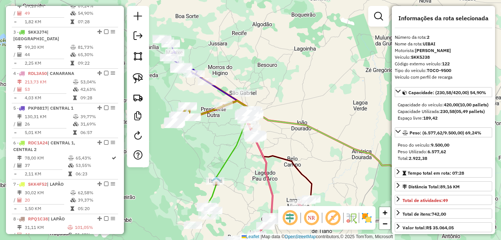
drag, startPoint x: 245, startPoint y: 141, endPoint x: 230, endPoint y: 131, distance: 17.5
click at [230, 131] on div "Janela de atendimento Grade de atendimento Capacidade Transportadoras Veículos …" at bounding box center [250, 120] width 501 height 240
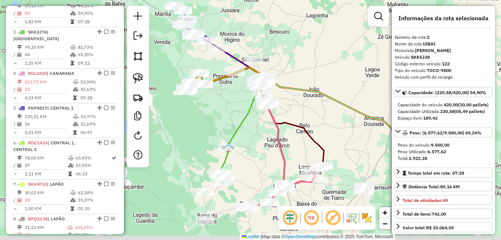
drag, startPoint x: 224, startPoint y: 145, endPoint x: 239, endPoint y: 112, distance: 36.3
click at [239, 112] on div "Janela de atendimento Grade de atendimento Capacidade Transportadoras Veículos …" at bounding box center [250, 120] width 501 height 240
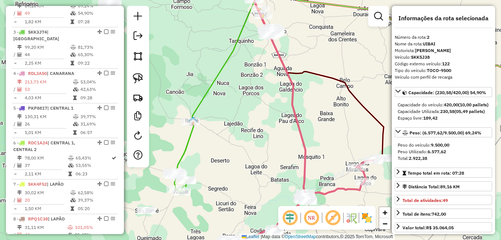
drag, startPoint x: 231, startPoint y: 152, endPoint x: 268, endPoint y: 150, distance: 37.3
click at [268, 151] on div "Janela de atendimento Grade de atendimento Capacidade Transportadoras Veículos …" at bounding box center [250, 120] width 501 height 240
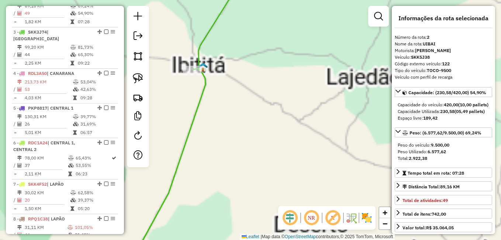
drag, startPoint x: 224, startPoint y: 146, endPoint x: 292, endPoint y: 132, distance: 69.7
click at [292, 132] on div "Janela de atendimento Grade de atendimento Capacidade Transportadoras Veículos …" at bounding box center [250, 120] width 501 height 240
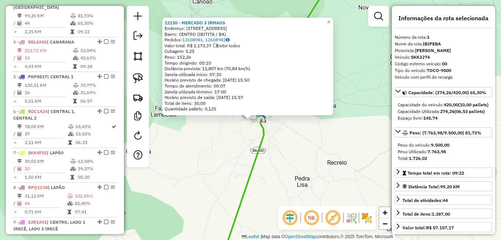
scroll to position [362, 0]
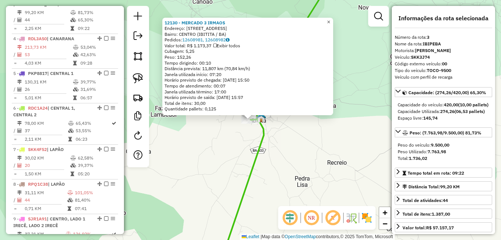
click at [330, 21] on span "×" at bounding box center [328, 22] width 3 height 6
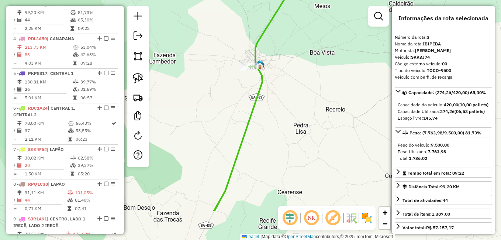
drag, startPoint x: 342, startPoint y: 96, endPoint x: 341, endPoint y: 41, distance: 54.2
click at [341, 41] on div "Janela de atendimento Grade de atendimento Capacidade Transportadoras Veículos …" at bounding box center [250, 120] width 501 height 240
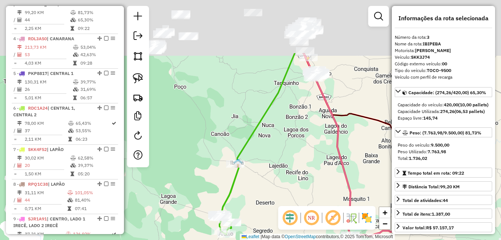
drag, startPoint x: 337, startPoint y: 80, endPoint x: 255, endPoint y: 169, distance: 120.9
click at [255, 169] on div "Janela de atendimento Grade de atendimento Capacidade Transportadoras Veículos …" at bounding box center [250, 120] width 501 height 240
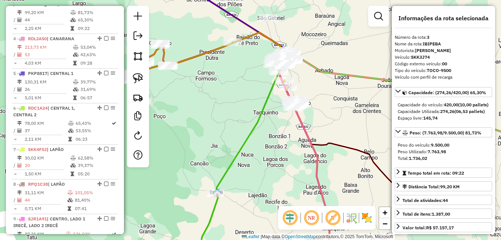
drag, startPoint x: 279, startPoint y: 151, endPoint x: 267, endPoint y: 173, distance: 25.1
click at [267, 173] on div "Janela de atendimento Grade de atendimento Capacidade Transportadoras Veículos …" at bounding box center [250, 120] width 501 height 240
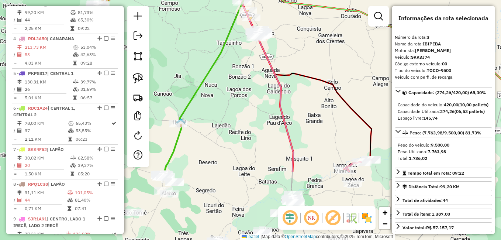
drag, startPoint x: 297, startPoint y: 162, endPoint x: 272, endPoint y: 70, distance: 95.1
click at [272, 70] on icon at bounding box center [267, 82] width 51 height 179
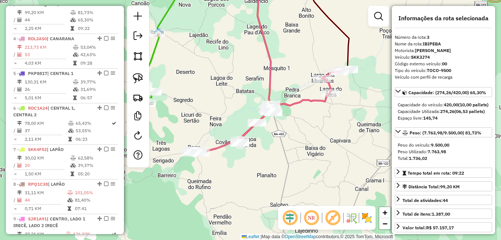
drag, startPoint x: 276, startPoint y: 144, endPoint x: 253, endPoint y: 53, distance: 93.1
click at [253, 53] on div "Janela de atendimento Grade de atendimento Capacidade Transportadoras Veículos …" at bounding box center [250, 120] width 501 height 240
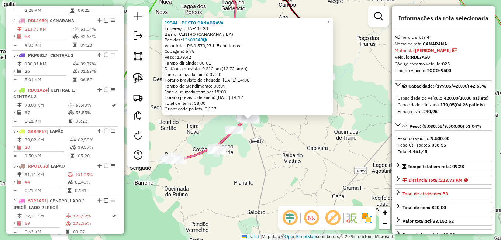
scroll to position [396, 0]
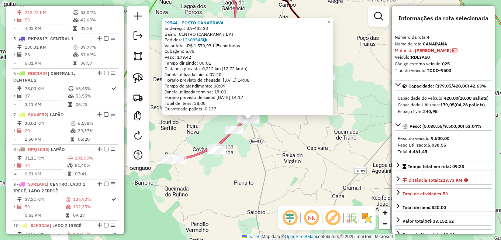
click at [330, 20] on span "×" at bounding box center [328, 22] width 3 height 6
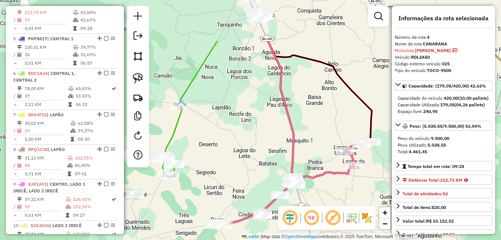
drag, startPoint x: 346, startPoint y: 44, endPoint x: 392, endPoint y: 109, distance: 79.4
click at [392, 109] on hb-router-mapa "Informações da Sessão 978459 - 13/08/2025 Criação: 12/08/2025 17:37 Depósito: D…" at bounding box center [250, 120] width 501 height 240
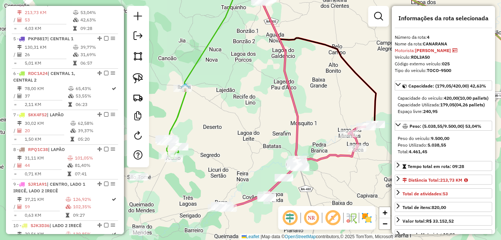
drag, startPoint x: 249, startPoint y: 105, endPoint x: 225, endPoint y: 39, distance: 70.3
click at [228, 41] on div "Janela de atendimento Grade de atendimento Capacidade Transportadoras Veículos …" at bounding box center [250, 120] width 501 height 240
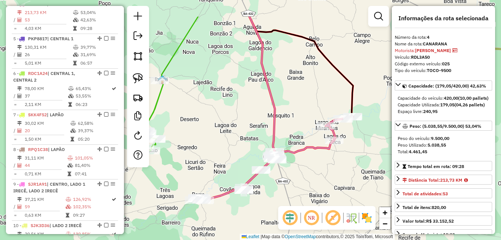
drag, startPoint x: 281, startPoint y: 56, endPoint x: 286, endPoint y: 96, distance: 40.8
click at [286, 96] on div "Janela de atendimento Grade de atendimento Capacidade Transportadoras Veículos …" at bounding box center [250, 120] width 501 height 240
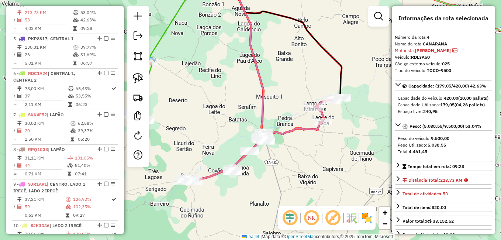
drag, startPoint x: 294, startPoint y: 95, endPoint x: 282, endPoint y: 76, distance: 22.7
click at [282, 76] on div "Janela de atendimento Grade de atendimento Capacidade Transportadoras Veículos …" at bounding box center [250, 120] width 501 height 240
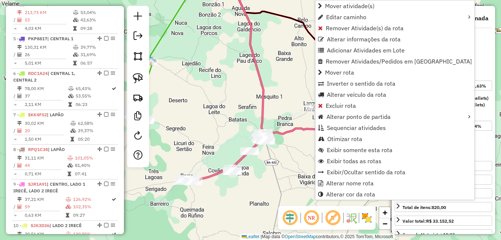
click at [292, 160] on div "Janela de atendimento Grade de atendimento Capacidade Transportadoras Veículos …" at bounding box center [250, 120] width 501 height 240
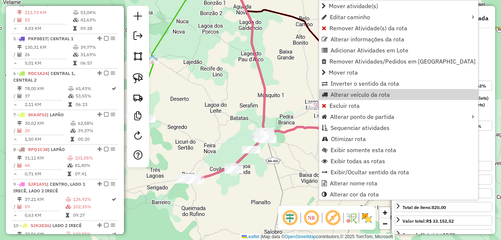
click at [290, 68] on div "Janela de atendimento Grade de atendimento Capacidade Transportadoras Veículos …" at bounding box center [250, 120] width 501 height 240
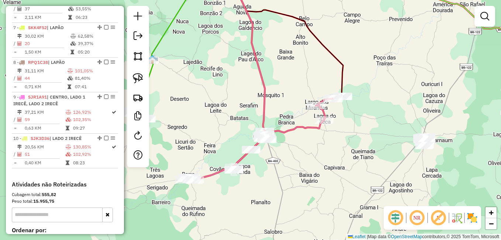
scroll to position [496, 0]
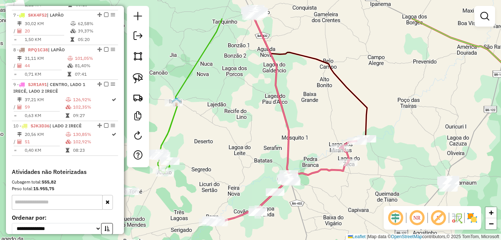
drag, startPoint x: 209, startPoint y: 95, endPoint x: 253, endPoint y: 172, distance: 88.3
click at [253, 171] on div "Janela de atendimento Grade de atendimento Capacidade Transportadoras Veículos …" at bounding box center [250, 120] width 501 height 240
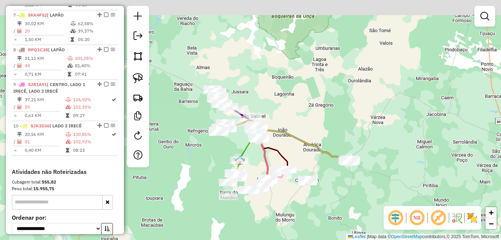
click at [257, 149] on div "Janela de atendimento Grade de atendimento Capacidade Transportadoras Veículos …" at bounding box center [250, 120] width 501 height 240
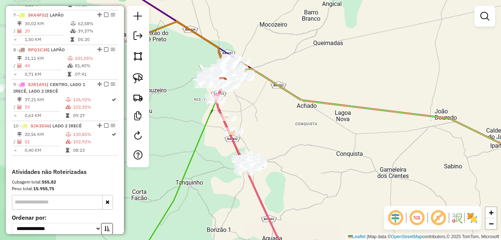
drag, startPoint x: 270, startPoint y: 135, endPoint x: 331, endPoint y: 145, distance: 61.3
click at [346, 150] on div "Janela de atendimento Grade de atendimento Capacidade Transportadoras Veículos …" at bounding box center [250, 120] width 501 height 240
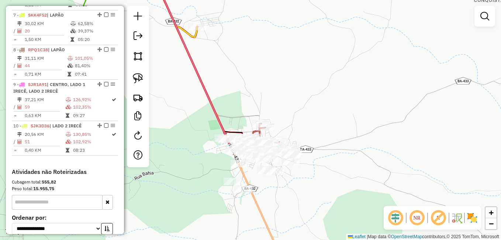
drag, startPoint x: 263, startPoint y: 132, endPoint x: 345, endPoint y: 11, distance: 145.6
click at [345, 11] on div "Janela de atendimento Grade de atendimento Capacidade Transportadoras Veículos …" at bounding box center [250, 120] width 501 height 240
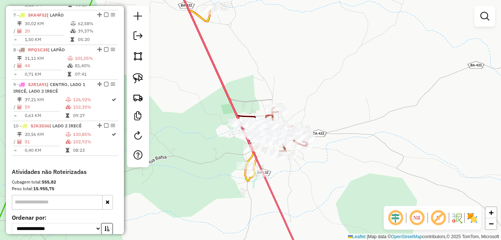
drag, startPoint x: 333, startPoint y: 73, endPoint x: 353, endPoint y: 48, distance: 31.6
click at [353, 48] on div "Janela de atendimento Grade de atendimento Capacidade Transportadoras Veículos …" at bounding box center [250, 120] width 501 height 240
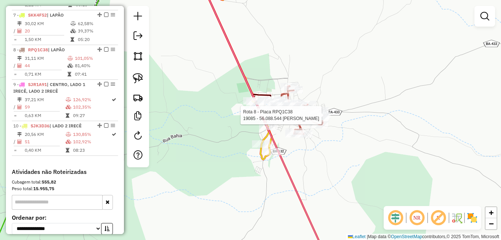
select select "*********"
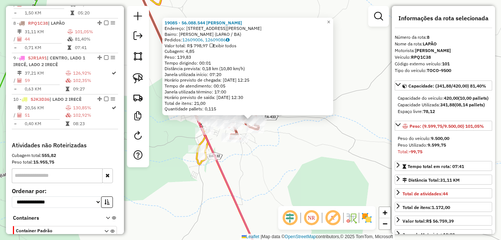
scroll to position [542, 0]
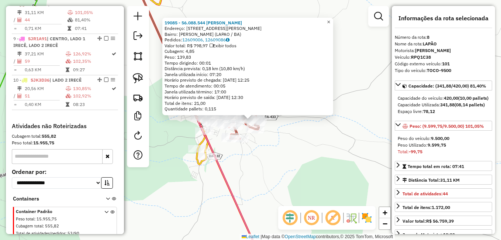
click at [330, 20] on span "×" at bounding box center [328, 22] width 3 height 6
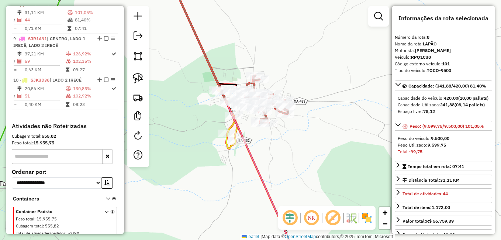
drag, startPoint x: 324, startPoint y: 88, endPoint x: 370, endPoint y: 56, distance: 55.8
click at [369, 58] on div "Janela de atendimento Grade de atendimento Capacidade Transportadoras Veículos …" at bounding box center [250, 120] width 501 height 240
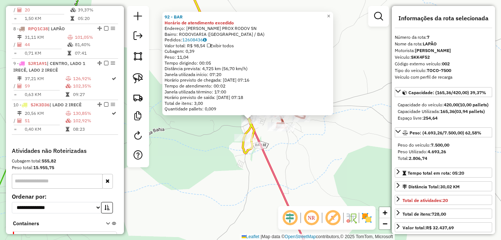
scroll to position [507, 0]
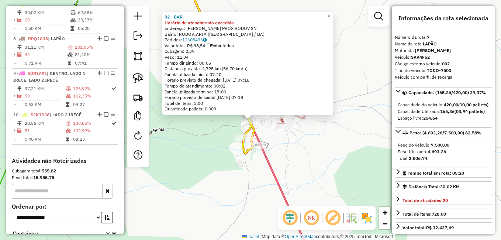
click at [330, 15] on span "×" at bounding box center [328, 16] width 3 height 6
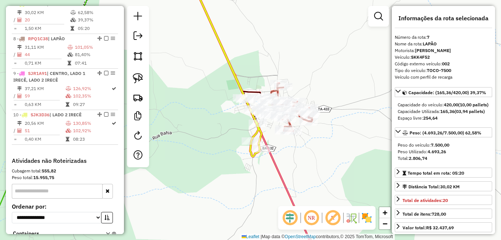
drag, startPoint x: 329, startPoint y: 56, endPoint x: 390, endPoint y: 100, distance: 74.7
click at [390, 100] on div "Janela de atendimento Grade de atendimento Capacidade Transportadoras Veículos …" at bounding box center [250, 120] width 501 height 240
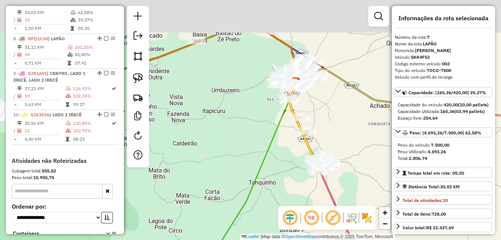
drag, startPoint x: 348, startPoint y: 69, endPoint x: 324, endPoint y: 136, distance: 71.3
click at [324, 136] on div "Janela de atendimento Grade de atendimento Capacidade Transportadoras Veículos …" at bounding box center [250, 120] width 501 height 240
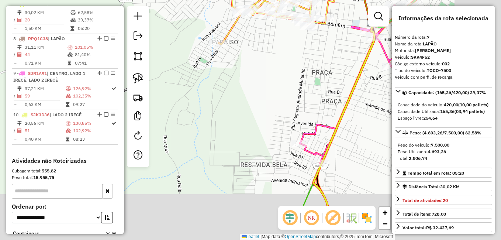
drag, startPoint x: 269, startPoint y: 119, endPoint x: 194, endPoint y: 76, distance: 86.6
click at [164, 71] on div "Janela de atendimento Grade de atendimento Capacidade Transportadoras Veículos …" at bounding box center [250, 120] width 501 height 240
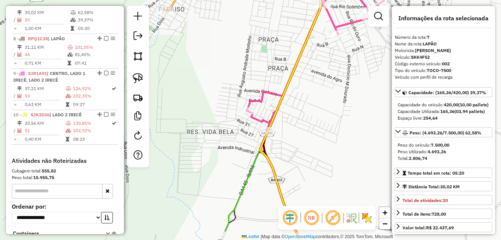
drag, startPoint x: 269, startPoint y: 82, endPoint x: 227, endPoint y: 143, distance: 74.2
click at [227, 143] on div "Janela de atendimento Grade de atendimento Capacidade Transportadoras Veículos …" at bounding box center [250, 120] width 501 height 240
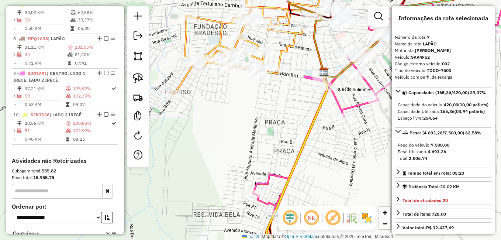
drag, startPoint x: 286, startPoint y: 149, endPoint x: 222, endPoint y: 54, distance: 114.6
click at [224, 56] on div "Janela de atendimento Grade de atendimento Capacidade Transportadoras Veículos …" at bounding box center [250, 120] width 501 height 240
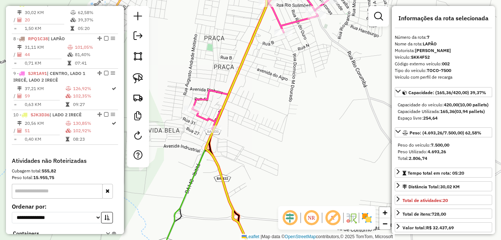
drag, startPoint x: 278, startPoint y: 164, endPoint x: 271, endPoint y: 59, distance: 104.6
click at [271, 68] on div "Janela de atendimento Grade de atendimento Capacidade Transportadoras Veículos …" at bounding box center [250, 120] width 501 height 240
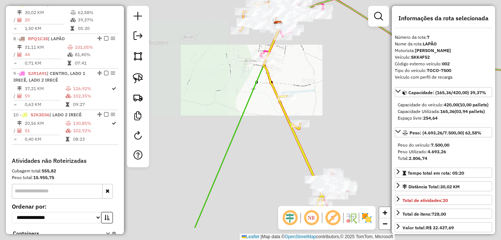
drag, startPoint x: 301, startPoint y: 103, endPoint x: 285, endPoint y: 78, distance: 30.2
click at [285, 76] on div "Janela de atendimento Grade de atendimento Capacidade Transportadoras Veículos …" at bounding box center [250, 120] width 501 height 240
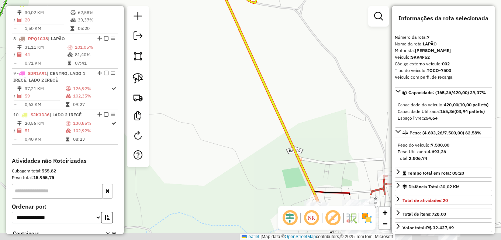
drag, startPoint x: 312, startPoint y: 141, endPoint x: 284, endPoint y: 31, distance: 113.2
click at [286, 47] on div "Janela de atendimento Grade de atendimento Capacidade Transportadoras Veículos …" at bounding box center [250, 120] width 501 height 240
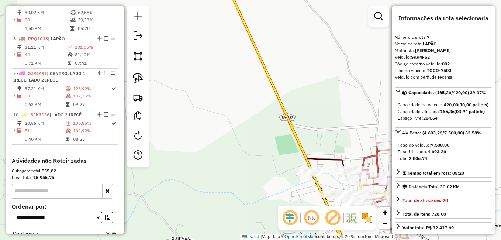
drag, startPoint x: 317, startPoint y: 88, endPoint x: 362, endPoint y: 198, distance: 119.0
click at [362, 198] on div "Janela de atendimento Grade de atendimento Capacidade Transportadoras Veículos …" at bounding box center [250, 120] width 501 height 240
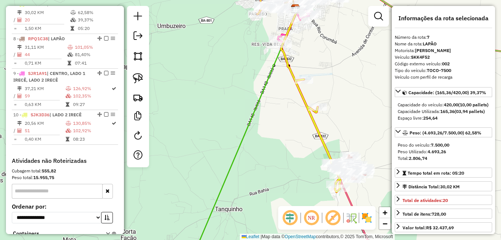
drag, startPoint x: 323, startPoint y: 76, endPoint x: 324, endPoint y: 189, distance: 112.5
click at [324, 185] on div "Janela de atendimento Grade de atendimento Capacidade Transportadoras Veículos …" at bounding box center [250, 120] width 501 height 240
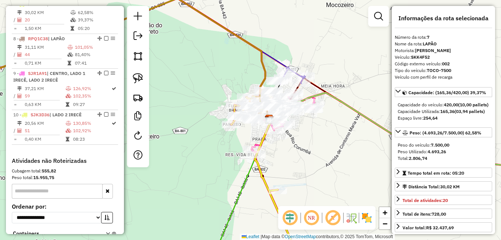
drag, startPoint x: 342, startPoint y: 176, endPoint x: 312, endPoint y: 171, distance: 30.4
click at [312, 171] on div "Janela de atendimento Grade de atendimento Capacidade Transportadoras Veículos …" at bounding box center [250, 120] width 501 height 240
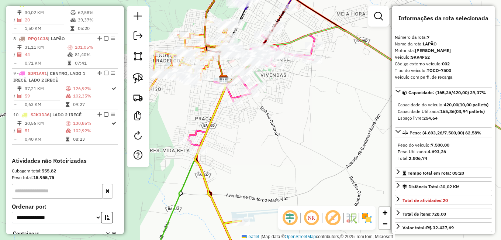
drag, startPoint x: 296, startPoint y: 123, endPoint x: 347, endPoint y: 189, distance: 83.6
click at [347, 189] on div "Janela de atendimento Grade de atendimento Capacidade Transportadoras Veículos …" at bounding box center [250, 120] width 501 height 240
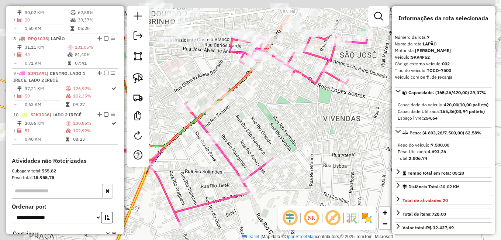
drag, startPoint x: 355, startPoint y: 169, endPoint x: 399, endPoint y: 228, distance: 73.5
click at [398, 227] on hb-router-mapa "Informações da Sessão 978459 - 13/08/2025 Criação: 12/08/2025 17:37 Depósito: D…" at bounding box center [250, 120] width 501 height 240
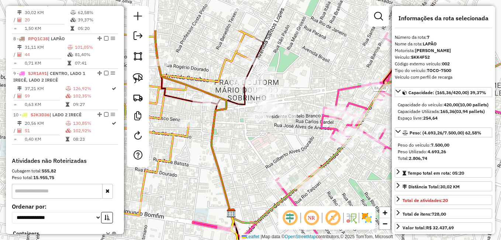
drag, startPoint x: 319, startPoint y: 133, endPoint x: 391, endPoint y: 187, distance: 90.1
click at [391, 187] on div "Janela de atendimento Grade de atendimento Capacidade Transportadoras Veículos …" at bounding box center [250, 120] width 501 height 240
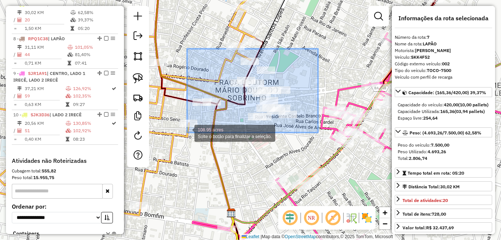
drag, startPoint x: 319, startPoint y: 73, endPoint x: 187, endPoint y: 132, distance: 145.0
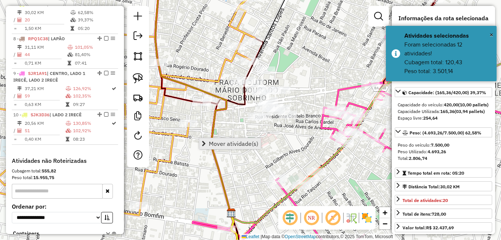
click at [238, 142] on span "Mover atividade(s)" at bounding box center [233, 144] width 49 height 6
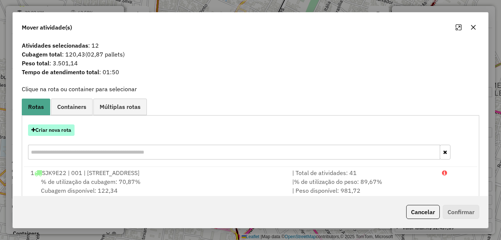
scroll to position [0, 0]
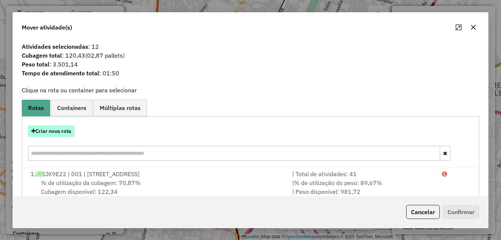
click at [43, 130] on button "Criar nova rota" at bounding box center [51, 130] width 46 height 11
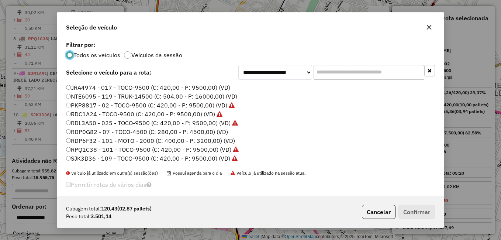
scroll to position [37, 0]
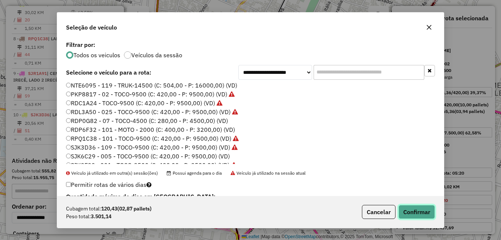
click at [409, 213] on button "Confirmar" at bounding box center [416, 212] width 37 height 14
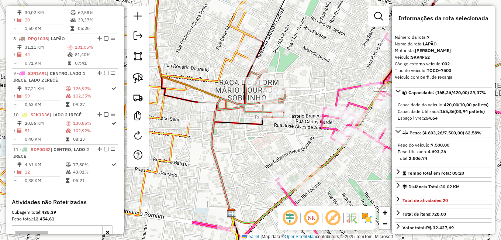
drag, startPoint x: 292, startPoint y: 145, endPoint x: 211, endPoint y: 134, distance: 81.5
click at [211, 134] on div "Janela de atendimento Grade de atendimento Capacidade Transportadoras Veículos …" at bounding box center [250, 120] width 501 height 240
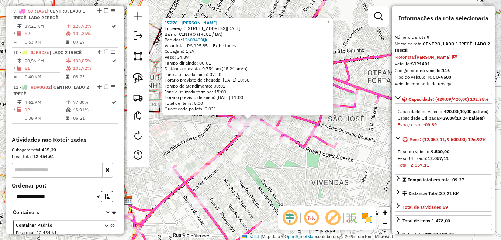
scroll to position [576, 0]
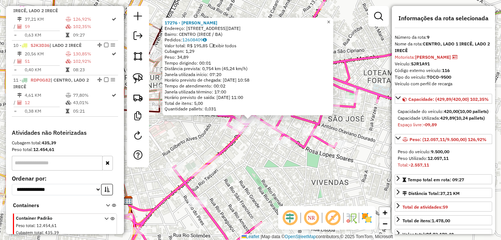
click at [330, 19] on span "×" at bounding box center [328, 22] width 3 height 6
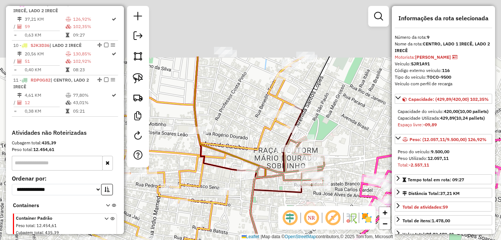
drag, startPoint x: 245, startPoint y: 52, endPoint x: 372, endPoint y: 131, distance: 149.6
click at [390, 135] on div "Janela de atendimento Grade de atendimento Capacidade Transportadoras Veículos …" at bounding box center [250, 120] width 501 height 240
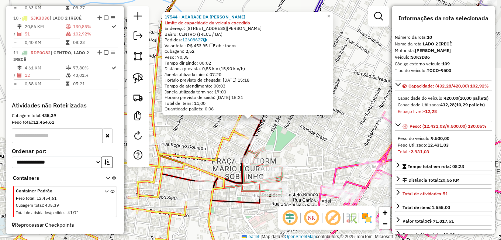
scroll to position [611, 0]
click at [330, 15] on span "×" at bounding box center [328, 16] width 3 height 6
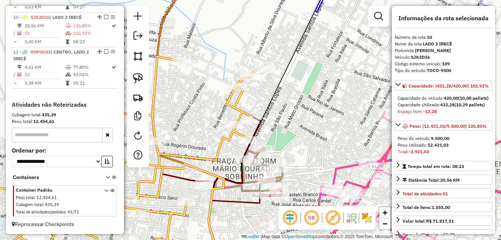
drag, startPoint x: 316, startPoint y: 67, endPoint x: 297, endPoint y: 55, distance: 22.9
click at [297, 55] on div "Janela de atendimento Grade de atendimento Capacidade Transportadoras Veículos …" at bounding box center [250, 120] width 501 height 240
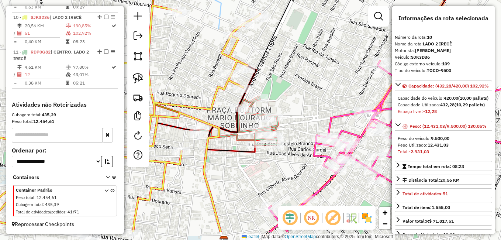
drag, startPoint x: 246, startPoint y: 102, endPoint x: 272, endPoint y: 70, distance: 40.7
click at [272, 70] on div "Janela de atendimento Grade de atendimento Capacidade Transportadoras Veículos …" at bounding box center [250, 120] width 501 height 240
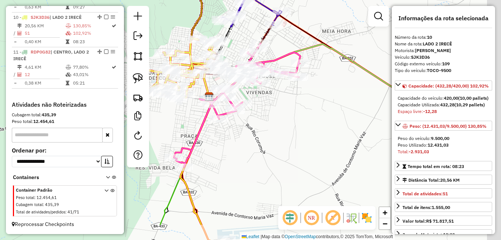
drag, startPoint x: 342, startPoint y: 152, endPoint x: 241, endPoint y: 103, distance: 112.4
click at [239, 101] on div "Janela de atendimento Grade de atendimento Capacidade Transportadoras Veículos …" at bounding box center [250, 120] width 501 height 240
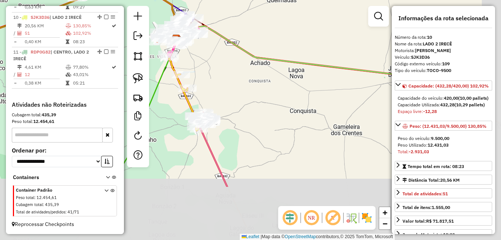
drag, startPoint x: 328, startPoint y: 152, endPoint x: 241, endPoint y: 80, distance: 112.9
click at [226, 75] on div "Janela de atendimento Grade de atendimento Capacidade Transportadoras Veículos …" at bounding box center [250, 120] width 501 height 240
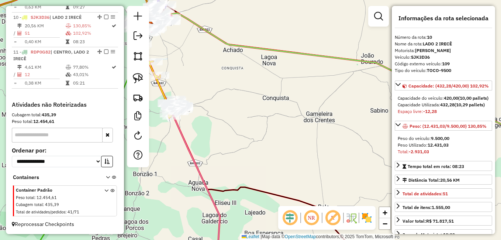
drag, startPoint x: 280, startPoint y: 91, endPoint x: 240, endPoint y: 80, distance: 41.6
click at [241, 80] on div "Janela de atendimento Grade de atendimento Capacidade Transportadoras Veículos …" at bounding box center [250, 120] width 501 height 240
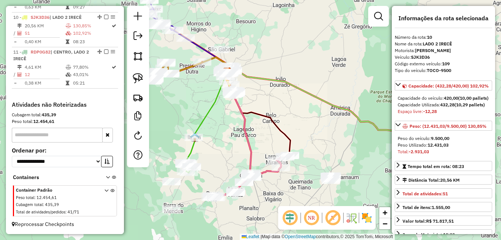
drag, startPoint x: 305, startPoint y: 124, endPoint x: 269, endPoint y: 92, distance: 47.8
click at [269, 92] on div "Janela de atendimento Grade de atendimento Capacidade Transportadoras Veículos …" at bounding box center [250, 120] width 501 height 240
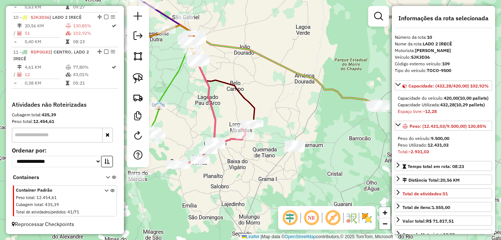
click at [276, 132] on div "Janela de atendimento Grade de atendimento Capacidade Transportadoras Veículos …" at bounding box center [250, 120] width 501 height 240
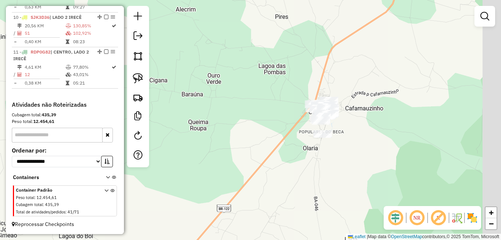
drag, startPoint x: 349, startPoint y: 152, endPoint x: 275, endPoint y: 163, distance: 74.5
click at [275, 163] on div "Janela de atendimento Grade de atendimento Capacidade Transportadoras Veículos …" at bounding box center [250, 120] width 501 height 240
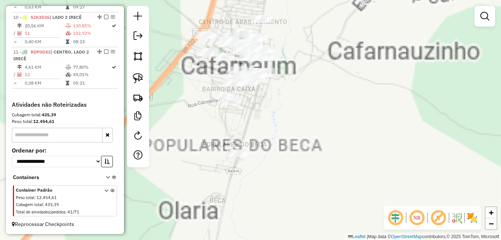
drag, startPoint x: 343, startPoint y: 120, endPoint x: 391, endPoint y: 164, distance: 65.0
click at [391, 164] on div "Janela de atendimento Grade de atendimento Capacidade Transportadoras Veículos …" at bounding box center [250, 120] width 501 height 240
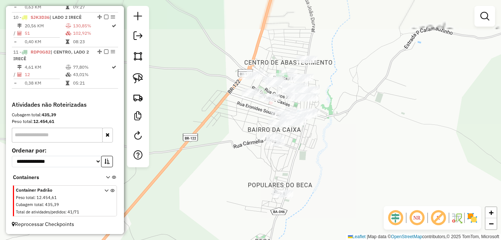
click at [391, 164] on div "Janela de atendimento Grade de atendimento Capacidade Transportadoras Veículos …" at bounding box center [250, 120] width 501 height 240
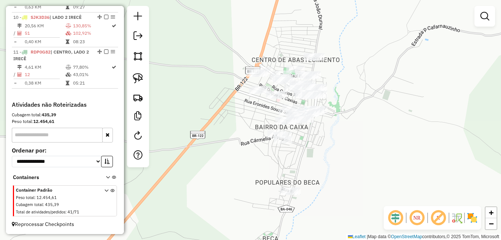
drag, startPoint x: 380, startPoint y: 151, endPoint x: 389, endPoint y: 151, distance: 8.9
click at [389, 151] on div "Janela de atendimento Grade de atendimento Capacidade Transportadoras Veículos …" at bounding box center [250, 120] width 501 height 240
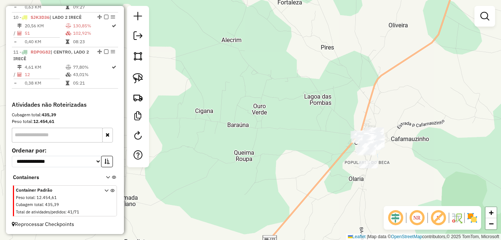
drag, startPoint x: 339, startPoint y: 99, endPoint x: 391, endPoint y: 154, distance: 75.9
click at [390, 154] on div "Janela de atendimento Grade de atendimento Capacidade Transportadoras Veículos …" at bounding box center [250, 120] width 501 height 240
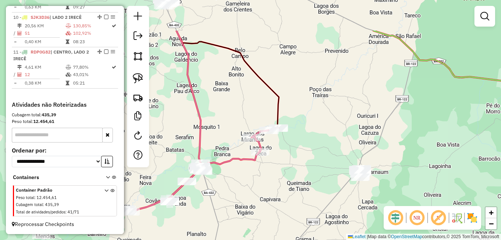
drag, startPoint x: 293, startPoint y: 121, endPoint x: 321, endPoint y: 160, distance: 47.7
click at [319, 156] on div "Janela de atendimento Grade de atendimento Capacidade Transportadoras Veículos …" at bounding box center [250, 120] width 501 height 240
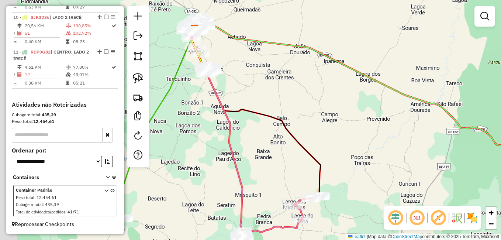
drag, startPoint x: 330, startPoint y: 121, endPoint x: 343, endPoint y: 155, distance: 36.0
click at [348, 154] on div "Janela de atendimento Grade de atendimento Capacidade Transportadoras Veículos …" at bounding box center [250, 120] width 501 height 240
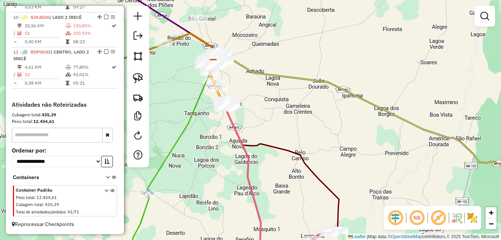
drag, startPoint x: 260, startPoint y: 77, endPoint x: 290, endPoint y: 122, distance: 54.2
click at [290, 122] on icon at bounding box center [382, 119] width 338 height 125
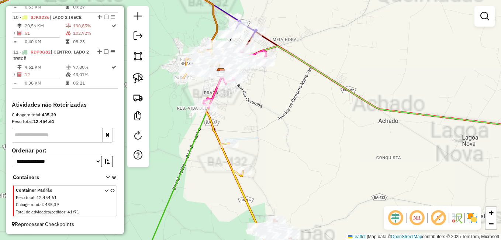
drag, startPoint x: 283, startPoint y: 107, endPoint x: 303, endPoint y: 125, distance: 26.9
click at [303, 125] on div "Janela de atendimento Grade de atendimento Capacidade Transportadoras Veículos …" at bounding box center [250, 120] width 501 height 240
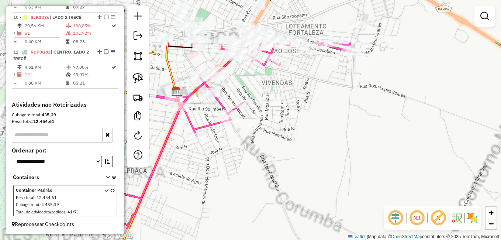
drag, startPoint x: 281, startPoint y: 90, endPoint x: 308, endPoint y: 161, distance: 75.7
click at [308, 160] on div "Janela de atendimento Grade de atendimento Capacidade Transportadoras Veículos …" at bounding box center [250, 120] width 501 height 240
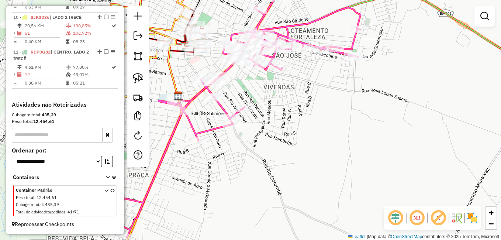
drag, startPoint x: 295, startPoint y: 135, endPoint x: 301, endPoint y: 147, distance: 12.7
click at [301, 146] on div "Janela de atendimento Grade de atendimento Capacidade Transportadoras Veículos …" at bounding box center [250, 120] width 501 height 240
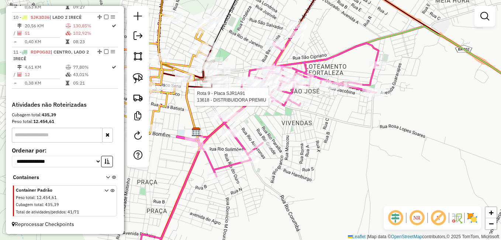
select select "*********"
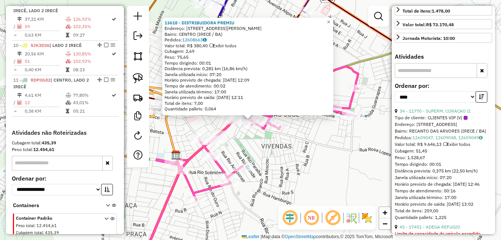
scroll to position [221, 0]
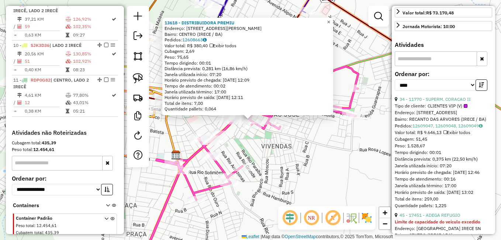
click at [330, 20] on span "×" at bounding box center [328, 22] width 3 height 6
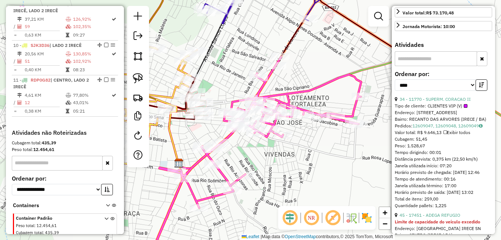
drag, startPoint x: 355, startPoint y: 26, endPoint x: 378, endPoint y: 76, distance: 55.0
click at [378, 76] on div "Janela de atendimento Grade de atendimento Capacidade Transportadoras Veículos …" at bounding box center [250, 120] width 501 height 240
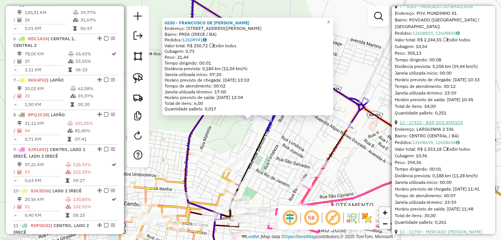
scroll to position [423, 0]
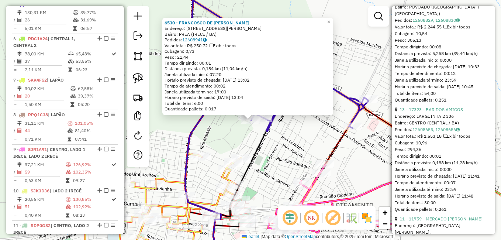
click at [364, 151] on div "6530 - FRANCOSCO DE ASSIS LEITE Endereço: R MAJOR RUBENS VAZ 45 Bairro: PREA (I…" at bounding box center [250, 120] width 501 height 240
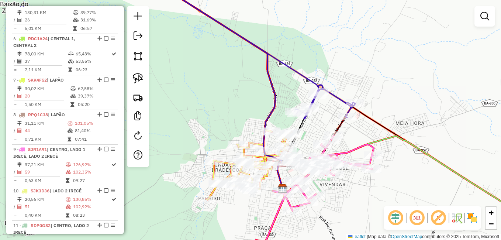
drag, startPoint x: 306, startPoint y: 141, endPoint x: 338, endPoint y: 112, distance: 43.1
click at [340, 110] on div "Janela de atendimento Grade de atendimento Capacidade Transportadoras Veículos …" at bounding box center [250, 120] width 501 height 240
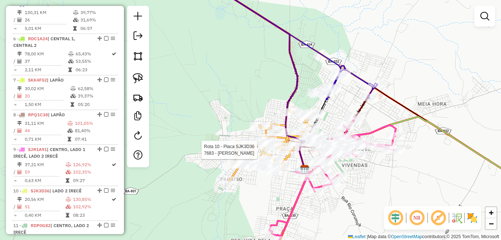
select select "*********"
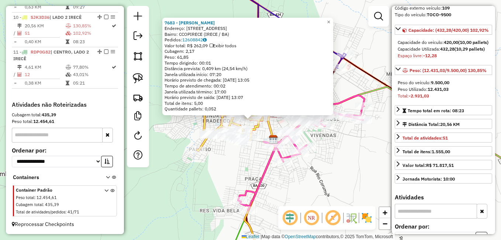
scroll to position [37, 0]
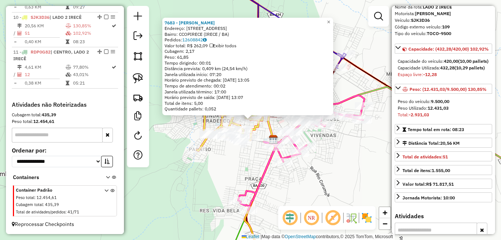
drag, startPoint x: 376, startPoint y: 62, endPoint x: 379, endPoint y: 66, distance: 5.2
click at [376, 62] on div "7683 - EUGENIA FRANCA ALMEIDA Endereço: R SANTO ONOFRE 12 Bairro: CCOPIRECE (IR…" at bounding box center [250, 120] width 501 height 240
click at [331, 19] on span "×" at bounding box center [329, 22] width 3 height 6
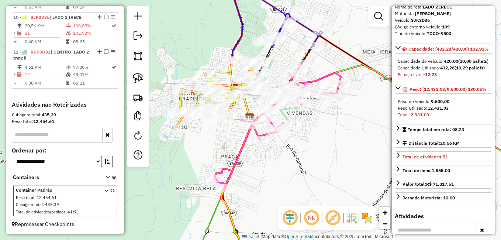
drag, startPoint x: 369, startPoint y: 94, endPoint x: 345, endPoint y: 72, distance: 33.2
click at [345, 72] on icon at bounding box center [388, 116] width 277 height 102
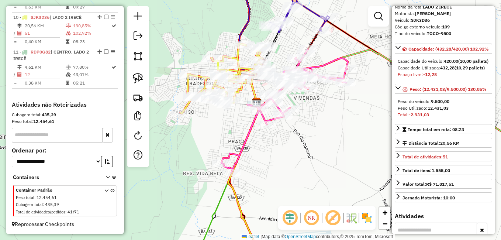
drag, startPoint x: 346, startPoint y: 149, endPoint x: 355, endPoint y: 128, distance: 22.3
click at [355, 128] on div "Janela de atendimento Grade de atendimento Capacidade Transportadoras Veículos …" at bounding box center [250, 120] width 501 height 240
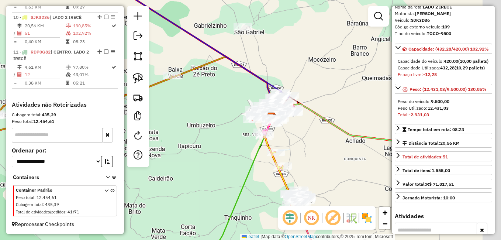
drag, startPoint x: 364, startPoint y: 142, endPoint x: 296, endPoint y: 135, distance: 69.0
click at [296, 135] on div "Janela de atendimento Grade de atendimento Capacidade Transportadoras Veículos …" at bounding box center [250, 120] width 501 height 240
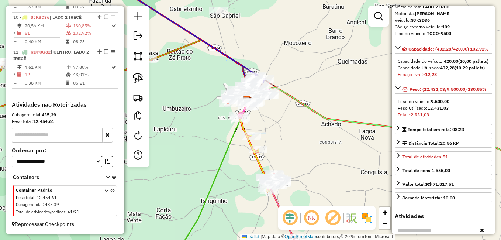
drag, startPoint x: 317, startPoint y: 145, endPoint x: 300, endPoint y: 131, distance: 22.0
click at [300, 131] on div "Janela de atendimento Grade de atendimento Capacidade Transportadoras Veículos …" at bounding box center [250, 120] width 501 height 240
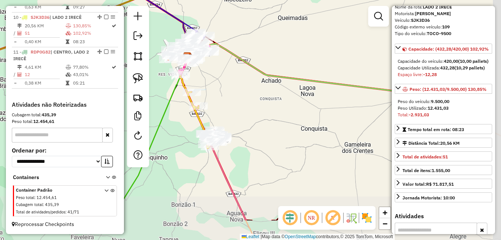
drag, startPoint x: 325, startPoint y: 156, endPoint x: 265, endPoint y: 112, distance: 73.9
click at [265, 112] on div "Janela de atendimento Grade de atendimento Capacidade Transportadoras Veículos …" at bounding box center [250, 120] width 501 height 240
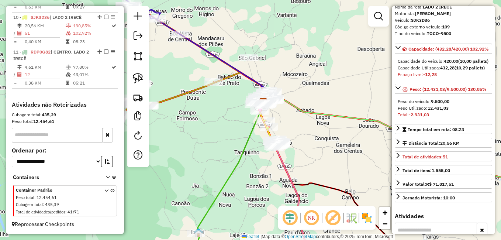
drag, startPoint x: 314, startPoint y: 141, endPoint x: 338, endPoint y: 152, distance: 26.6
click at [338, 152] on div "Janela de atendimento Grade de atendimento Capacidade Transportadoras Veículos …" at bounding box center [250, 120] width 501 height 240
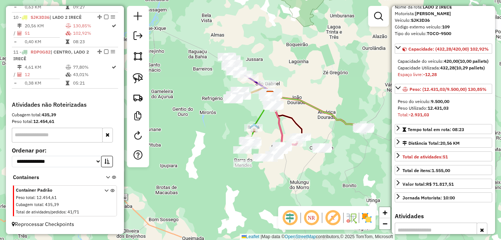
drag, startPoint x: 352, startPoint y: 160, endPoint x: 288, endPoint y: 105, distance: 84.0
click at [288, 105] on div "Janela de atendimento Grade de atendimento Capacidade Transportadoras Veículos …" at bounding box center [250, 120] width 501 height 240
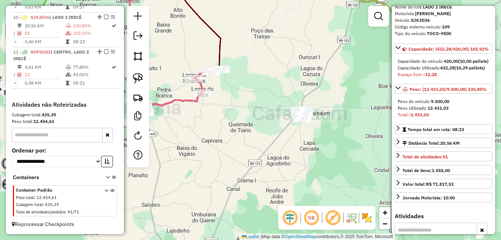
drag, startPoint x: 352, startPoint y: 151, endPoint x: 362, endPoint y: 162, distance: 15.1
click at [362, 162] on div "Janela de atendimento Grade de atendimento Capacidade Transportadoras Veículos …" at bounding box center [250, 120] width 501 height 240
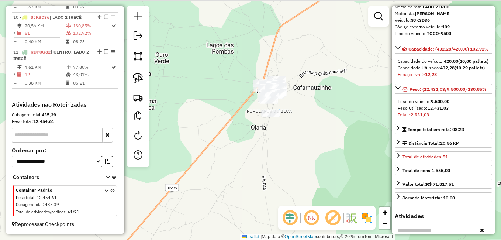
drag, startPoint x: 328, startPoint y: 124, endPoint x: 356, endPoint y: 164, distance: 49.3
click at [356, 164] on div "Janela de atendimento Grade de atendimento Capacidade Transportadoras Veículos …" at bounding box center [250, 120] width 501 height 240
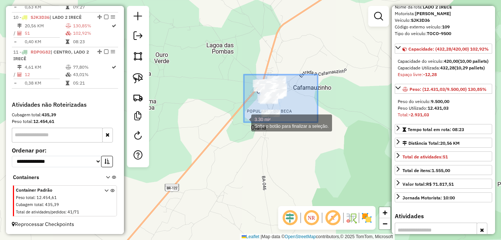
drag, startPoint x: 318, startPoint y: 82, endPoint x: 230, endPoint y: 127, distance: 99.0
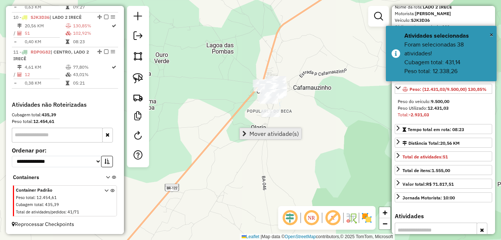
click at [279, 131] on span "Mover atividade(s)" at bounding box center [273, 134] width 49 height 6
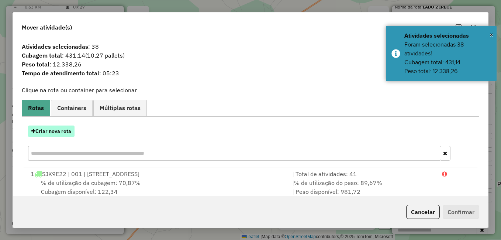
click at [61, 129] on button "Criar nova rota" at bounding box center [51, 130] width 46 height 11
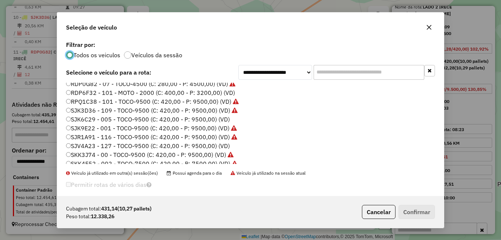
scroll to position [87, 0]
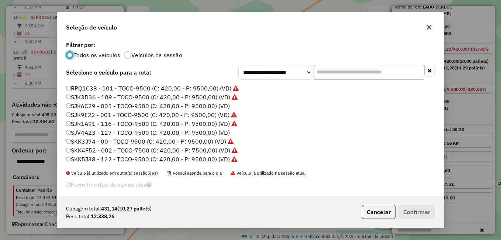
click at [115, 106] on label "SJK6C29 - 005 - TOCO-9500 (C: 420,00 - P: 9500,00) (VD)" at bounding box center [148, 105] width 164 height 9
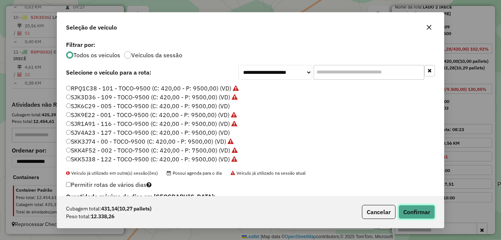
click at [416, 212] on button "Confirmar" at bounding box center [416, 212] width 37 height 14
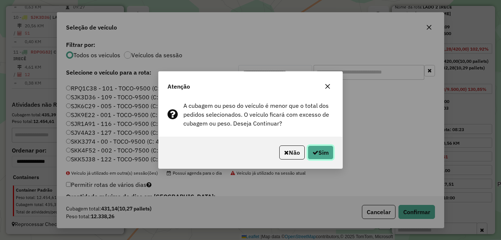
click at [320, 153] on button "Sim" at bounding box center [321, 152] width 26 height 14
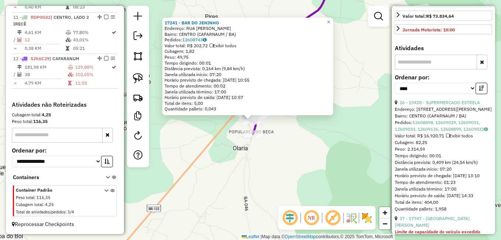
scroll to position [221, 0]
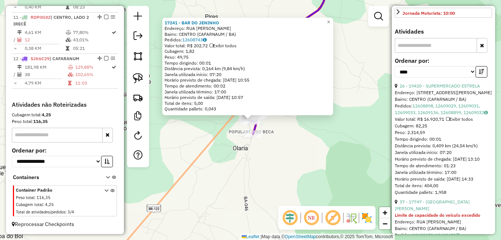
click at [340, 154] on div "17241 - BAR DO JENINHO Endereço: RUA CORIOLANO NEVES SN Bairro: CENTRO (CAFARNA…" at bounding box center [250, 120] width 501 height 240
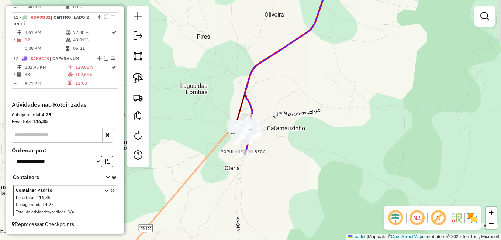
drag, startPoint x: 362, startPoint y: 102, endPoint x: 325, endPoint y: 183, distance: 89.2
click at [326, 194] on div "Janela de atendimento Grade de atendimento Capacidade Transportadoras Veículos …" at bounding box center [250, 120] width 501 height 240
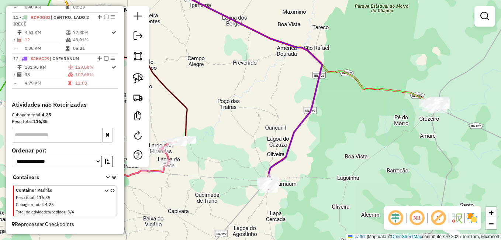
drag, startPoint x: 383, startPoint y: 129, endPoint x: 349, endPoint y: 141, distance: 36.5
click at [349, 141] on div "Janela de atendimento Grade de atendimento Capacidade Transportadoras Veículos …" at bounding box center [250, 120] width 501 height 240
select select "*********"
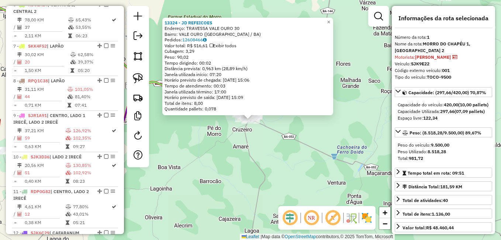
scroll to position [286, 0]
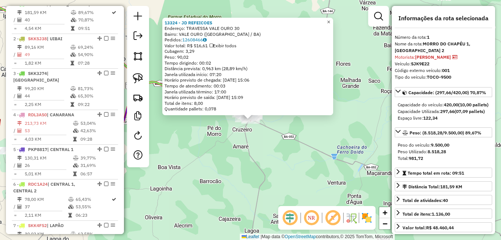
click at [330, 20] on span "×" at bounding box center [328, 22] width 3 height 6
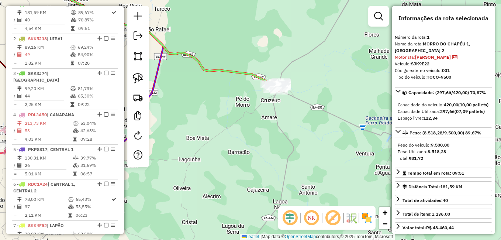
drag, startPoint x: 322, startPoint y: 148, endPoint x: 368, endPoint y: 113, distance: 57.9
click at [368, 113] on div "Janela de atendimento Grade de atendimento Capacidade Transportadoras Veículos …" at bounding box center [250, 120] width 501 height 240
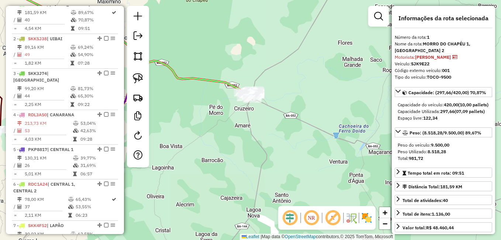
drag, startPoint x: 291, startPoint y: 131, endPoint x: 252, endPoint y: 137, distance: 40.0
click at [246, 145] on div "Janela de atendimento Grade de atendimento Capacidade Transportadoras Veículos …" at bounding box center [250, 120] width 501 height 240
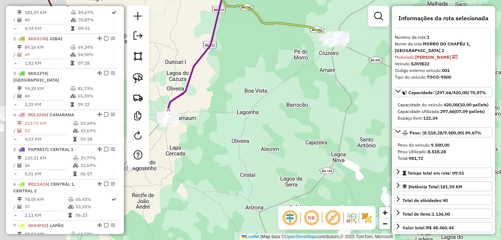
drag, startPoint x: 239, startPoint y: 146, endPoint x: 343, endPoint y: 125, distance: 106.1
click at [343, 125] on div "Janela de atendimento Grade de atendimento Capacidade Transportadoras Veículos …" at bounding box center [250, 120] width 501 height 240
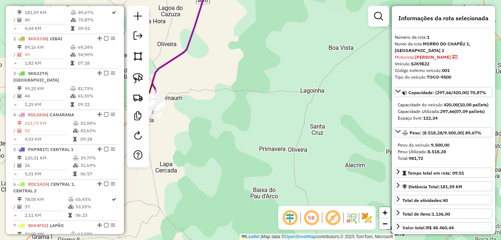
drag, startPoint x: 250, startPoint y: 131, endPoint x: 320, endPoint y: 130, distance: 70.1
click at [318, 130] on div "Janela de atendimento Grade de atendimento Capacidade Transportadoras Veículos …" at bounding box center [250, 120] width 501 height 240
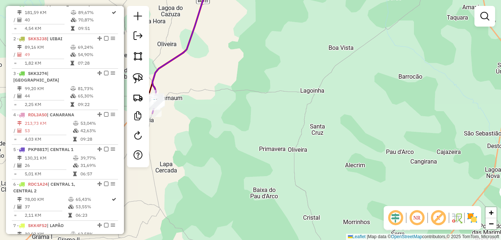
drag, startPoint x: 228, startPoint y: 126, endPoint x: 342, endPoint y: 128, distance: 113.6
click at [338, 128] on div "Janela de atendimento Grade de atendimento Capacidade Transportadoras Veículos …" at bounding box center [250, 120] width 501 height 240
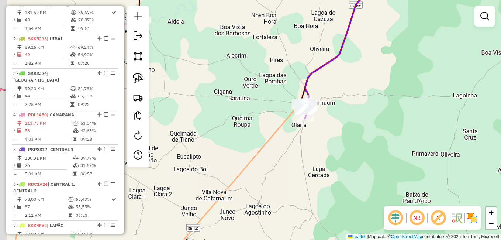
drag, startPoint x: 289, startPoint y: 127, endPoint x: 320, endPoint y: 131, distance: 31.3
click at [320, 131] on div "Janela de atendimento Grade de atendimento Capacidade Transportadoras Veículos …" at bounding box center [250, 120] width 501 height 240
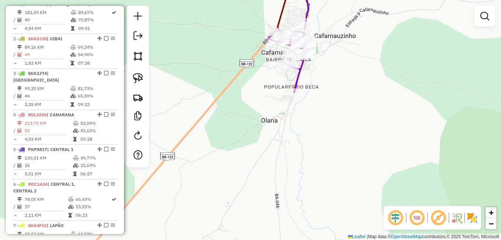
drag, startPoint x: 318, startPoint y: 92, endPoint x: 319, endPoint y: 151, distance: 58.7
click at [321, 150] on div "Janela de atendimento Grade de atendimento Capacidade Transportadoras Veículos …" at bounding box center [250, 120] width 501 height 240
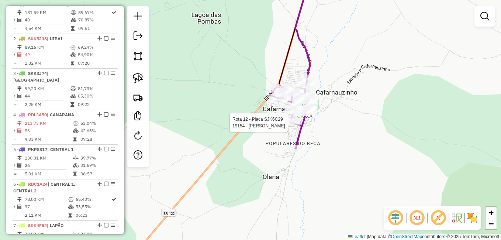
select select "*********"
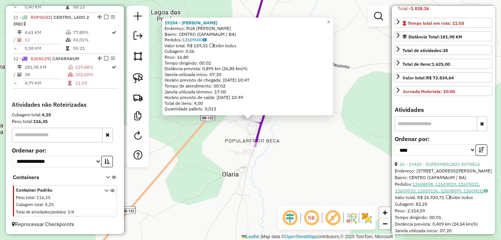
scroll to position [184, 0]
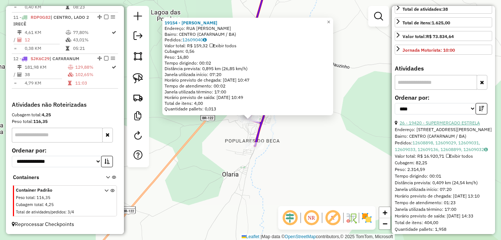
click at [452, 125] on link "26 - 19420 - SUPERMERCADO ESTRELA" at bounding box center [440, 123] width 80 height 6
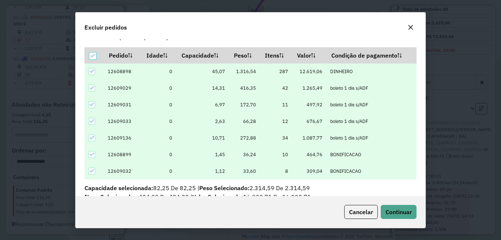
scroll to position [0, 0]
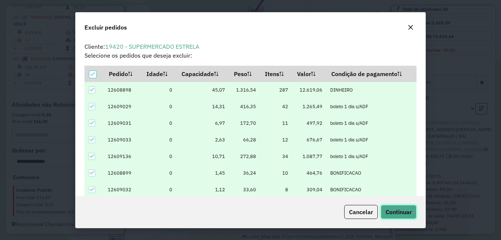
click at [398, 211] on span "Continuar" at bounding box center [399, 211] width 26 height 7
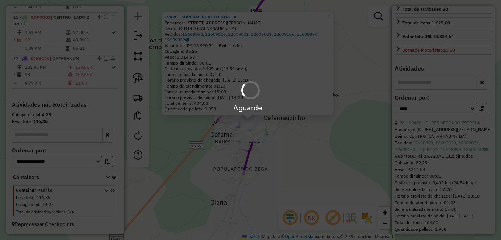
click at [398, 211] on div "Aguarde..." at bounding box center [250, 120] width 501 height 240
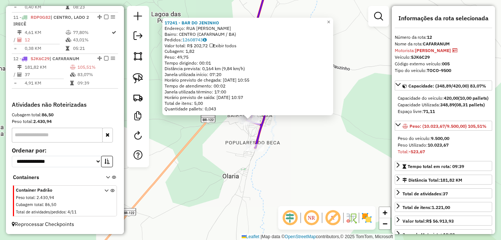
click at [301, 138] on div "17241 - BAR DO JENINHO Endereço: RUA CORIOLANO NEVES SN Bairro: CENTRO (CAFARNA…" at bounding box center [250, 120] width 501 height 240
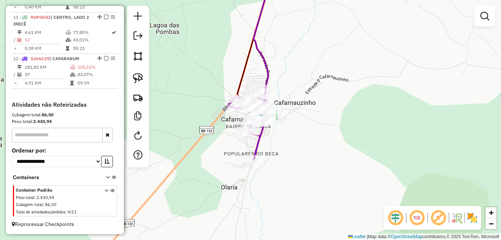
drag, startPoint x: 316, startPoint y: 129, endPoint x: 308, endPoint y: 152, distance: 24.0
click at [310, 151] on div "Janela de atendimento Grade de atendimento Capacidade Transportadoras Veículos …" at bounding box center [250, 120] width 501 height 240
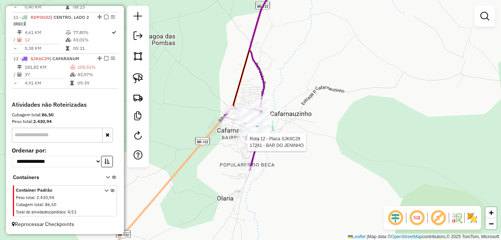
select select "*********"
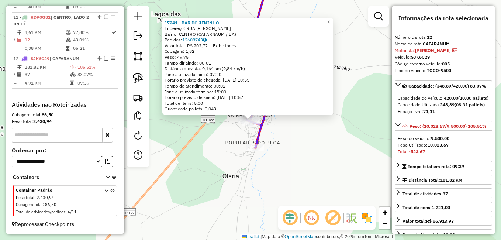
click at [330, 19] on span "×" at bounding box center [328, 22] width 3 height 6
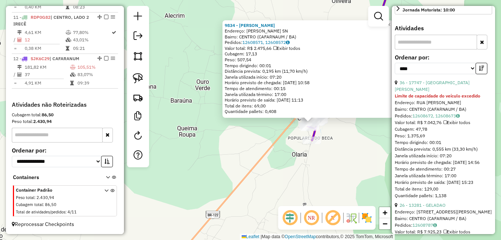
scroll to position [184, 0]
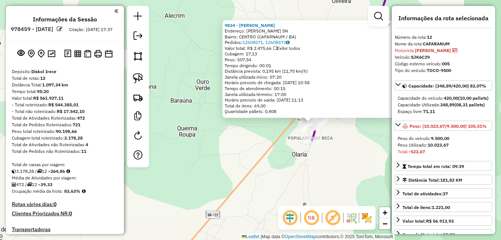
select select "*********"
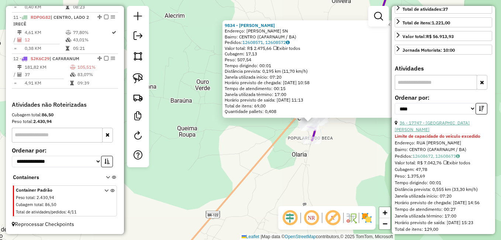
click at [442, 132] on link "36 - 17747 - [GEOGRAPHIC_DATA][PERSON_NAME]" at bounding box center [432, 126] width 75 height 12
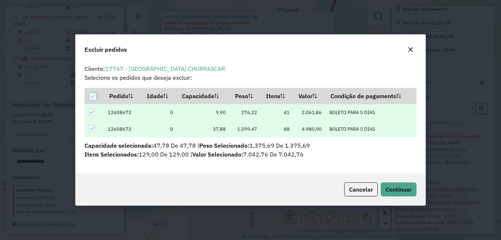
scroll to position [4, 2]
click at [404, 187] on span "Continuar" at bounding box center [399, 189] width 26 height 7
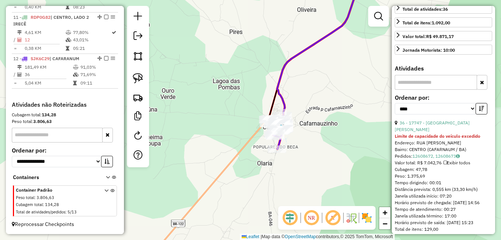
drag, startPoint x: 307, startPoint y: 153, endPoint x: 326, endPoint y: 152, distance: 18.8
click at [326, 152] on div "Janela de atendimento Grade de atendimento Capacidade Transportadoras Veículos …" at bounding box center [250, 120] width 501 height 240
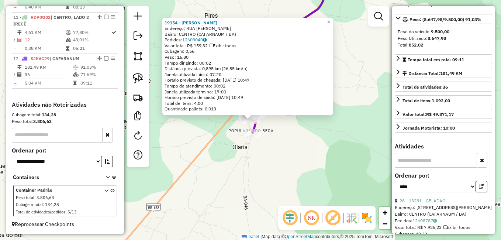
scroll to position [0, 0]
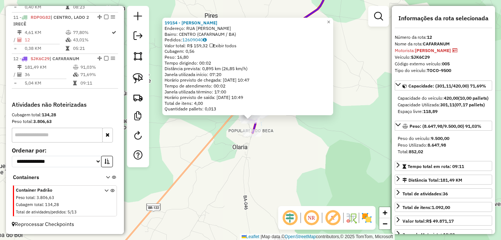
click at [350, 160] on div "19154 - [PERSON_NAME]: RUA [PERSON_NAME] SN Bairro: CENTRO (CAFARNAUM / BA) Ped…" at bounding box center [250, 120] width 501 height 240
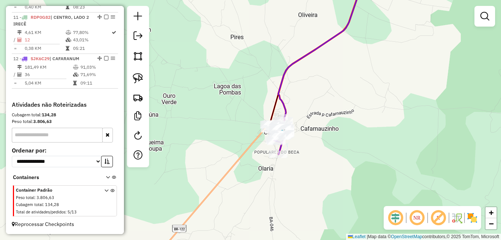
drag, startPoint x: 317, startPoint y: 154, endPoint x: 355, endPoint y: 187, distance: 50.0
click at [354, 187] on div "Janela de atendimento Grade de atendimento Capacidade Transportadoras Veículos …" at bounding box center [250, 120] width 501 height 240
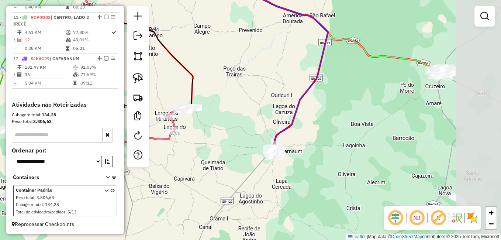
drag, startPoint x: 389, startPoint y: 148, endPoint x: 328, endPoint y: 135, distance: 62.9
click at [328, 135] on div "Janela de atendimento Grade de atendimento Capacidade Transportadoras Veículos …" at bounding box center [250, 120] width 501 height 240
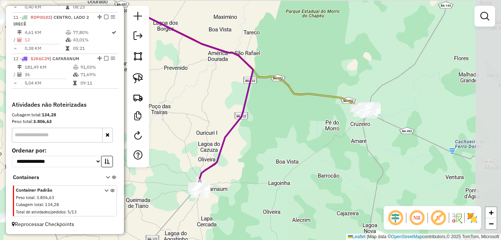
drag, startPoint x: 372, startPoint y: 136, endPoint x: 297, endPoint y: 173, distance: 83.8
click at [297, 173] on div "Janela de atendimento Grade de atendimento Capacidade Transportadoras Veículos …" at bounding box center [250, 120] width 501 height 240
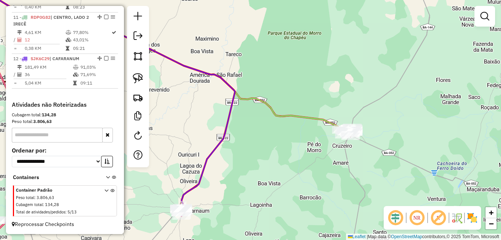
drag, startPoint x: 338, startPoint y: 146, endPoint x: 319, endPoint y: 167, distance: 28.0
click at [319, 167] on div "Janela de atendimento Grade de atendimento Capacidade Transportadoras Veículos …" at bounding box center [250, 120] width 501 height 240
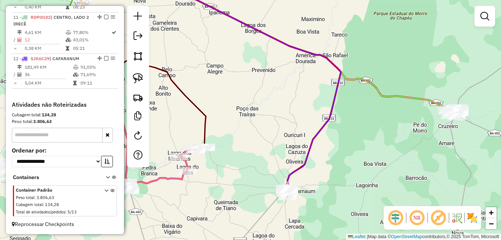
drag, startPoint x: 294, startPoint y: 159, endPoint x: 450, endPoint y: 139, distance: 156.6
click at [449, 134] on div "Janela de atendimento Grade de atendimento Capacidade Transportadoras Veículos …" at bounding box center [250, 120] width 501 height 240
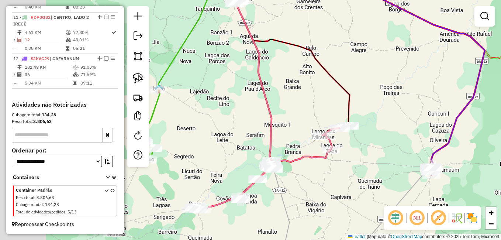
drag, startPoint x: 337, startPoint y: 122, endPoint x: 432, endPoint y: 103, distance: 96.9
click at [429, 102] on div "Janela de atendimento Grade de atendimento Capacidade Transportadoras Veículos …" at bounding box center [250, 120] width 501 height 240
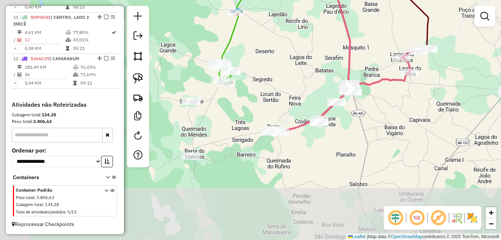
drag, startPoint x: 336, startPoint y: 191, endPoint x: 388, endPoint y: 115, distance: 92.1
click at [388, 115] on div "Janela de atendimento Grade de atendimento Capacidade Transportadoras Veículos …" at bounding box center [250, 120] width 501 height 240
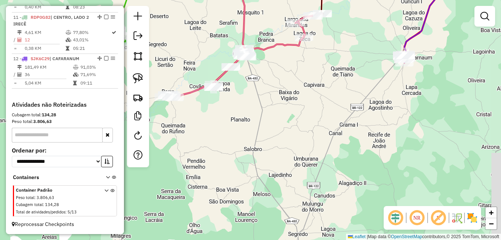
drag, startPoint x: 325, startPoint y: 173, endPoint x: 207, endPoint y: 156, distance: 119.3
click at [207, 156] on div "Janela de atendimento Grade de atendimento Capacidade Transportadoras Veículos …" at bounding box center [250, 120] width 501 height 240
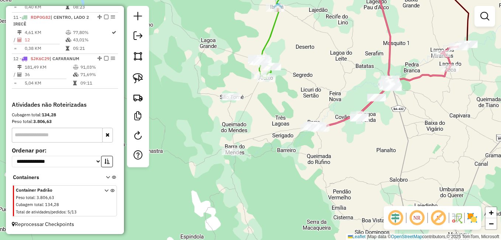
drag, startPoint x: 266, startPoint y: 120, endPoint x: 433, endPoint y: 153, distance: 170.6
click at [430, 145] on div "Janela de atendimento Grade de atendimento Capacidade Transportadoras Veículos …" at bounding box center [250, 120] width 501 height 240
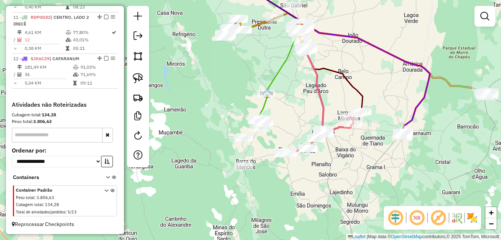
drag, startPoint x: 398, startPoint y: 175, endPoint x: 319, endPoint y: 180, distance: 79.1
click at [319, 180] on div "Janela de atendimento Grade de atendimento Capacidade Transportadoras Veículos …" at bounding box center [250, 120] width 501 height 240
select select "*********"
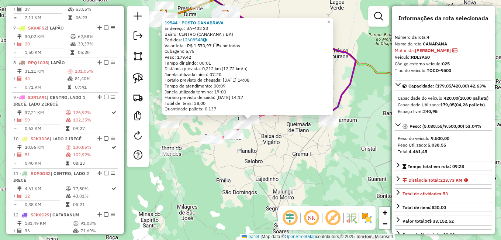
scroll to position [396, 0]
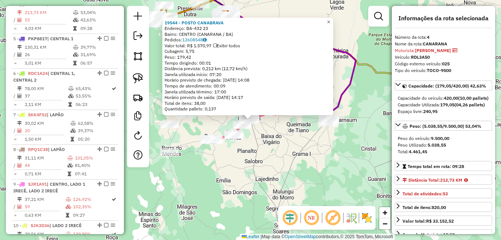
click at [330, 20] on span "×" at bounding box center [328, 22] width 3 height 6
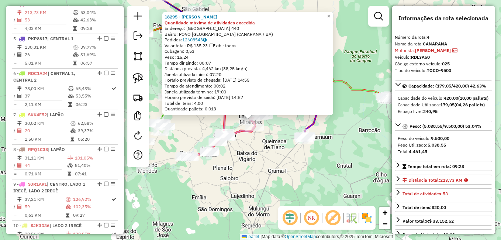
click at [330, 13] on span "×" at bounding box center [328, 16] width 3 height 6
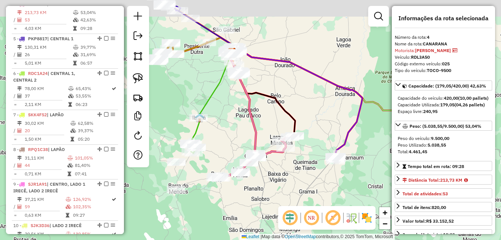
drag, startPoint x: 301, startPoint y: 100, endPoint x: 326, endPoint y: 117, distance: 29.8
click at [326, 117] on div "Janela de atendimento Grade de atendimento Capacidade Transportadoras Veículos …" at bounding box center [250, 120] width 501 height 240
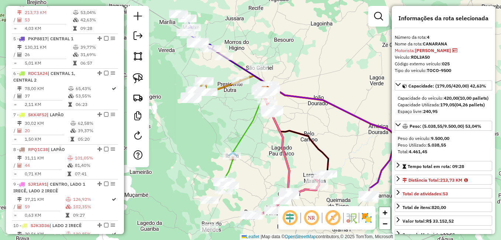
drag, startPoint x: 233, startPoint y: 121, endPoint x: 243, endPoint y: 171, distance: 50.9
click at [244, 173] on div "Janela de atendimento Grade de atendimento Capacidade Transportadoras Veículos …" at bounding box center [250, 120] width 501 height 240
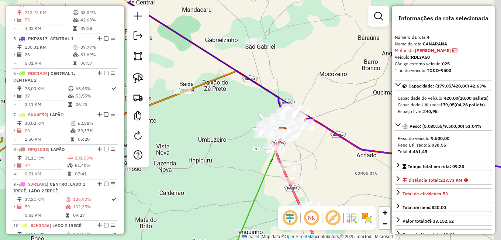
drag, startPoint x: 267, startPoint y: 107, endPoint x: 221, endPoint y: 133, distance: 53.7
click at [221, 133] on div "Janela de atendimento Grade de atendimento Capacidade Transportadoras Veículos …" at bounding box center [250, 120] width 501 height 240
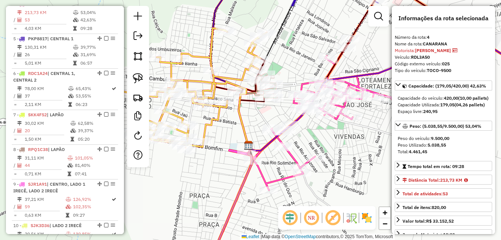
drag, startPoint x: 252, startPoint y: 104, endPoint x: 249, endPoint y: 122, distance: 19.2
click at [249, 122] on div "Janela de atendimento Grade de atendimento Capacidade Transportadoras Veículos …" at bounding box center [250, 120] width 501 height 240
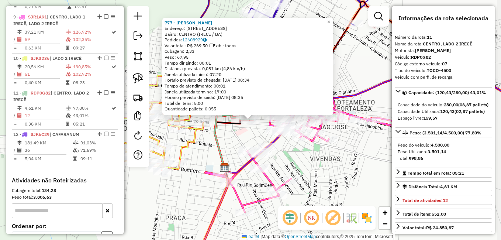
scroll to position [646, 0]
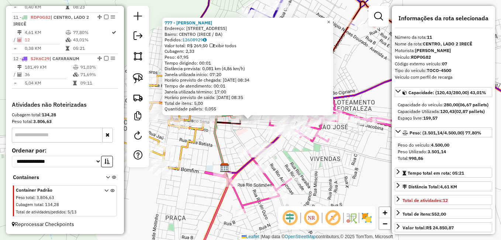
click at [330, 19] on span "×" at bounding box center [328, 22] width 3 height 6
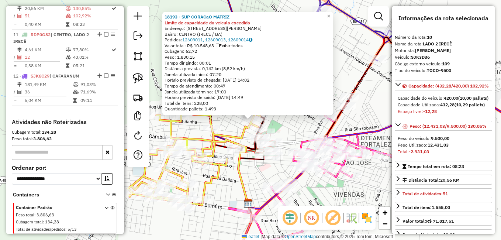
scroll to position [618, 0]
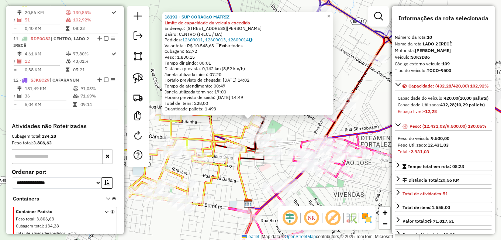
click at [330, 17] on span "×" at bounding box center [328, 16] width 3 height 6
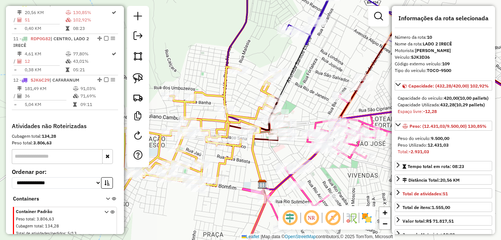
drag, startPoint x: 289, startPoint y: 108, endPoint x: 305, endPoint y: 93, distance: 22.2
click at [305, 93] on div "Janela de atendimento Grade de atendimento Capacidade Transportadoras Veículos …" at bounding box center [250, 120] width 501 height 240
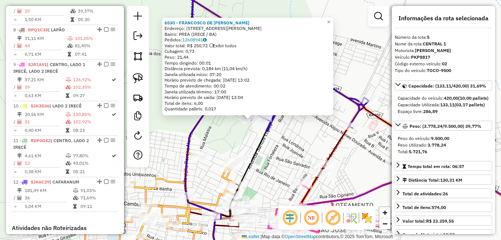
scroll to position [431, 0]
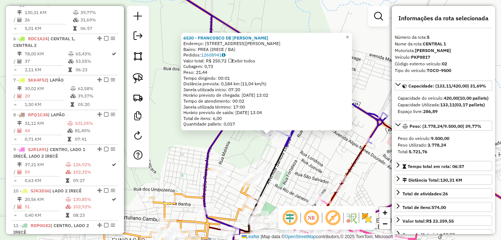
drag, startPoint x: 289, startPoint y: 153, endPoint x: 300, endPoint y: 162, distance: 13.9
click at [300, 162] on div "6530 - FRANCOSCO DE [PERSON_NAME]: R MAJOR [PERSON_NAME] 45 Bairro: PREA (IRECE…" at bounding box center [250, 120] width 501 height 240
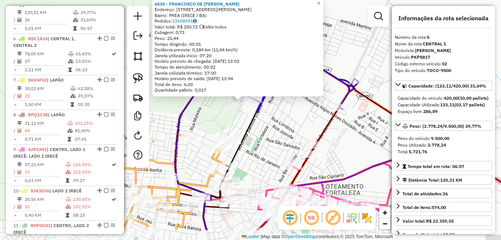
drag, startPoint x: 300, startPoint y: 162, endPoint x: 259, endPoint y: 123, distance: 56.4
click at [259, 123] on div "6530 - FRANCOSCO DE [PERSON_NAME]: R MAJOR [PERSON_NAME] 45 Bairro: PREA (IRECE…" at bounding box center [250, 120] width 501 height 240
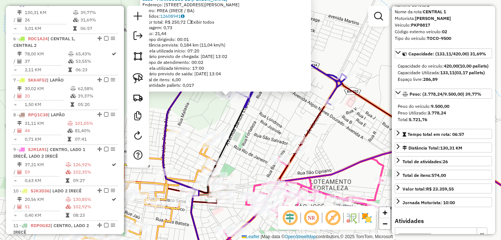
scroll to position [0, 0]
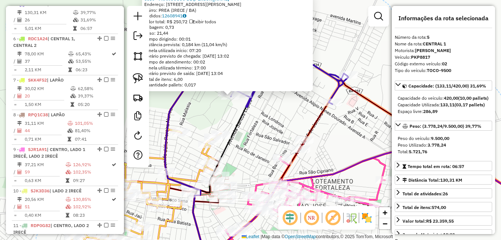
drag, startPoint x: 352, startPoint y: 133, endPoint x: 356, endPoint y: 149, distance: 16.8
click at [378, 143] on div "6530 - FRANCOSCO DE [PERSON_NAME]: R MAJOR [PERSON_NAME] 45 Bairro: PREA (IRECE…" at bounding box center [250, 120] width 501 height 240
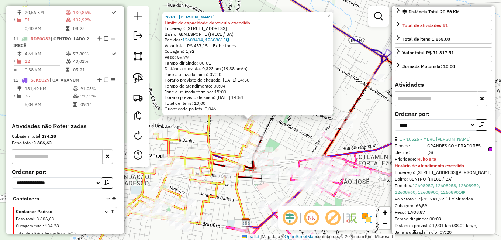
scroll to position [184, 0]
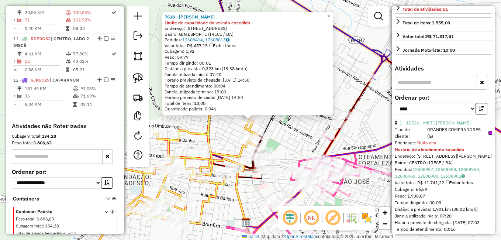
click at [449, 125] on link "1 - 10526 - MERC [PERSON_NAME]" at bounding box center [435, 123] width 71 height 6
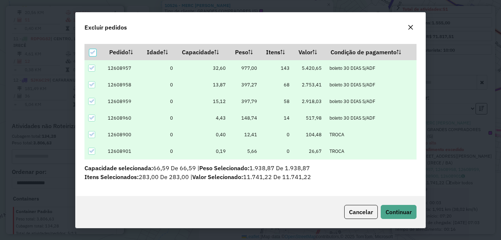
scroll to position [22, 0]
click at [400, 213] on span "Continuar" at bounding box center [399, 211] width 26 height 7
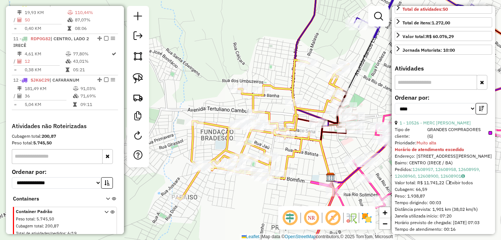
scroll to position [178, 0]
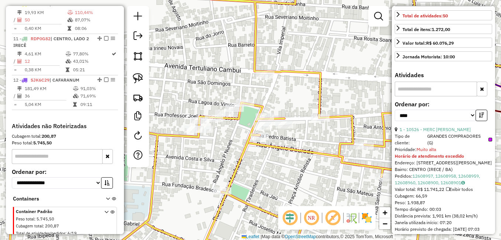
drag, startPoint x: 260, startPoint y: 98, endPoint x: 294, endPoint y: 106, distance: 35.0
click at [303, 99] on div "Janela de atendimento Grade de atendimento Capacidade Transportadoras Veículos …" at bounding box center [250, 120] width 501 height 240
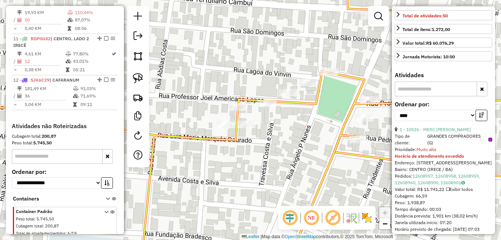
drag, startPoint x: 242, startPoint y: 133, endPoint x: 272, endPoint y: 148, distance: 33.5
click at [272, 148] on div "Janela de atendimento Grade de atendimento Capacidade Transportadoras Veículos …" at bounding box center [250, 120] width 501 height 240
click at [138, 54] on img at bounding box center [138, 56] width 10 height 10
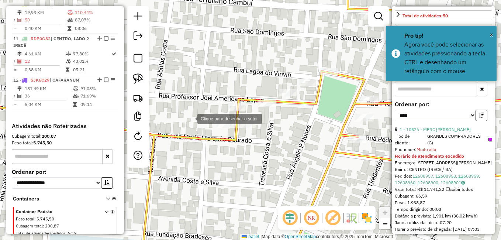
click at [191, 117] on div at bounding box center [190, 118] width 15 height 15
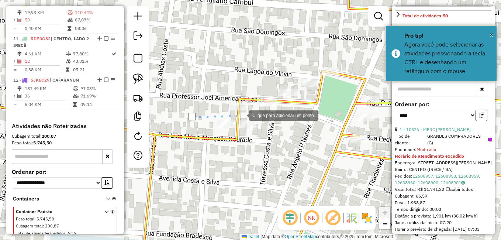
drag, startPoint x: 242, startPoint y: 115, endPoint x: 252, endPoint y: 107, distance: 12.7
click at [243, 115] on div at bounding box center [241, 114] width 15 height 15
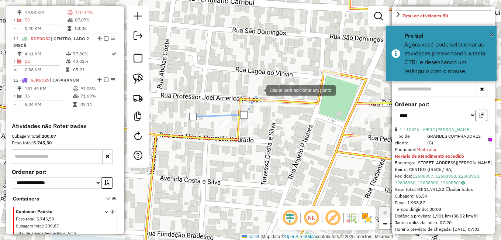
drag, startPoint x: 259, startPoint y: 90, endPoint x: 263, endPoint y: 85, distance: 6.5
click at [259, 89] on div at bounding box center [259, 89] width 15 height 15
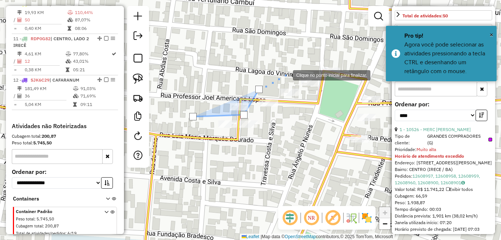
click at [286, 75] on div at bounding box center [285, 74] width 15 height 15
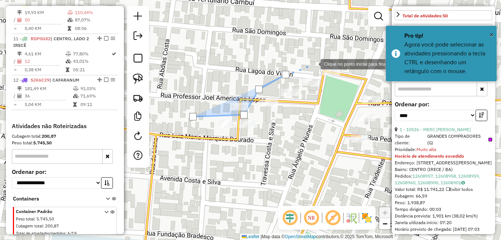
click at [319, 61] on div at bounding box center [313, 63] width 15 height 15
click at [340, 57] on div at bounding box center [332, 60] width 15 height 15
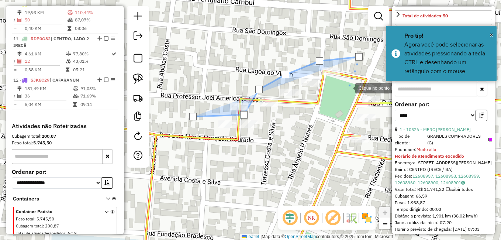
click at [348, 88] on div at bounding box center [348, 87] width 15 height 15
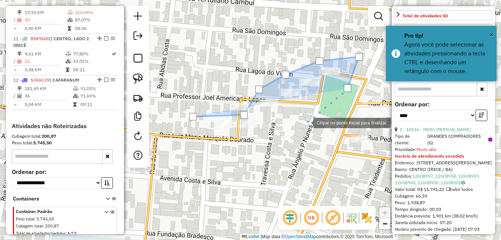
click at [305, 122] on div at bounding box center [305, 122] width 15 height 15
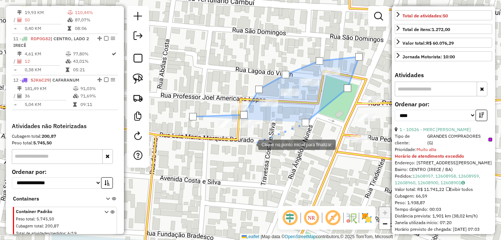
click at [251, 144] on div at bounding box center [250, 143] width 15 height 15
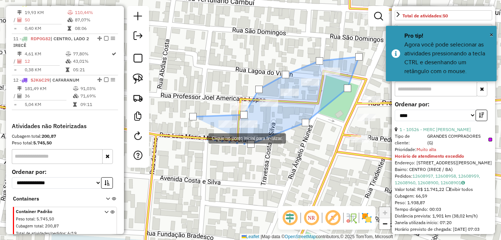
click at [201, 138] on div at bounding box center [201, 137] width 15 height 15
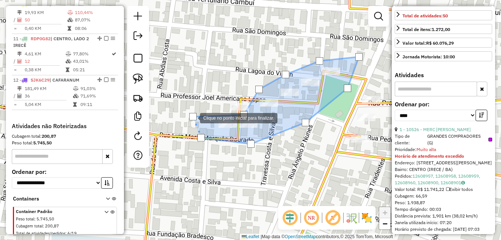
click at [193, 117] on div at bounding box center [192, 116] width 7 height 7
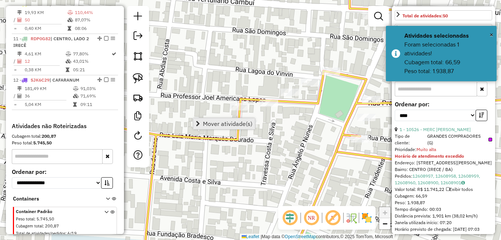
click at [222, 123] on span "Mover atividade(s)" at bounding box center [227, 124] width 49 height 6
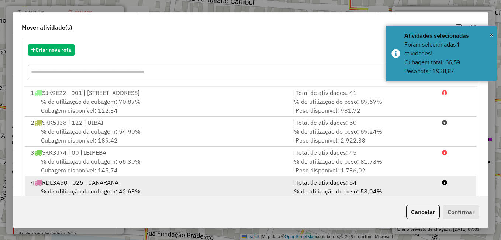
scroll to position [132, 0]
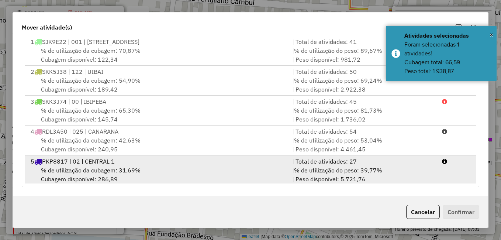
click at [70, 163] on span "PKP8817 | 02 | CENTRAL 1" at bounding box center [78, 161] width 73 height 7
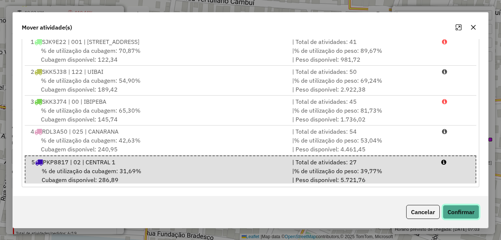
click at [465, 211] on button "Confirmar" at bounding box center [461, 212] width 37 height 14
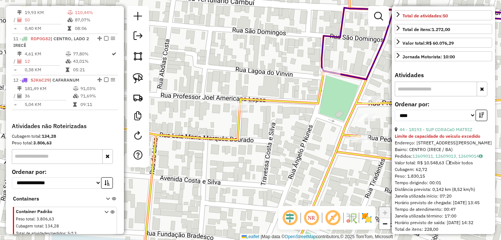
scroll to position [0, 0]
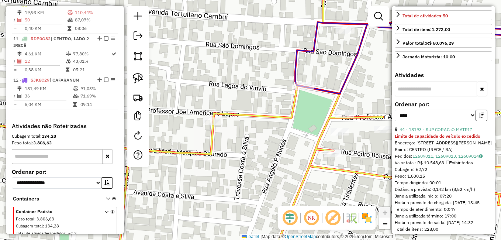
drag, startPoint x: 285, startPoint y: 149, endPoint x: 225, endPoint y: 174, distance: 64.5
click at [225, 174] on div "Janela de atendimento Grade de atendimento Capacidade Transportadoras Veículos …" at bounding box center [250, 120] width 501 height 240
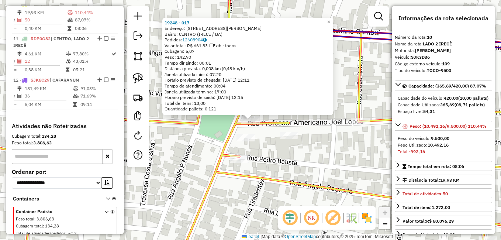
click at [355, 167] on div "19248 - 017 Endereço: [STREET_ADDRESS][PERSON_NAME] Bairro: CENTRO (IRECE / BA)…" at bounding box center [250, 120] width 501 height 240
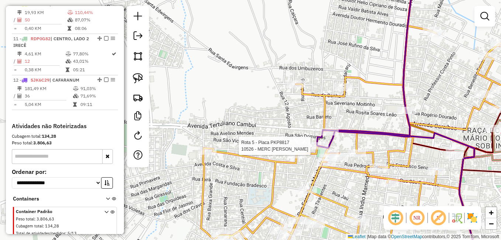
select select "*********"
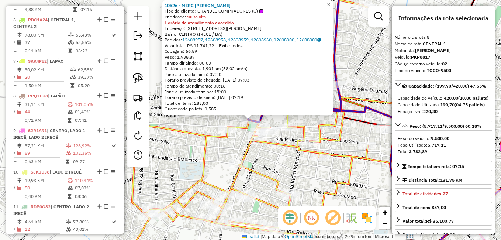
scroll to position [431, 0]
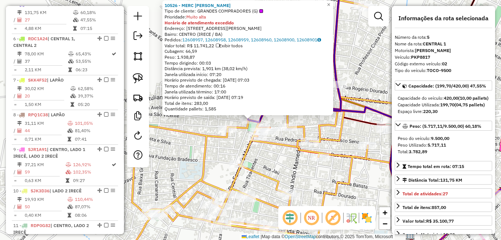
click at [355, 179] on div "10526 - [PERSON_NAME] G MERCF Tipo de cliente: GRANDES COMPRADORES (G) Priorida…" at bounding box center [250, 120] width 501 height 240
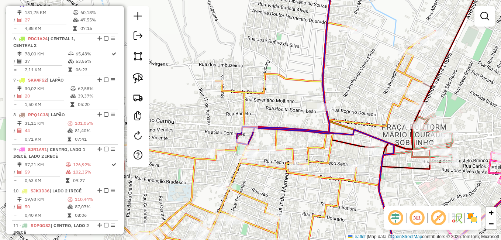
drag, startPoint x: 341, startPoint y: 134, endPoint x: 330, endPoint y: 158, distance: 25.9
click at [330, 158] on icon at bounding box center [272, 155] width 325 height 264
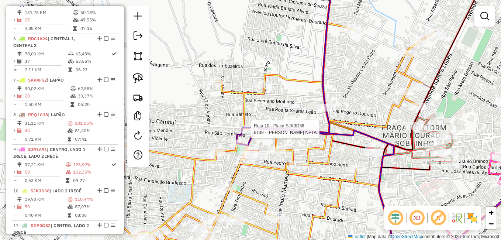
select select "*********"
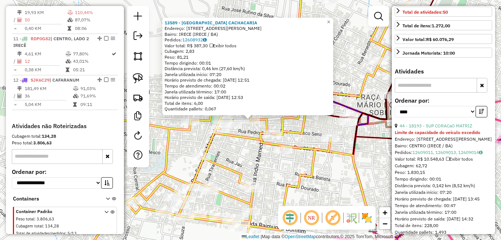
scroll to position [184, 0]
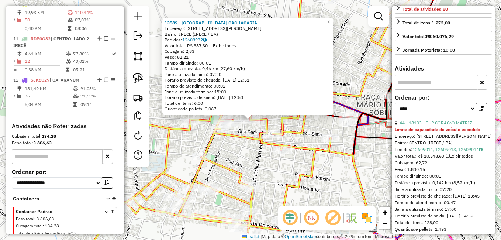
click at [436, 125] on link "44 - 18193 - SUP CORACaO MATRIZ" at bounding box center [436, 123] width 73 height 6
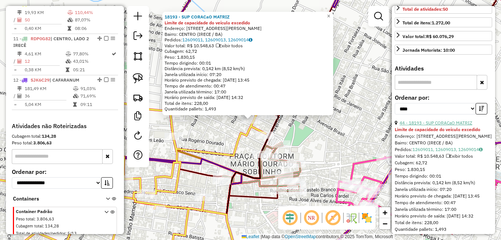
click at [440, 125] on link "44 - 18193 - SUP CORACaO MATRIZ" at bounding box center [436, 123] width 73 height 6
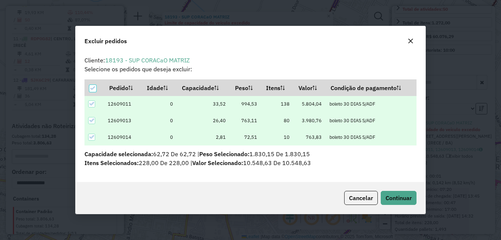
scroll to position [0, 0]
click at [389, 195] on span "Continuar" at bounding box center [399, 197] width 26 height 7
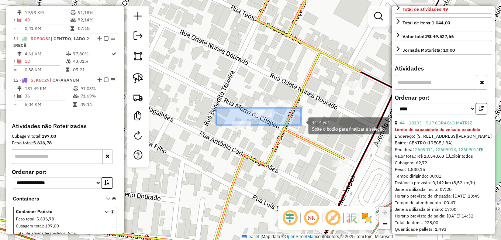
drag, startPoint x: 216, startPoint y: 108, endPoint x: 301, endPoint y: 128, distance: 87.6
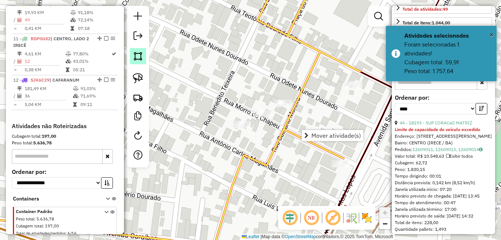
click at [139, 58] on img at bounding box center [138, 56] width 10 height 10
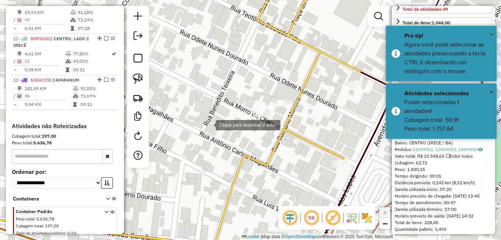
drag, startPoint x: 210, startPoint y: 125, endPoint x: 218, endPoint y: 115, distance: 12.5
click at [210, 125] on div at bounding box center [208, 124] width 15 height 15
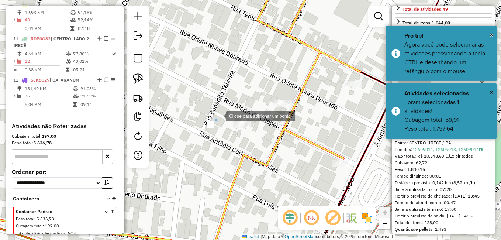
click at [226, 108] on div at bounding box center [218, 115] width 15 height 15
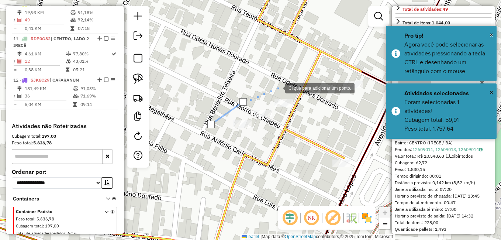
drag, startPoint x: 278, startPoint y: 87, endPoint x: 284, endPoint y: 89, distance: 6.5
click at [279, 87] on div at bounding box center [277, 87] width 15 height 15
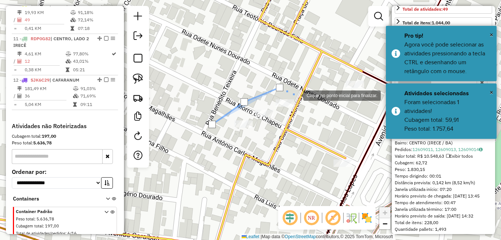
click at [296, 95] on div at bounding box center [295, 94] width 15 height 15
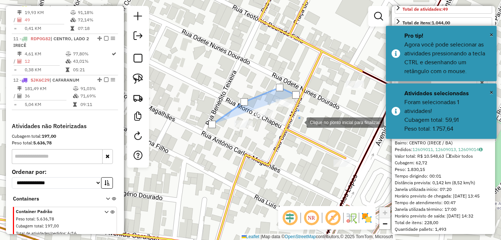
click at [299, 122] on div at bounding box center [299, 121] width 15 height 15
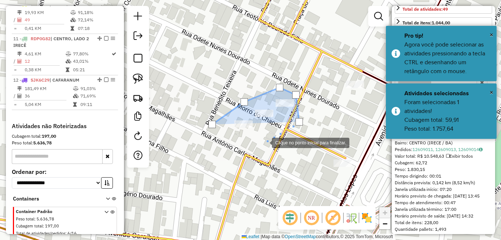
click at [257, 146] on div at bounding box center [264, 142] width 15 height 15
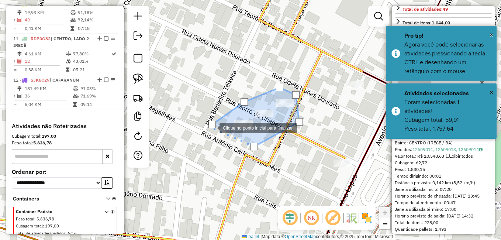
click at [211, 126] on div at bounding box center [211, 124] width 7 height 7
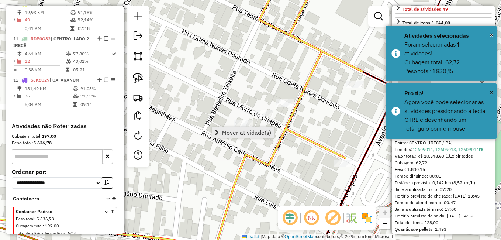
click at [258, 134] on span "Mover atividade(s)" at bounding box center [246, 132] width 49 height 6
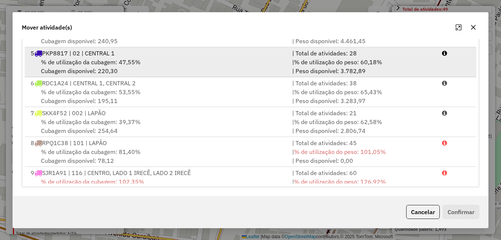
scroll to position [63, 0]
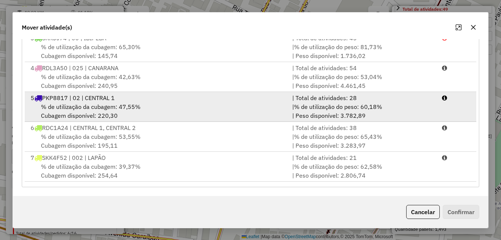
click at [72, 102] on div "% de utilização da cubagem: 47,55% Cubagem disponível: 220,30" at bounding box center [157, 111] width 262 height 18
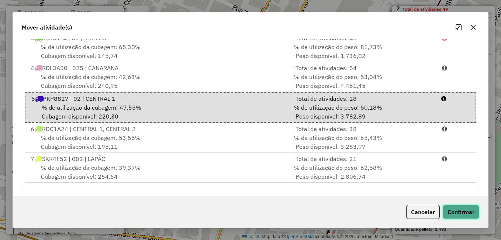
click at [449, 210] on button "Confirmar" at bounding box center [461, 212] width 37 height 14
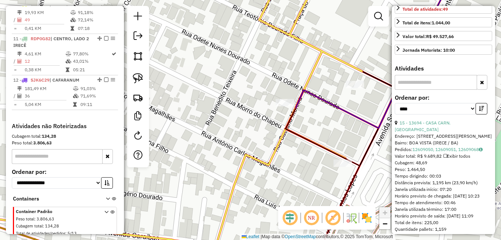
scroll to position [0, 0]
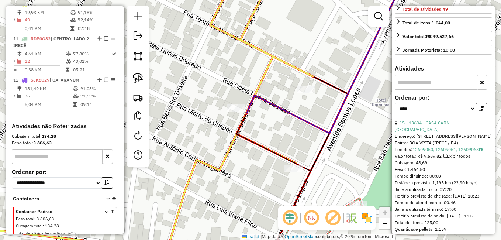
drag, startPoint x: 343, startPoint y: 136, endPoint x: 280, endPoint y: 145, distance: 64.4
click at [280, 145] on div "Janela de atendimento Grade de atendimento Capacidade Transportadoras Veículos …" at bounding box center [250, 120] width 501 height 240
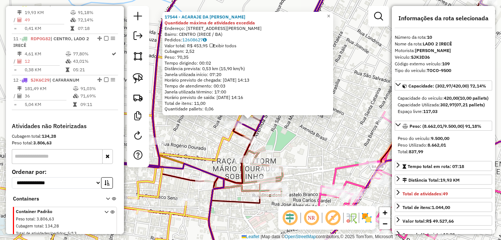
click at [315, 142] on div "17544 - ACARAJE DA JOYCE Quantidade máxima de atividades excedida Endereço: RUA…" at bounding box center [250, 120] width 501 height 240
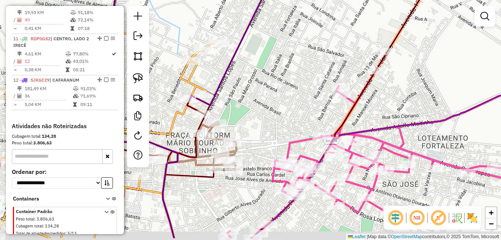
drag, startPoint x: 321, startPoint y: 133, endPoint x: 272, endPoint y: 106, distance: 56.0
click at [271, 106] on div "Janela de atendimento Grade de atendimento Capacidade Transportadoras Veículos …" at bounding box center [250, 120] width 501 height 240
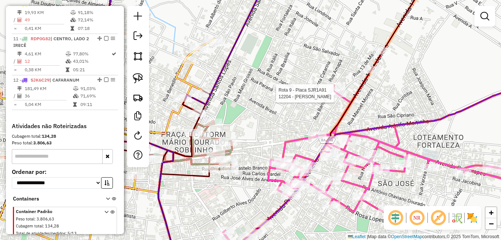
select select "*********"
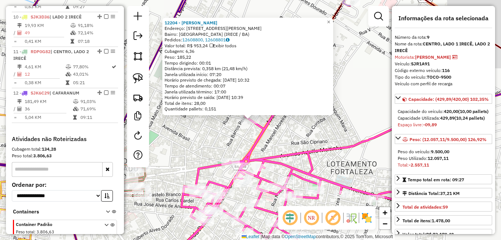
scroll to position [576, 0]
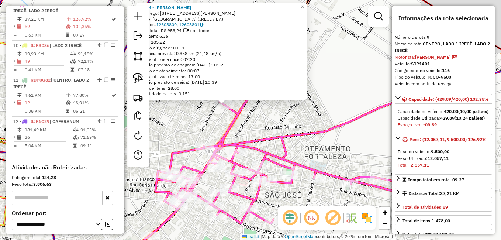
drag, startPoint x: 357, startPoint y: 116, endPoint x: 320, endPoint y: 90, distance: 45.0
click at [320, 90] on div "12204 - MERCADO ALVES Endereço: RUA JOSE LOPES SOARES 32 Bairro: ALTO DO MOURA …" at bounding box center [250, 120] width 501 height 240
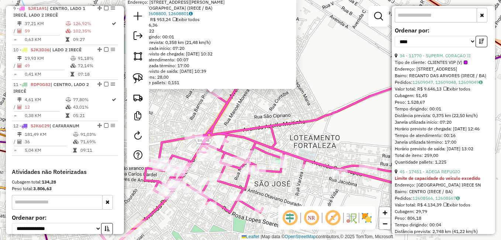
scroll to position [258, 0]
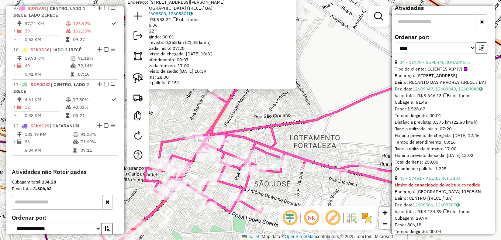
click at [335, 87] on div "12204 - MERCADO ALVES Endereço: RUA JOSE LOPES SOARES 32 Bairro: ALTO DO MOURA …" at bounding box center [250, 120] width 501 height 240
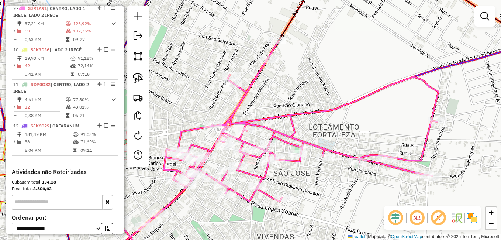
drag, startPoint x: 363, startPoint y: 138, endPoint x: 378, endPoint y: 127, distance: 19.1
click at [378, 127] on div "Janela de atendimento Grade de atendimento Capacidade Transportadoras Veículos …" at bounding box center [250, 120] width 501 height 240
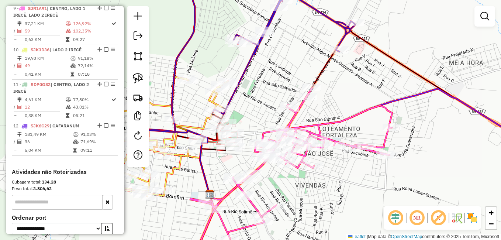
drag, startPoint x: 381, startPoint y: 127, endPoint x: 365, endPoint y: 130, distance: 16.5
click at [365, 130] on div "Janela de atendimento Grade de atendimento Capacidade Transportadoras Veículos …" at bounding box center [250, 120] width 501 height 240
select select "*********"
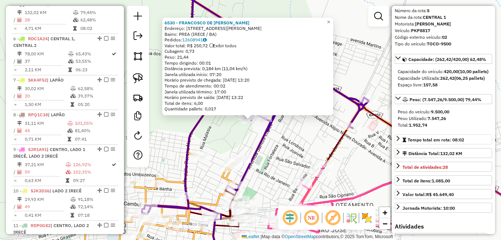
scroll to position [37, 0]
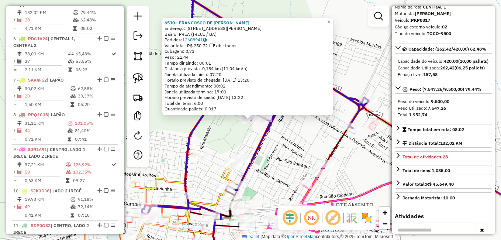
click at [330, 19] on span "×" at bounding box center [328, 22] width 3 height 6
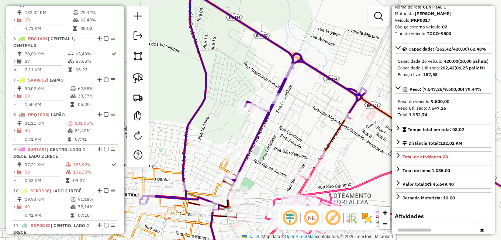
drag, startPoint x: 319, startPoint y: 110, endPoint x: 310, endPoint y: 68, distance: 42.9
click at [310, 68] on div "Janela de atendimento Grade de atendimento Capacidade Transportadoras Veículos …" at bounding box center [250, 120] width 501 height 240
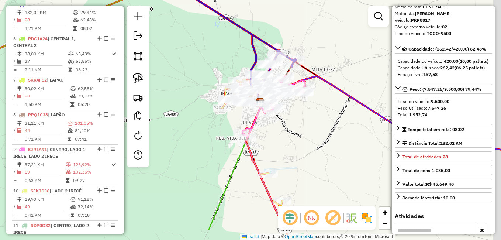
drag, startPoint x: 353, startPoint y: 160, endPoint x: 290, endPoint y: 110, distance: 81.4
click at [290, 110] on div "Janela de atendimento Grade de atendimento Capacidade Transportadoras Veículos …" at bounding box center [250, 120] width 501 height 240
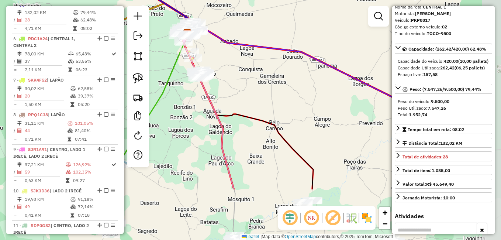
drag, startPoint x: 327, startPoint y: 150, endPoint x: 234, endPoint y: 75, distance: 119.4
click at [234, 75] on div "Janela de atendimento Grade de atendimento Capacidade Transportadoras Veículos …" at bounding box center [250, 120] width 501 height 240
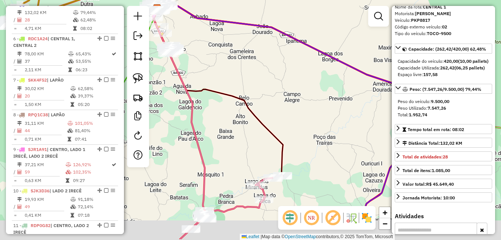
drag, startPoint x: 306, startPoint y: 124, endPoint x: 238, endPoint y: 89, distance: 76.6
click at [239, 89] on div "Janela de atendimento Grade de atendimento Capacidade Transportadoras Veículos …" at bounding box center [250, 120] width 501 height 240
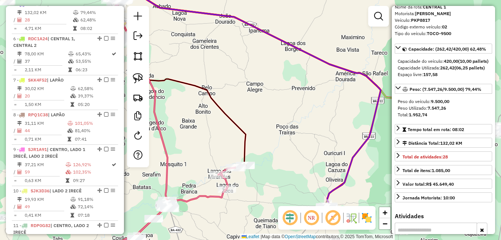
drag, startPoint x: 309, startPoint y: 127, endPoint x: 295, endPoint y: 39, distance: 88.9
click at [295, 39] on div "Janela de atendimento Grade de atendimento Capacidade Transportadoras Veículos …" at bounding box center [250, 120] width 501 height 240
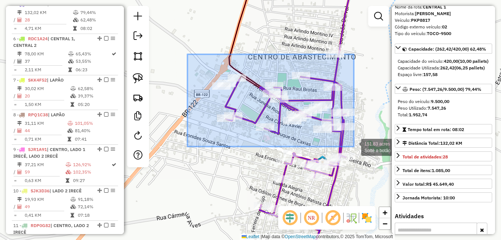
drag, startPoint x: 187, startPoint y: 54, endPoint x: 354, endPoint y: 146, distance: 190.2
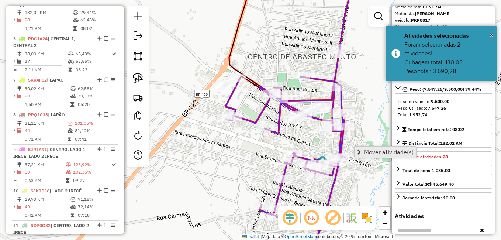
click at [388, 150] on span "Mover atividade(s)" at bounding box center [388, 152] width 49 height 6
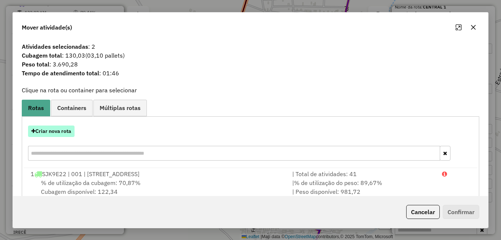
click at [53, 131] on button "Criar nova rota" at bounding box center [51, 130] width 46 height 11
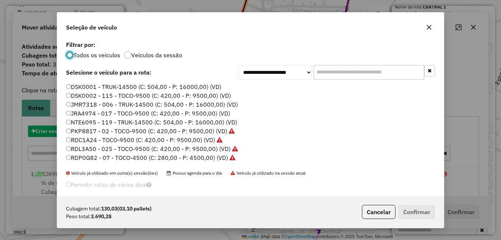
scroll to position [4, 2]
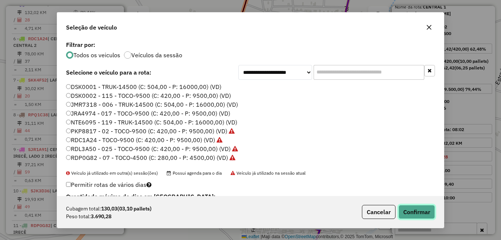
click at [424, 208] on button "Confirmar" at bounding box center [416, 212] width 37 height 14
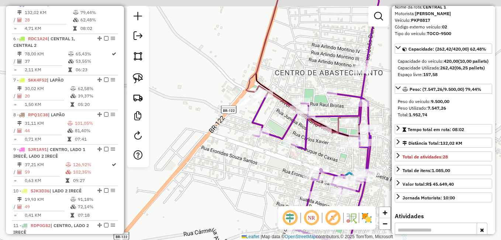
drag, startPoint x: 219, startPoint y: 68, endPoint x: 305, endPoint y: 135, distance: 109.4
click at [303, 133] on div "Janela de atendimento Grade de atendimento Capacidade Transportadoras Veículos …" at bounding box center [250, 120] width 501 height 240
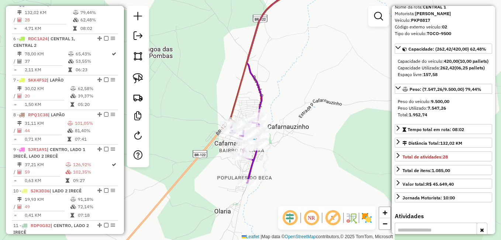
drag, startPoint x: 207, startPoint y: 91, endPoint x: 342, endPoint y: 158, distance: 150.6
click at [334, 153] on div "Janela de atendimento Grade de atendimento Capacidade Transportadoras Veículos …" at bounding box center [250, 120] width 501 height 240
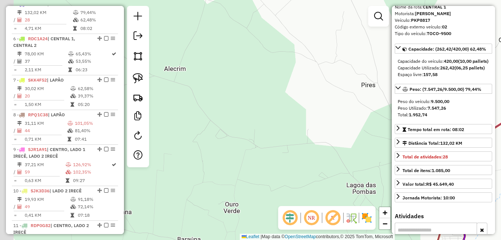
drag, startPoint x: 280, startPoint y: 131, endPoint x: 310, endPoint y: 160, distance: 42.3
click at [317, 166] on div "Janela de atendimento Grade de atendimento Capacidade Transportadoras Veículos …" at bounding box center [250, 120] width 501 height 240
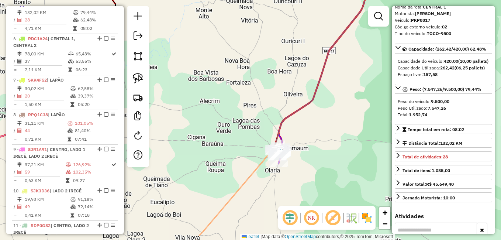
drag, startPoint x: 215, startPoint y: 102, endPoint x: 288, endPoint y: 162, distance: 94.6
click at [287, 162] on div "Janela de atendimento Grade de atendimento Capacidade Transportadoras Veículos …" at bounding box center [250, 120] width 501 height 240
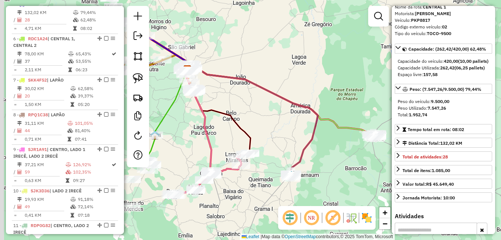
drag, startPoint x: 263, startPoint y: 89, endPoint x: 288, endPoint y: 141, distance: 58.4
click at [290, 141] on div "Janela de atendimento Grade de atendimento Capacidade Transportadoras Veículos …" at bounding box center [250, 120] width 501 height 240
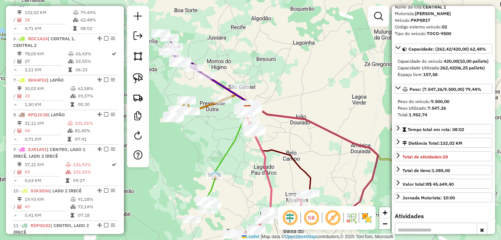
drag, startPoint x: 250, startPoint y: 121, endPoint x: 287, endPoint y: 136, distance: 40.2
click at [302, 139] on div "Janela de atendimento Grade de atendimento Capacidade Transportadoras Veículos …" at bounding box center [250, 120] width 501 height 240
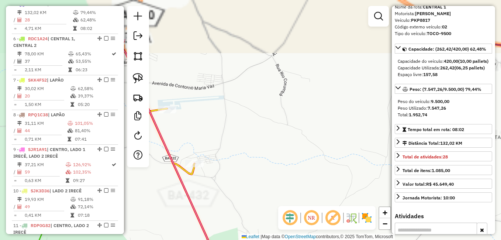
drag, startPoint x: 246, startPoint y: 73, endPoint x: 313, endPoint y: 167, distance: 114.8
click at [308, 161] on div "Janela de atendimento Grade de atendimento Capacidade Transportadoras Veículos …" at bounding box center [250, 120] width 501 height 240
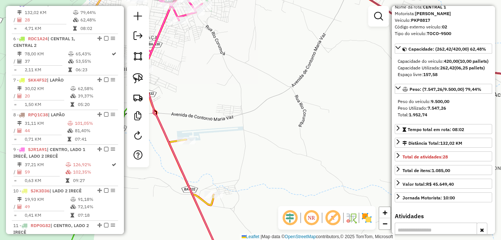
drag, startPoint x: 251, startPoint y: 89, endPoint x: 298, endPoint y: 169, distance: 92.1
click at [297, 165] on div "Janela de atendimento Grade de atendimento Capacidade Transportadoras Veículos …" at bounding box center [250, 120] width 501 height 240
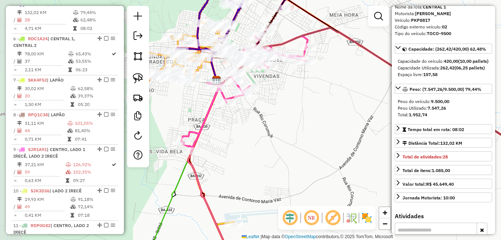
drag, startPoint x: 297, startPoint y: 91, endPoint x: 283, endPoint y: 147, distance: 57.5
click at [289, 138] on div "Janela de atendimento Grade de atendimento Capacidade Transportadoras Veículos …" at bounding box center [250, 120] width 501 height 240
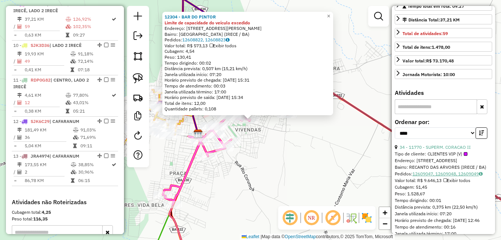
scroll to position [184, 0]
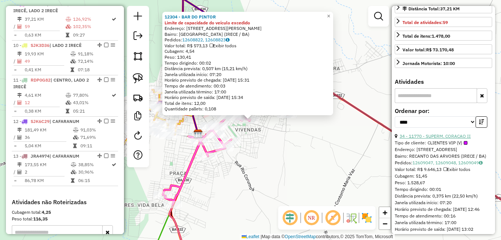
click at [438, 139] on link "34 - 11770 - SUPERM. CORACAO II" at bounding box center [435, 136] width 71 height 6
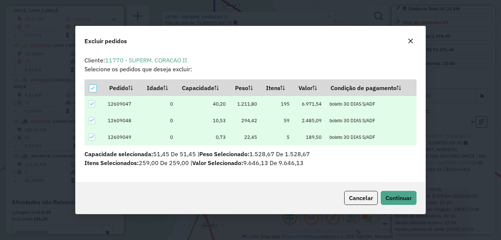
scroll to position [0, 0]
click at [398, 200] on span "Continuar" at bounding box center [399, 197] width 26 height 7
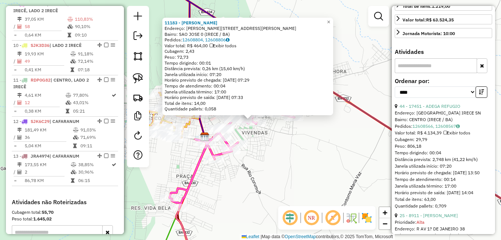
scroll to position [215, 0]
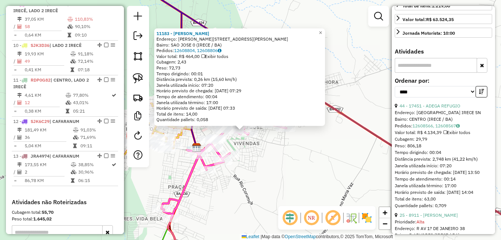
drag, startPoint x: 296, startPoint y: 149, endPoint x: 288, endPoint y: 160, distance: 13.4
click at [288, 160] on div "11183 - GILECIO DOURADO FERNANDES Endereço: R RUA LOURIVAL L SOARES 40 Bairro: …" at bounding box center [250, 120] width 501 height 240
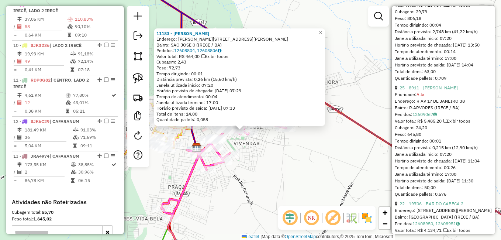
scroll to position [325, 0]
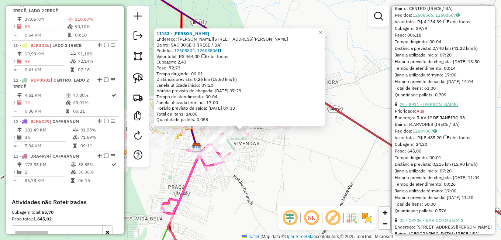
click at [446, 107] on link "25 - 8911 - ROGERIO SENA DOURADO" at bounding box center [429, 104] width 58 height 6
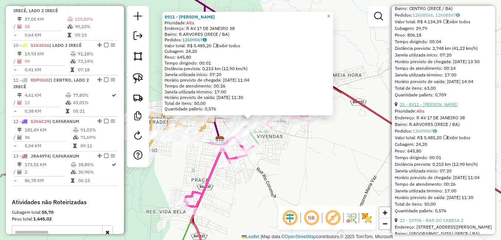
click at [444, 107] on link "25 - 8911 - ROGERIO SENA DOURADO" at bounding box center [429, 104] width 58 height 6
click at [442, 107] on link "25 - 8911 - ROGERIO SENA DOURADO" at bounding box center [429, 104] width 58 height 6
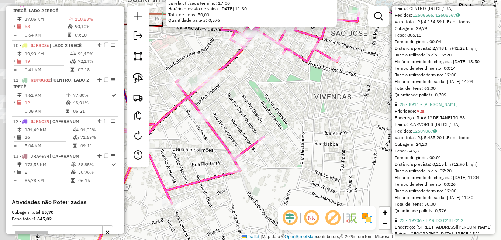
drag, startPoint x: 278, startPoint y: 146, endPoint x: 348, endPoint y: 194, distance: 84.2
click at [348, 193] on div "8911 - ROGERIO SENA DOURADO Prioridade: Alta Endereço: R AV 1? DE JANEIRO 38 Ba…" at bounding box center [250, 120] width 501 height 240
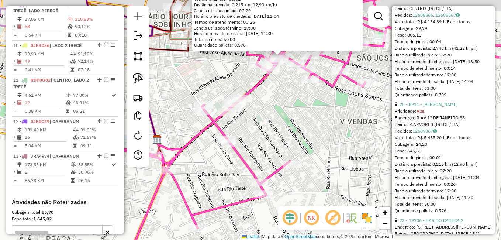
drag, startPoint x: 292, startPoint y: 112, endPoint x: 348, endPoint y: 176, distance: 84.2
click at [349, 176] on div "8911 - ROGERIO SENA DOURADO Prioridade: Alta Endereço: R AV 1? DE JANEIRO 38 Ba…" at bounding box center [250, 120] width 501 height 240
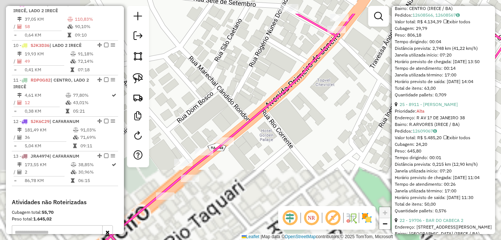
drag, startPoint x: 294, startPoint y: 140, endPoint x: 404, endPoint y: 181, distance: 118.0
click at [404, 184] on hb-router-mapa "Informações da Sessão 978459 - 13/08/2025 Criação: 12/08/2025 17:37 Depósito: D…" at bounding box center [250, 120] width 501 height 240
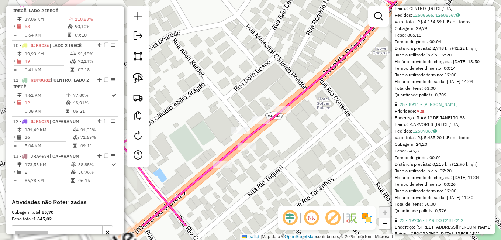
drag, startPoint x: 325, startPoint y: 149, endPoint x: 360, endPoint y: 111, distance: 52.2
click at [360, 111] on div "8911 - ROGERIO SENA DOURADO Prioridade: Alta Endereço: R AV 1? DE JANEIRO 38 Ba…" at bounding box center [250, 120] width 501 height 240
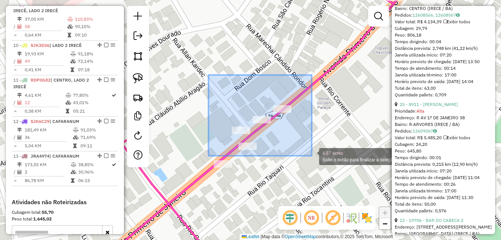
drag, startPoint x: 211, startPoint y: 76, endPoint x: 325, endPoint y: 158, distance: 139.6
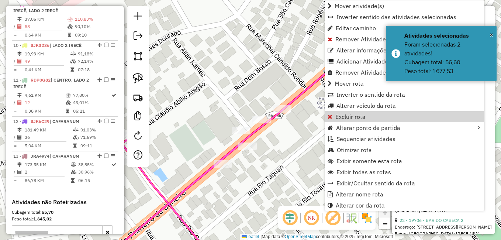
click at [297, 141] on div "8911 - ROGERIO SENA DOURADO Prioridade: Alta Endereço: R AV 1? DE JANEIRO 38 Ba…" at bounding box center [250, 120] width 501 height 240
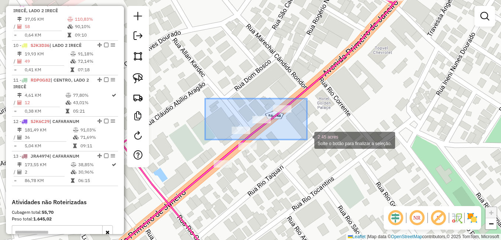
drag, startPoint x: 205, startPoint y: 98, endPoint x: 319, endPoint y: 141, distance: 121.4
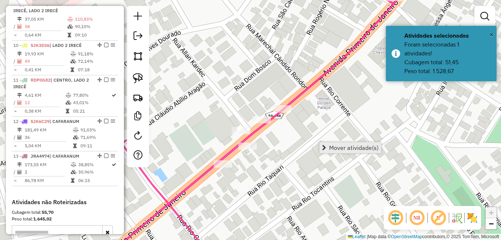
click at [346, 145] on span "Mover atividade(s)" at bounding box center [353, 148] width 49 height 6
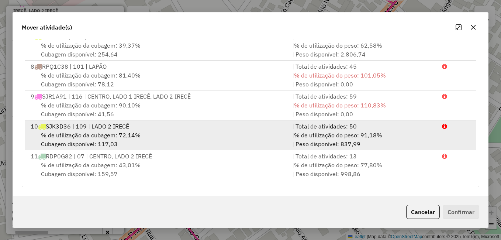
scroll to position [241, 0]
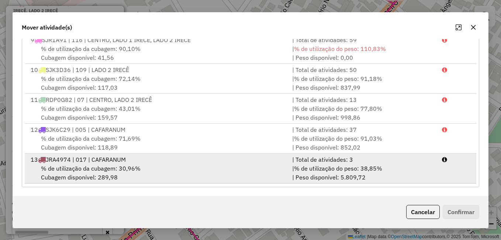
click at [88, 164] on div "% de utilização da cubagem: 30,96% Cubagem disponível: 289,98" at bounding box center [157, 173] width 262 height 18
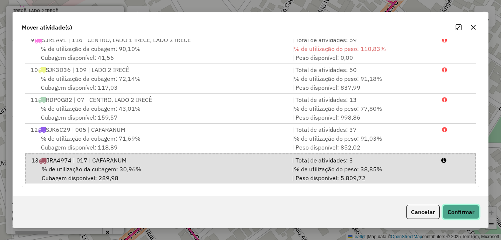
click at [466, 213] on button "Confirmar" at bounding box center [461, 212] width 37 height 14
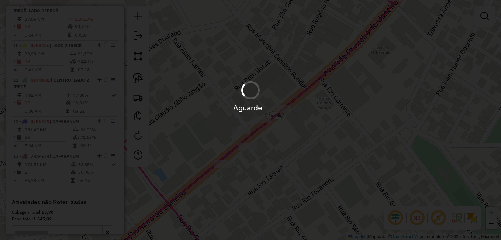
scroll to position [0, 0]
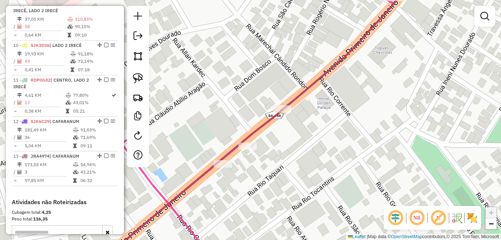
drag, startPoint x: 358, startPoint y: 150, endPoint x: 329, endPoint y: 144, distance: 29.2
click at [329, 144] on div "Janela de atendimento Grade de atendimento Capacidade Transportadoras Veículos …" at bounding box center [250, 120] width 501 height 240
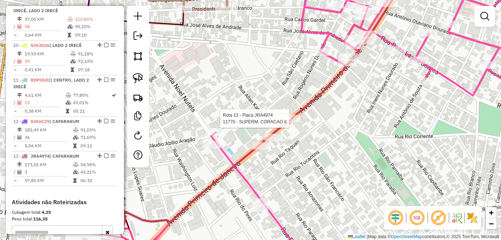
select select "*********"
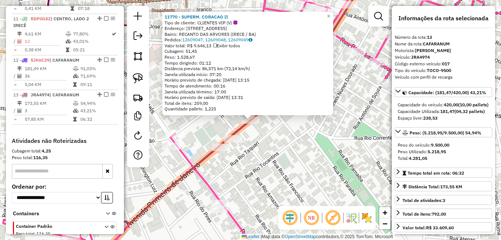
scroll to position [680, 0]
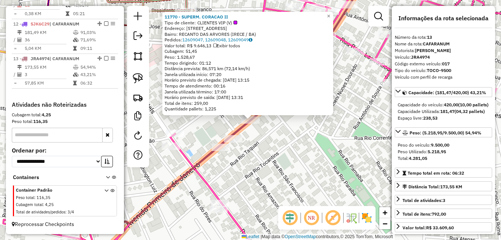
click at [255, 145] on div "11770 - SUPERM. CORACAO II Tipo de cliente: CLIENTES VIP (V) Endereço: Rua Rio …" at bounding box center [250, 120] width 501 height 240
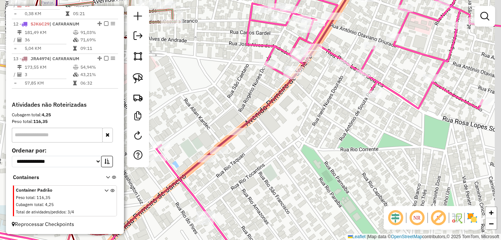
drag, startPoint x: 317, startPoint y: 117, endPoint x: 294, endPoint y: 138, distance: 30.6
click at [292, 139] on div "Janela de atendimento Grade de atendimento Capacidade Transportadoras Veículos …" at bounding box center [250, 120] width 501 height 240
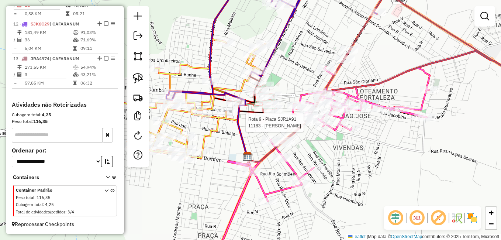
select select "*********"
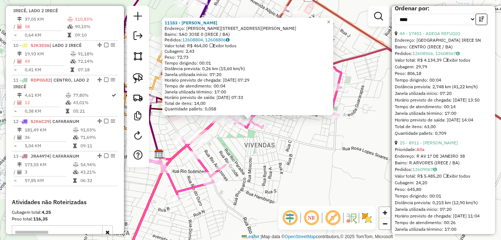
scroll to position [332, 0]
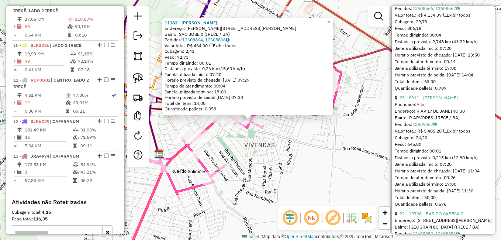
click at [444, 100] on link "25 - 8911 - ROGERIO SENA DOURADO" at bounding box center [429, 98] width 58 height 6
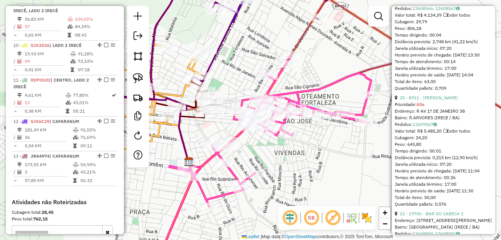
scroll to position [216, 0]
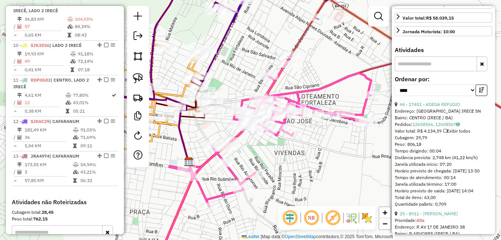
drag, startPoint x: 350, startPoint y: 158, endPoint x: 338, endPoint y: 163, distance: 13.2
click at [338, 163] on div "Janela de atendimento Grade de atendimento Capacidade Transportadoras Veículos …" at bounding box center [250, 120] width 501 height 240
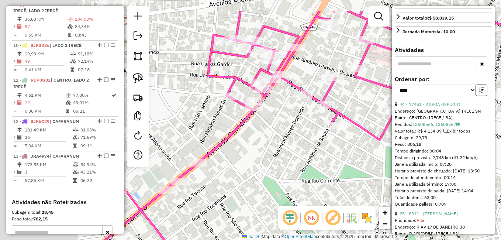
drag, startPoint x: 220, startPoint y: 133, endPoint x: 331, endPoint y: 168, distance: 116.1
click at [331, 168] on div "Janela de atendimento Grade de atendimento Capacidade Transportadoras Veículos …" at bounding box center [250, 120] width 501 height 240
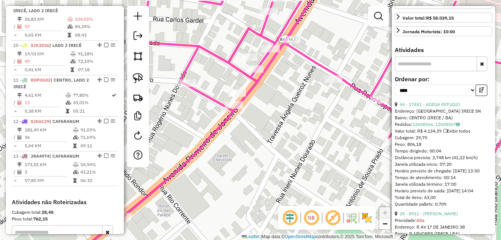
drag, startPoint x: 272, startPoint y: 98, endPoint x: 311, endPoint y: 156, distance: 69.5
click at [311, 156] on div "Janela de atendimento Grade de atendimento Capacidade Transportadoras Veículos …" at bounding box center [250, 120] width 501 height 240
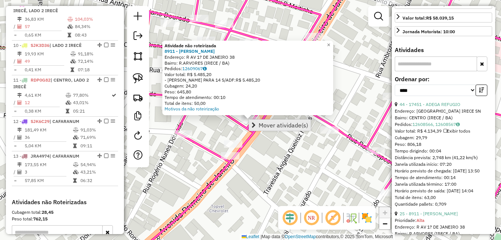
click at [267, 122] on span "Mover atividade(s)" at bounding box center [283, 125] width 49 height 6
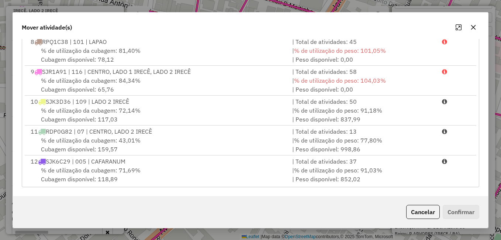
scroll to position [241, 0]
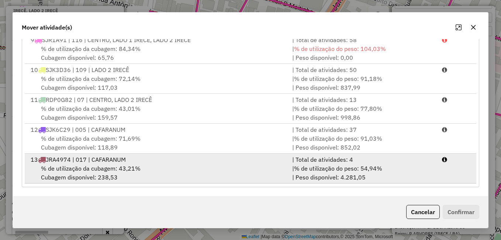
click at [110, 167] on span "% de utilização da cubagem: 43,21%" at bounding box center [91, 168] width 100 height 7
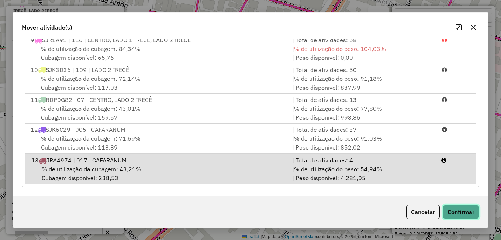
click at [459, 211] on button "Confirmar" at bounding box center [461, 212] width 37 height 14
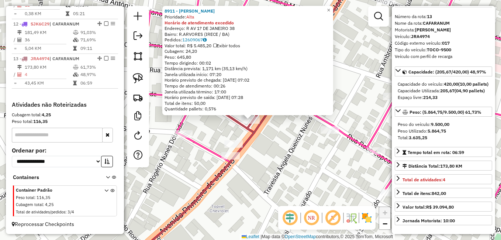
scroll to position [37, 0]
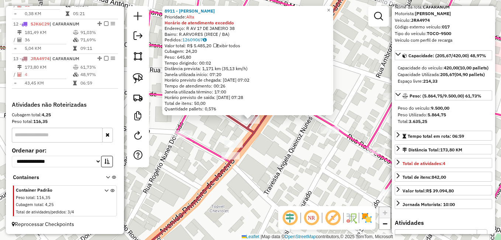
click at [334, 185] on div "8911 - ROGERIO SENA DOURADO Prioridade: Alta Horário de atendimento excedido En…" at bounding box center [250, 120] width 501 height 240
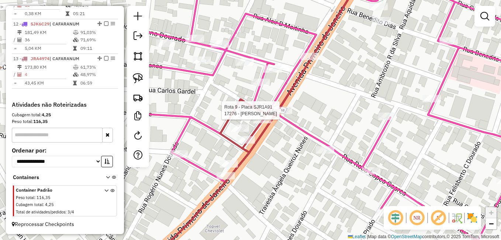
select select "*********"
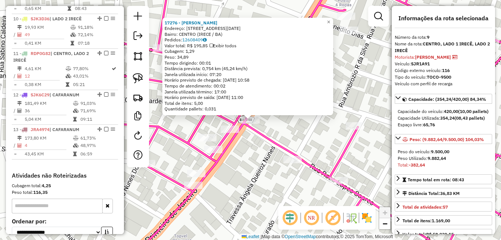
scroll to position [576, 0]
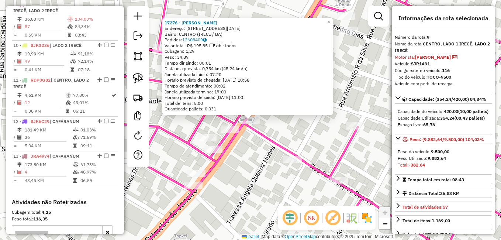
click at [321, 139] on div "17276 - SERTAO CUSCUZ Endereço: Avenida 1o de Janeiro 90 Bairro: CENTRO (IRECE …" at bounding box center [250, 120] width 501 height 240
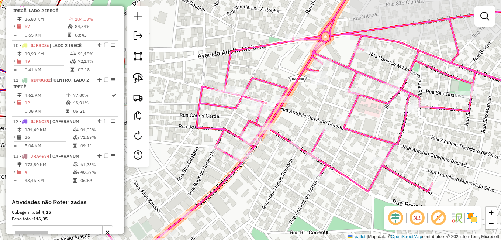
drag, startPoint x: 300, startPoint y: 118, endPoint x: 337, endPoint y: 130, distance: 39.0
click at [337, 130] on div "Janela de atendimento Grade de atendimento Capacidade Transportadoras Veículos …" at bounding box center [250, 120] width 501 height 240
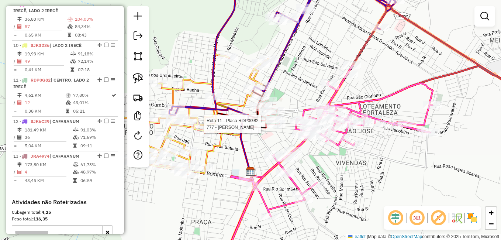
select select "*********"
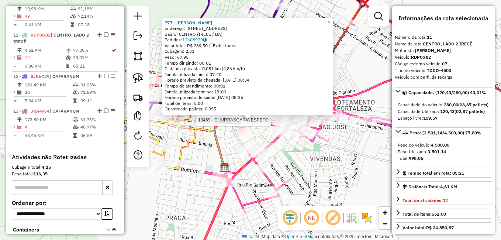
scroll to position [652, 0]
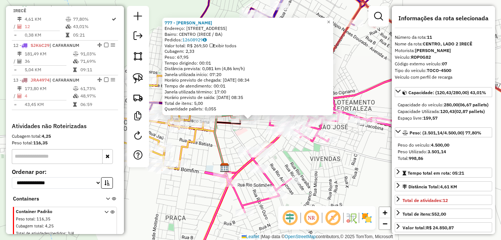
click at [342, 174] on div "777 - JOSE ADAILTON DUARTE Endereço: R CASTELO BRANCO 323 Bairro: CENTRO (IRECE…" at bounding box center [250, 120] width 501 height 240
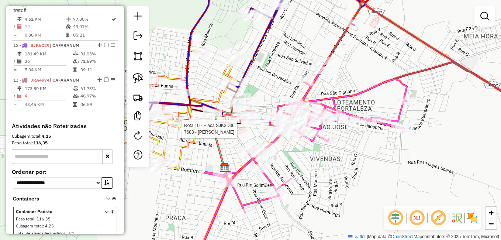
select select "*********"
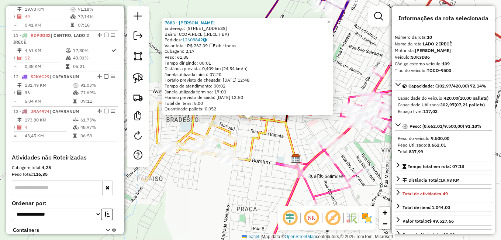
scroll to position [618, 0]
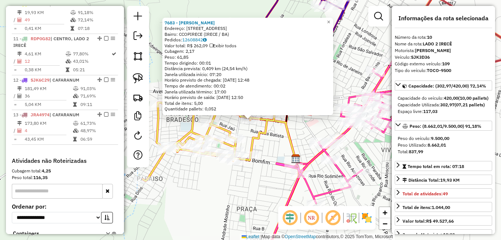
click at [355, 160] on div "Rota 9 - Placa SJR1A91 11586 - BAR E MERCEARIA BENE 7683 - EUGENIA FRANCA ALMEI…" at bounding box center [250, 120] width 501 height 240
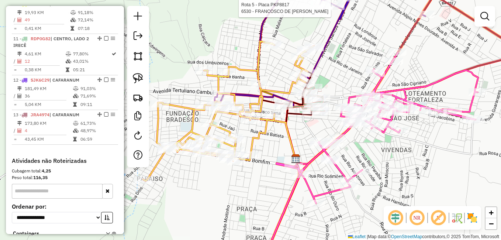
select select "*********"
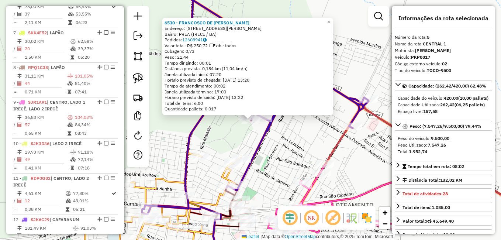
scroll to position [431, 0]
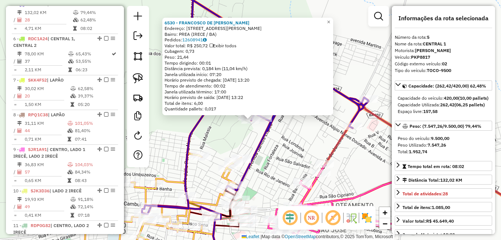
click at [343, 81] on div "6530 - FRANCOSCO DE ASSIS LEITE Endereço: R MAJOR RUBENS VAZ 45 Bairro: PREA (I…" at bounding box center [250, 120] width 501 height 240
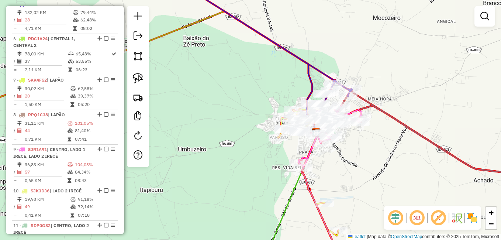
drag, startPoint x: 389, startPoint y: 173, endPoint x: 349, endPoint y: 114, distance: 71.2
click at [360, 125] on div "Janela de atendimento Grade de atendimento Capacidade Transportadoras Veículos …" at bounding box center [250, 120] width 501 height 240
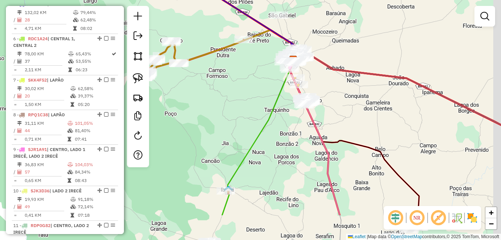
drag, startPoint x: 383, startPoint y: 150, endPoint x: 340, endPoint y: 100, distance: 65.1
click at [340, 100] on div "Janela de atendimento Grade de atendimento Capacidade Transportadoras Veículos …" at bounding box center [250, 120] width 501 height 240
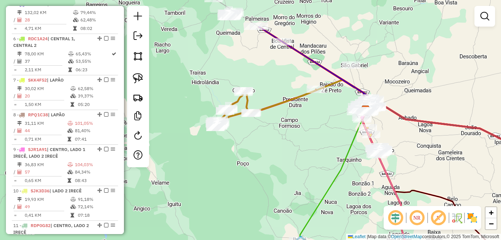
drag, startPoint x: 354, startPoint y: 110, endPoint x: 416, endPoint y: 153, distance: 75.3
click at [417, 153] on div "Janela de atendimento Grade de atendimento Capacidade Transportadoras Veículos …" at bounding box center [250, 120] width 501 height 240
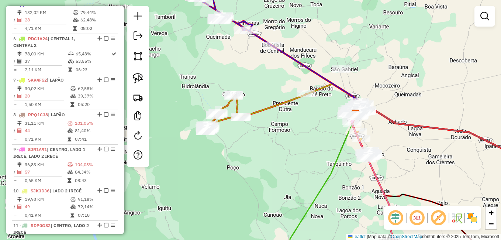
drag, startPoint x: 285, startPoint y: 150, endPoint x: 225, endPoint y: 174, distance: 64.4
click at [225, 174] on div "Janela de atendimento Grade de atendimento Capacidade Transportadoras Veículos …" at bounding box center [250, 120] width 501 height 240
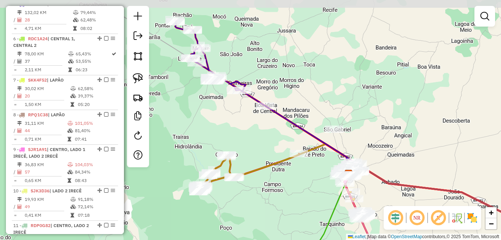
drag, startPoint x: 293, startPoint y: 73, endPoint x: 335, endPoint y: 113, distance: 58.2
click at [335, 113] on div "Janela de atendimento Grade de atendimento Capacidade Transportadoras Veículos …" at bounding box center [250, 120] width 501 height 240
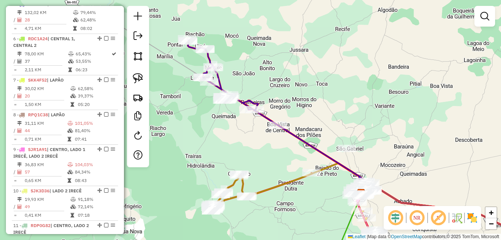
drag, startPoint x: 350, startPoint y: 84, endPoint x: 367, endPoint y: 107, distance: 28.9
click at [367, 107] on div "Janela de atendimento Grade de atendimento Capacidade Transportadoras Veículos …" at bounding box center [250, 120] width 501 height 240
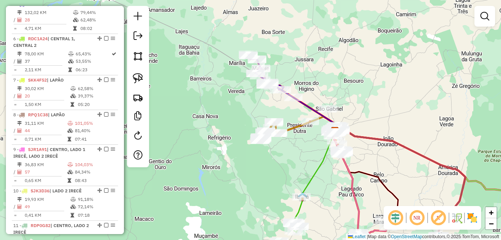
drag, startPoint x: 395, startPoint y: 104, endPoint x: 324, endPoint y: 51, distance: 88.5
click at [326, 53] on div "Janela de atendimento Grade de atendimento Capacidade Transportadoras Veículos …" at bounding box center [250, 120] width 501 height 240
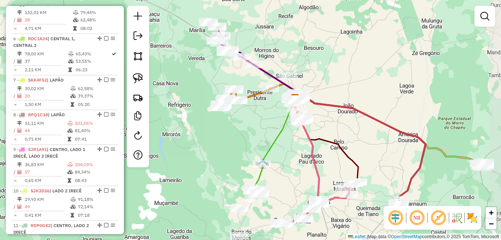
drag, startPoint x: 385, startPoint y: 95, endPoint x: 343, endPoint y: 49, distance: 62.7
click at [343, 49] on div "Janela de atendimento Grade de atendimento Capacidade Transportadoras Veículos …" at bounding box center [250, 120] width 501 height 240
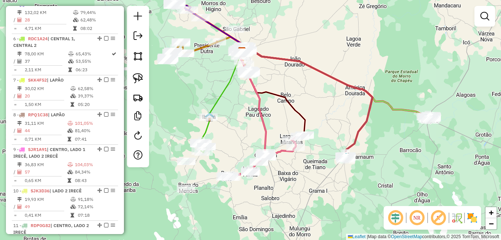
drag, startPoint x: 249, startPoint y: 109, endPoint x: 250, endPoint y: 138, distance: 29.2
click at [252, 141] on div "Janela de atendimento Grade de atendimento Capacidade Transportadoras Veículos …" at bounding box center [250, 120] width 501 height 240
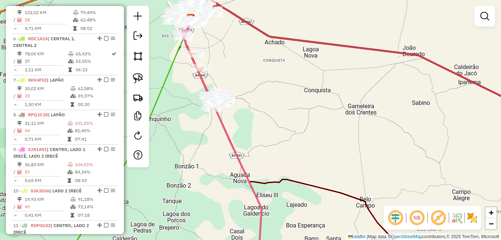
click at [209, 136] on div "Rota 8 - Placa RPQ1C38 9823 - MERCADO ROCHA Rota 7 - Placa SKK4F52 19461 - BAR …" at bounding box center [250, 120] width 501 height 240
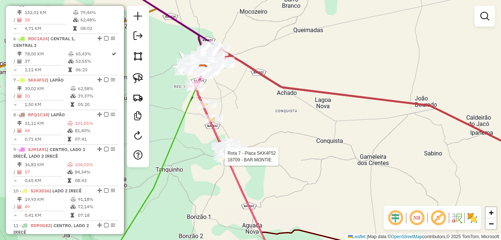
drag, startPoint x: 199, startPoint y: 130, endPoint x: 203, endPoint y: 101, distance: 29.8
click at [201, 140] on div "Rota 7 - Placa SKK4F52 18709 - BAR MONTIE Janela de atendimento Grade de atendi…" at bounding box center [250, 120] width 501 height 240
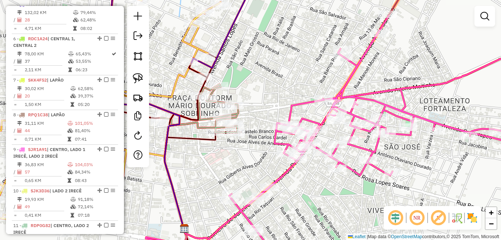
drag, startPoint x: 204, startPoint y: 152, endPoint x: 261, endPoint y: 116, distance: 67.7
click at [260, 116] on div "Rota 7 - Placa SKK4F52 18709 - BAR MONTIE Rota 11 - Placa RDP0G82 777 - JOSE AD…" at bounding box center [250, 120] width 501 height 240
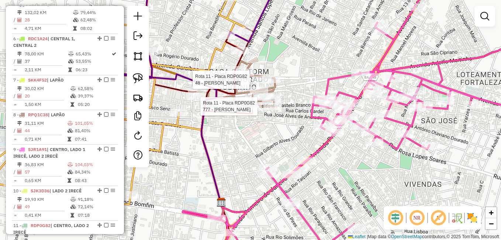
select select "*********"
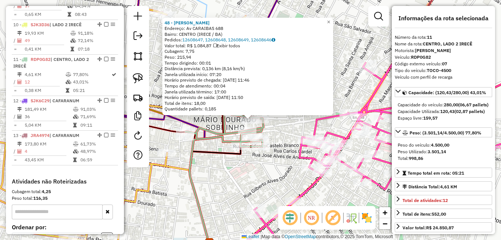
scroll to position [652, 0]
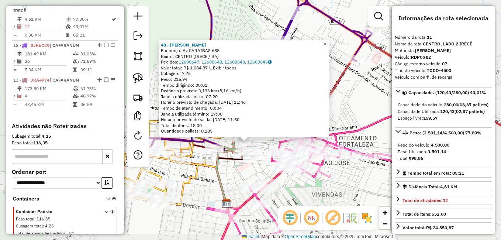
click at [244, 165] on div "48 - JOSE AUGUSTO DE LIMA Endereço: Av CARAIBAS 688 Bairro: CENTRO (IRECE / BA)…" at bounding box center [250, 120] width 501 height 240
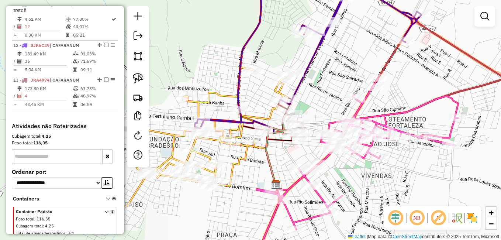
drag, startPoint x: 235, startPoint y: 179, endPoint x: 291, endPoint y: 157, distance: 60.1
click at [291, 158] on div "Janela de atendimento Grade de atendimento Capacidade Transportadoras Veículos …" at bounding box center [250, 120] width 501 height 240
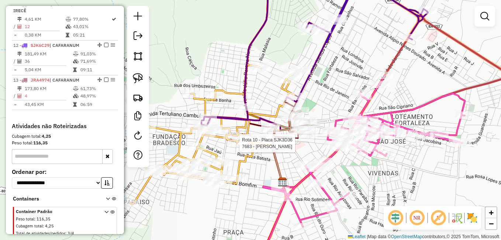
select select "*********"
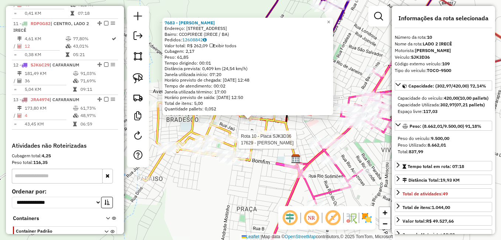
scroll to position [618, 0]
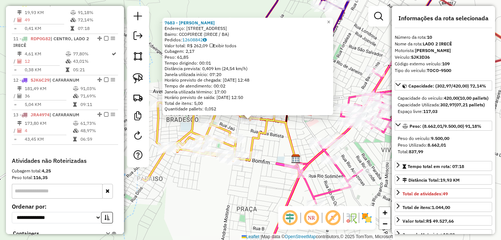
click at [273, 146] on div "7683 - EUGENIA FRANCA ALMEIDA Endereço: R SANTO ONOFRE 12 Bairro: CCOPIRECE (IR…" at bounding box center [250, 120] width 501 height 240
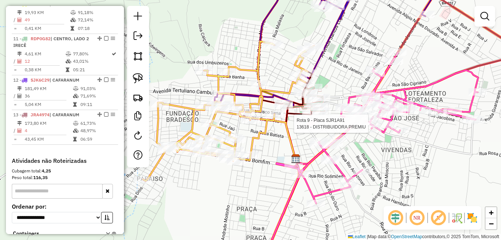
select select "*********"
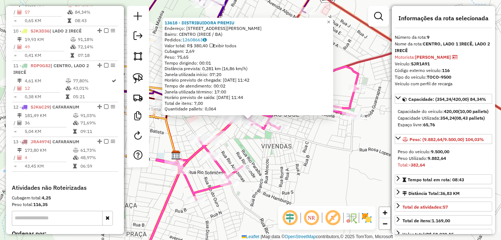
scroll to position [576, 0]
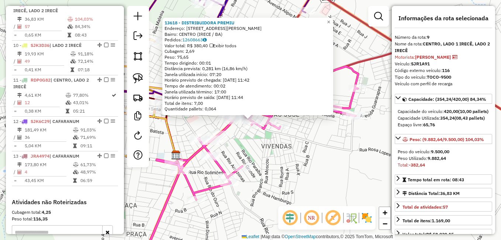
click at [352, 140] on div "13618 - DISTRIBUIDORA PREMIU Endereço: RUA ROSA LOPES SOARES 115 Bairro: CENTRO…" at bounding box center [250, 120] width 501 height 240
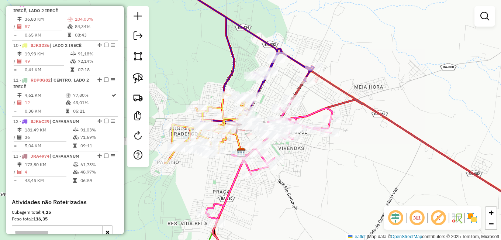
drag, startPoint x: 303, startPoint y: 183, endPoint x: 305, endPoint y: 135, distance: 48.0
click at [304, 145] on div "Janela de atendimento Grade de atendimento Capacidade Transportadoras Veículos …" at bounding box center [250, 120] width 501 height 240
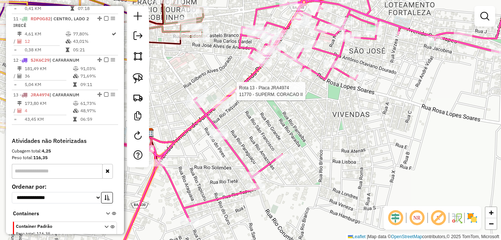
select select "*********"
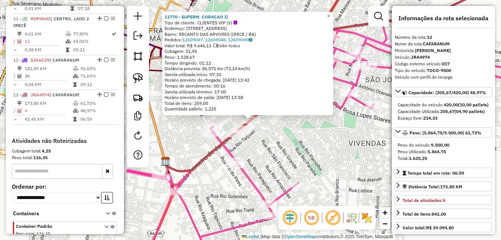
scroll to position [680, 0]
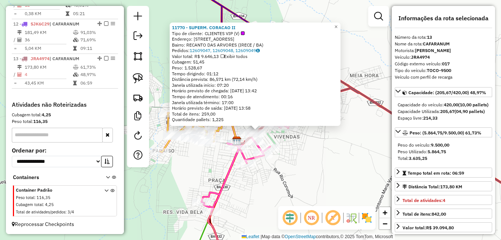
drag, startPoint x: 270, startPoint y: 179, endPoint x: 284, endPoint y: 136, distance: 44.6
click at [282, 143] on div "11770 - SUPERM. CORACAO II Tipo de cliente: CLIENTES VIP (V) Endereço: Rua Rio …" at bounding box center [250, 120] width 501 height 240
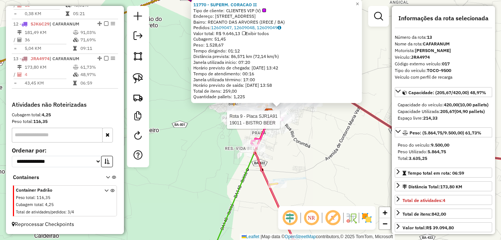
drag, startPoint x: 294, startPoint y: 142, endPoint x: 293, endPoint y: 168, distance: 26.3
click at [294, 166] on div "Rota 9 - Placa SJR1A91 19011 - BISTRO BEER 11770 - SUPERM. CORACAO II Tipo de c…" at bounding box center [250, 120] width 501 height 240
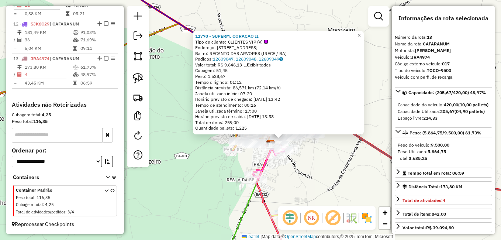
click at [302, 167] on div "11770 - SUPERM. CORACAO II Tipo de cliente: CLIENTES VIP (V) Endereço: Rua Rio …" at bounding box center [250, 120] width 501 height 240
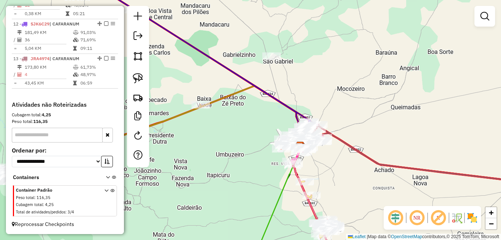
drag, startPoint x: 266, startPoint y: 122, endPoint x: 289, endPoint y: 122, distance: 23.6
click at [289, 122] on div "Rota 10 - Placa SJK3D36 19639 - MERCADO DINIZ Rota 5 - Placa PKP8817 6530 - FRA…" at bounding box center [250, 120] width 501 height 240
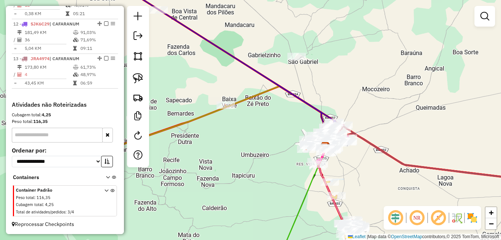
drag, startPoint x: 243, startPoint y: 132, endPoint x: 270, endPoint y: 138, distance: 27.1
click at [269, 138] on div "Janela de atendimento Grade de atendimento Capacidade Transportadoras Veículos …" at bounding box center [250, 120] width 501 height 240
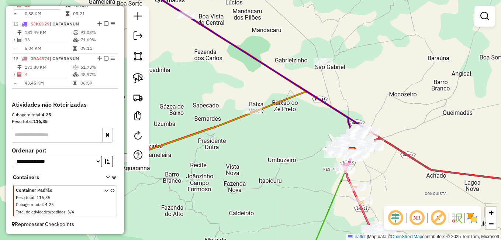
drag, startPoint x: 270, startPoint y: 169, endPoint x: 269, endPoint y: 101, distance: 68.3
click at [273, 131] on div "Janela de atendimento Grade de atendimento Capacidade Transportadoras Veículos …" at bounding box center [250, 120] width 501 height 240
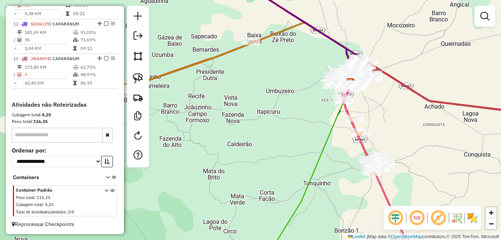
drag, startPoint x: 282, startPoint y: 144, endPoint x: 221, endPoint y: 94, distance: 78.9
click at [253, 109] on div "Janela de atendimento Grade de atendimento Capacidade Transportadoras Veículos …" at bounding box center [250, 120] width 501 height 240
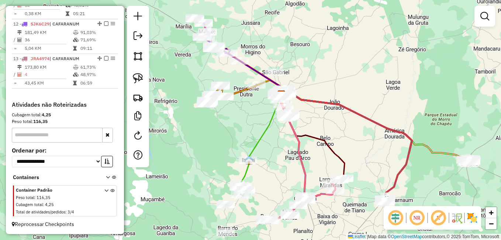
drag, startPoint x: 276, startPoint y: 164, endPoint x: 274, endPoint y: 124, distance: 39.9
click at [276, 134] on div "Janela de atendimento Grade de atendimento Capacidade Transportadoras Veículos …" at bounding box center [250, 120] width 501 height 240
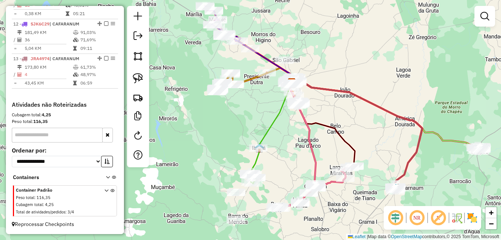
drag, startPoint x: 268, startPoint y: 114, endPoint x: 278, endPoint y: 138, distance: 25.5
click at [278, 138] on icon at bounding box center [271, 128] width 41 height 91
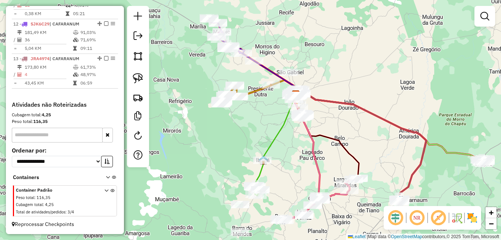
drag, startPoint x: 256, startPoint y: 111, endPoint x: 260, endPoint y: 118, distance: 7.4
click at [260, 118] on div "Janela de atendimento Grade de atendimento Capacidade Transportadoras Veículos …" at bounding box center [250, 120] width 501 height 240
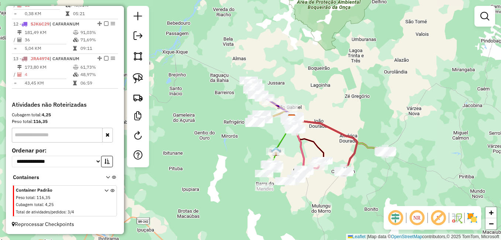
drag, startPoint x: 290, startPoint y: 148, endPoint x: 284, endPoint y: 126, distance: 22.9
click at [286, 130] on div "Rota 7 - Placa SKK4F52 18709 - BAR MONTIE Janela de atendimento Grade de atendi…" at bounding box center [250, 120] width 501 height 240
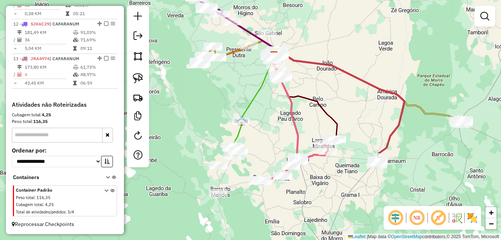
drag, startPoint x: 230, startPoint y: 69, endPoint x: 242, endPoint y: 101, distance: 34.8
click at [241, 99] on div "Janela de atendimento Grade de atendimento Capacidade Transportadoras Veículos …" at bounding box center [250, 120] width 501 height 240
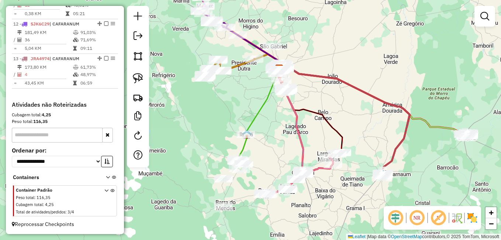
drag, startPoint x: 248, startPoint y: 115, endPoint x: 247, endPoint y: 127, distance: 11.8
click at [248, 126] on div "Janela de atendimento Grade de atendimento Capacidade Transportadoras Veículos …" at bounding box center [250, 120] width 501 height 240
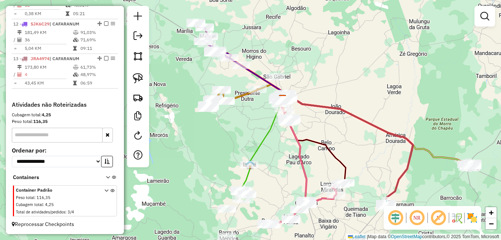
drag, startPoint x: 236, startPoint y: 138, endPoint x: 234, endPoint y: 142, distance: 5.3
click at [234, 142] on div "Janela de atendimento Grade de atendimento Capacidade Transportadoras Veículos …" at bounding box center [250, 120] width 501 height 240
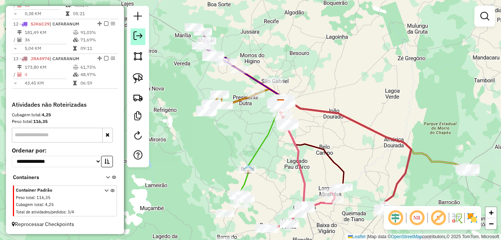
click at [136, 37] on em at bounding box center [138, 35] width 9 height 9
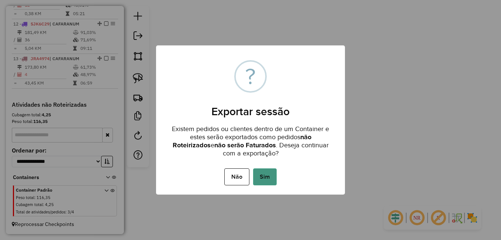
click at [263, 176] on button "Sim" at bounding box center [265, 176] width 24 height 17
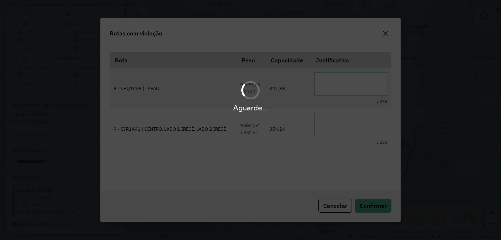
scroll to position [11, 0]
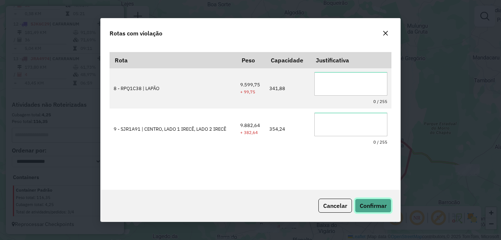
click at [369, 207] on span "Confirmar" at bounding box center [373, 205] width 27 height 7
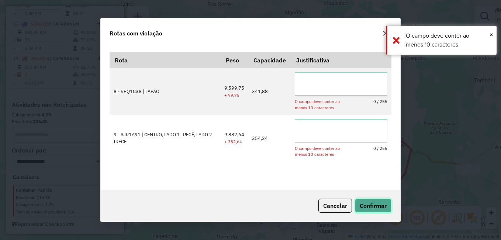
click at [369, 205] on span "Confirmar" at bounding box center [373, 205] width 27 height 7
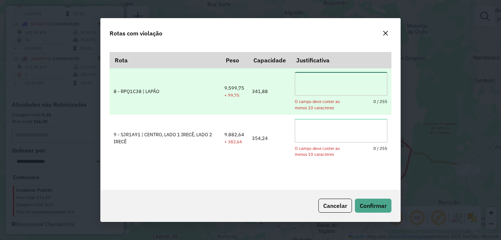
click at [329, 86] on textarea at bounding box center [341, 84] width 93 height 24
drag, startPoint x: 300, startPoint y: 80, endPoint x: 351, endPoint y: 86, distance: 51.9
click at [351, 86] on textarea "**********" at bounding box center [341, 84] width 94 height 24
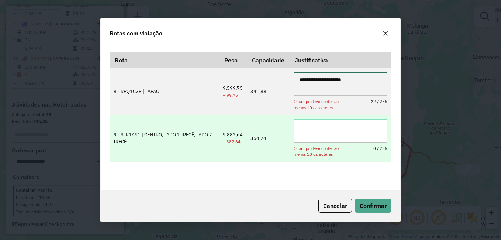
type textarea "**********"
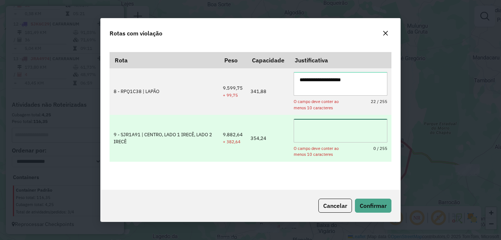
click at [336, 122] on textarea at bounding box center [341, 131] width 94 height 24
paste textarea "**********"
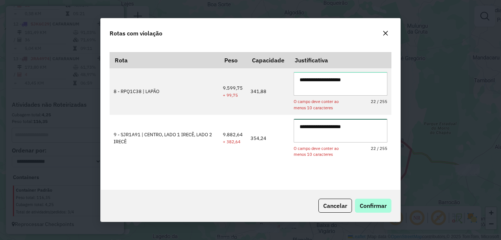
type textarea "**********"
click at [375, 204] on span "Confirmar" at bounding box center [373, 205] width 27 height 7
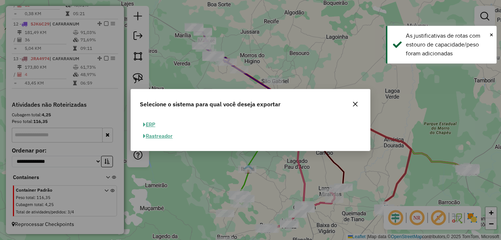
click at [151, 125] on button "ERP" at bounding box center [149, 124] width 19 height 11
select select "**"
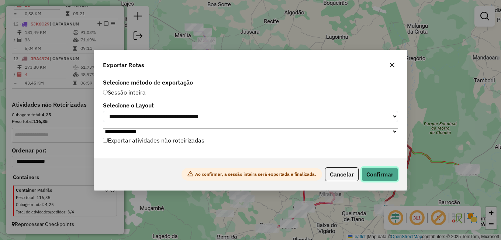
click at [376, 176] on button "Confirmar" at bounding box center [380, 174] width 37 height 14
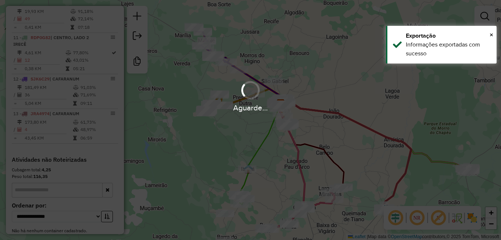
scroll to position [669, 0]
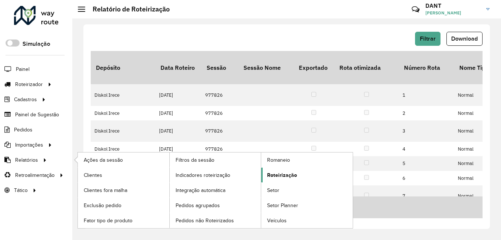
click at [277, 172] on span "Roteirização" at bounding box center [282, 175] width 30 height 8
click at [288, 172] on span "Roteirização" at bounding box center [282, 175] width 30 height 8
click at [273, 173] on span "Roteirização" at bounding box center [282, 175] width 30 height 8
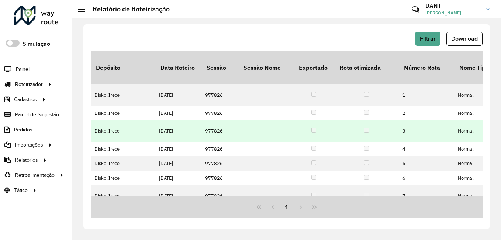
click at [264, 127] on td at bounding box center [265, 130] width 55 height 21
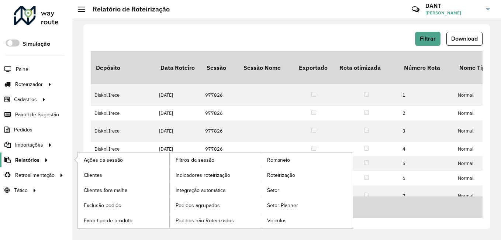
click at [23, 160] on span "Relatórios" at bounding box center [27, 160] width 24 height 8
click at [280, 175] on span "Roteirização" at bounding box center [282, 175] width 30 height 8
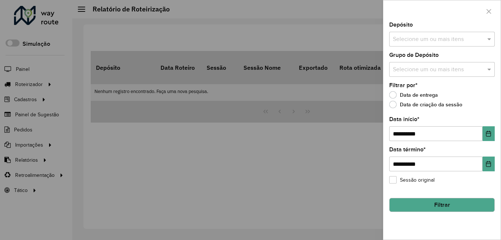
click at [410, 36] on input "text" at bounding box center [438, 39] width 94 height 9
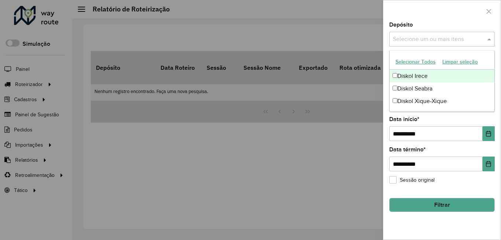
click at [416, 74] on div "Diskol Irece" at bounding box center [442, 76] width 105 height 13
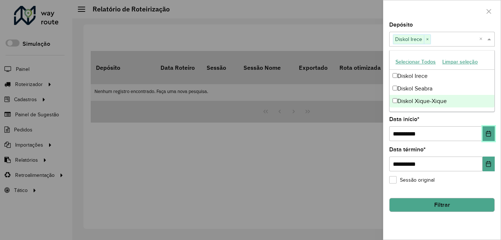
click at [491, 132] on icon "Choose Date" at bounding box center [488, 134] width 5 height 6
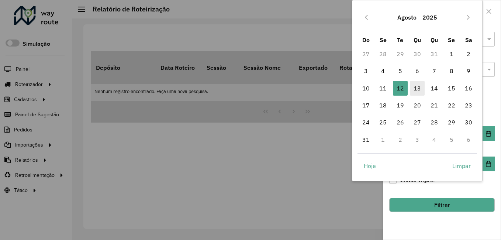
click at [417, 86] on span "13" at bounding box center [417, 88] width 15 height 15
type input "**********"
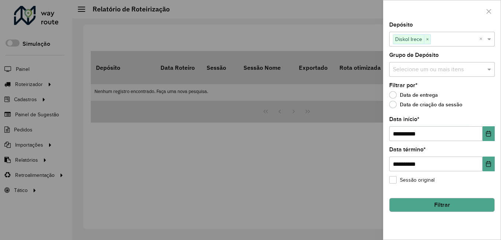
click at [433, 204] on button "Filtrar" at bounding box center [442, 205] width 106 height 14
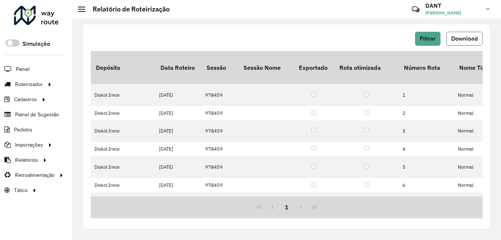
click at [459, 40] on span "Download" at bounding box center [464, 38] width 27 height 6
